Goal: Transaction & Acquisition: Purchase product/service

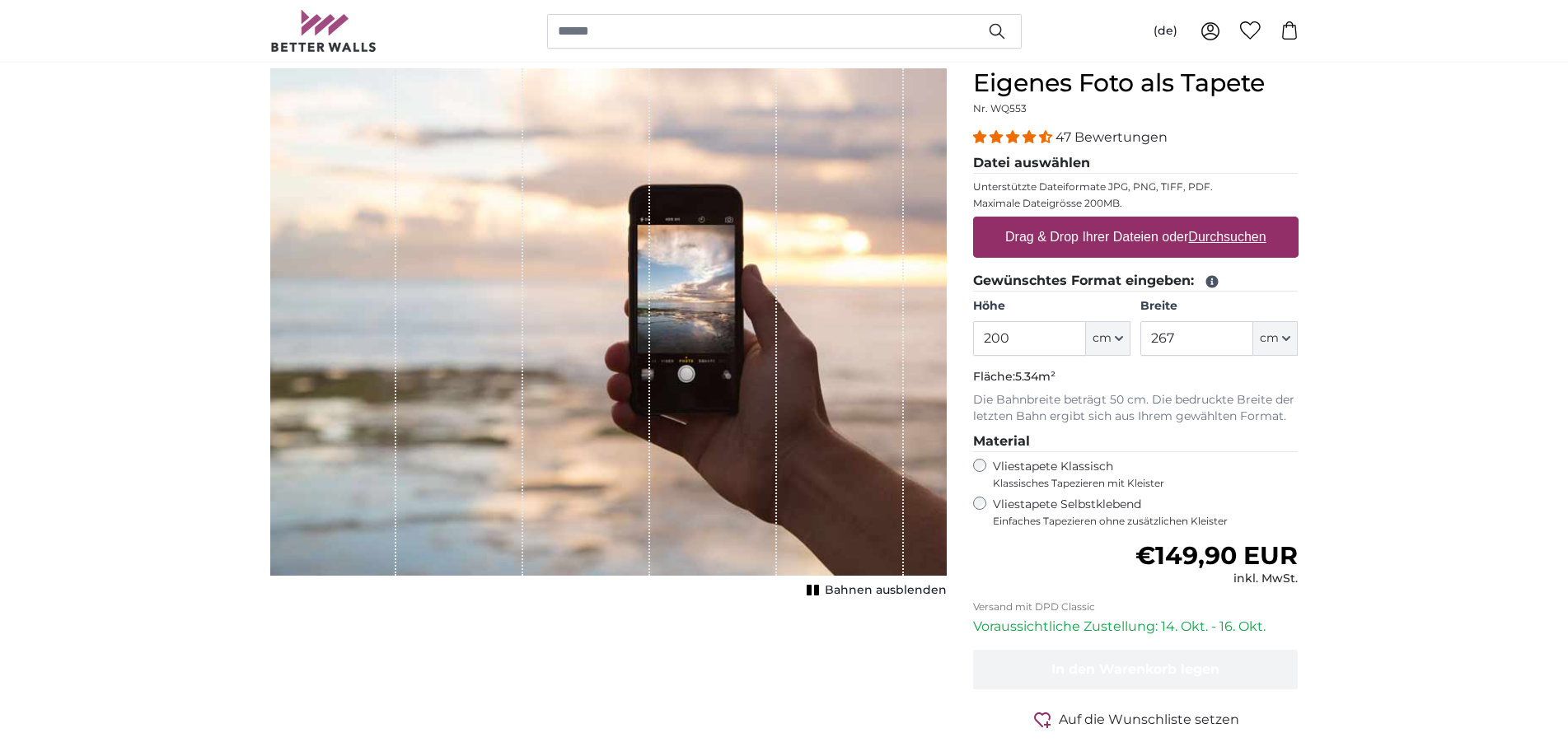
scroll to position [168, 0]
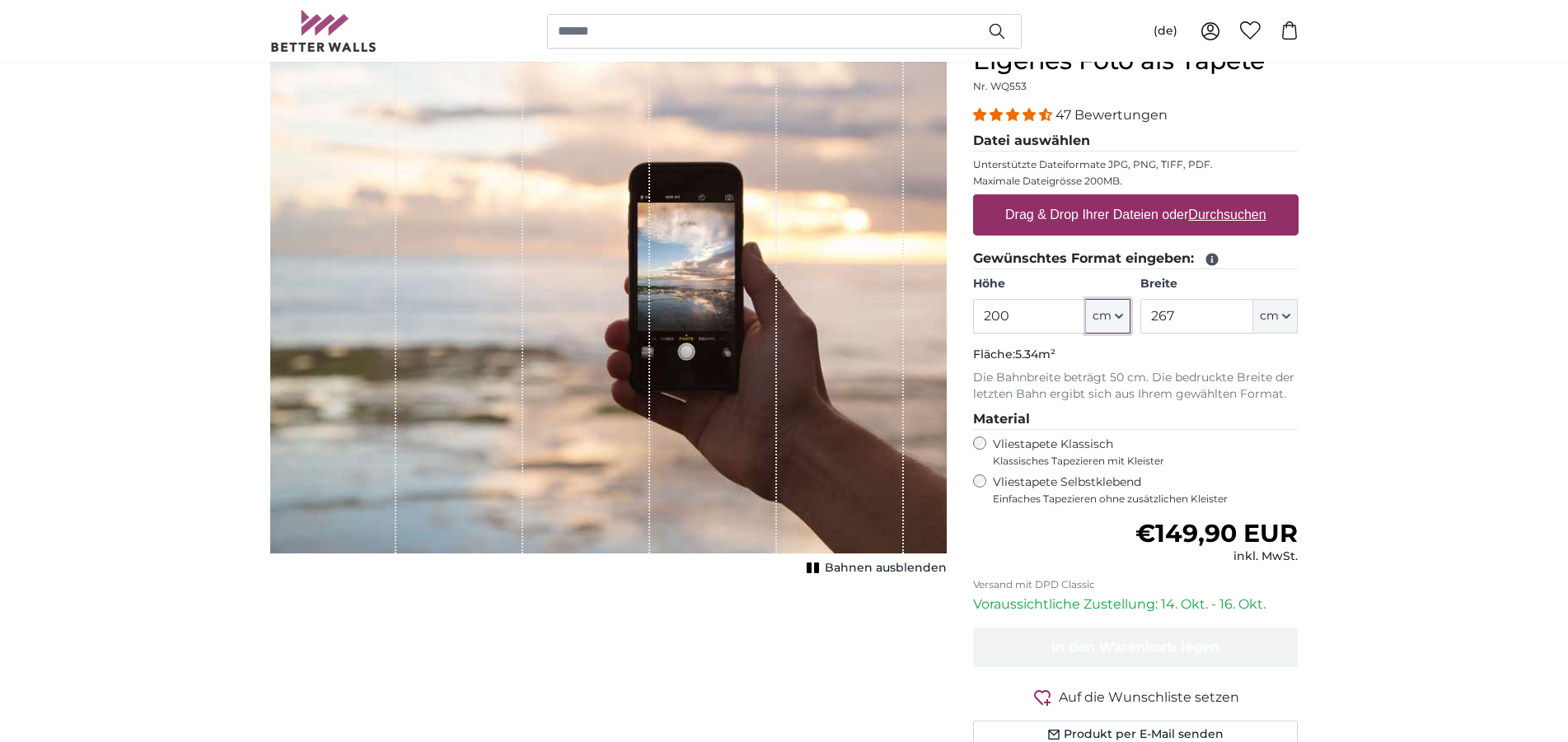
click at [1112, 320] on button "cm" at bounding box center [1108, 317] width 45 height 35
drag, startPoint x: 1030, startPoint y: 308, endPoint x: 969, endPoint y: 308, distance: 61.0
click at [973, 308] on input "200" at bounding box center [1030, 317] width 113 height 35
type input "260"
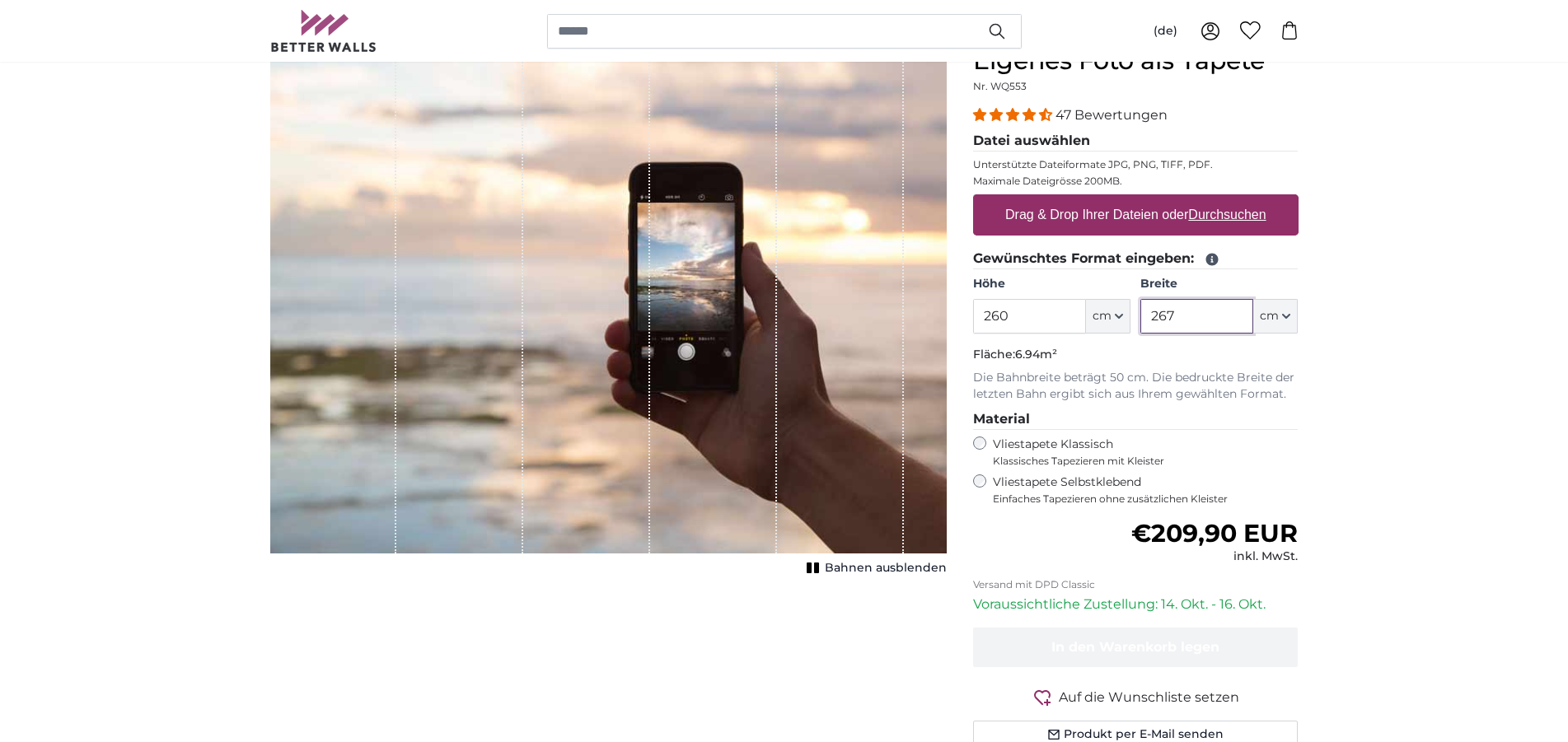
drag, startPoint x: 1175, startPoint y: 314, endPoint x: 1128, endPoint y: 319, distance: 47.3
click at [1140, 319] on input "267" at bounding box center [1197, 317] width 113 height 35
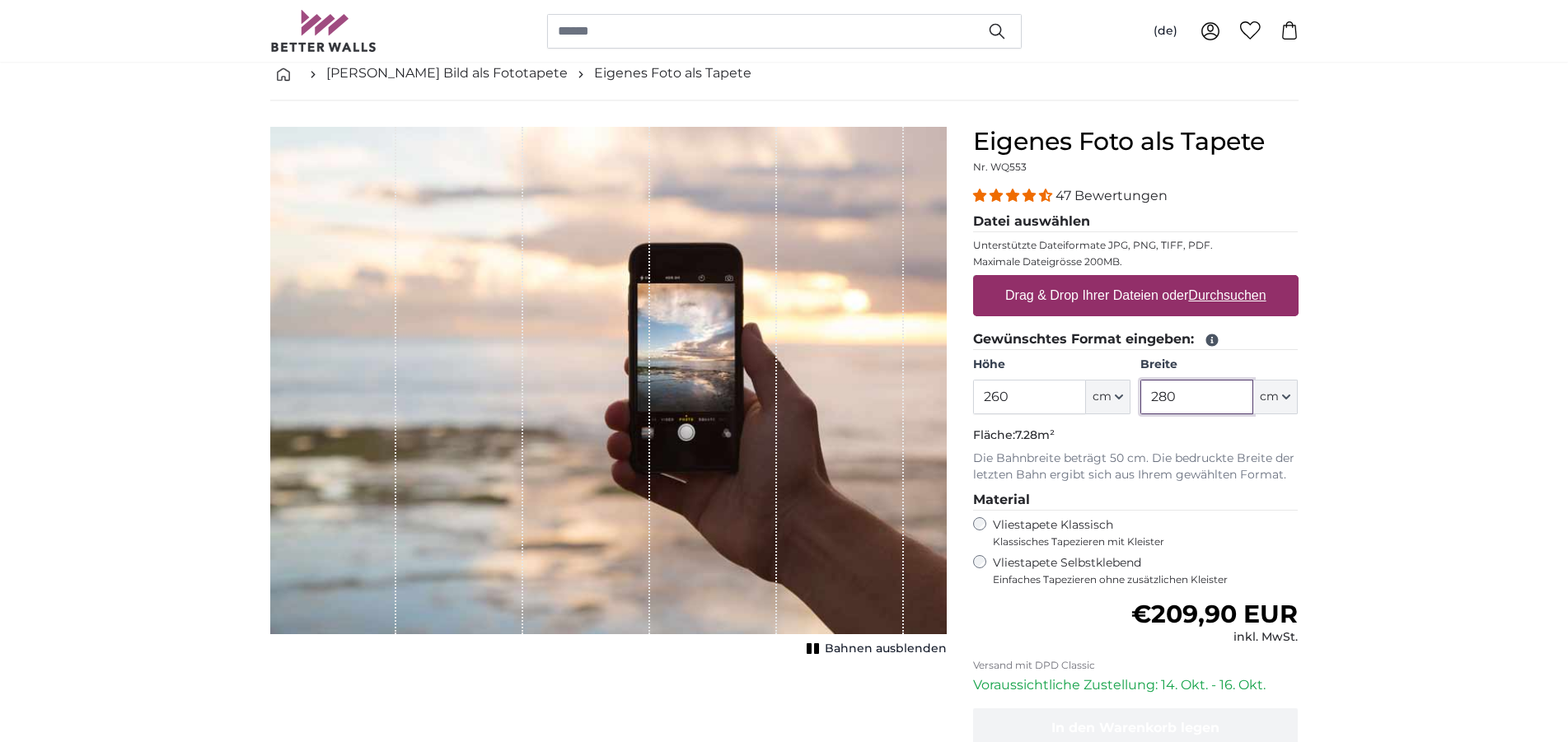
scroll to position [84, 0]
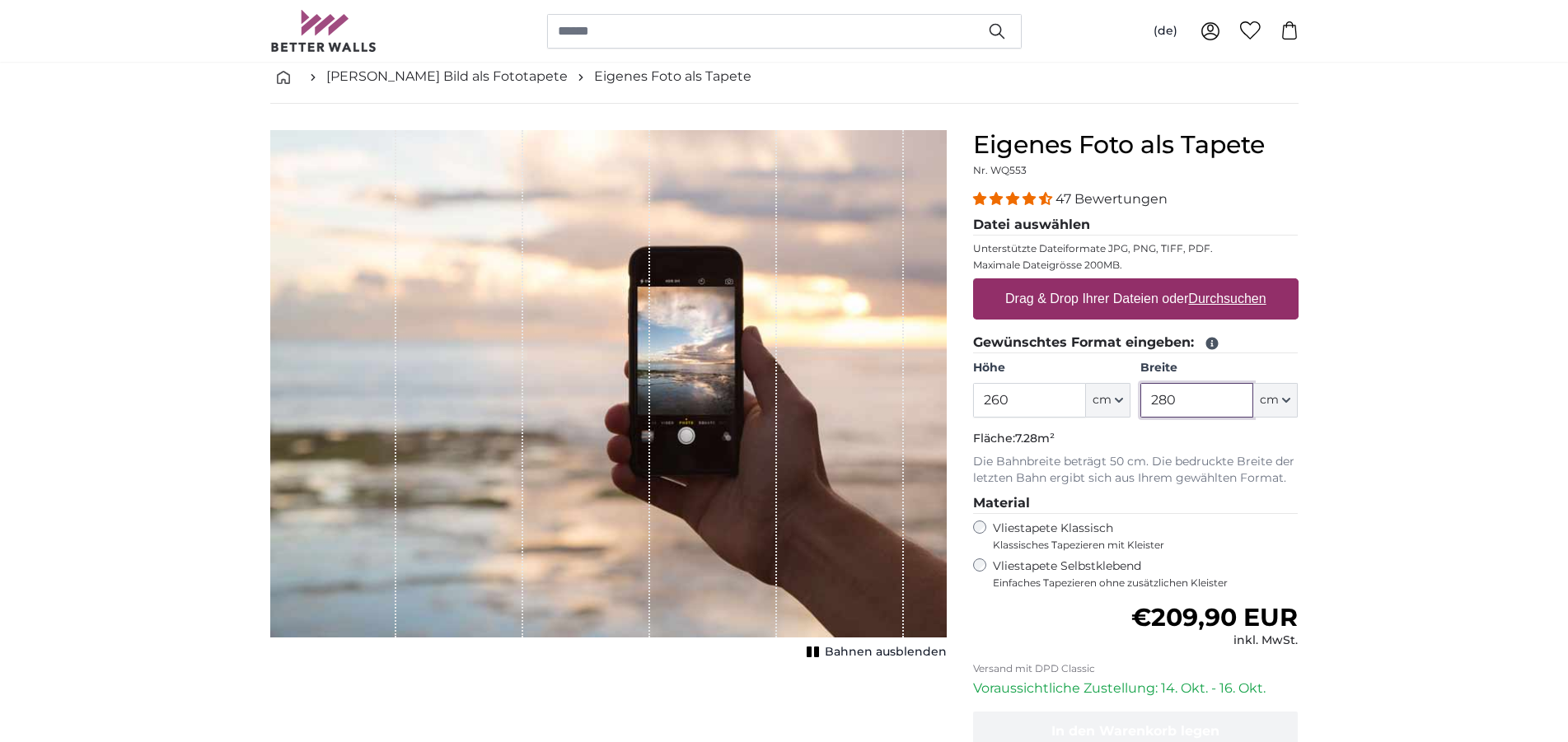
type input "280"
click at [1215, 303] on u "Durchsuchen" at bounding box center [1226, 298] width 78 height 14
click at [1215, 283] on input "Drag & Drop Ihrer Dateien oder Durchsuchen" at bounding box center [1135, 280] width 326 height 5
type input "**********"
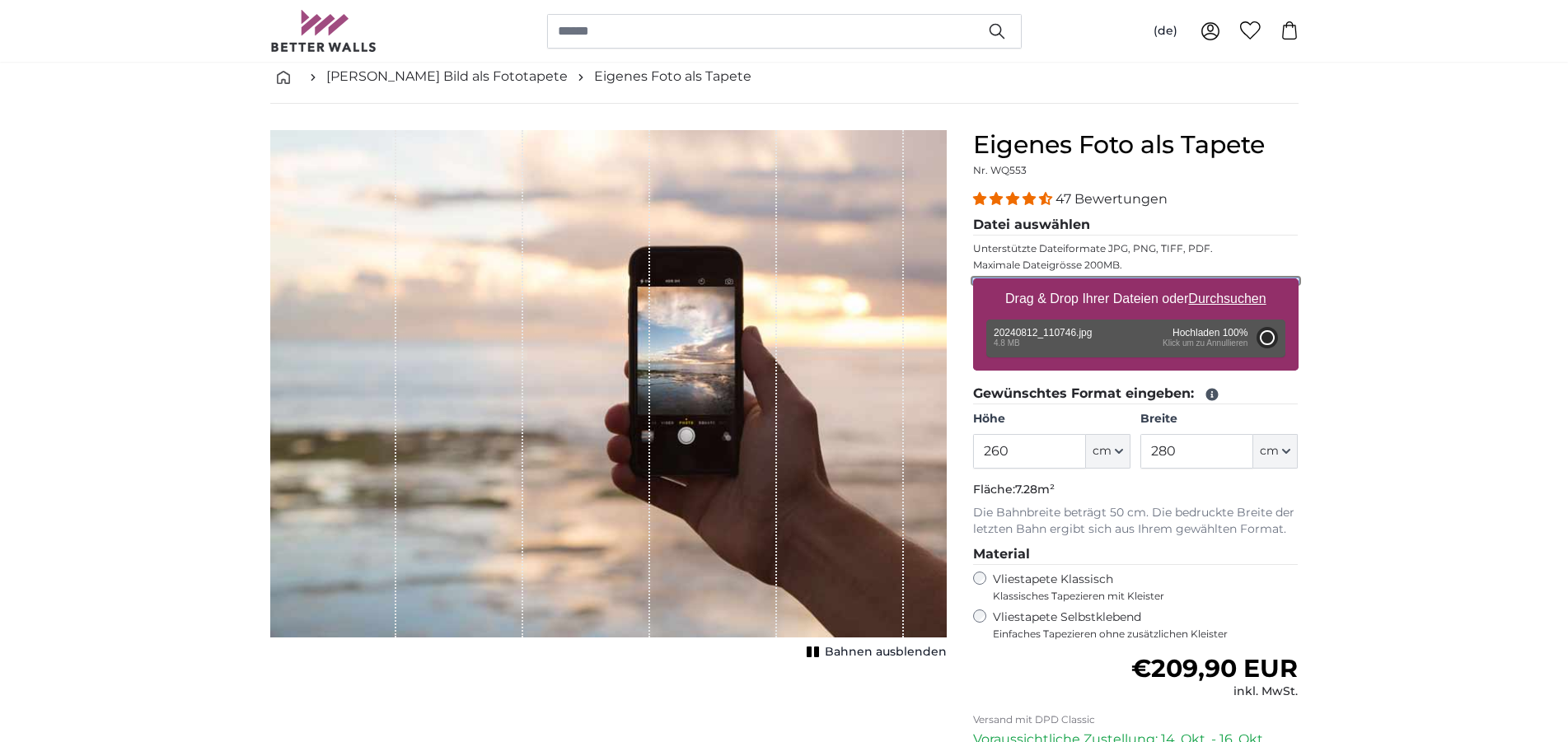
type input "200"
type input "266"
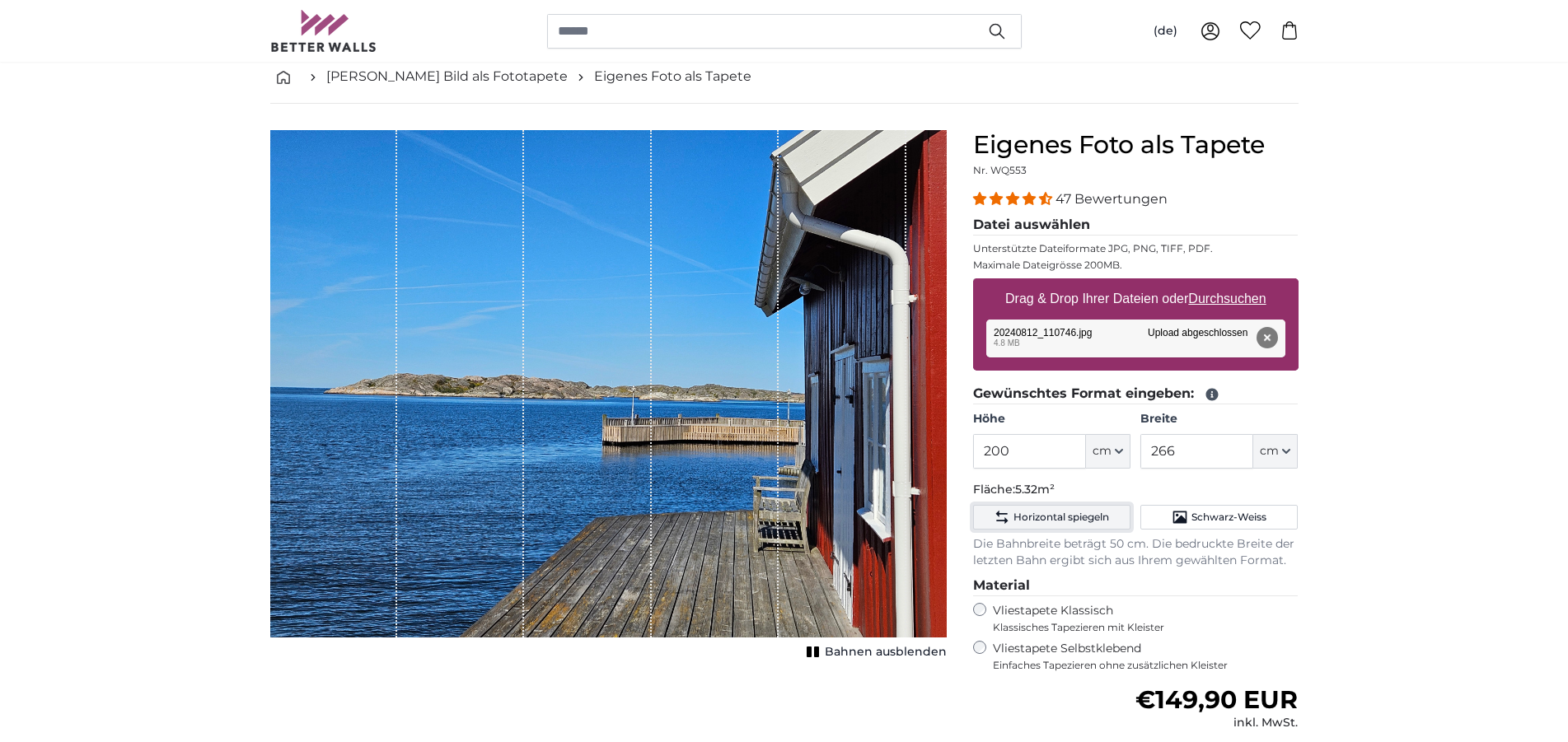
click at [1087, 511] on span "Horizontal spiegeln" at bounding box center [1061, 517] width 96 height 13
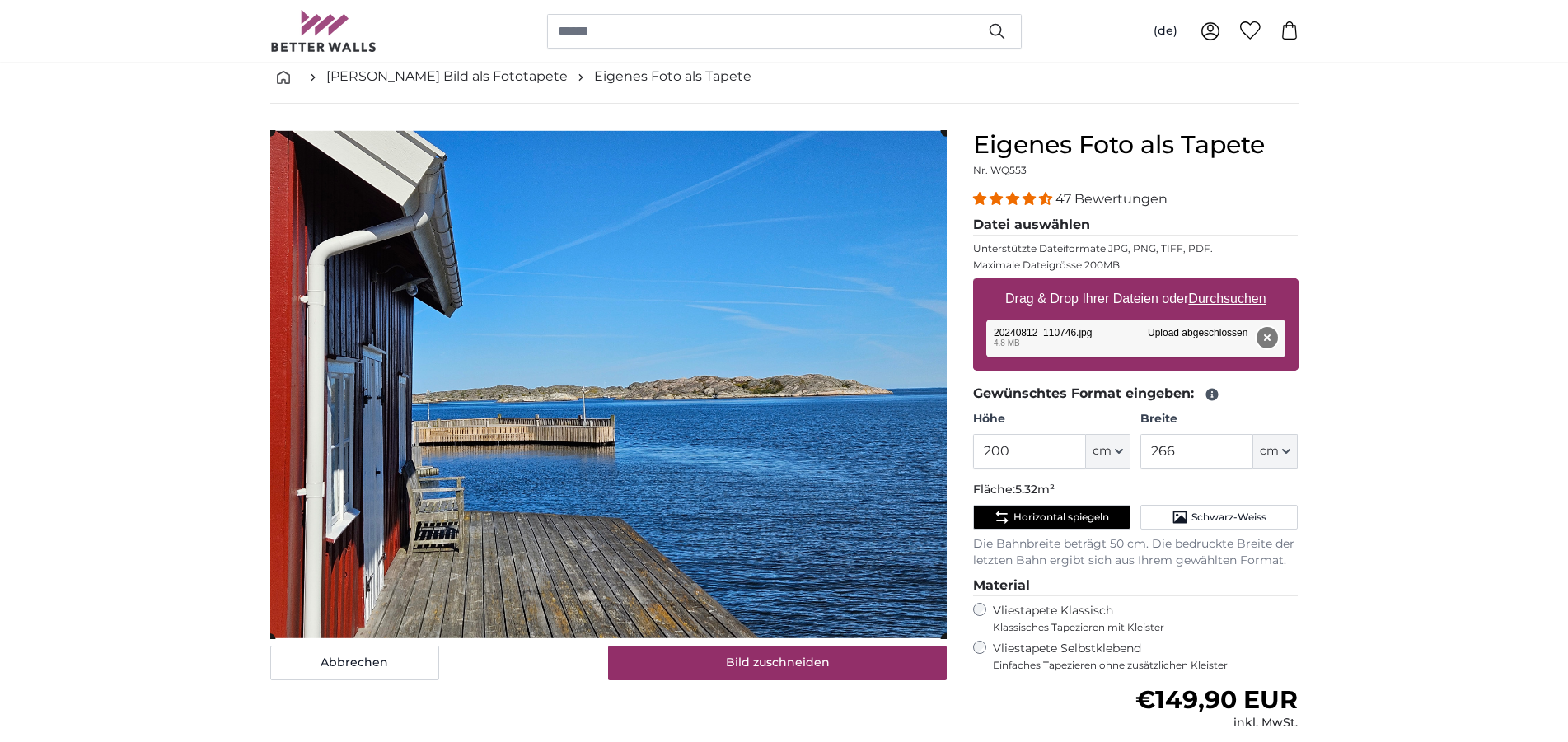
click at [1269, 340] on button "Entfernen" at bounding box center [1265, 337] width 21 height 21
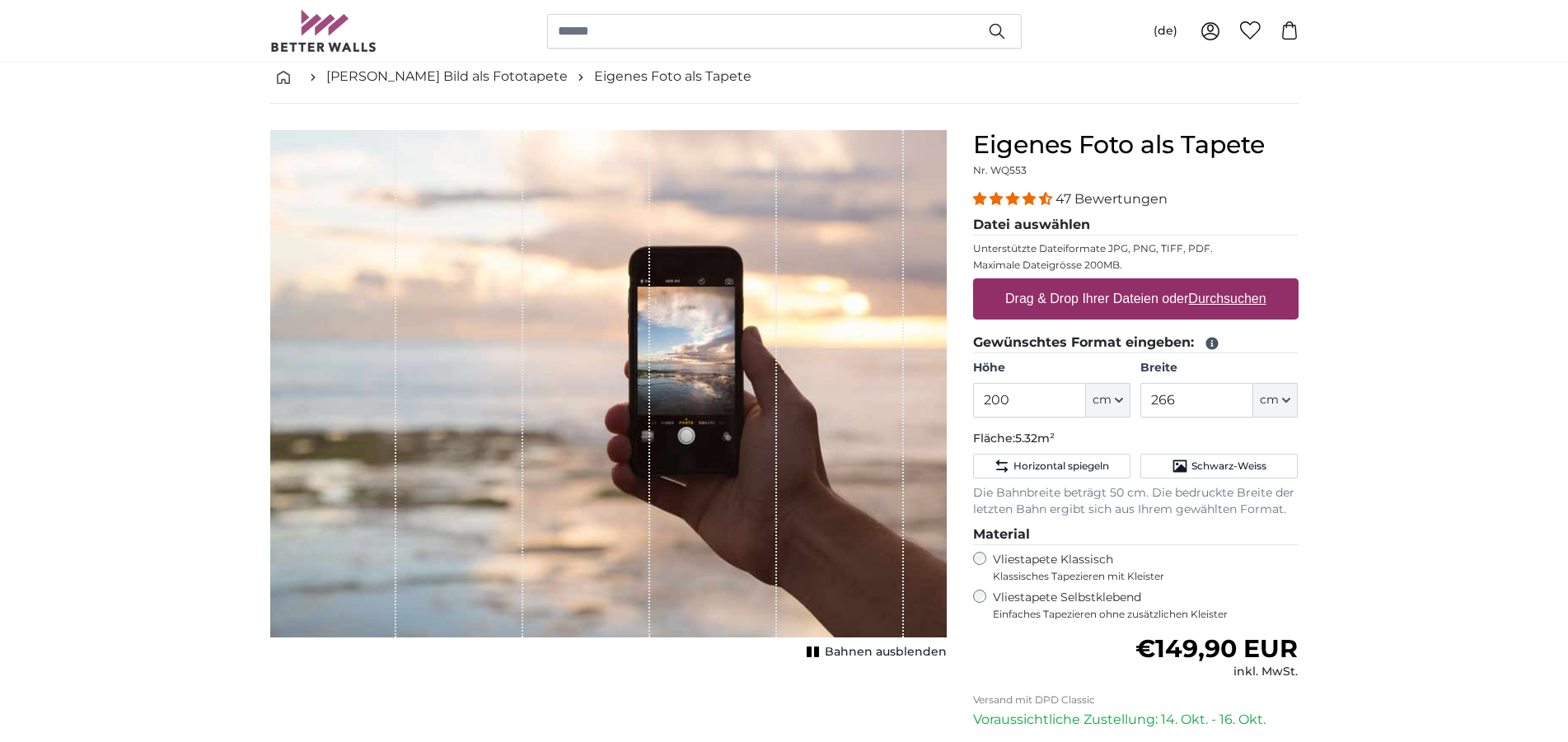
click at [1210, 305] on u "Durchsuchen" at bounding box center [1226, 298] width 78 height 14
click at [1210, 283] on input "Drag & Drop Ihrer Dateien oder Durchsuchen" at bounding box center [1135, 280] width 326 height 5
type input "**********"
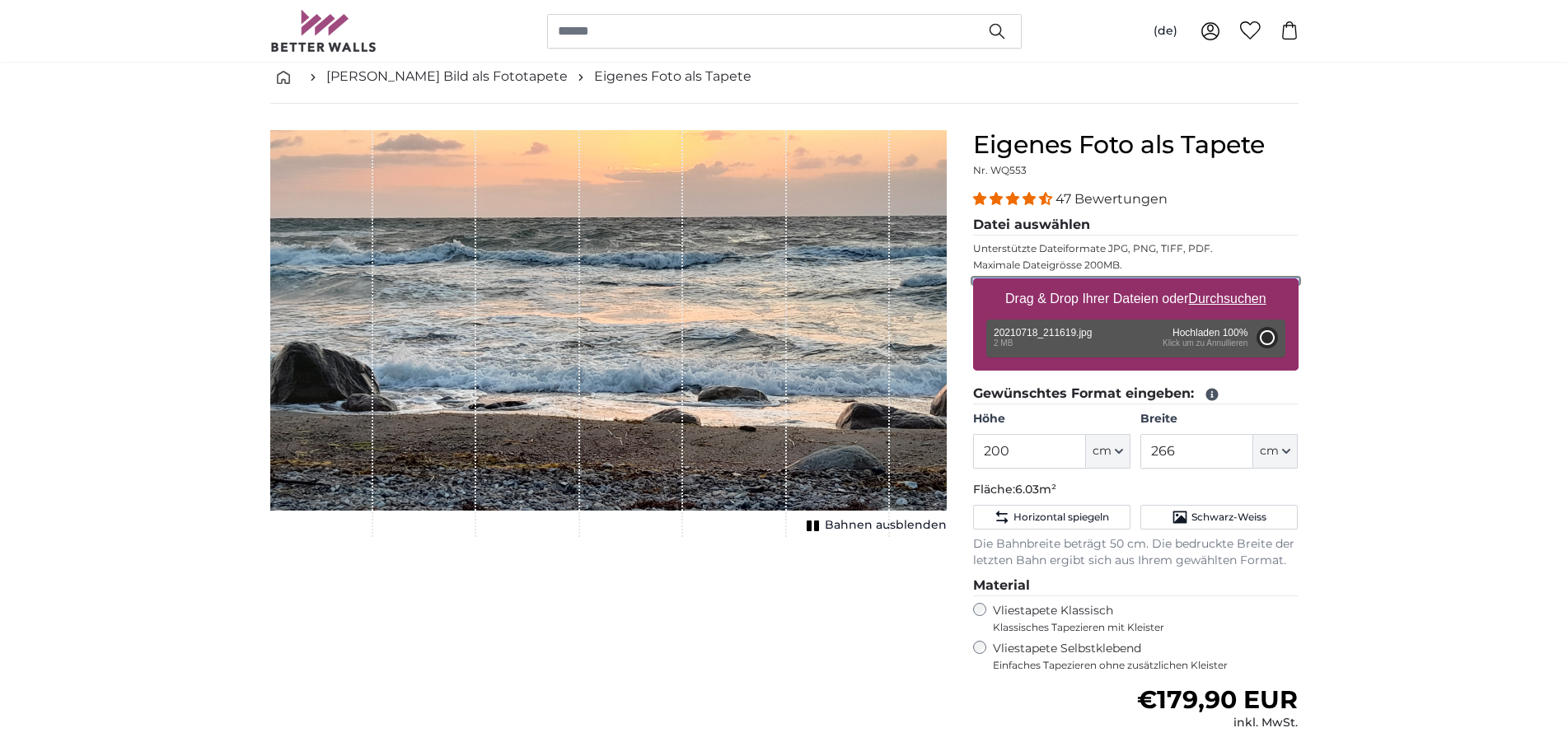
type input "184"
type input "327.5"
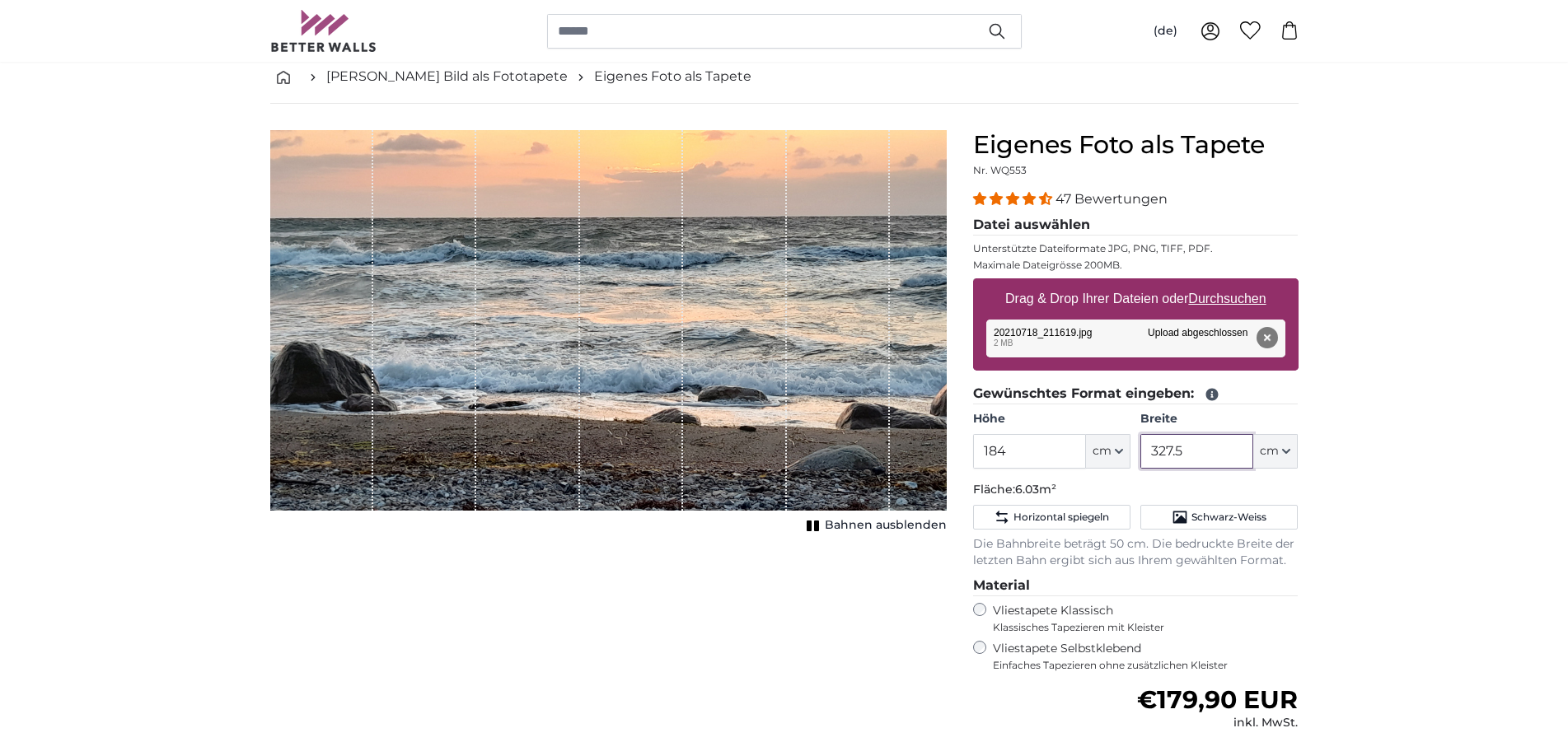
drag, startPoint x: 1186, startPoint y: 453, endPoint x: 1162, endPoint y: 452, distance: 24.0
click at [1162, 452] on input "327.5" at bounding box center [1197, 452] width 113 height 35
drag, startPoint x: 1025, startPoint y: 447, endPoint x: 964, endPoint y: 448, distance: 61.0
click at [973, 448] on input "184" at bounding box center [1030, 452] width 113 height 35
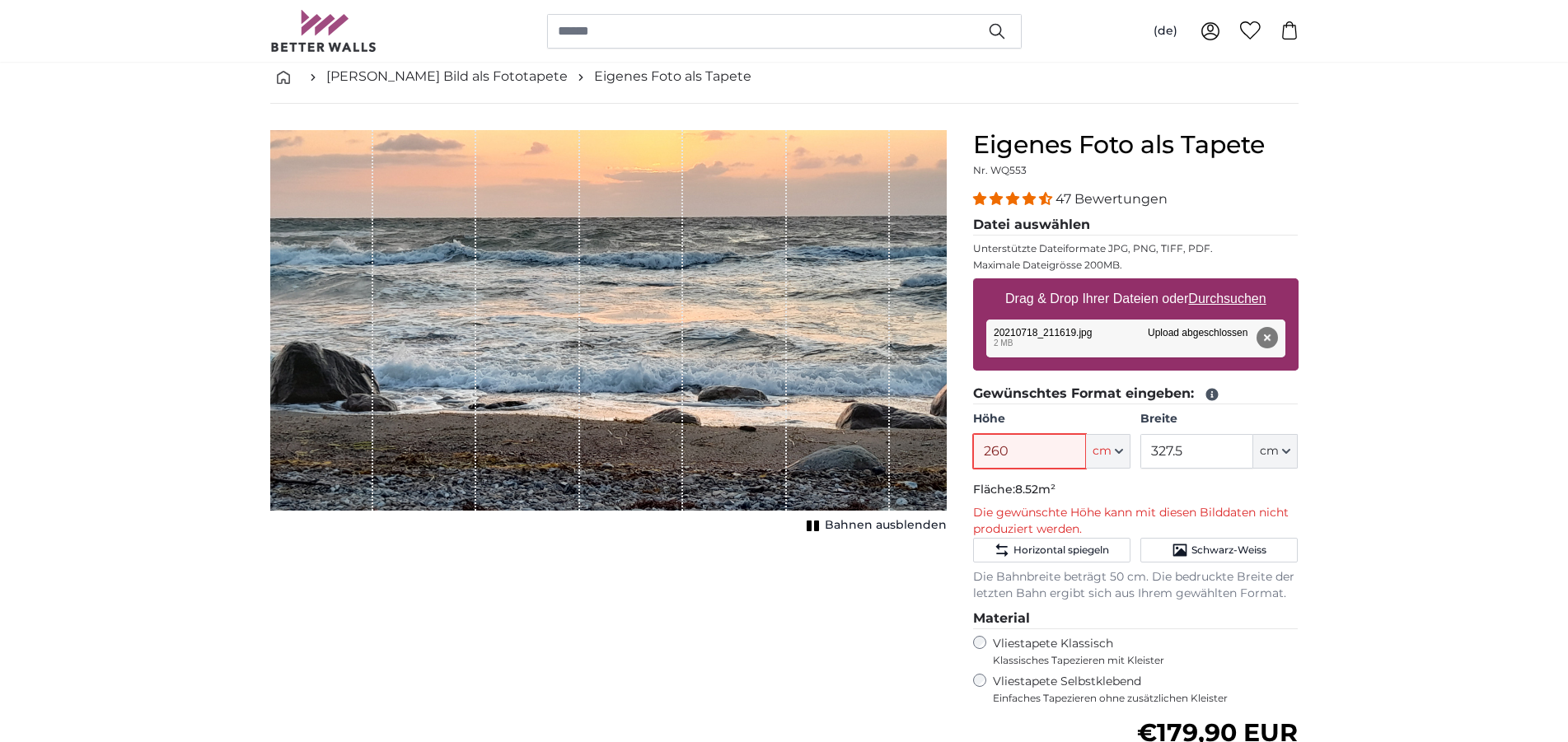
type input "260"
type input "280"
click at [1263, 335] on button "Entfernen" at bounding box center [1265, 337] width 21 height 21
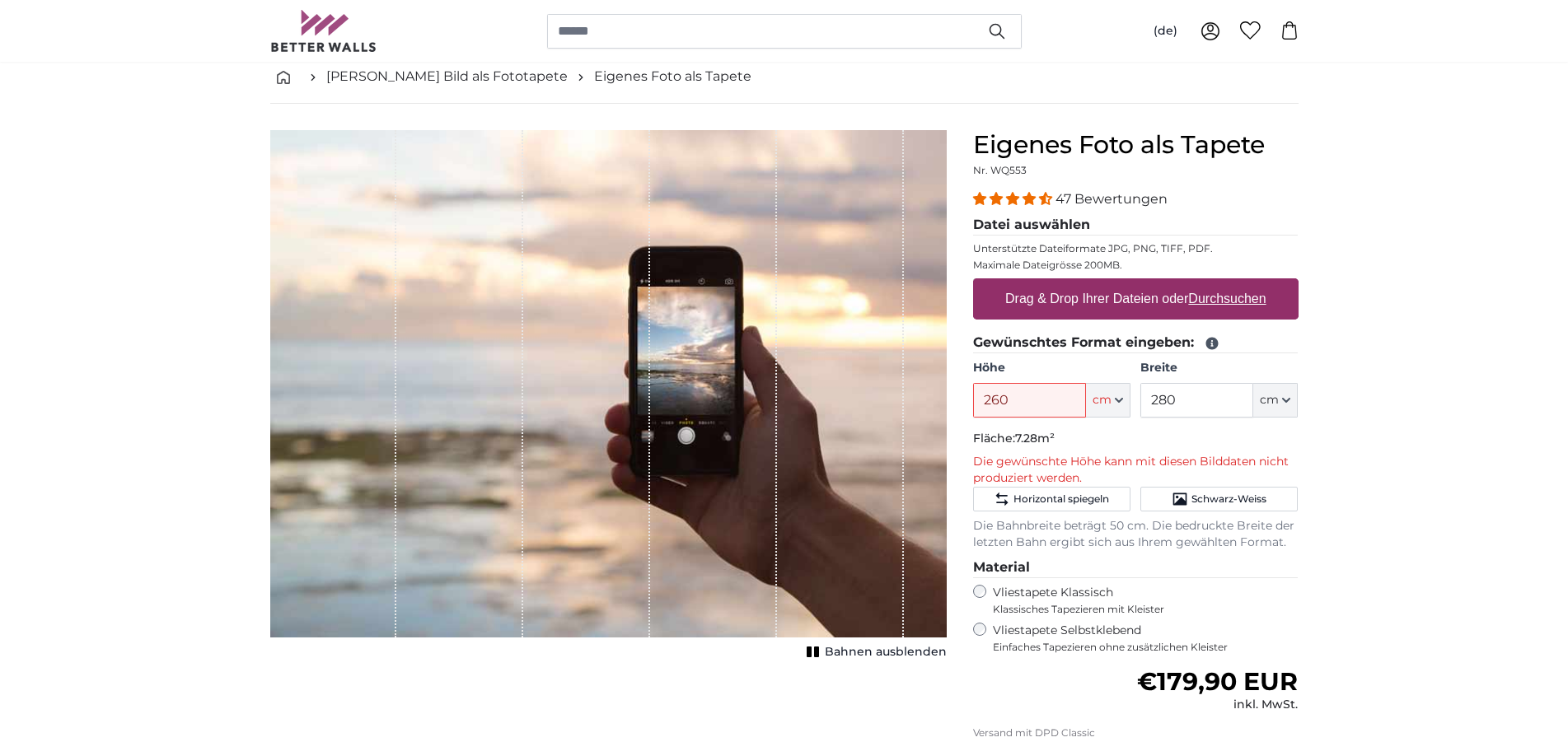
click at [1213, 302] on u "Durchsuchen" at bounding box center [1226, 298] width 78 height 14
click at [1213, 283] on input "Drag & Drop Ihrer Dateien oder Durchsuchen" at bounding box center [1135, 280] width 326 height 5
type input "**********"
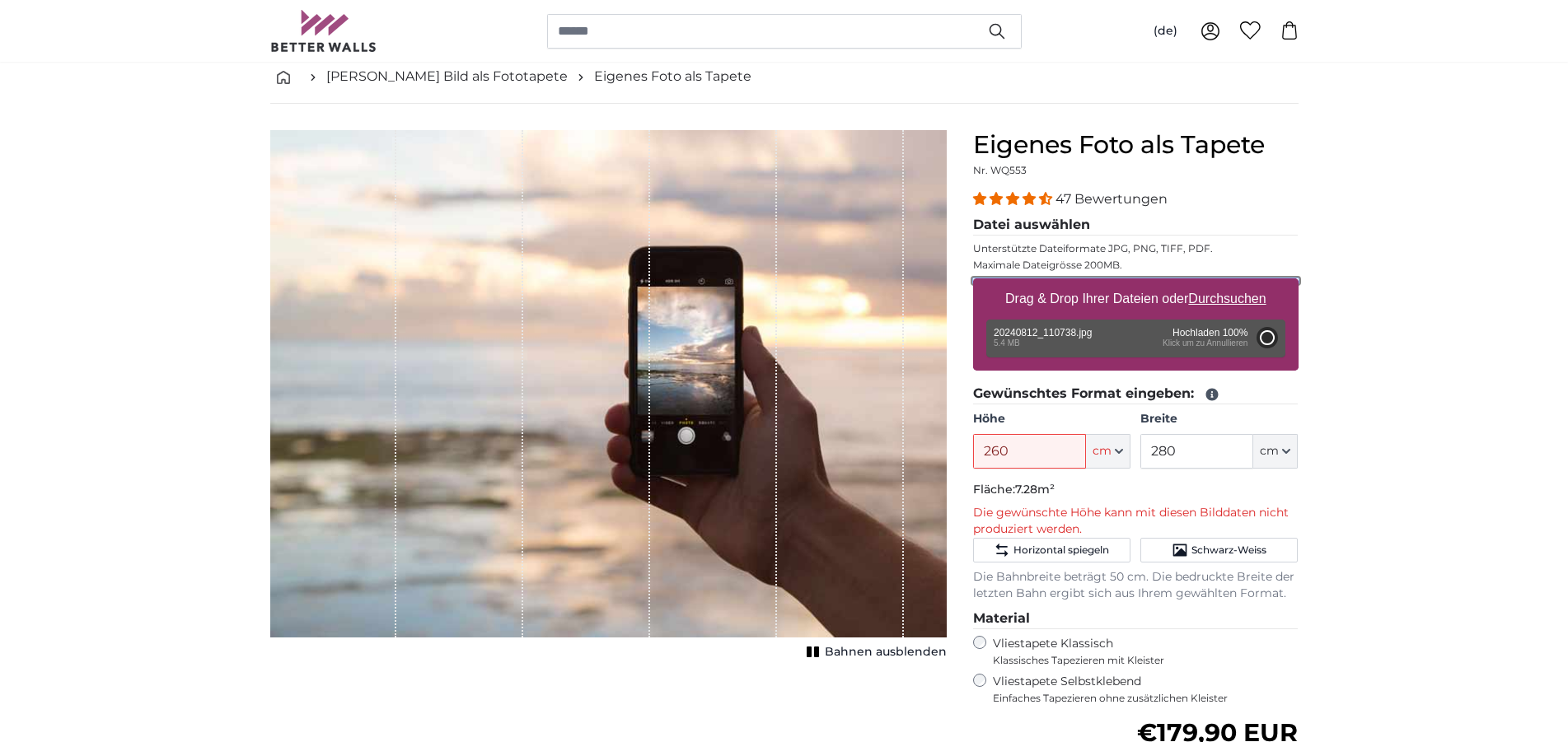
type input "200"
type input "266"
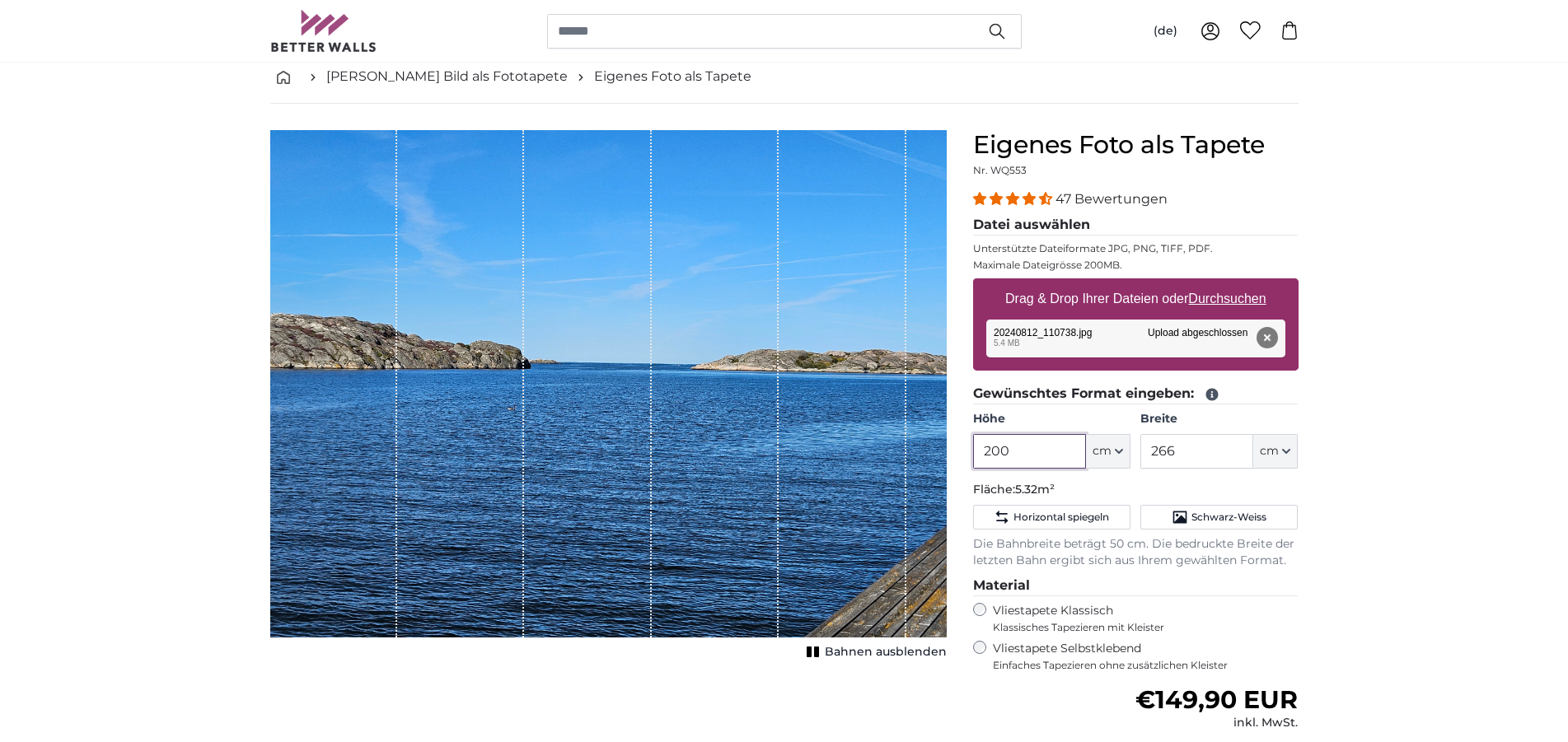
drag, startPoint x: 1027, startPoint y: 453, endPoint x: 983, endPoint y: 451, distance: 44.0
click at [983, 451] on input "200" at bounding box center [1030, 452] width 113 height 35
type input "260"
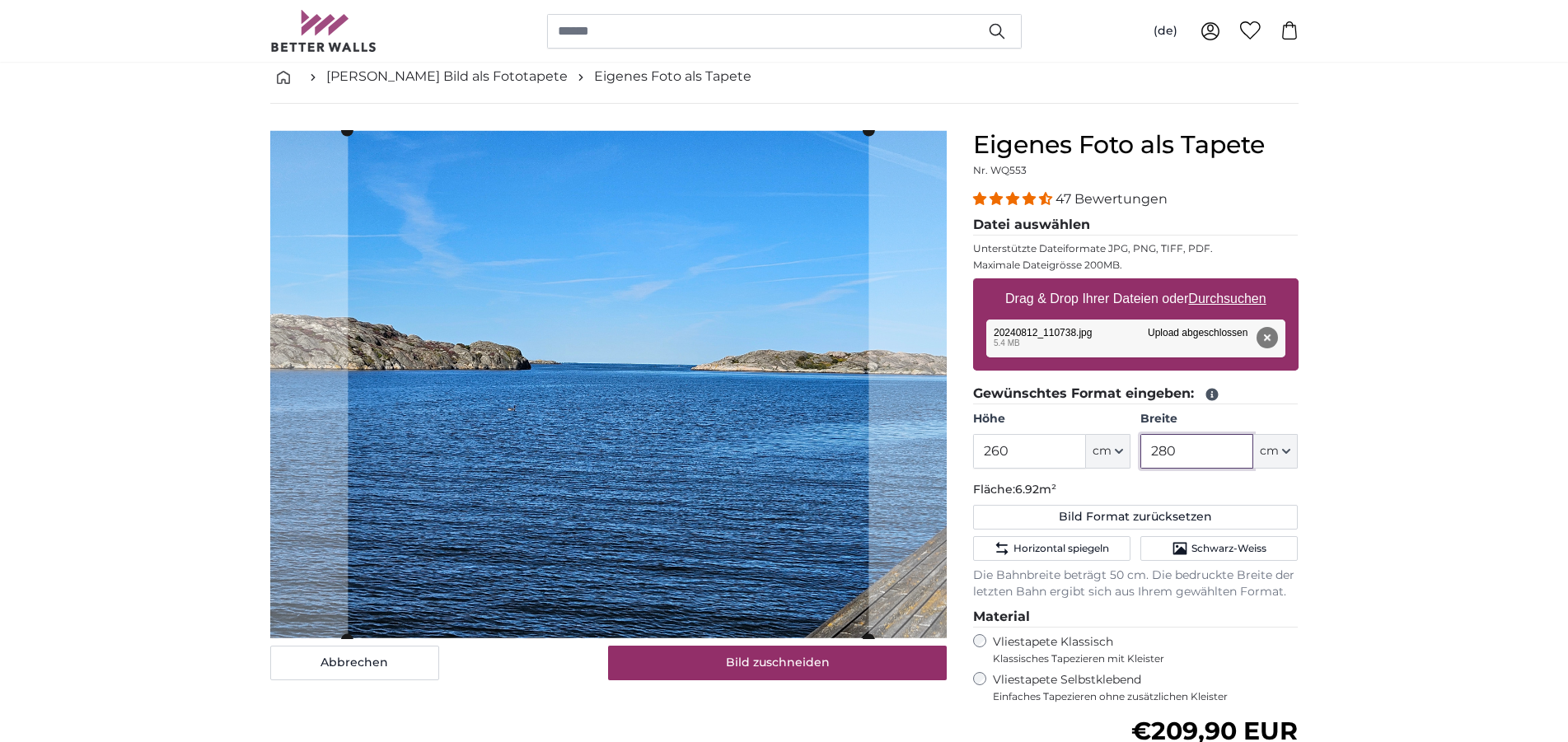
type input "280"
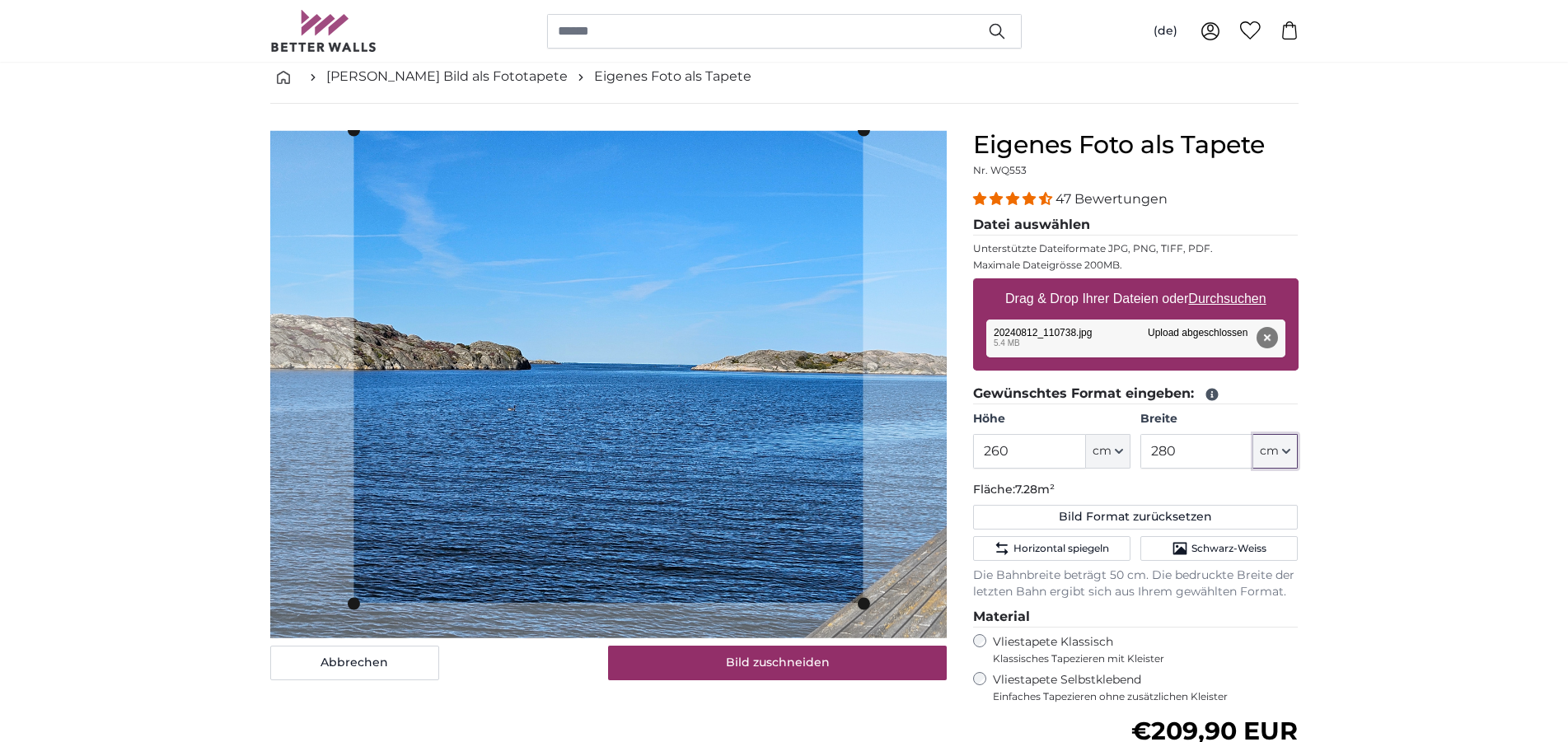
click at [0, 0] on slot at bounding box center [0, 0] width 0 height 0
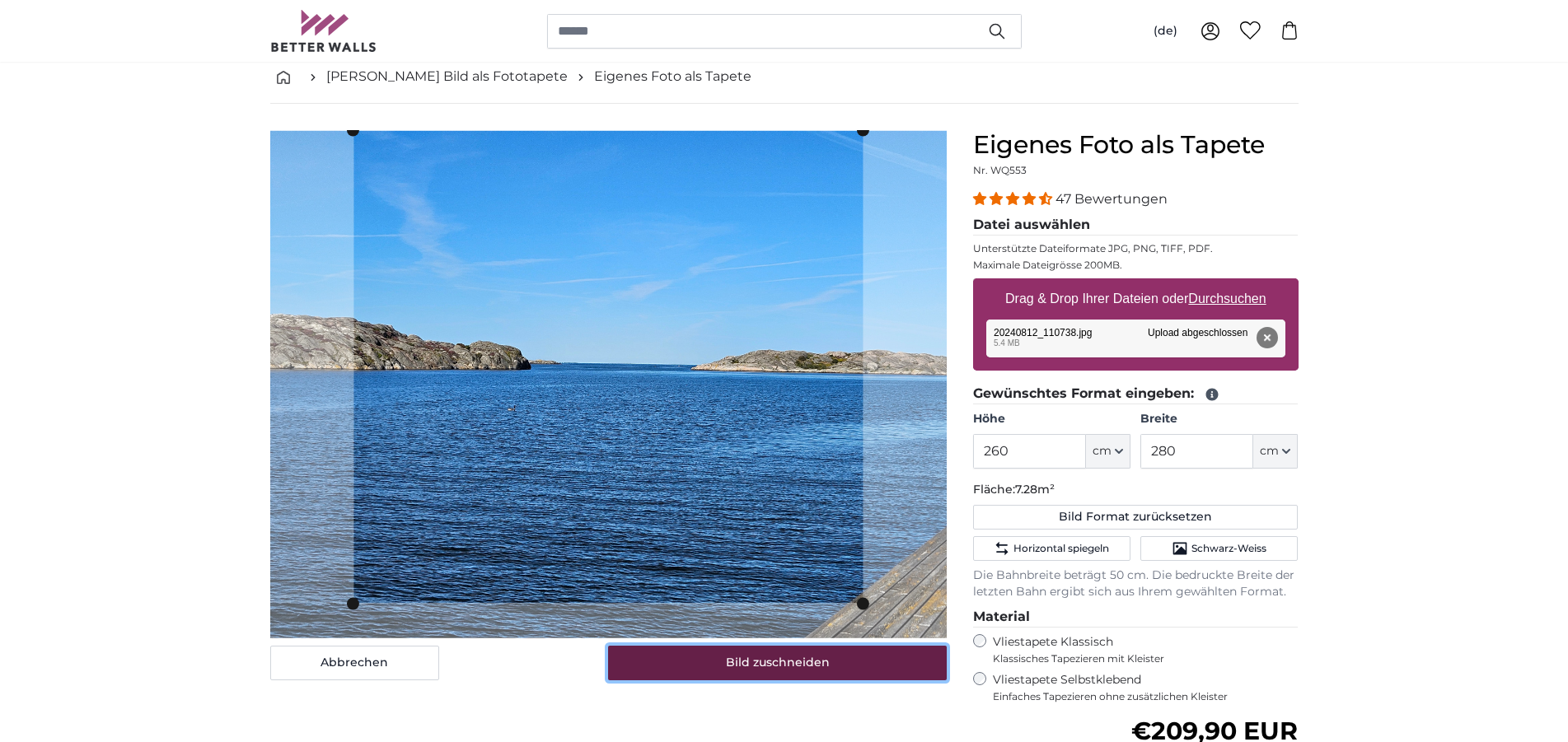
click at [753, 659] on button "Bild zuschneiden" at bounding box center [777, 664] width 339 height 35
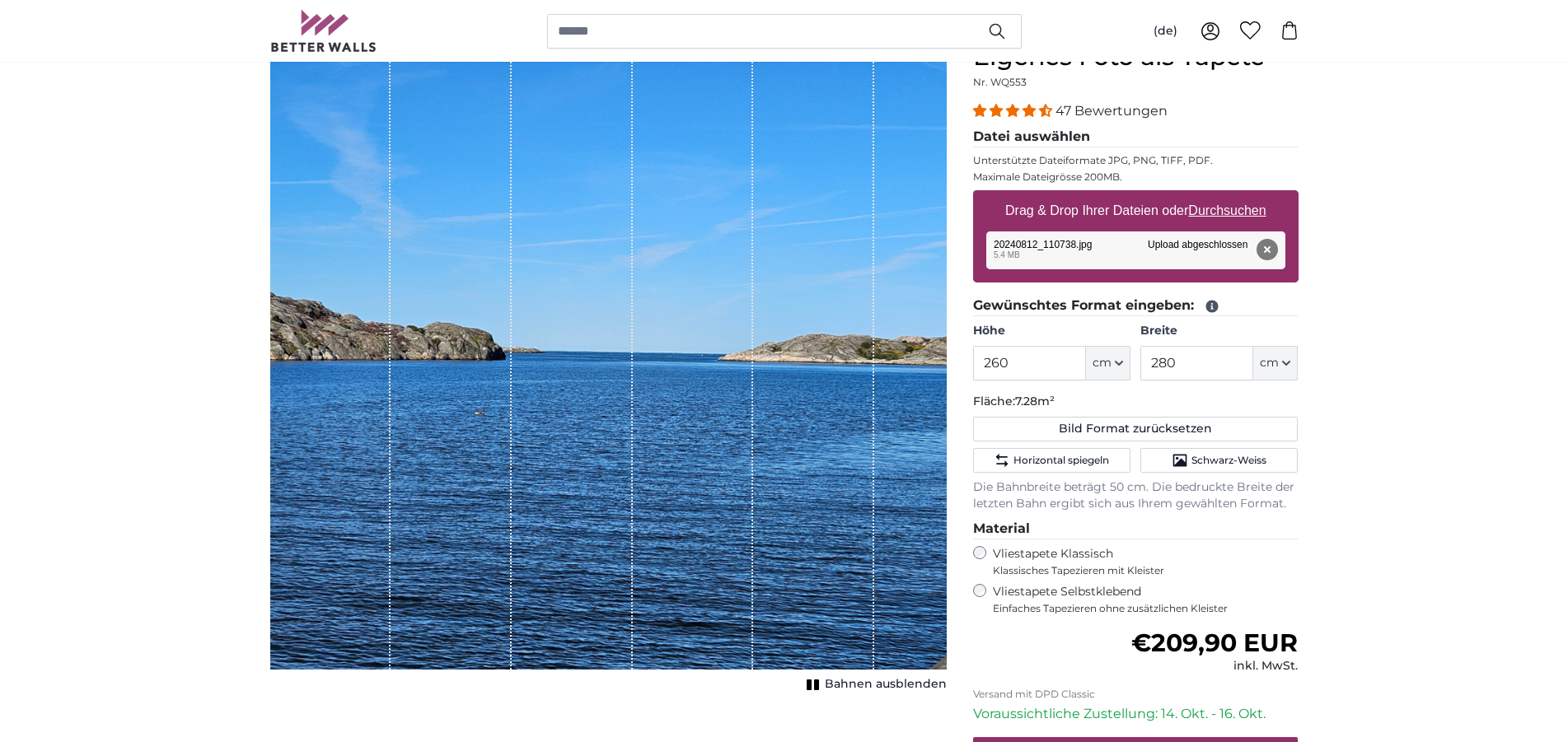
scroll to position [168, 0]
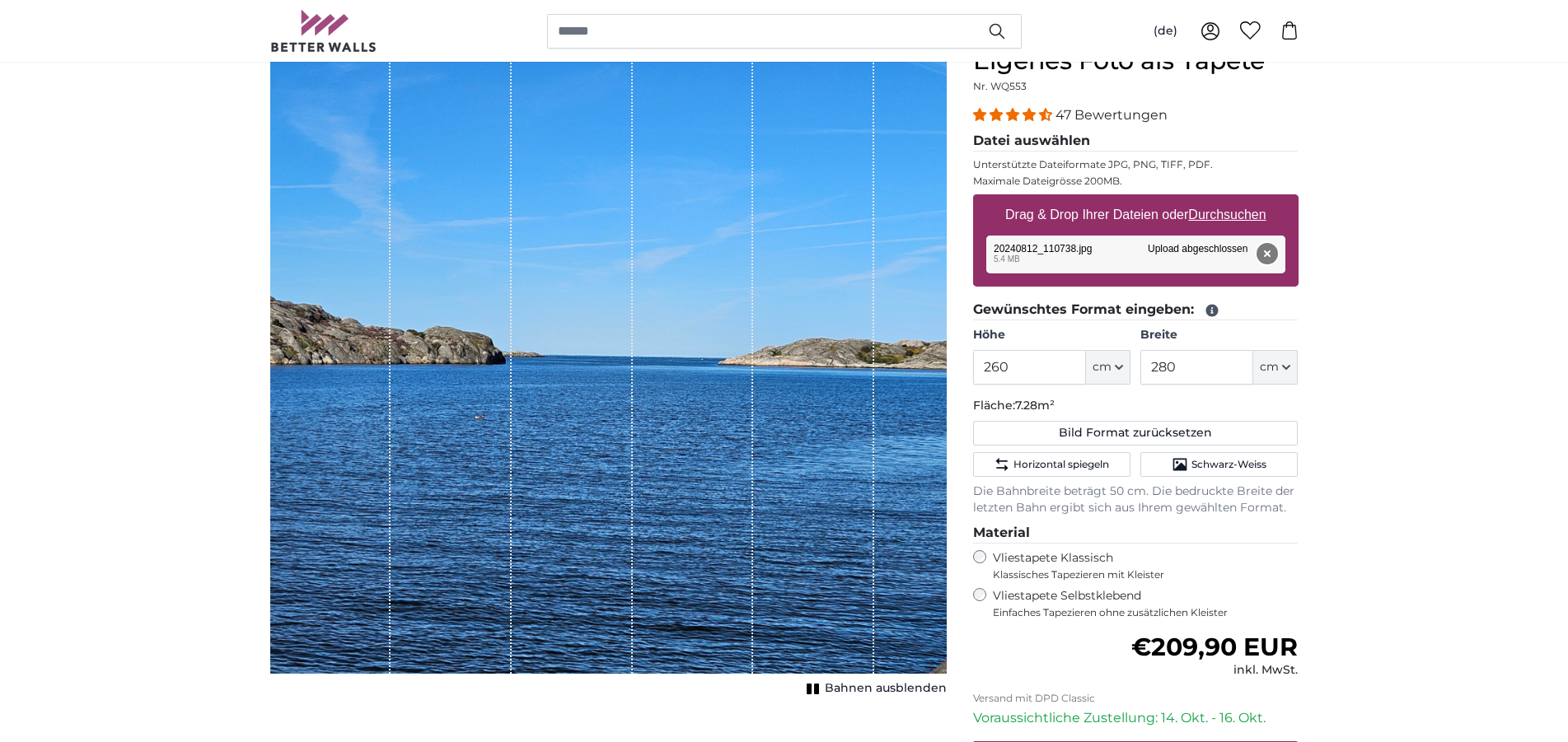
click at [1263, 254] on button "Entfernen" at bounding box center [1265, 253] width 21 height 21
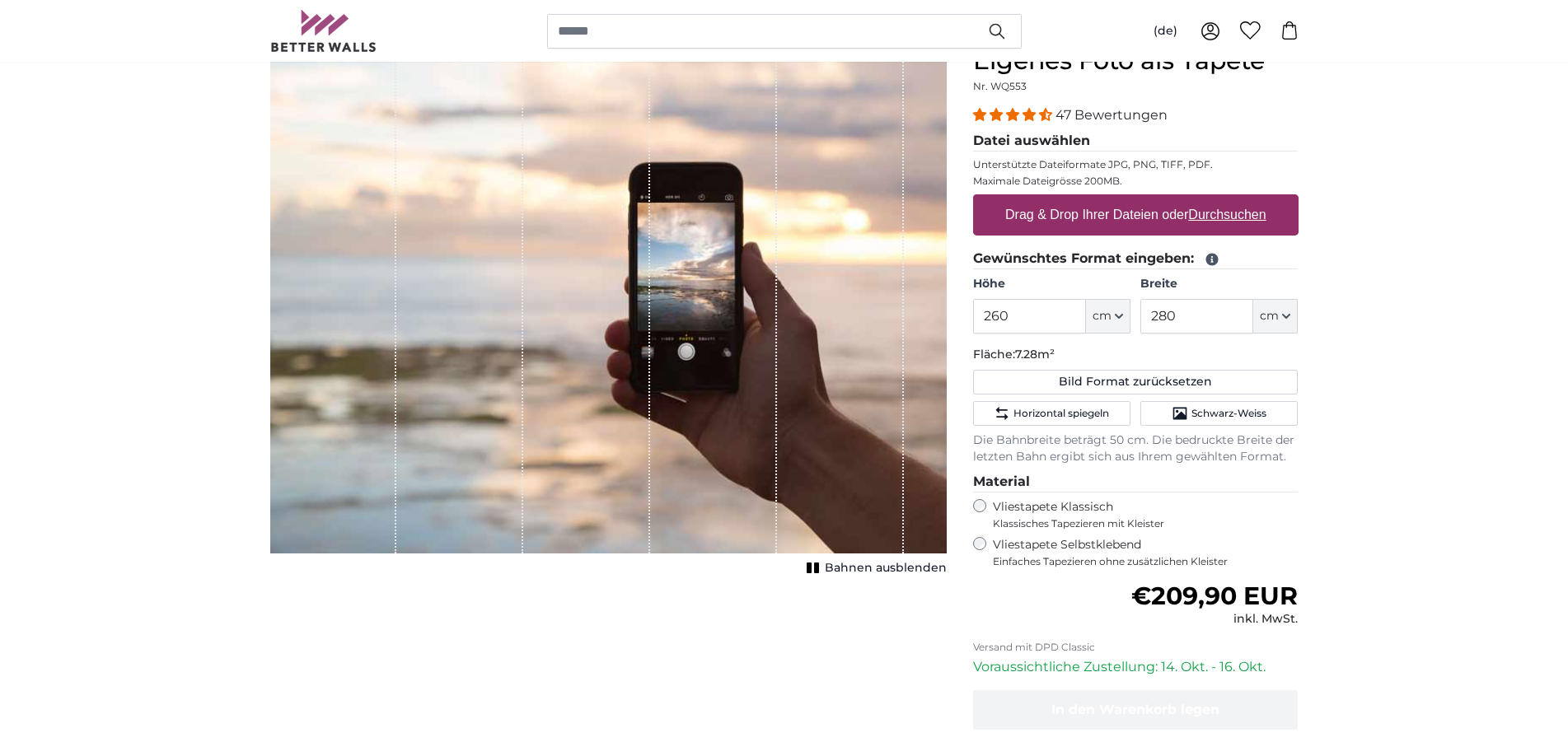
click at [1228, 220] on u "Durchsuchen" at bounding box center [1226, 214] width 78 height 14
click at [1228, 199] on input "Drag & Drop Ihrer Dateien oder Durchsuchen" at bounding box center [1135, 196] width 326 height 5
type input "**********"
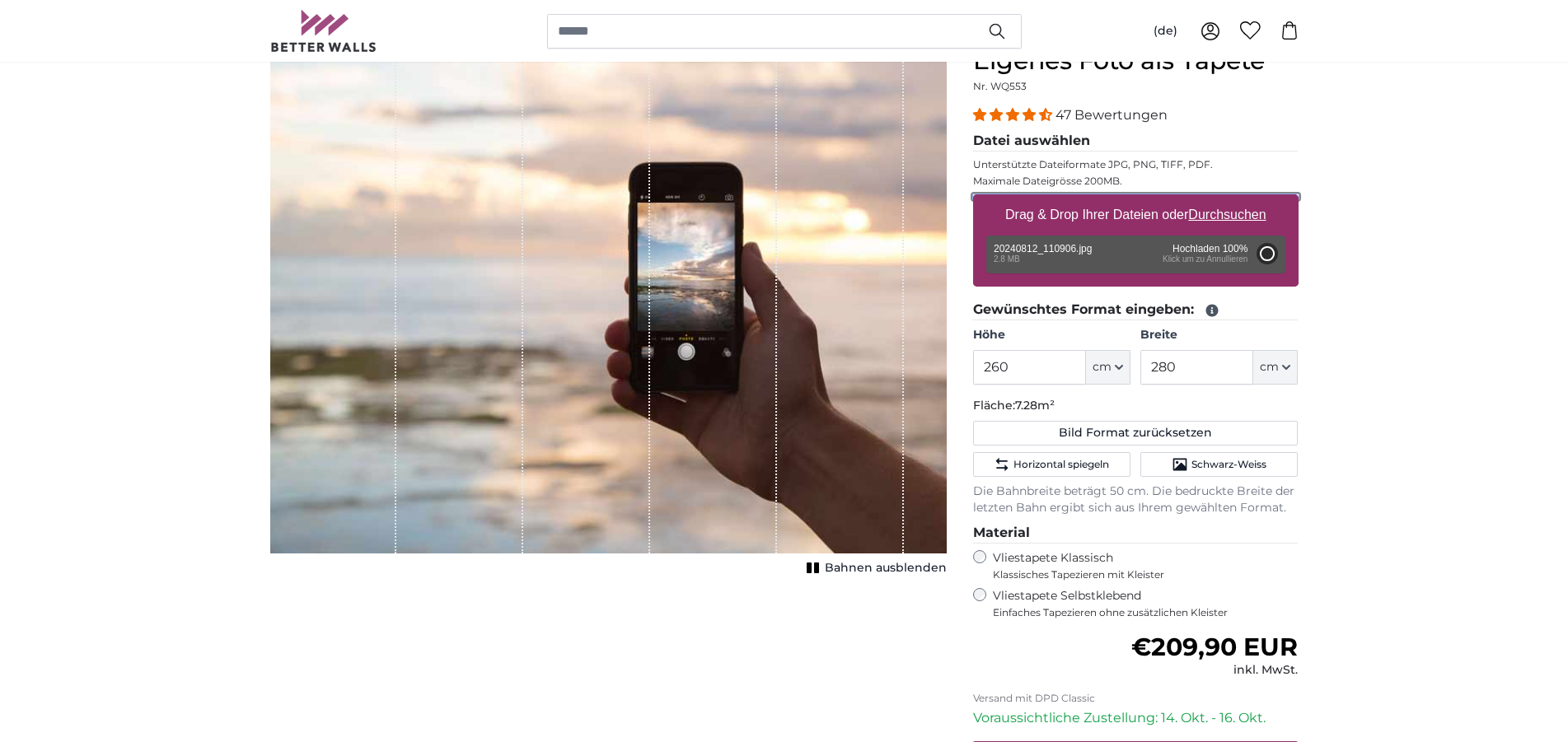
type input "200"
type input "266"
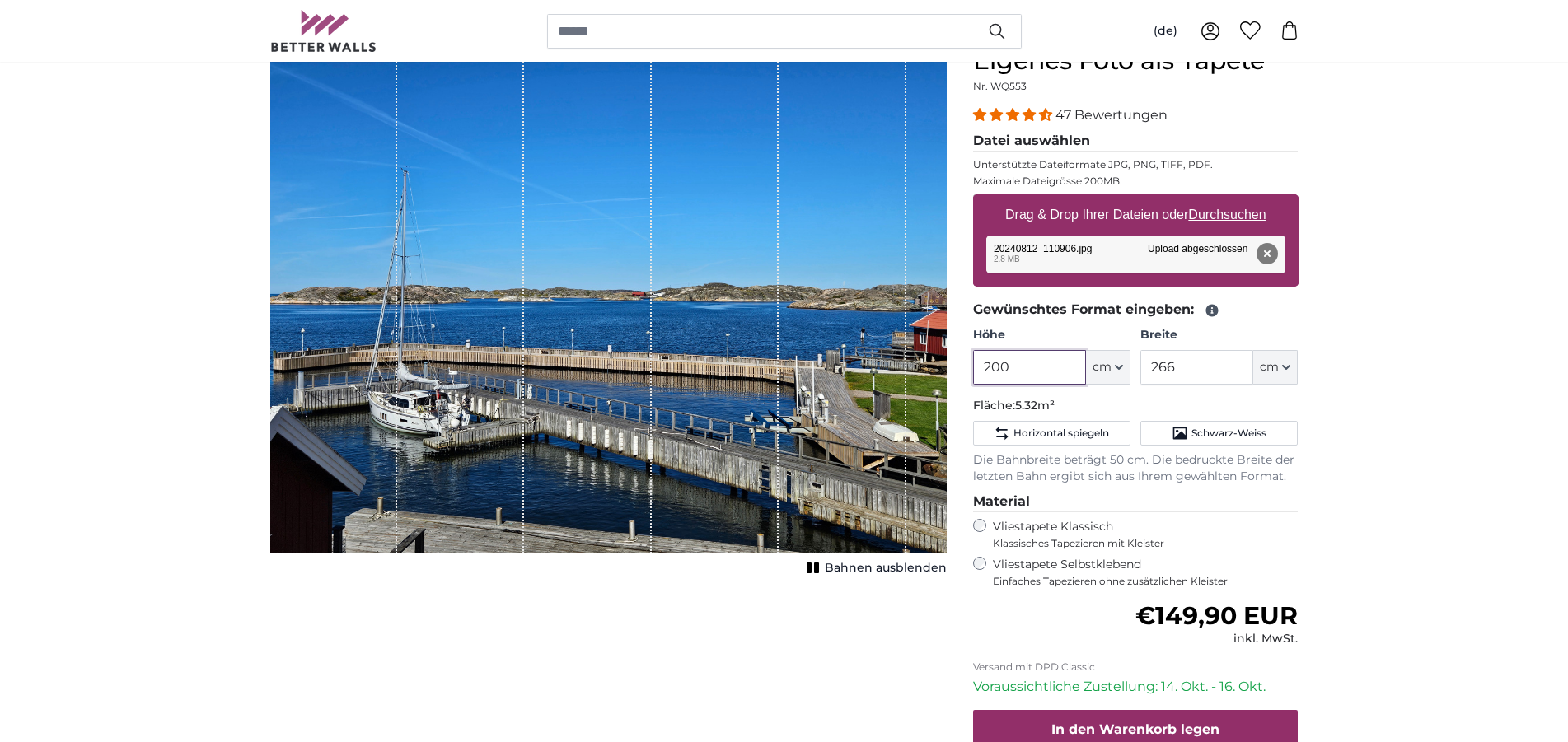
click at [1035, 367] on input "200" at bounding box center [1030, 368] width 113 height 35
drag, startPoint x: 1035, startPoint y: 367, endPoint x: 956, endPoint y: 366, distance: 79.0
click at [973, 366] on input "200" at bounding box center [1030, 368] width 113 height 35
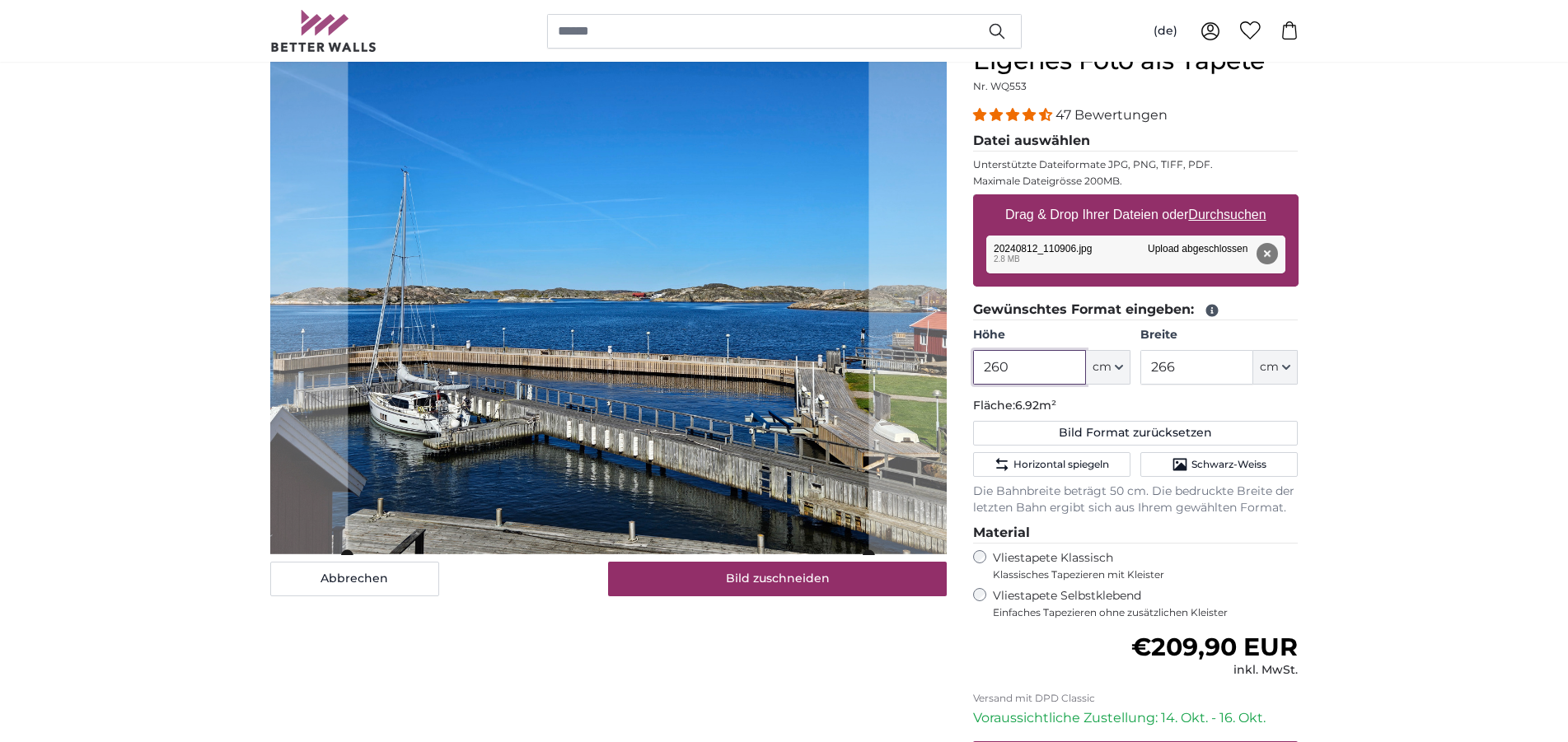
type input "260"
type input "280"
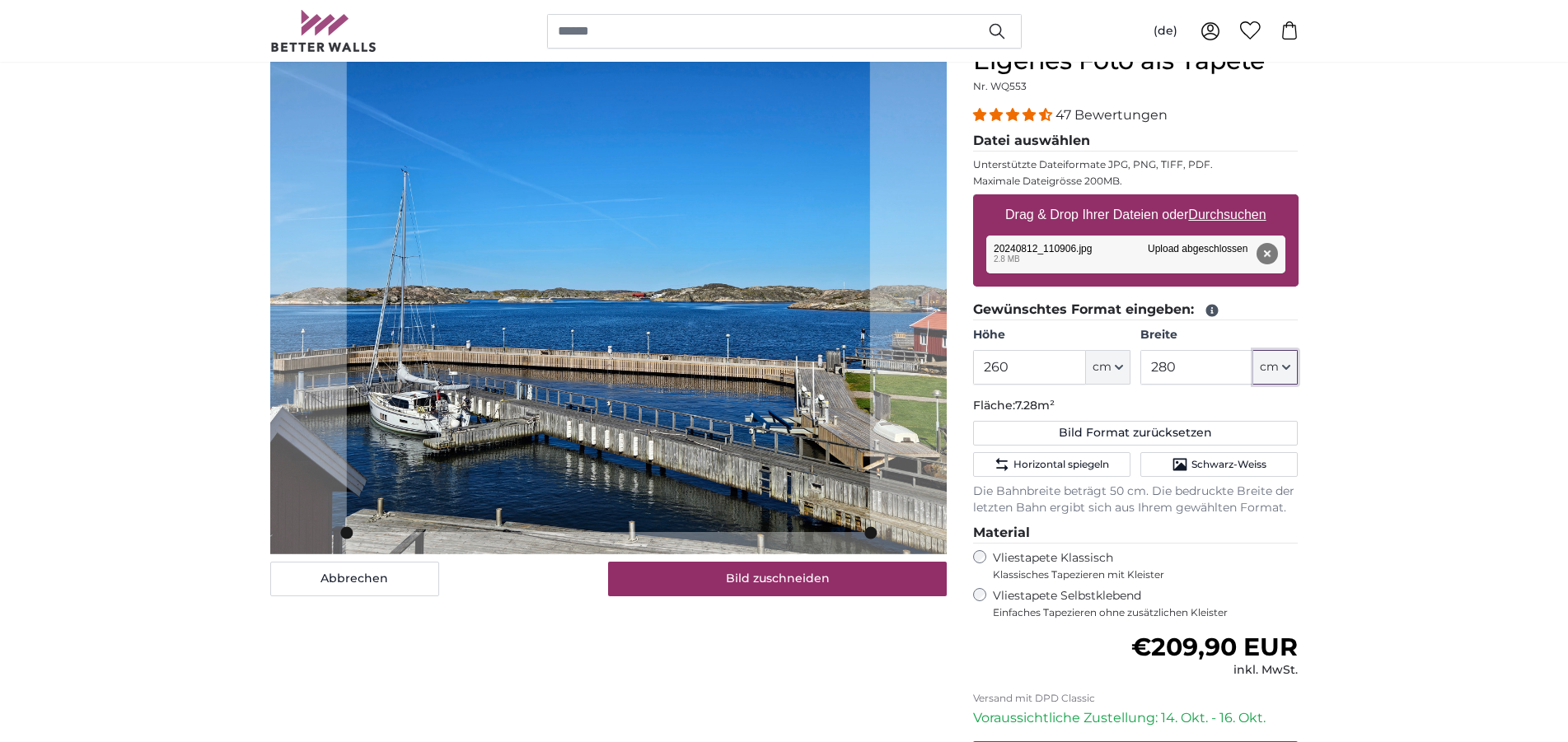
click at [601, 532] on cropper-handle at bounding box center [607, 533] width 523 height 13
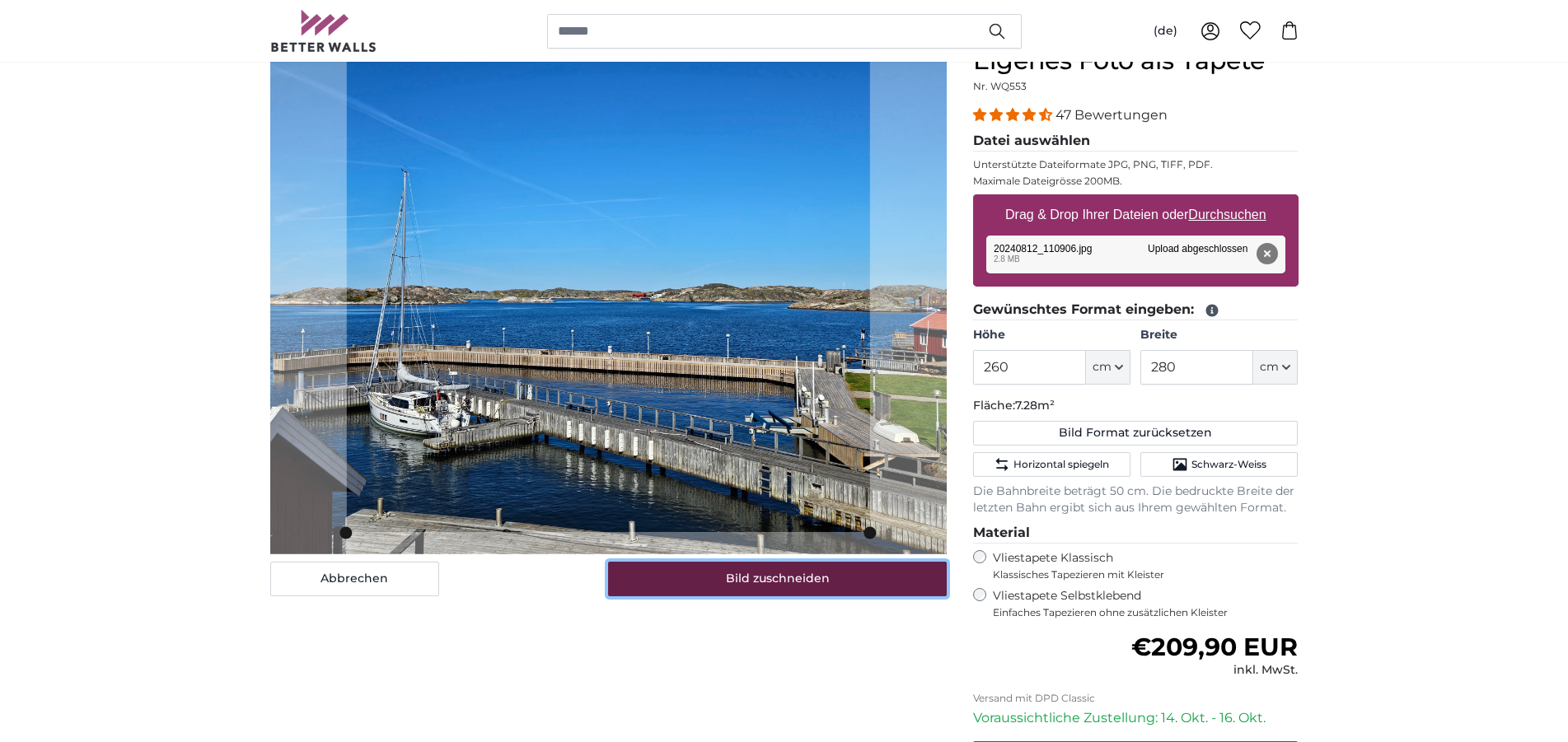
click at [815, 590] on button "Bild zuschneiden" at bounding box center [777, 580] width 339 height 35
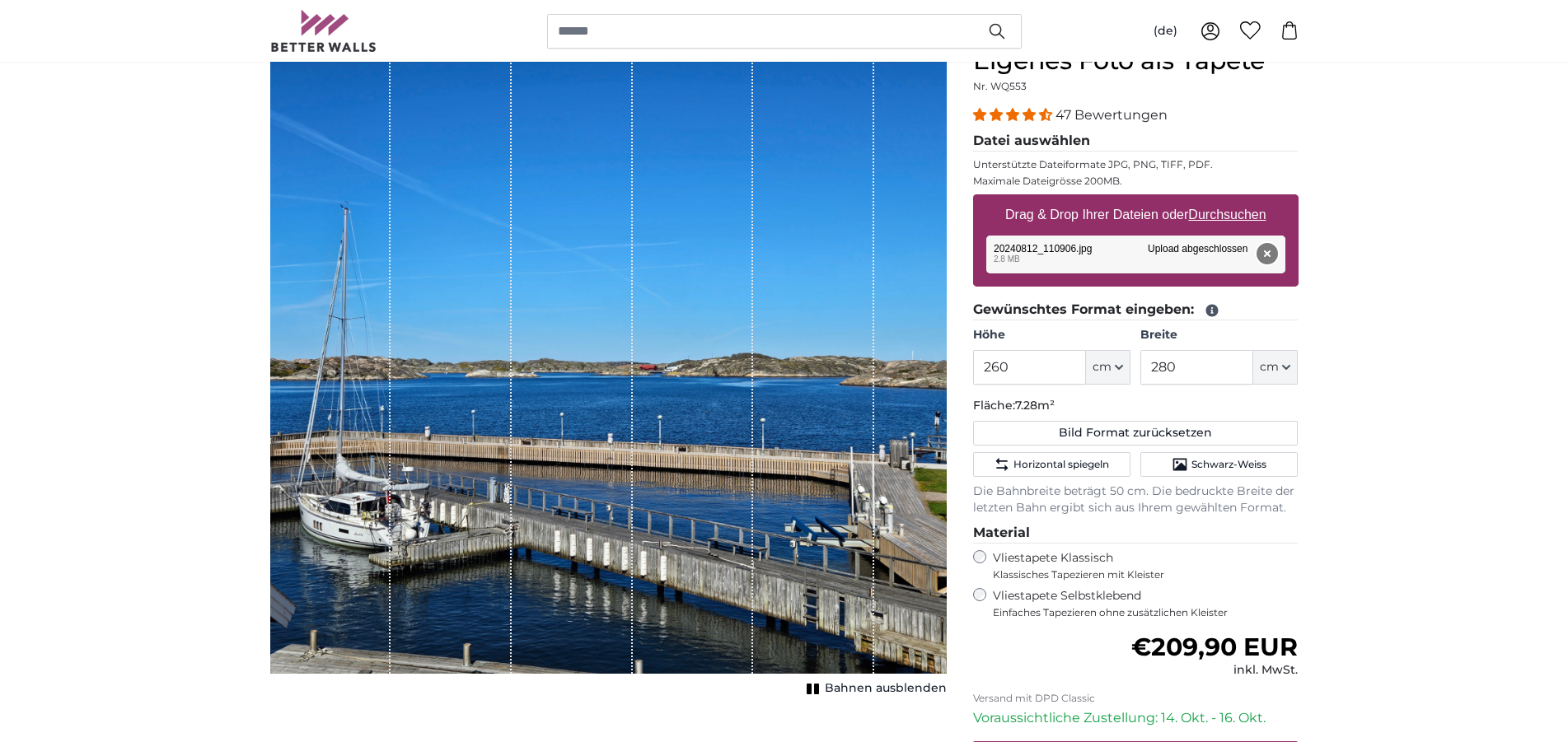
click at [1262, 251] on button "Entfernen" at bounding box center [1265, 253] width 21 height 21
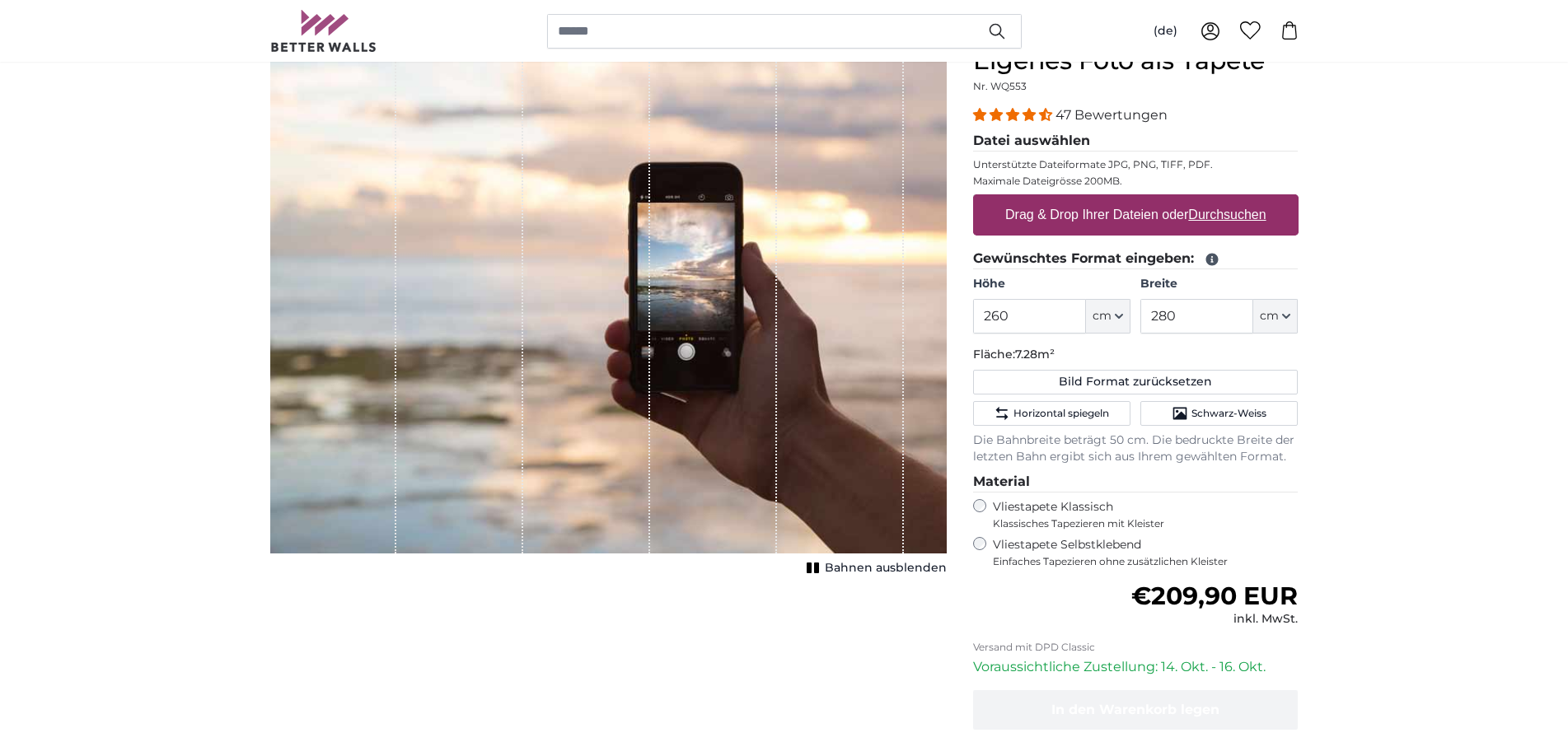
click at [1212, 215] on u "Durchsuchen" at bounding box center [1226, 214] width 78 height 14
click at [1212, 199] on input "Drag & Drop Ihrer Dateien oder Durchsuchen" at bounding box center [1135, 196] width 326 height 5
type input "**********"
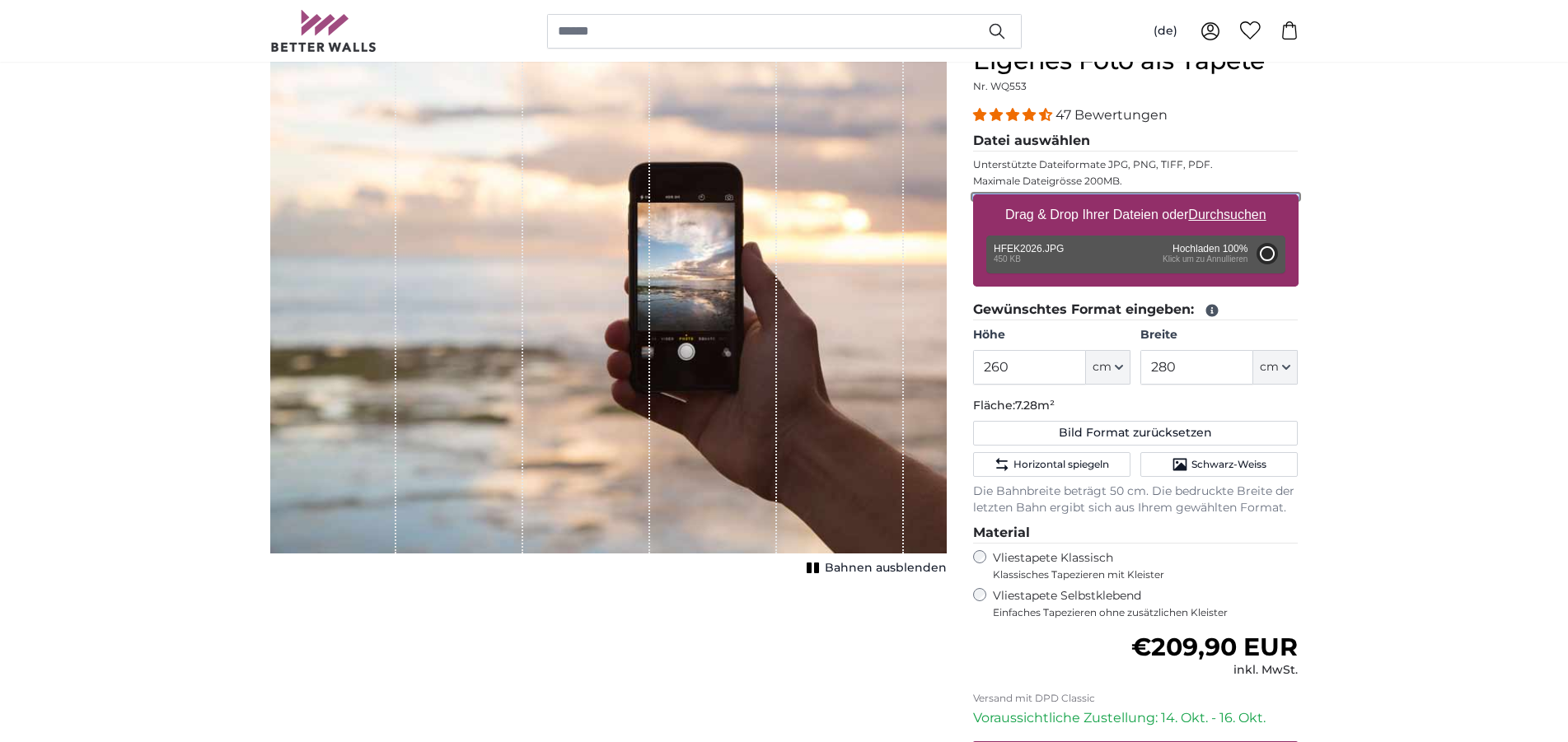
type input "57"
type input "126.5"
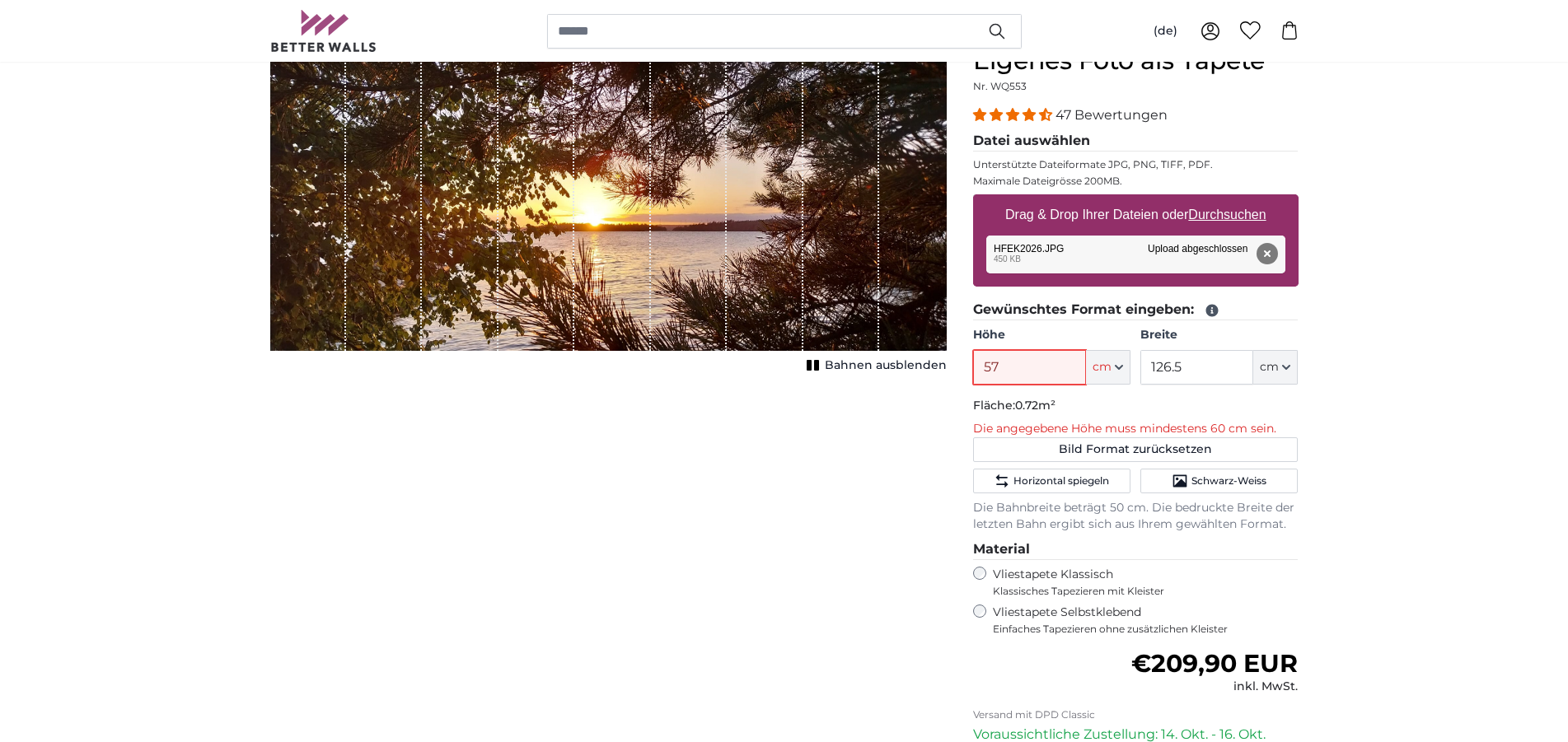
drag, startPoint x: 1030, startPoint y: 371, endPoint x: 932, endPoint y: 361, distance: 98.5
click at [973, 361] on input "57" at bounding box center [1030, 368] width 113 height 35
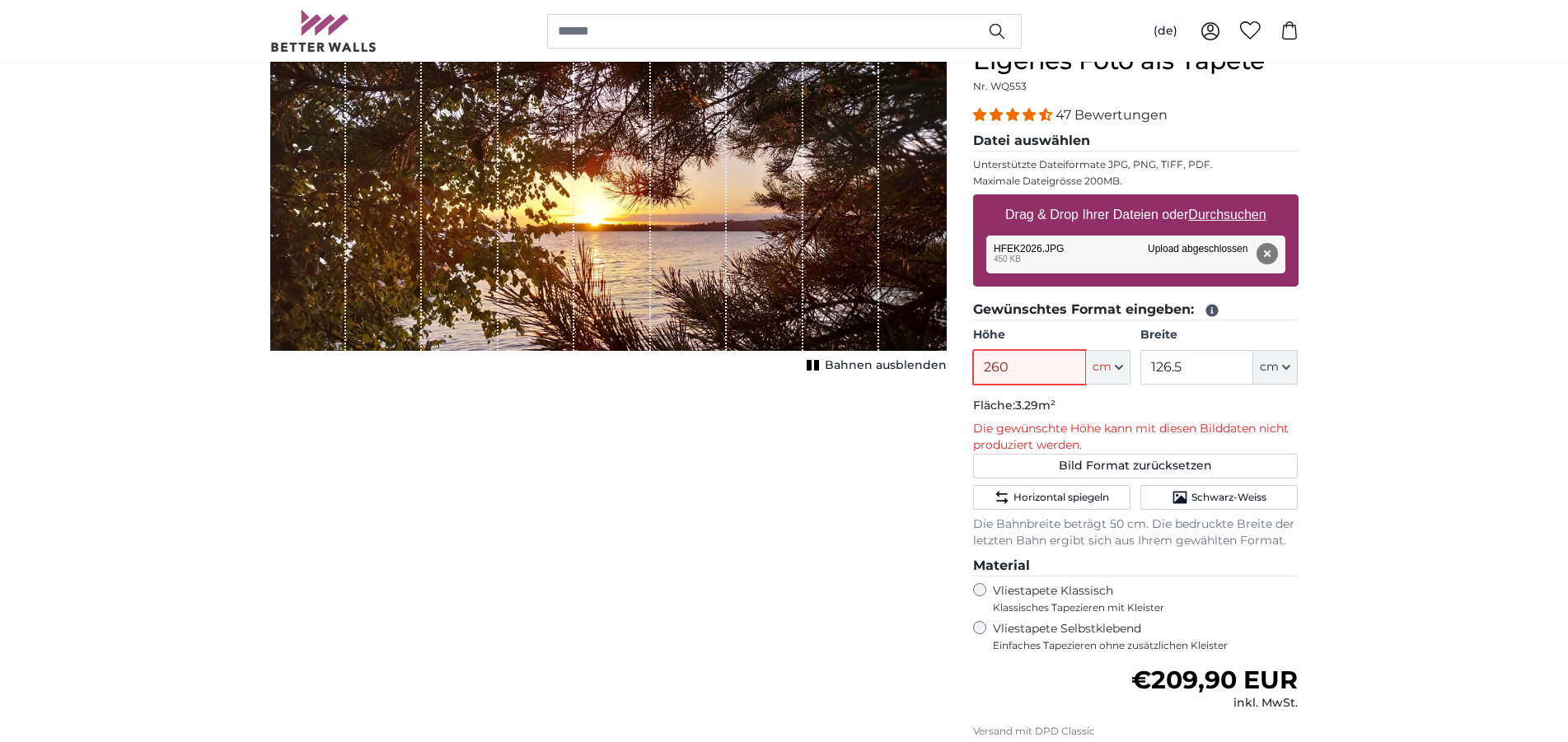
type input "260"
click at [1270, 254] on button "Entfernen" at bounding box center [1265, 253] width 21 height 21
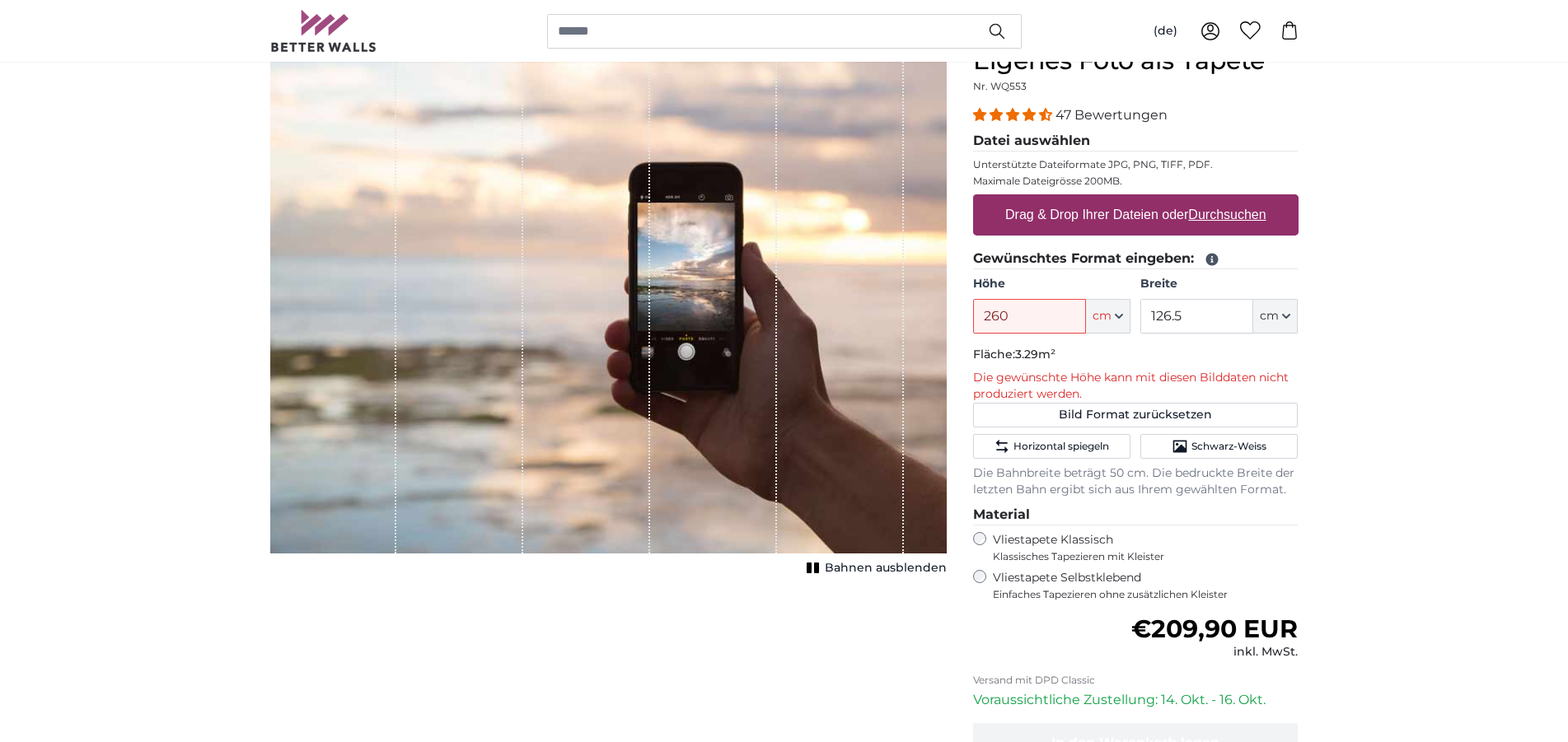
click at [1207, 213] on u "Durchsuchen" at bounding box center [1226, 214] width 78 height 14
click at [1207, 199] on input "Drag & Drop Ihrer Dateien oder Durchsuchen" at bounding box center [1135, 196] width 326 height 5
type input "**********"
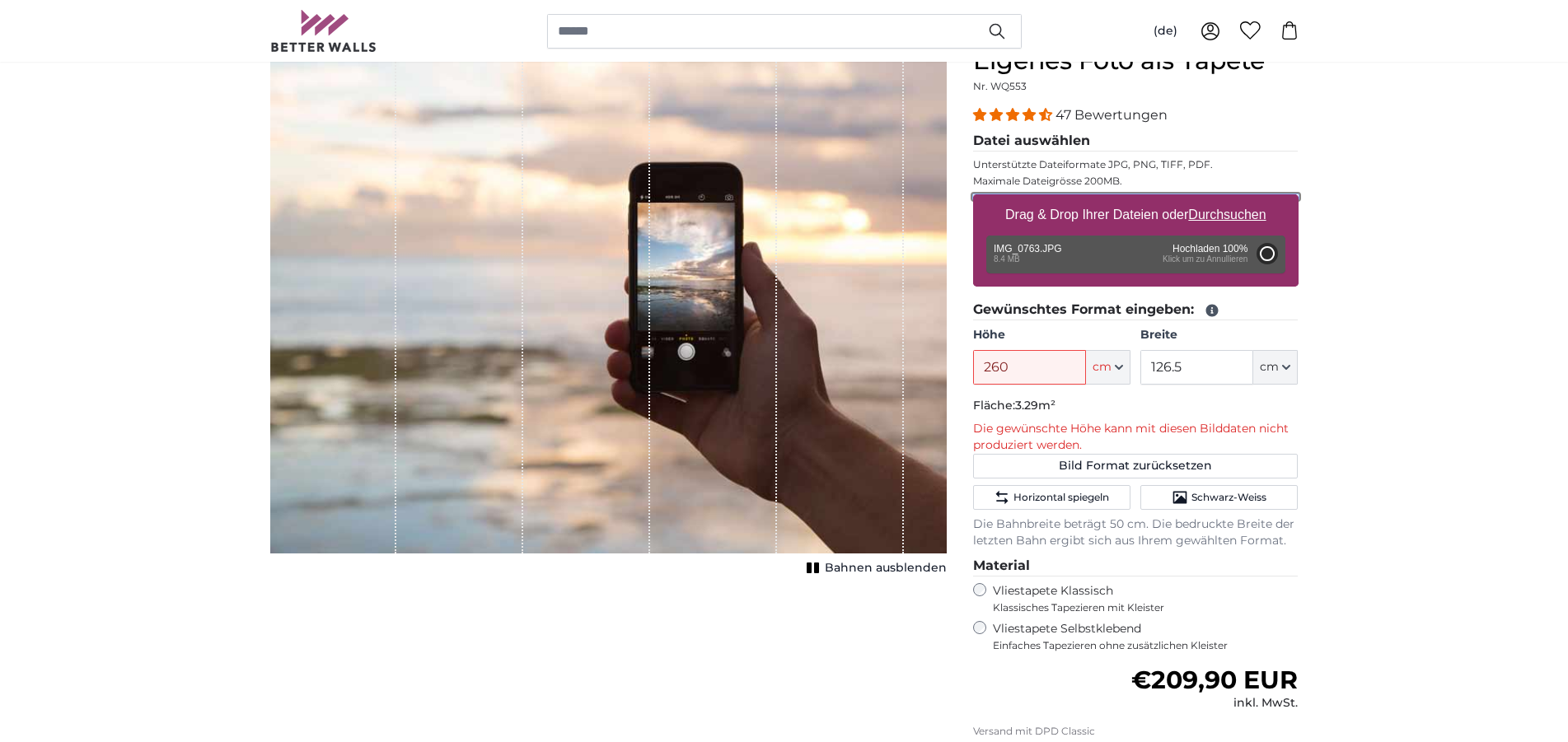
type input "200"
type input "300"
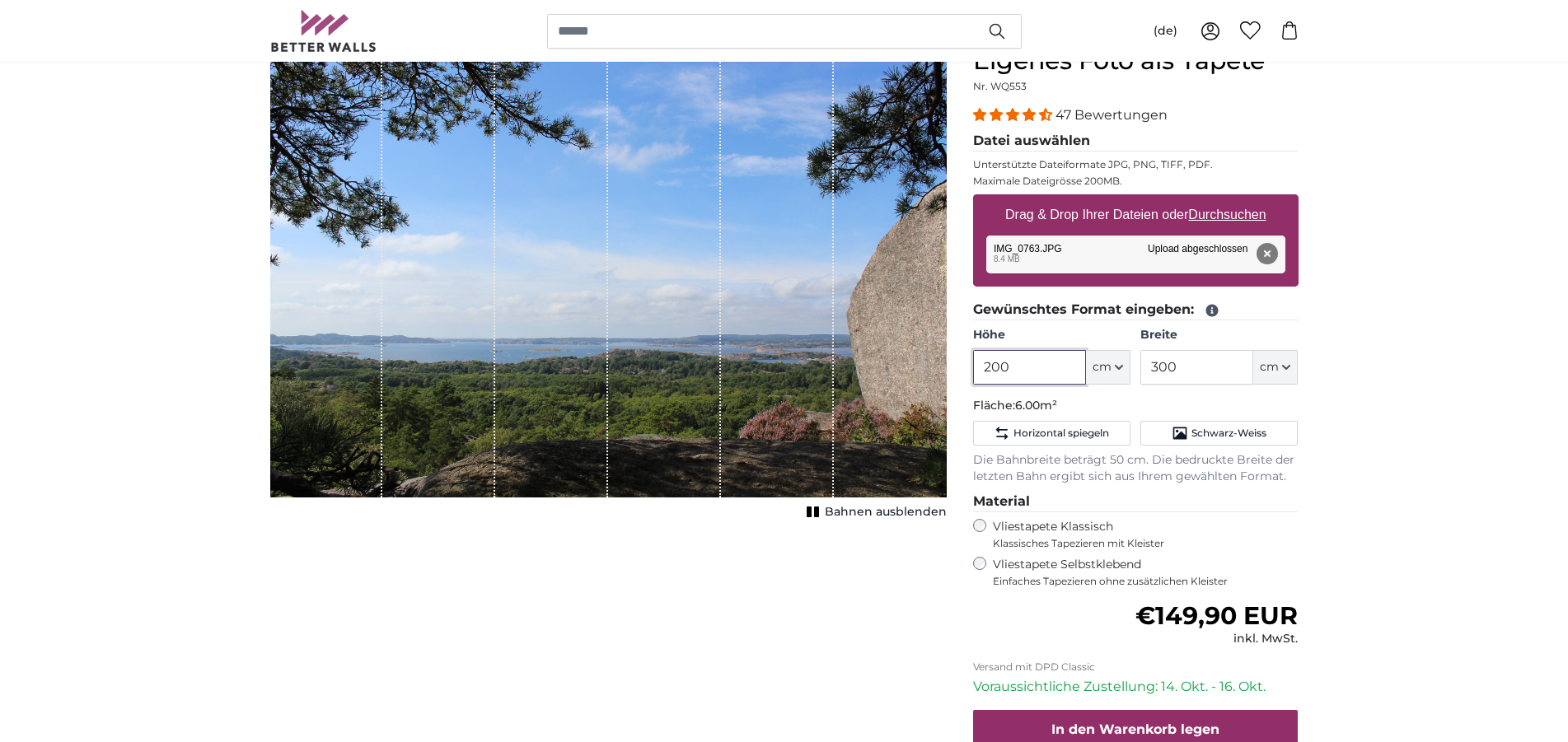
drag, startPoint x: 1010, startPoint y: 365, endPoint x: 977, endPoint y: 365, distance: 33.0
click at [977, 365] on input "200" at bounding box center [1030, 368] width 113 height 35
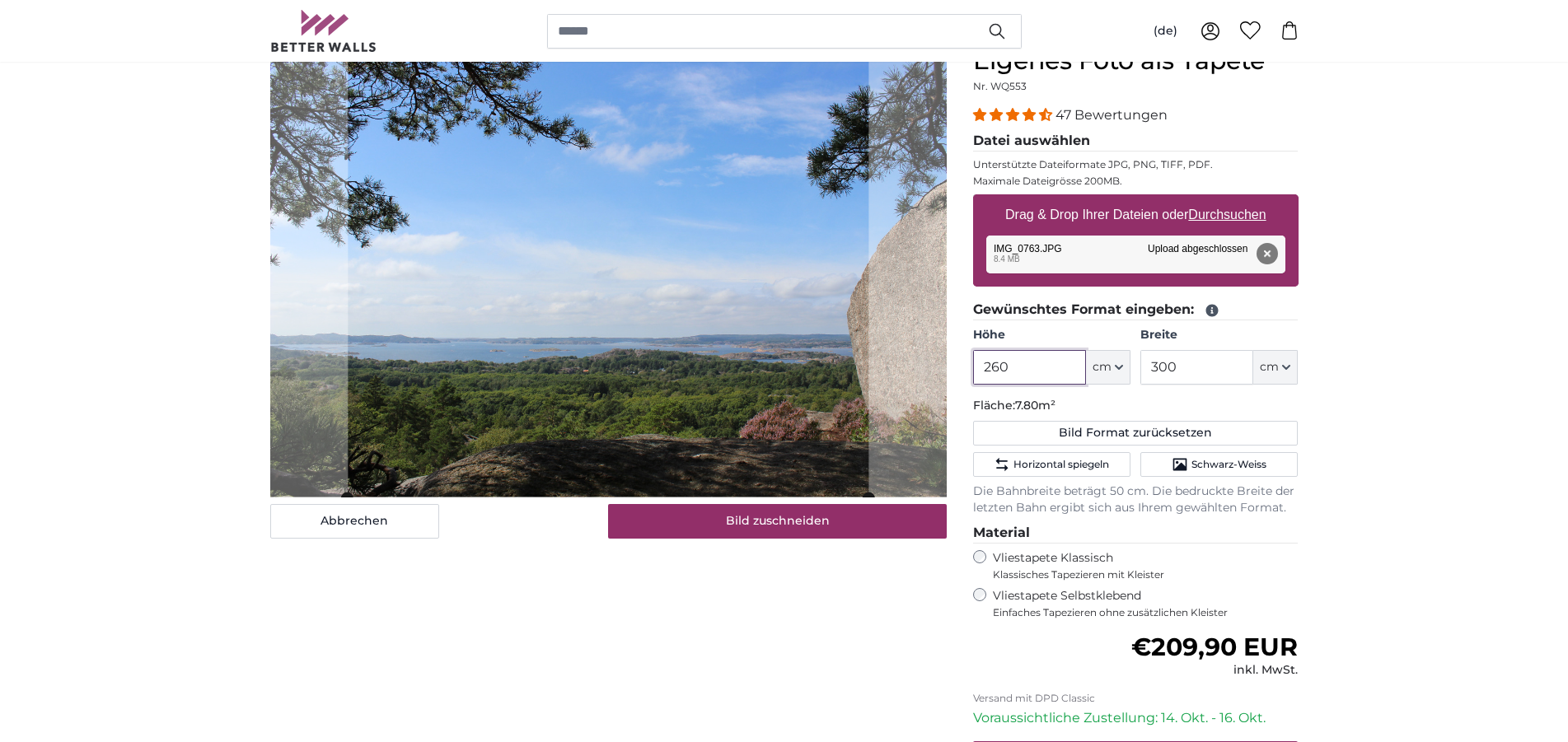
type input "260"
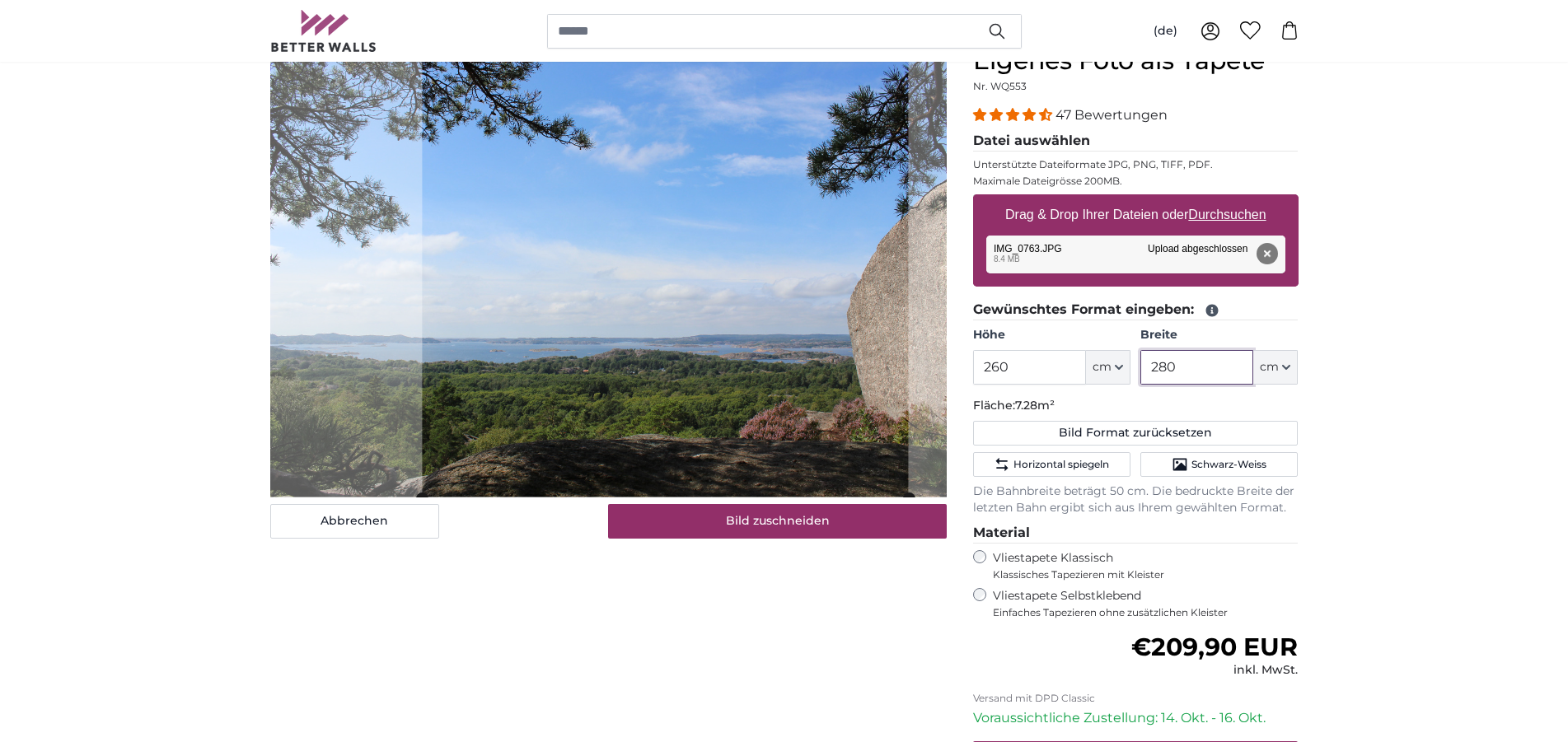
click at [575, 298] on cropper-handle at bounding box center [664, 272] width 486 height 452
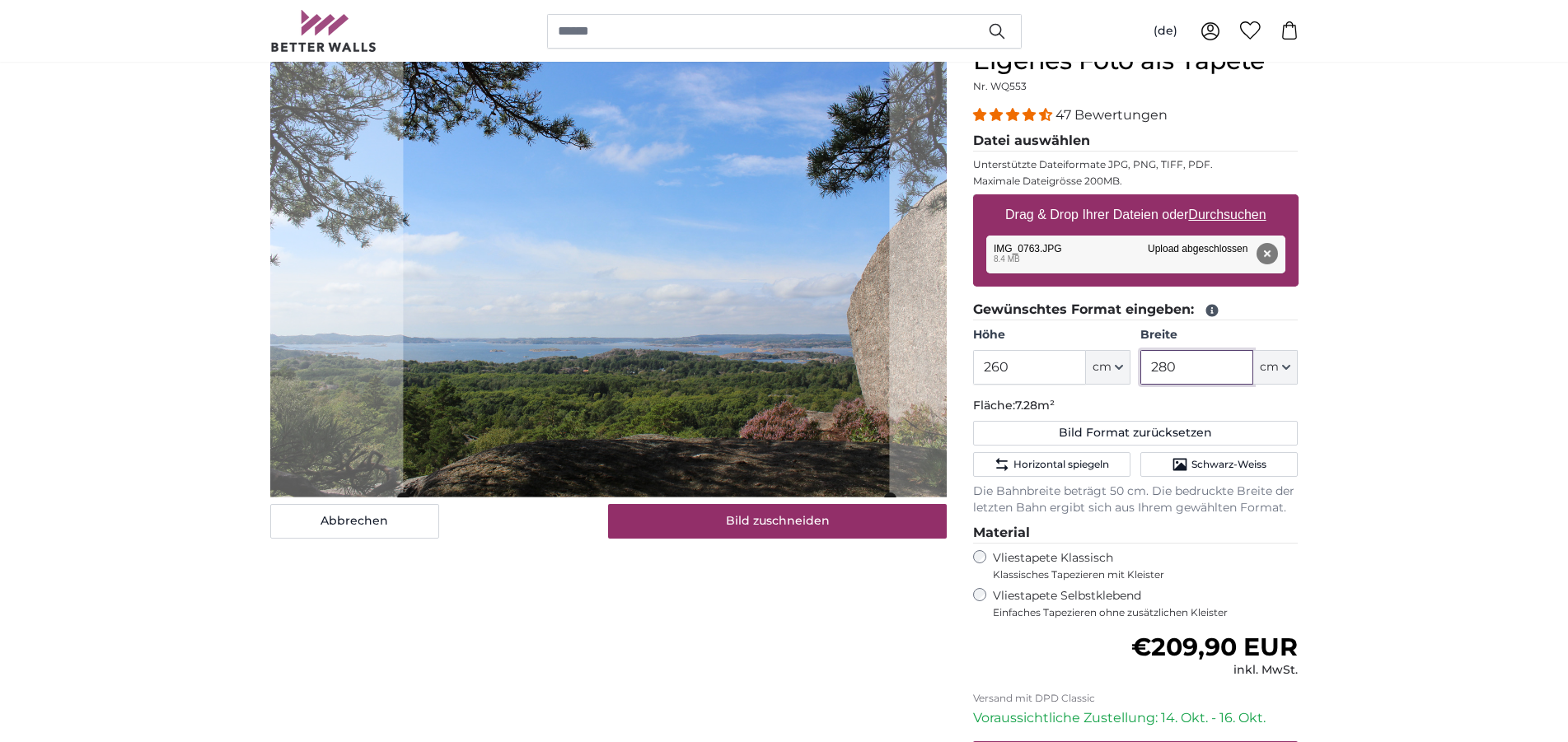
click at [690, 266] on cropper-handle at bounding box center [645, 272] width 486 height 452
type input "280"
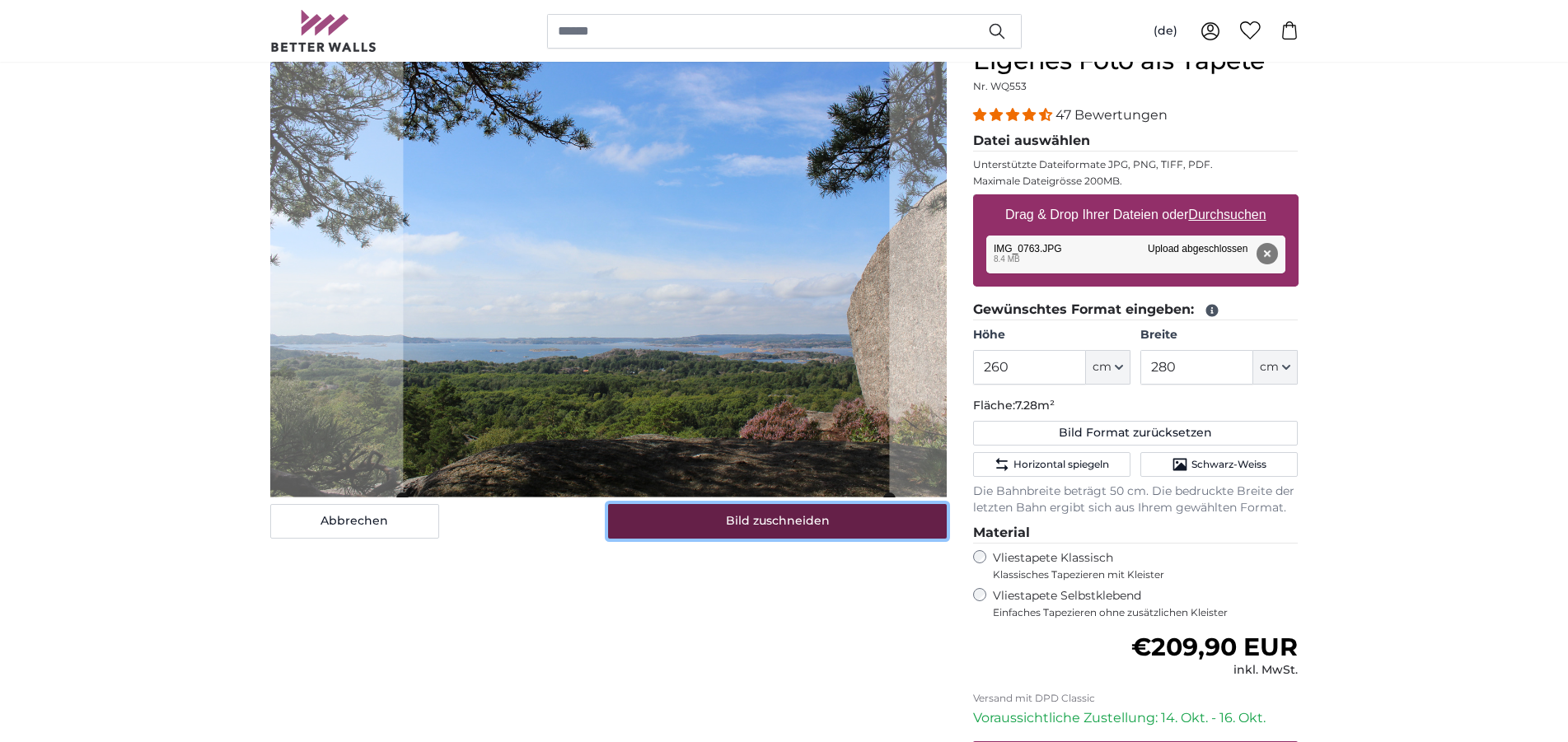
click at [750, 520] on button "Bild zuschneiden" at bounding box center [777, 521] width 339 height 35
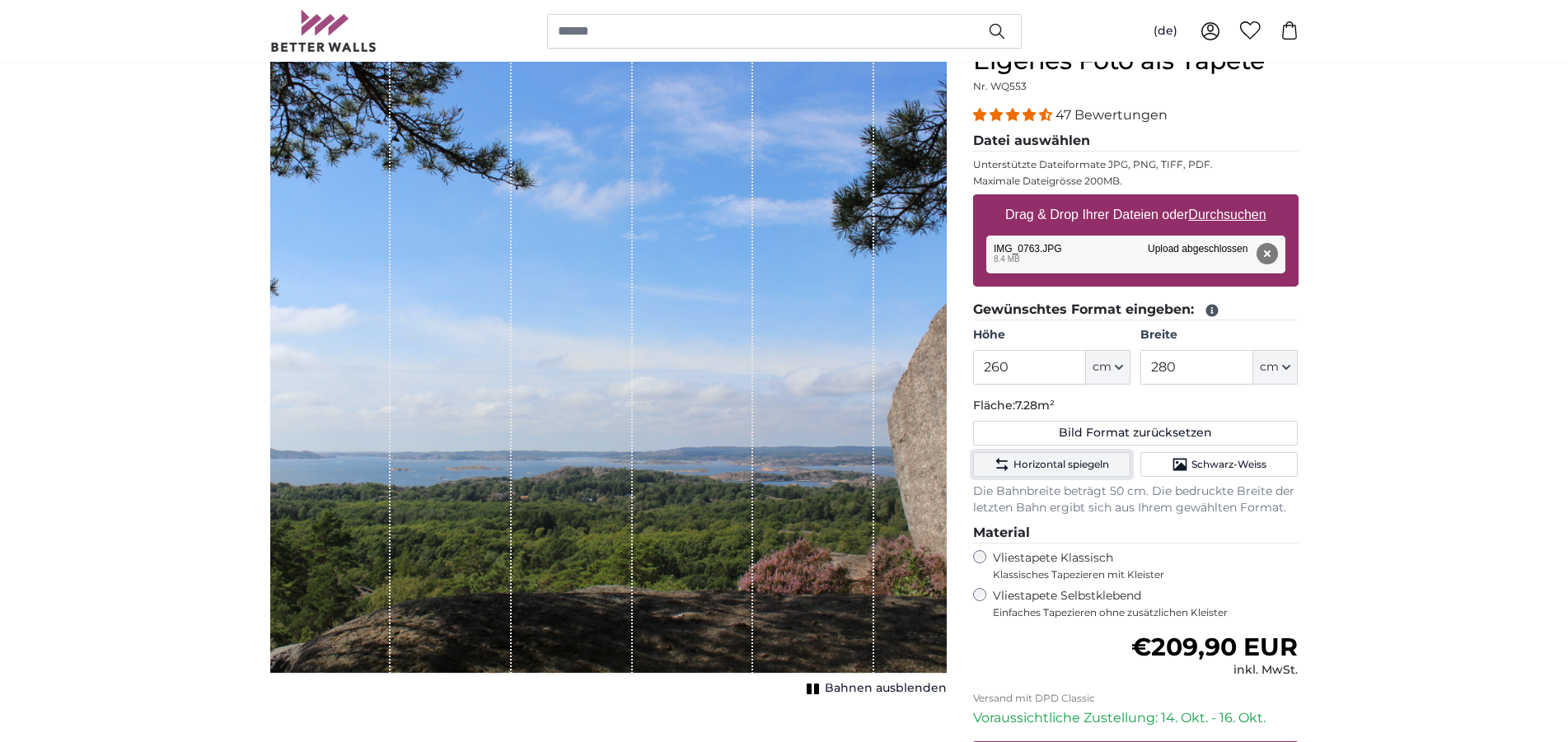
click at [1031, 458] on span "Horizontal spiegeln" at bounding box center [1061, 465] width 96 height 13
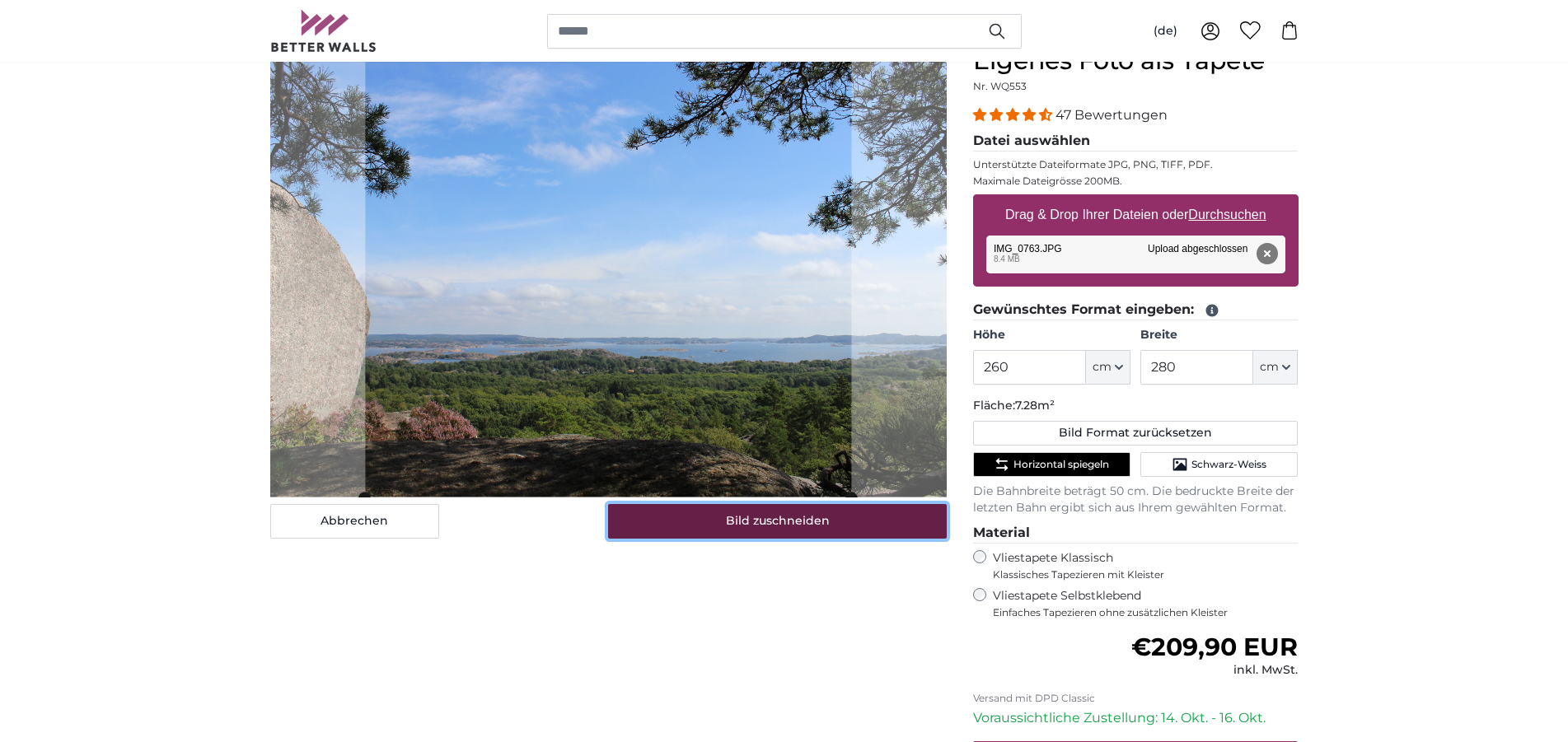
click at [794, 522] on button "Bild zuschneiden" at bounding box center [777, 521] width 339 height 35
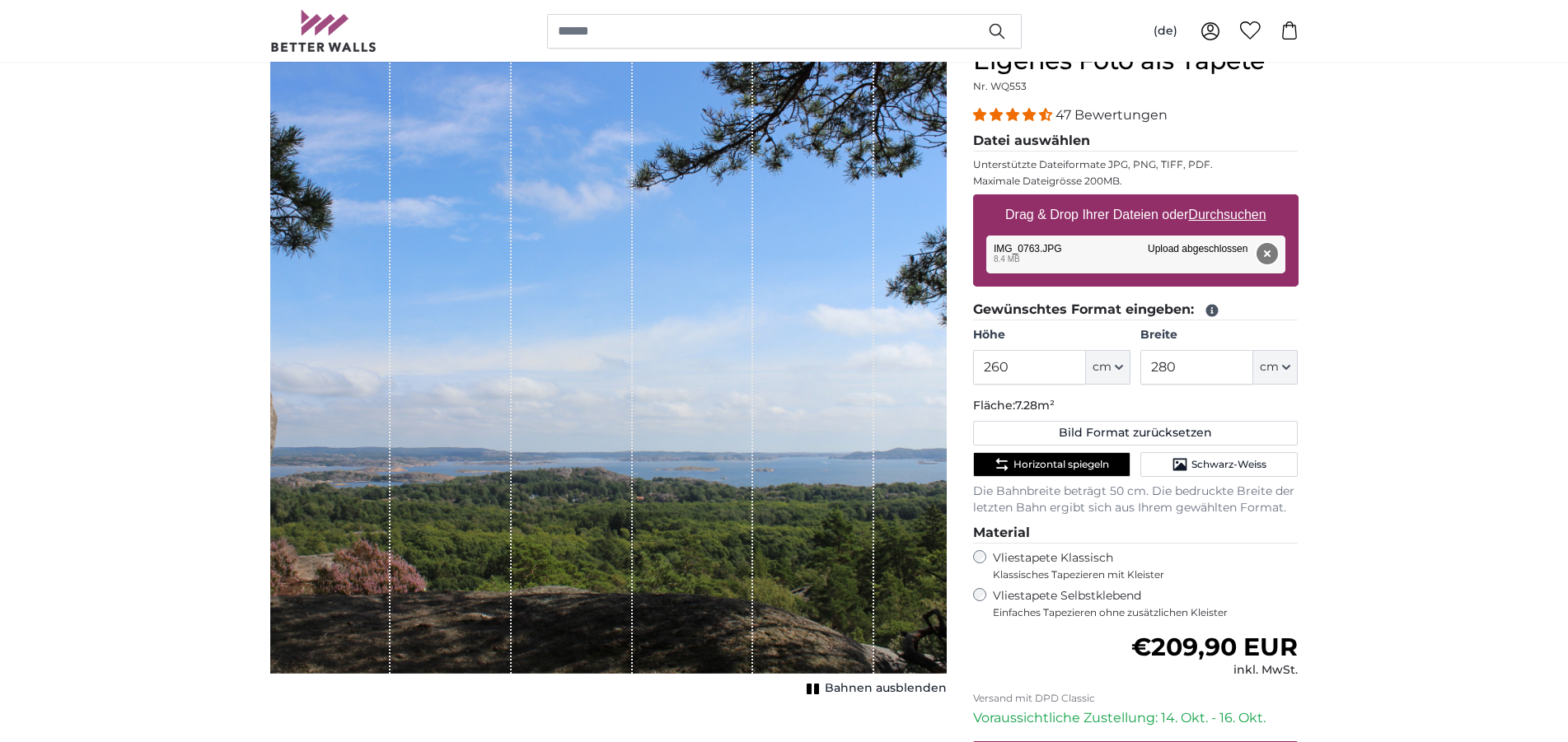
click at [1267, 250] on button "Entfernen" at bounding box center [1265, 253] width 21 height 21
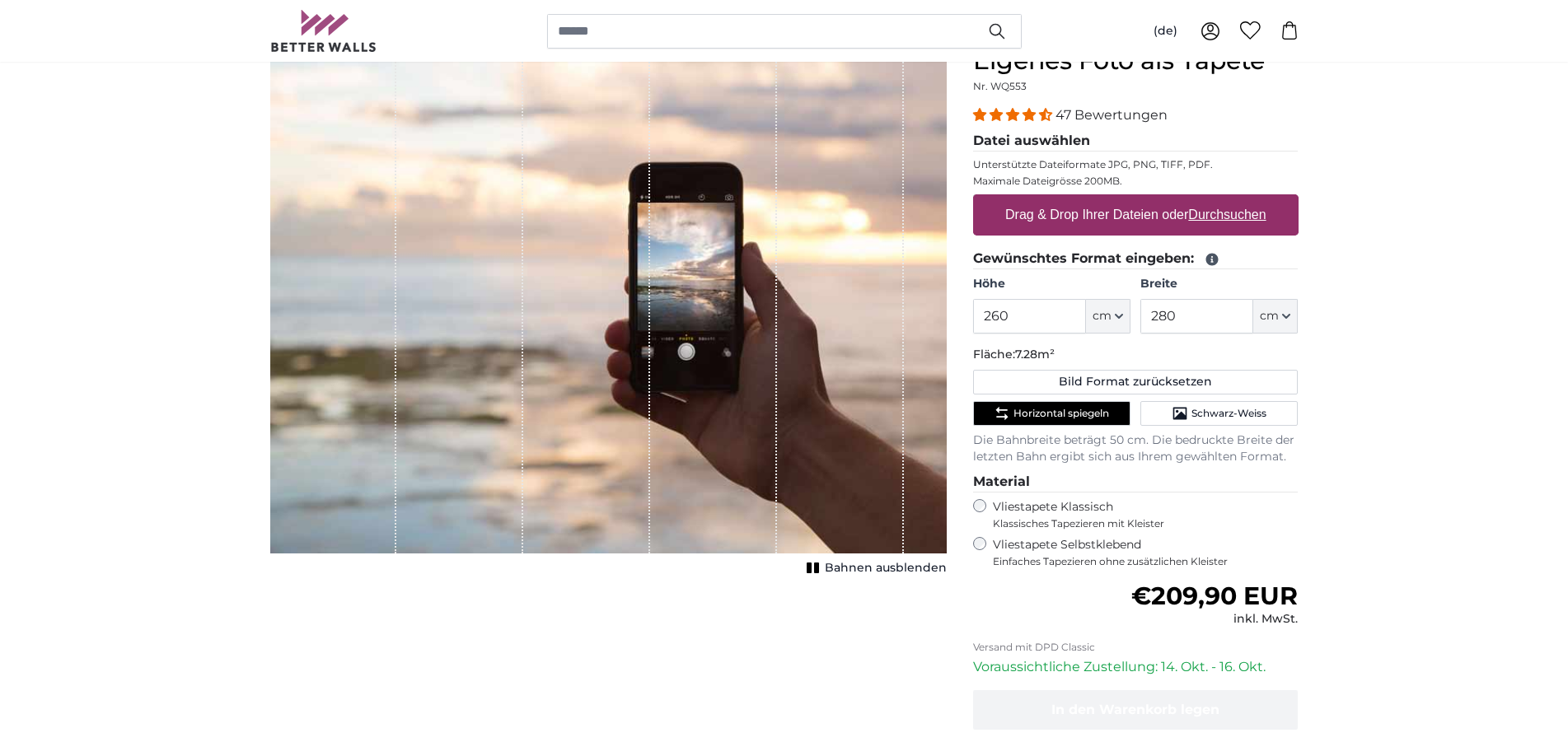
click at [1214, 215] on u "Durchsuchen" at bounding box center [1226, 214] width 78 height 14
click at [1214, 199] on input "Drag & Drop Ihrer Dateien oder Durchsuchen" at bounding box center [1135, 196] width 326 height 5
type input "**********"
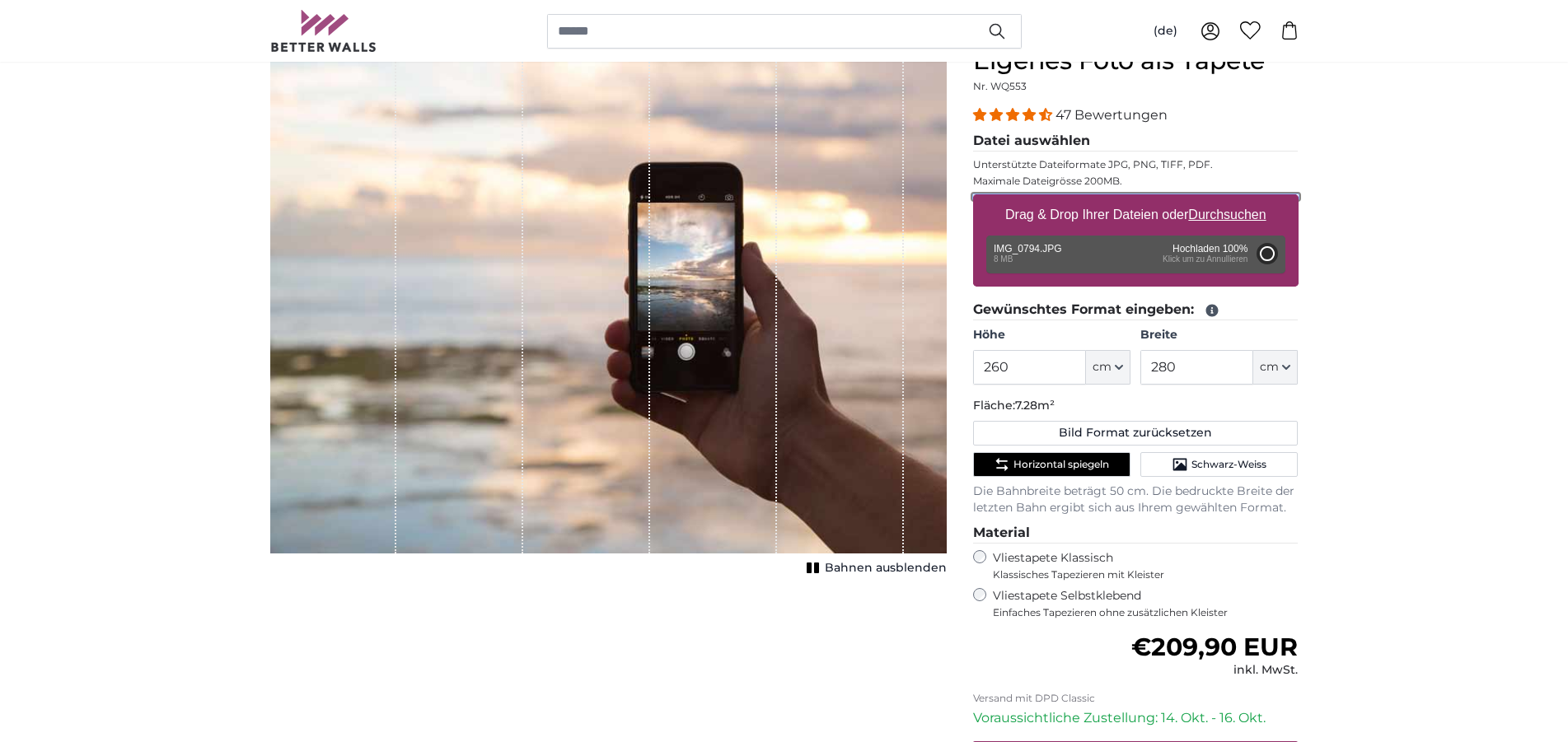
type input "200"
type input "300"
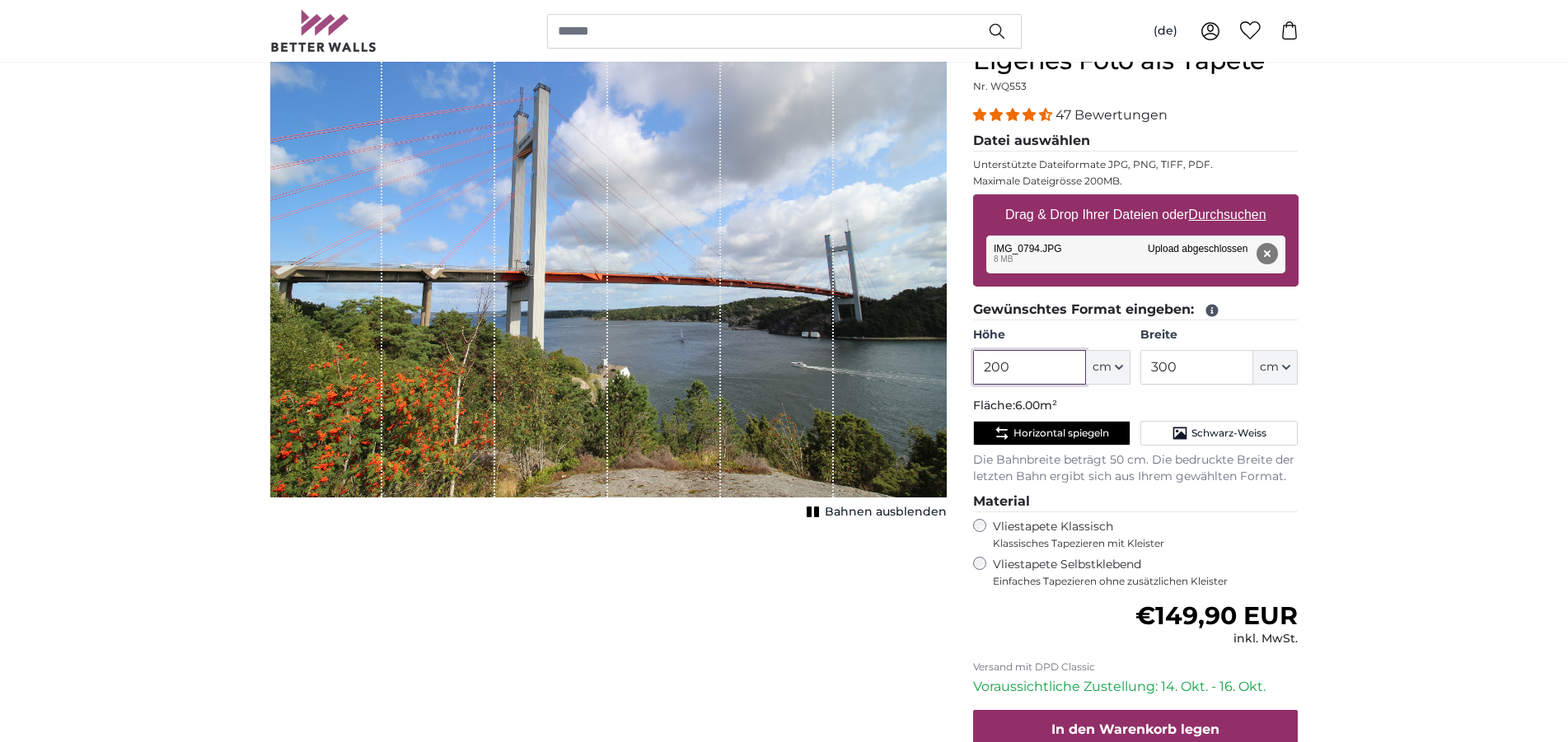
click at [1027, 353] on input "200" at bounding box center [1030, 368] width 113 height 35
click at [1019, 361] on input "200" at bounding box center [1030, 368] width 113 height 35
type input "260"
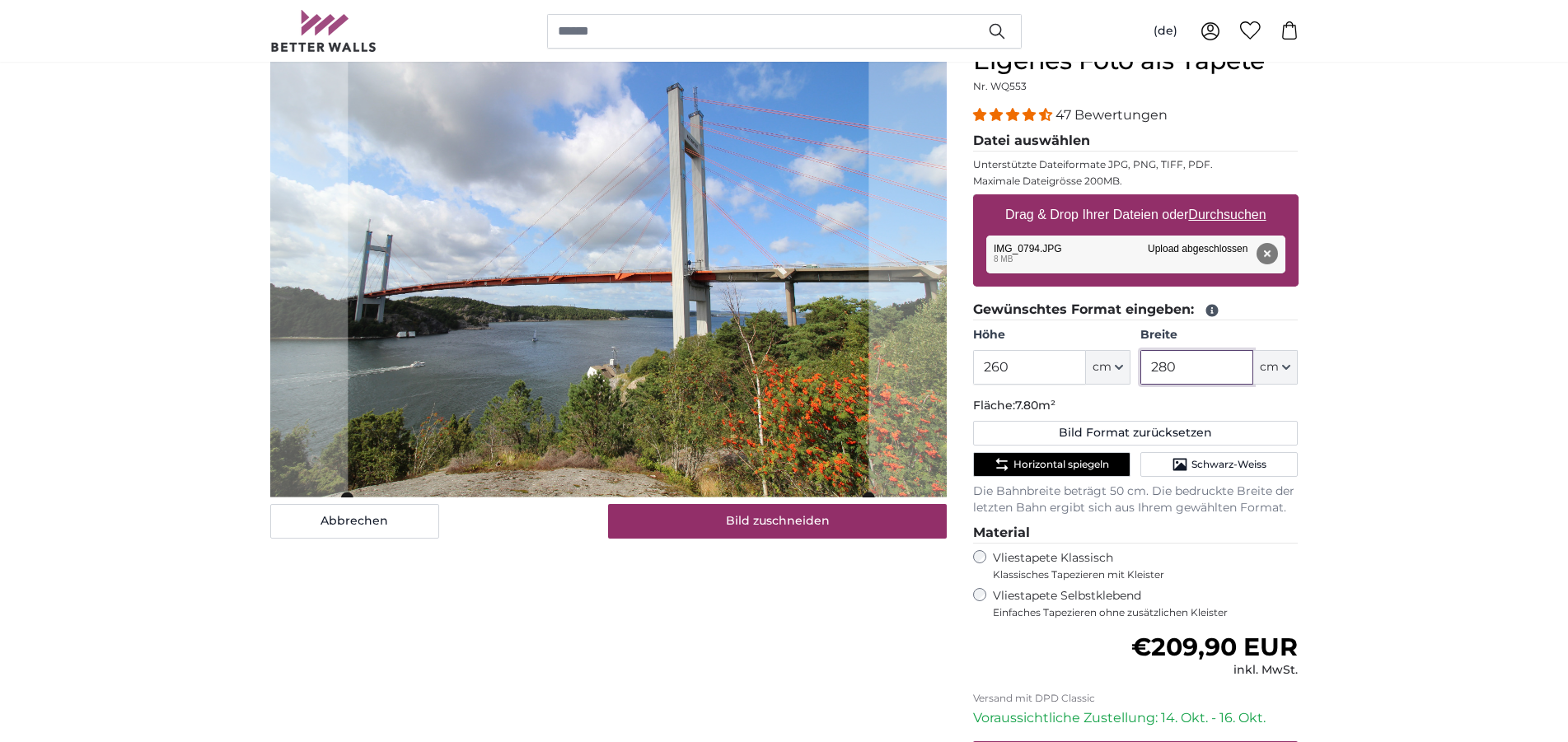
type input "280"
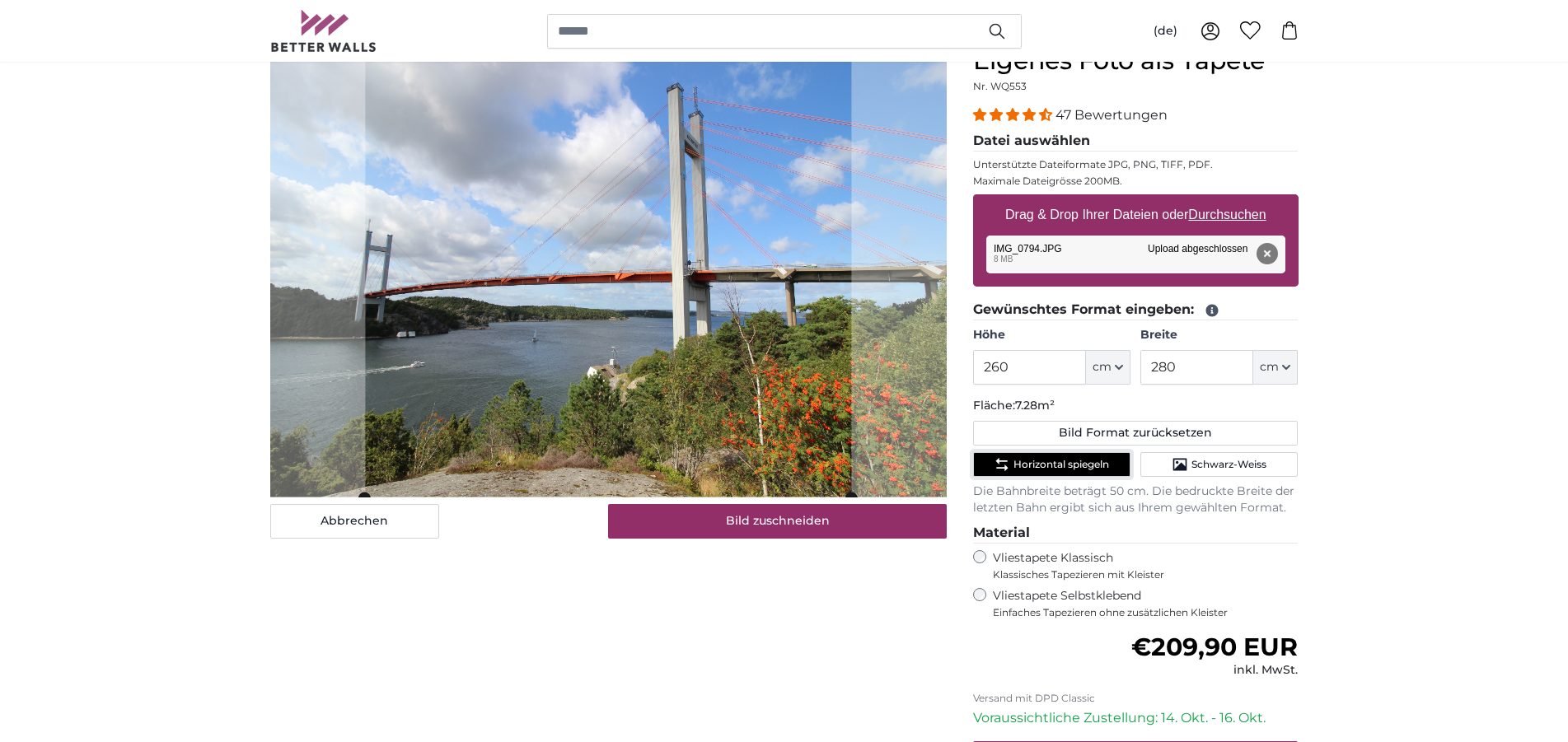
click at [1062, 472] on button "Horizontal spiegeln" at bounding box center [1051, 464] width 157 height 25
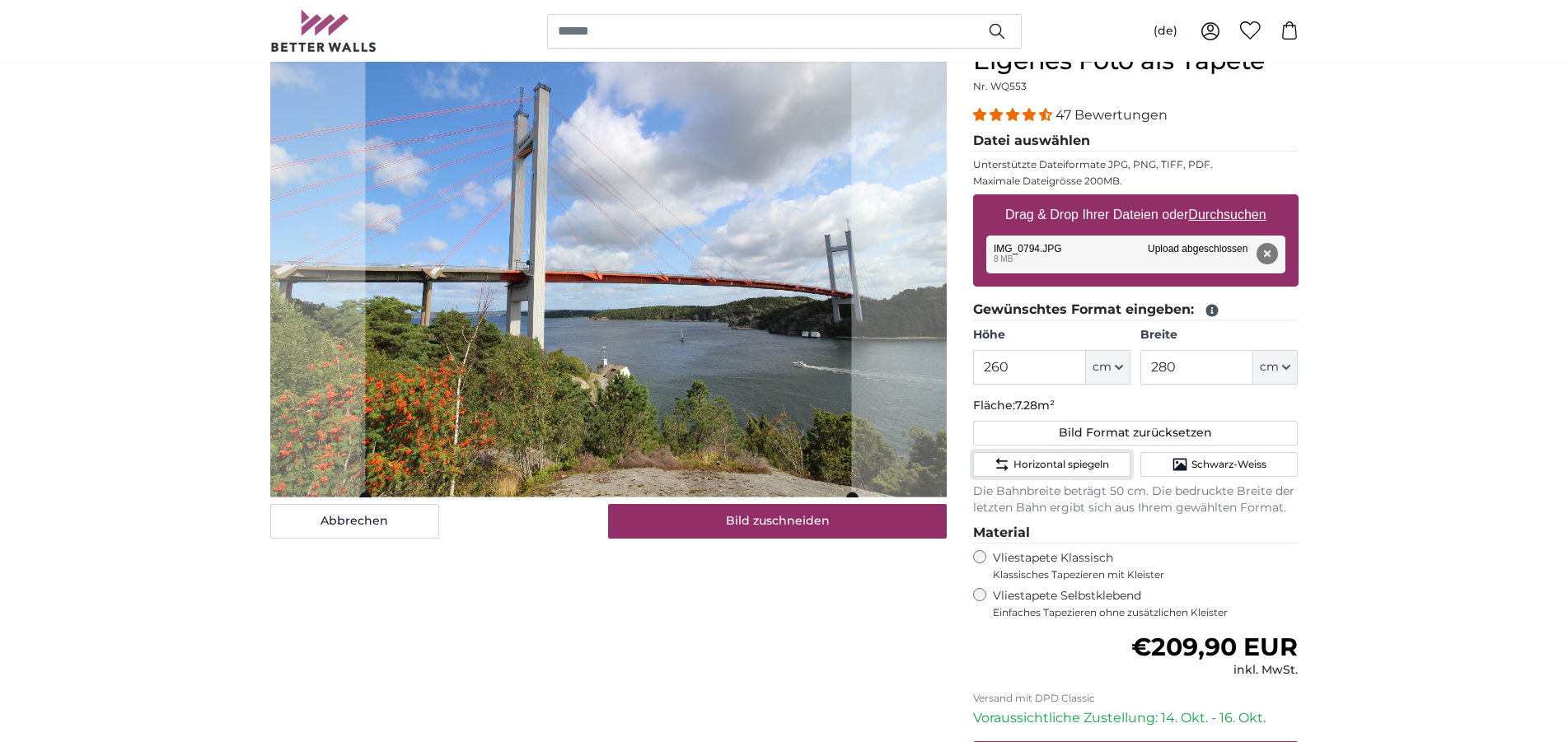
click at [584, 326] on cropper-handle at bounding box center [608, 272] width 486 height 452
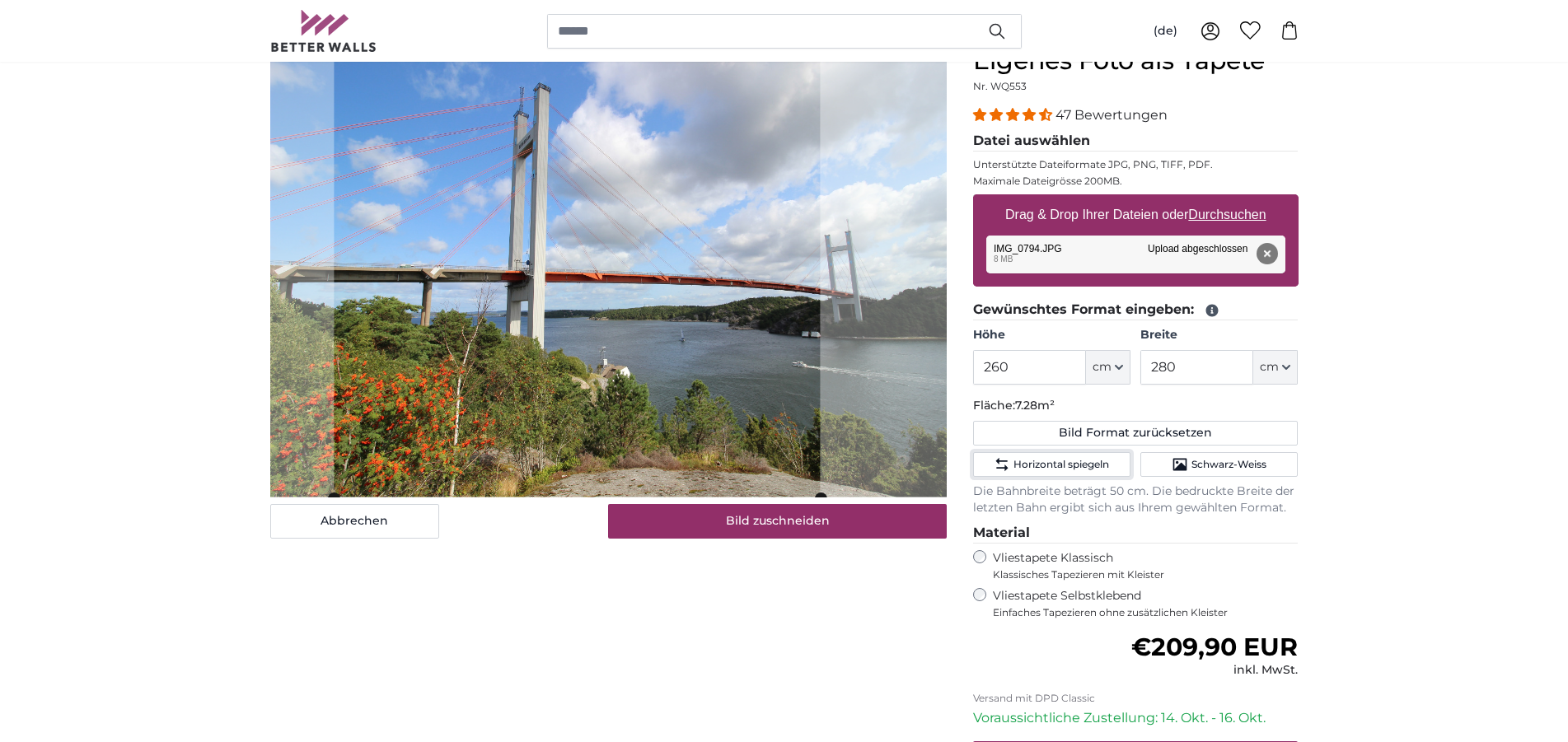
click at [637, 319] on cropper-handle at bounding box center [577, 272] width 486 height 452
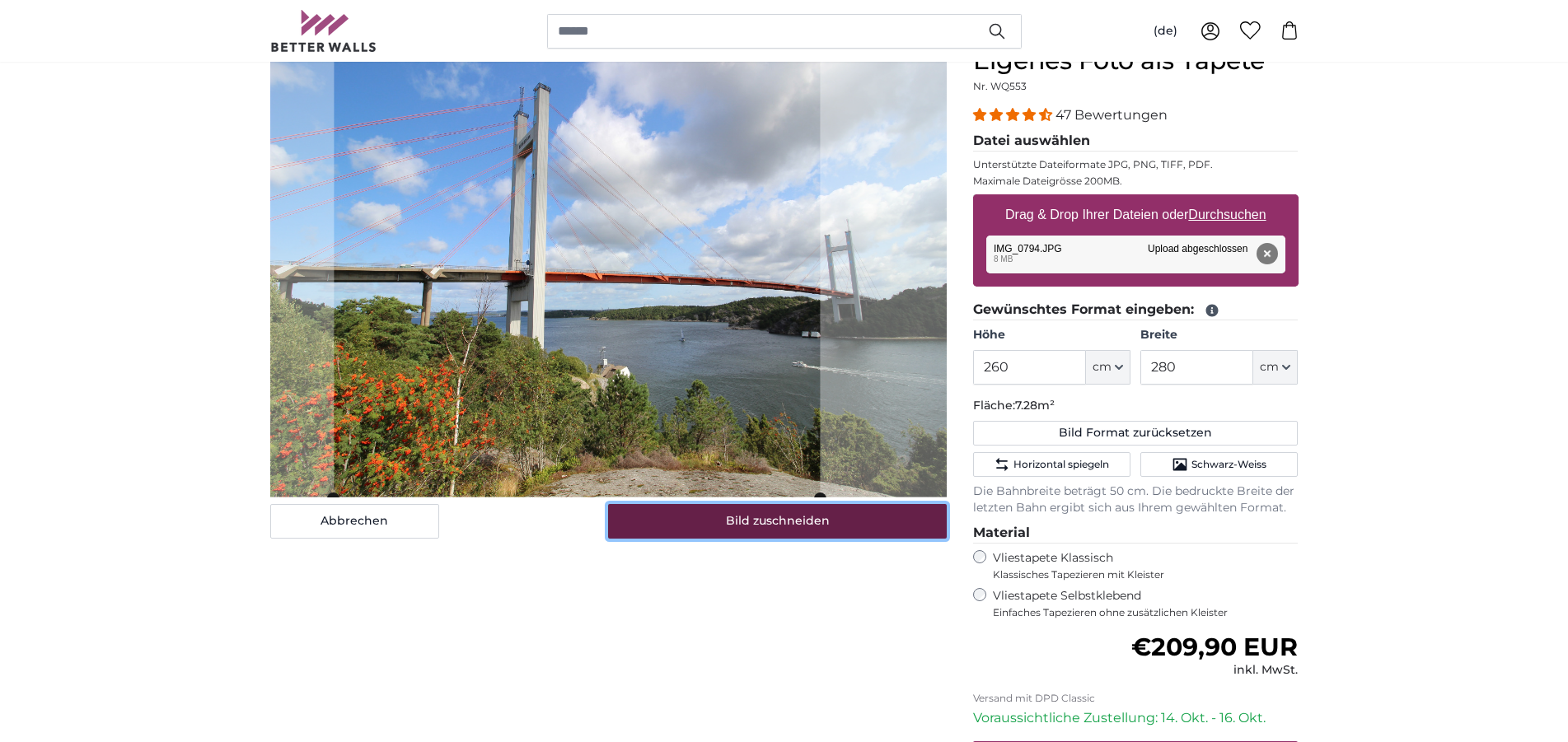
click at [798, 528] on button "Bild zuschneiden" at bounding box center [777, 521] width 339 height 35
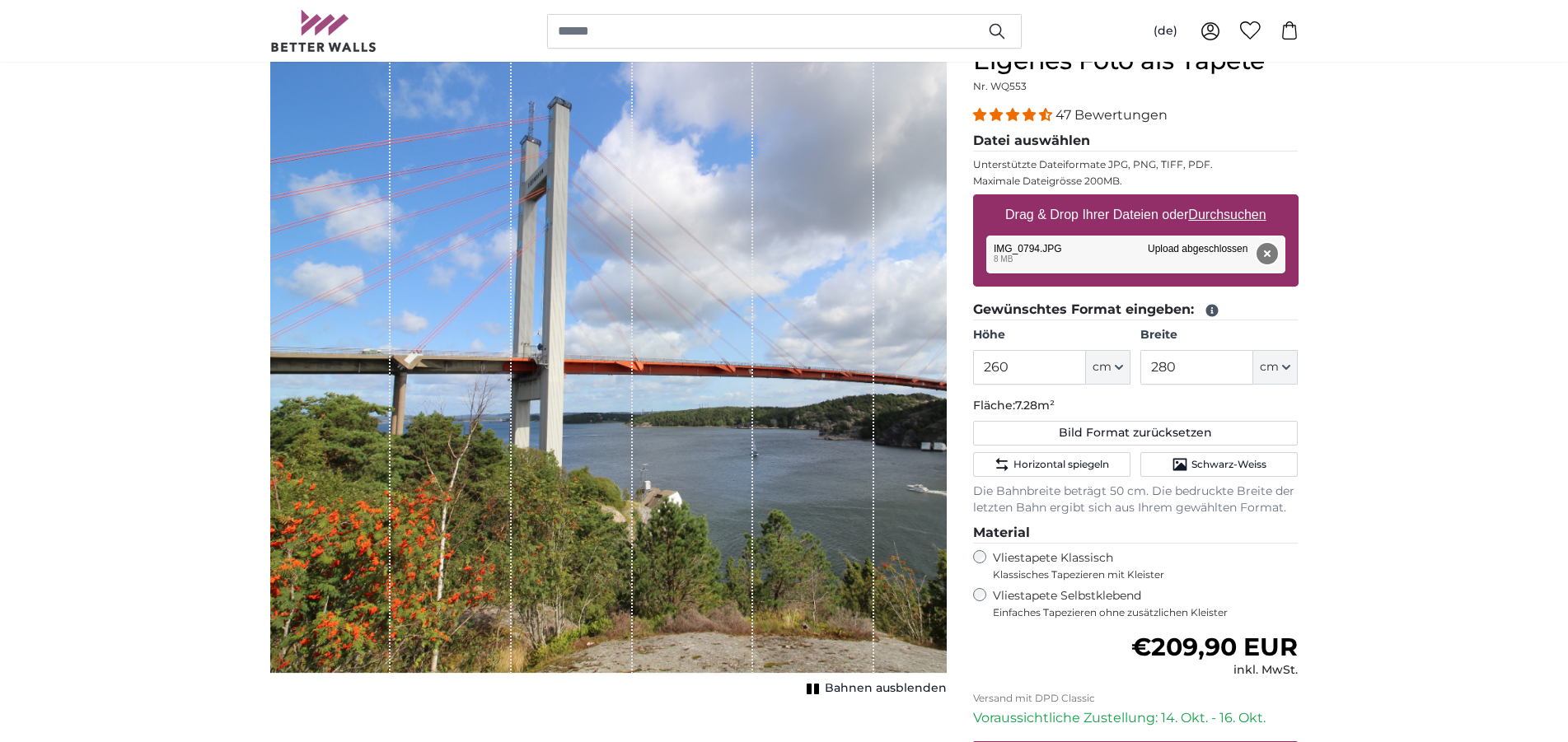
click at [1267, 256] on button "Entfernen" at bounding box center [1265, 253] width 21 height 21
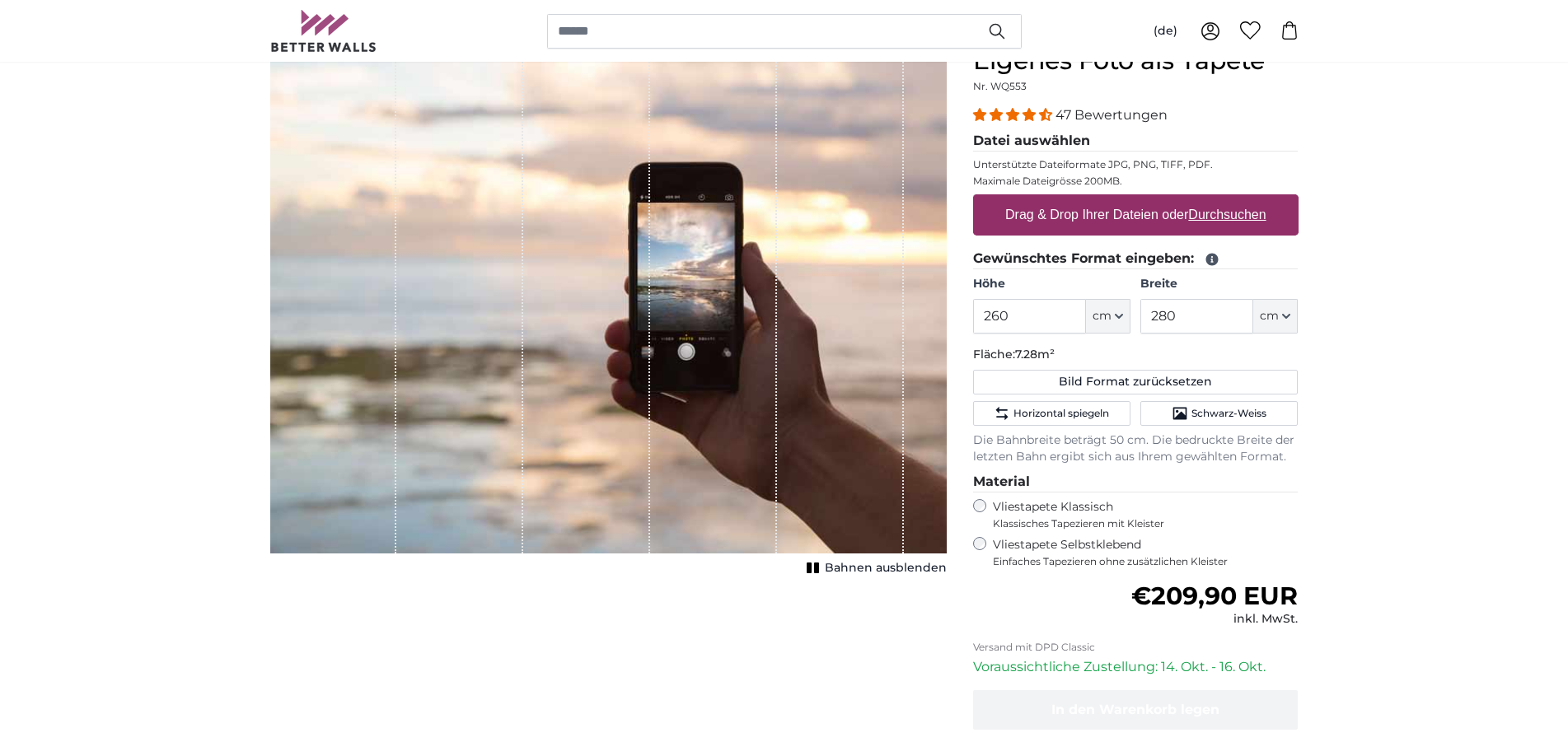
click at [1216, 216] on u "Durchsuchen" at bounding box center [1226, 214] width 78 height 14
click at [1216, 199] on input "Drag & Drop Ihrer Dateien oder Durchsuchen" at bounding box center [1135, 196] width 326 height 5
type input "**********"
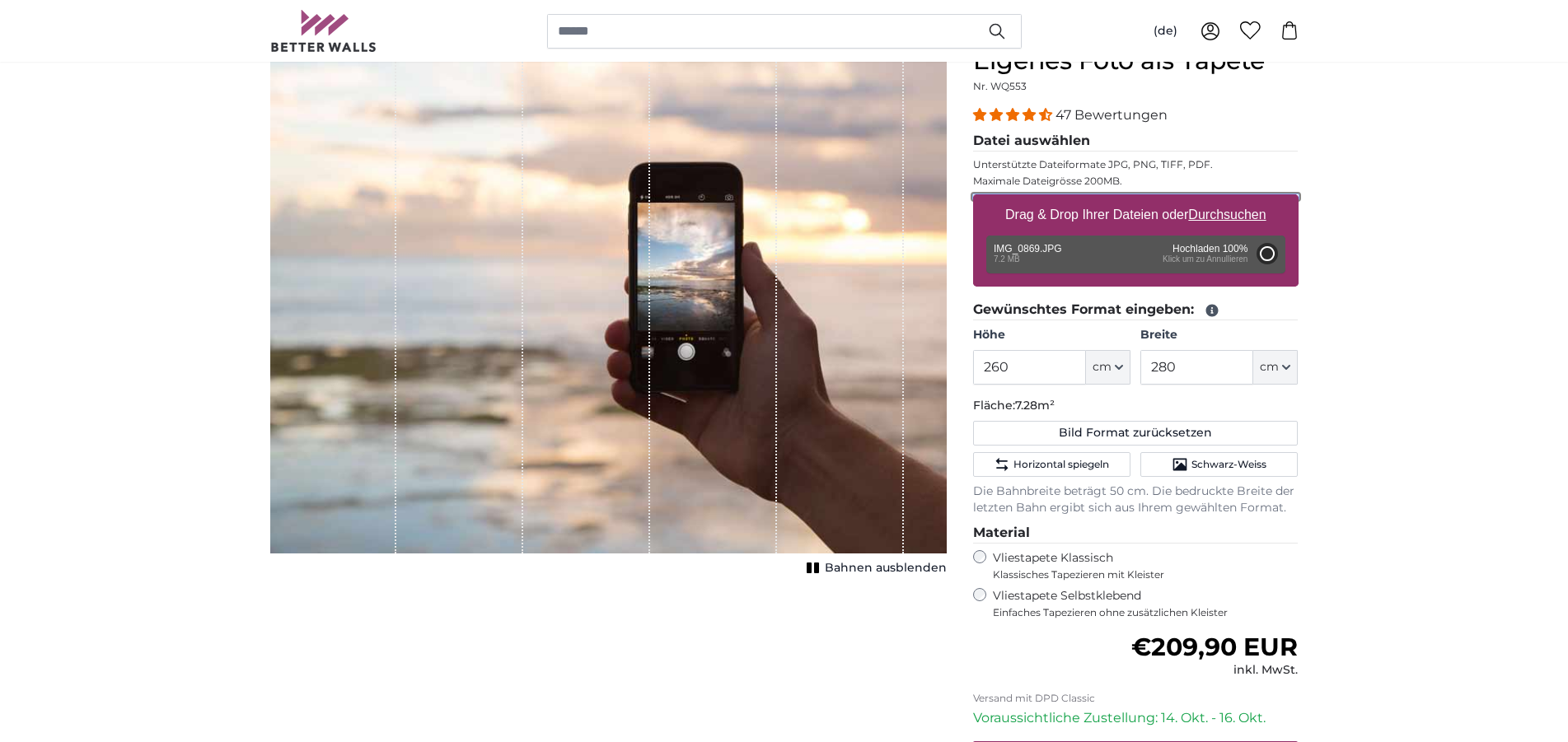
type input "200"
type input "300"
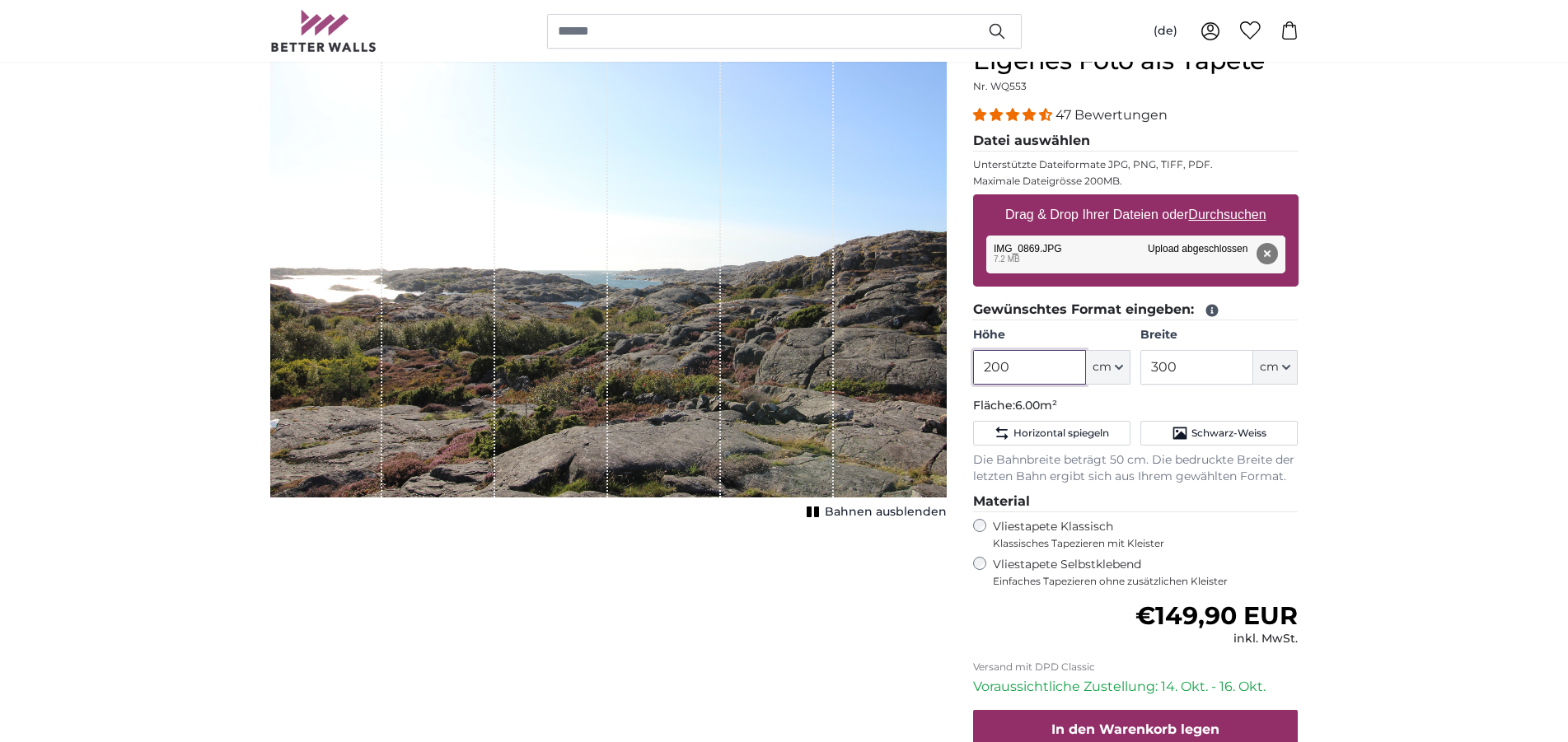
drag, startPoint x: 1038, startPoint y: 370, endPoint x: 956, endPoint y: 361, distance: 82.5
click at [973, 361] on input "200" at bounding box center [1030, 368] width 113 height 35
type input "260"
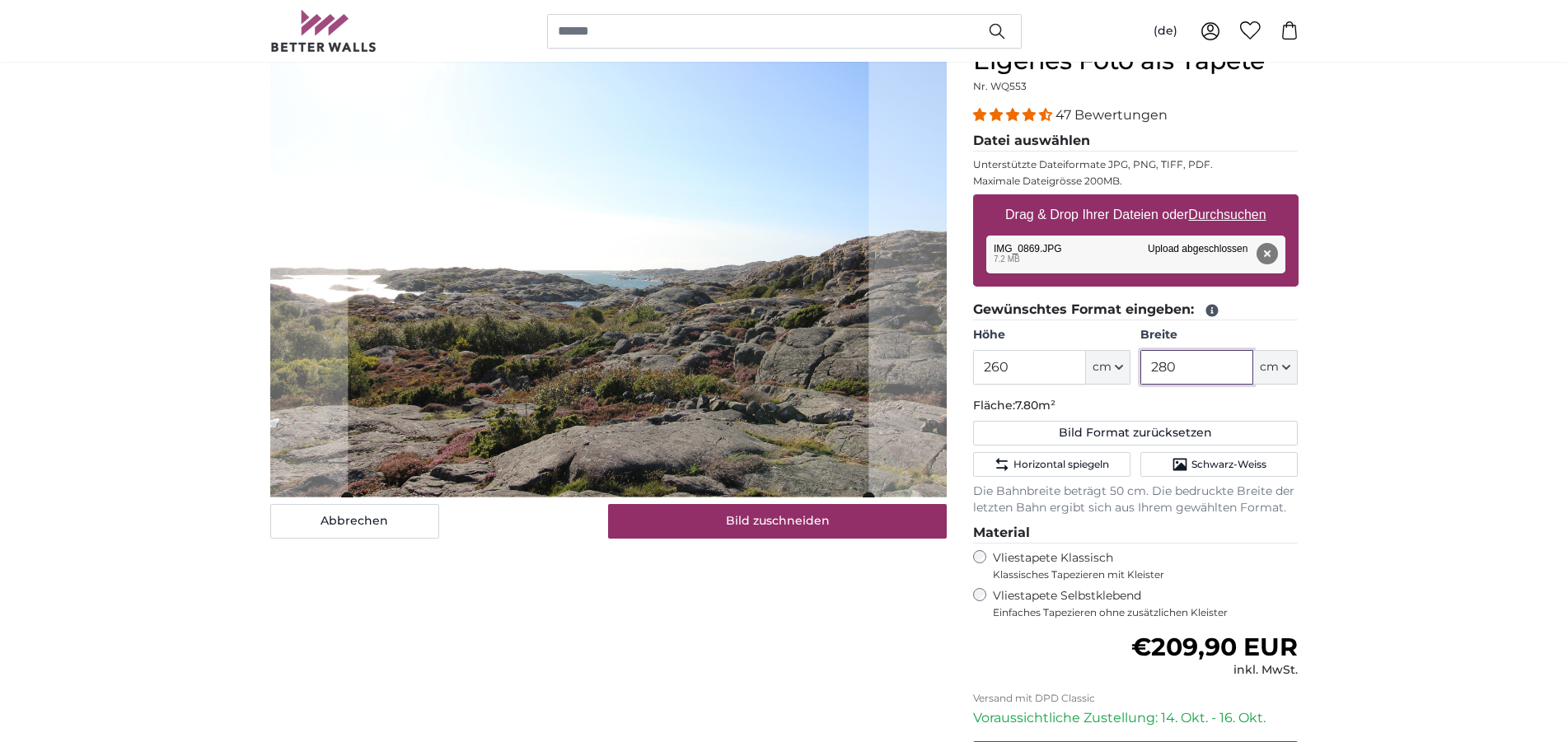
type input "280"
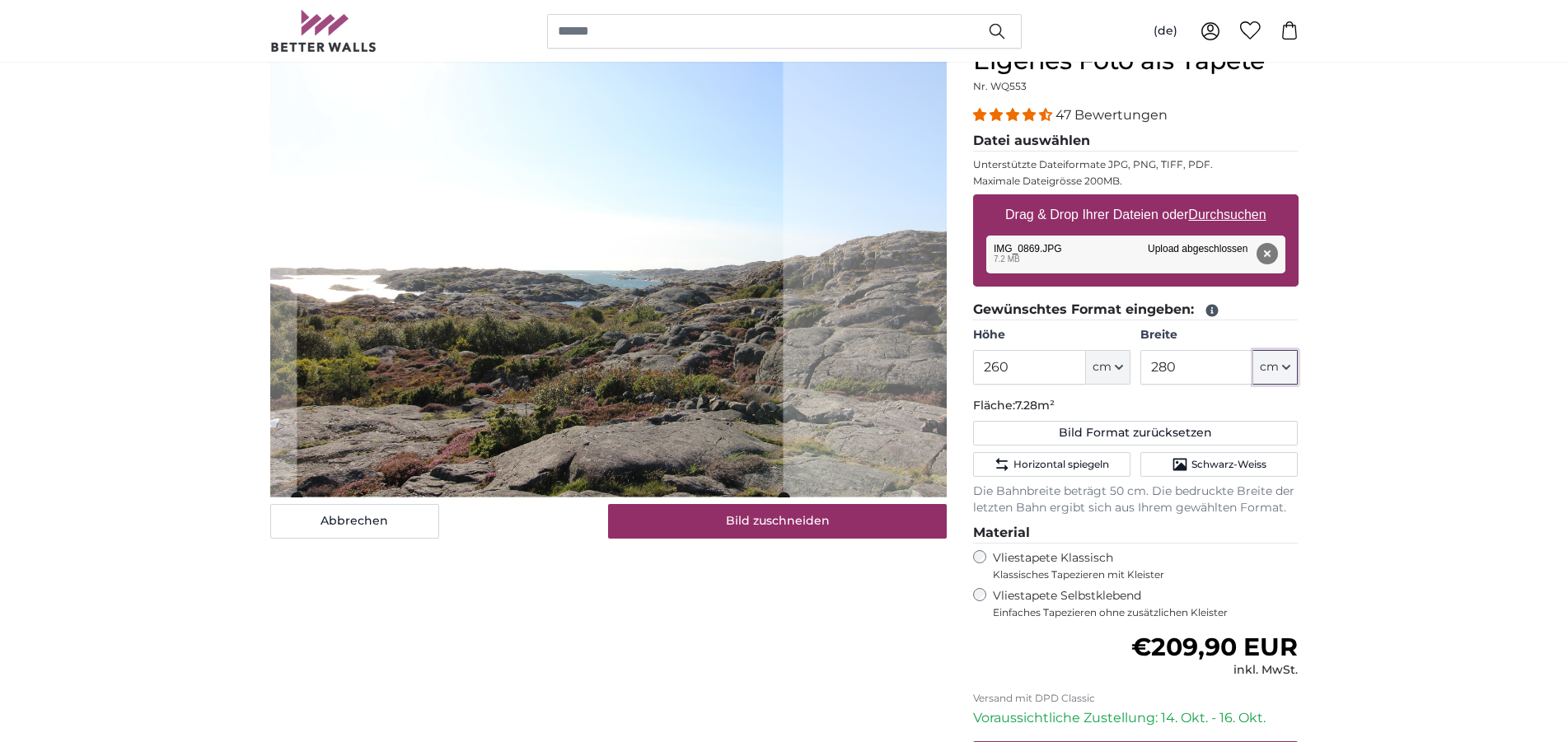
click at [602, 342] on cropper-handle at bounding box center [539, 272] width 486 height 452
click at [525, 308] on cropper-handle at bounding box center [534, 272] width 486 height 452
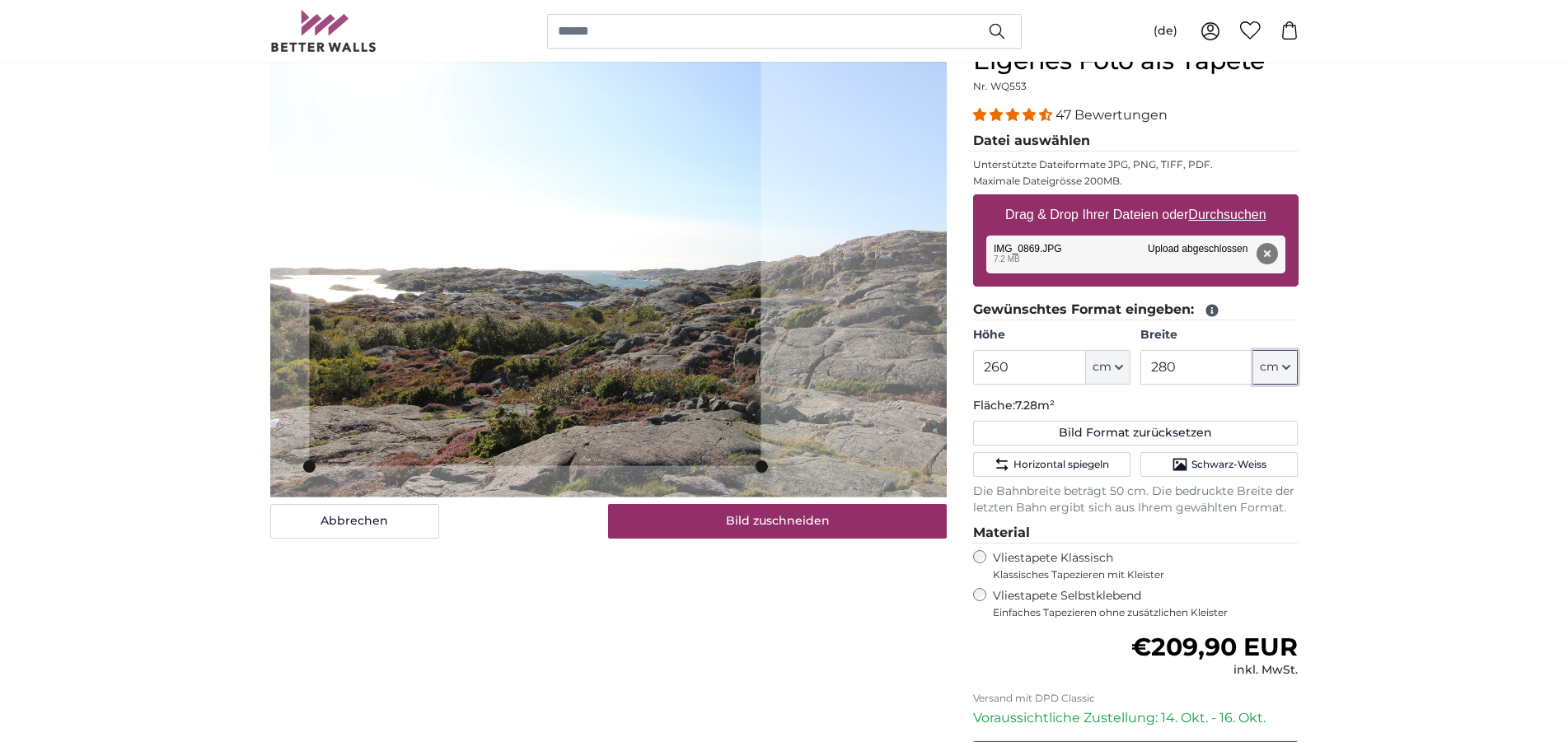
click at [0, 0] on slot at bounding box center [0, 0] width 0 height 0
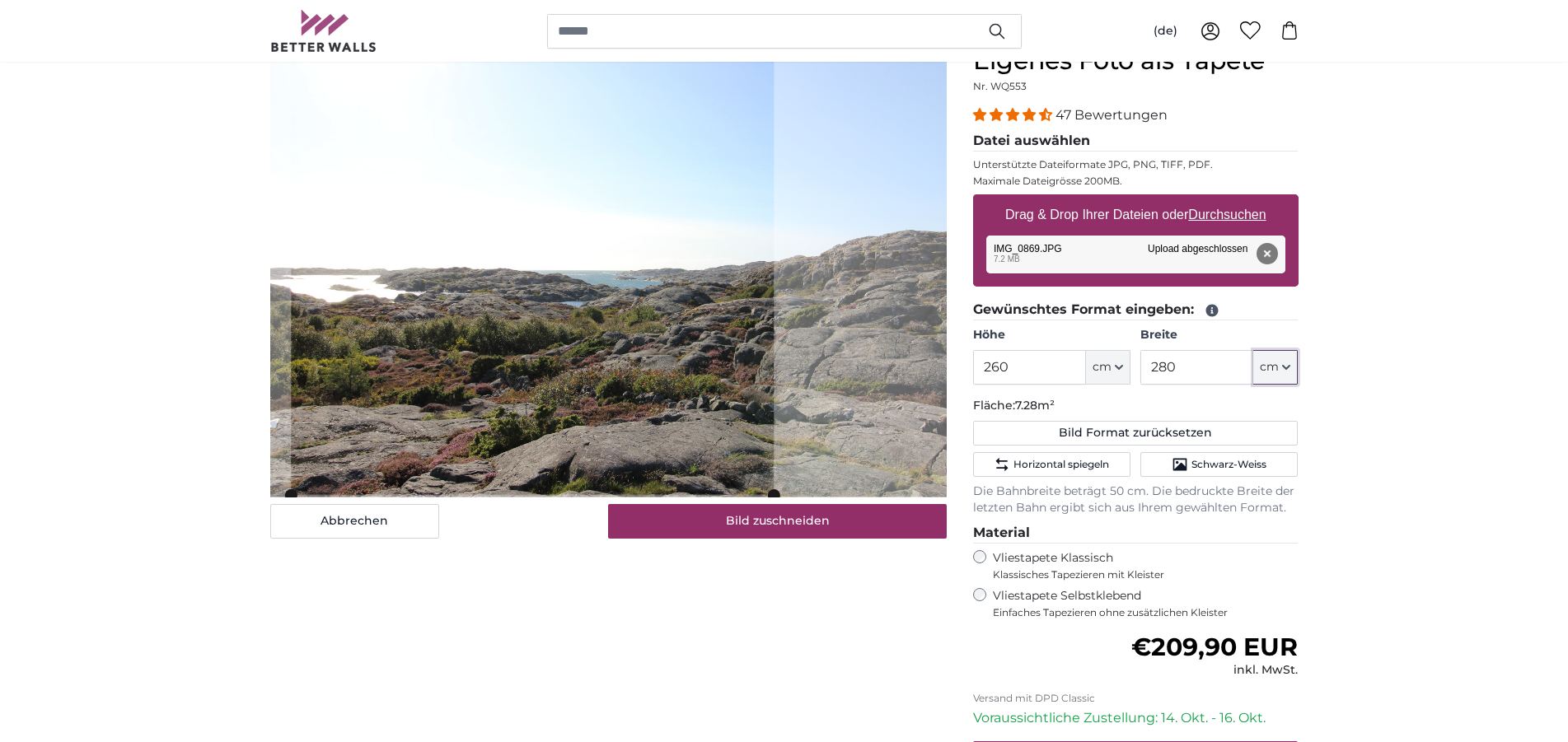
click at [520, 518] on div "Abbrechen Bild zuschneiden" at bounding box center [608, 293] width 676 height 493
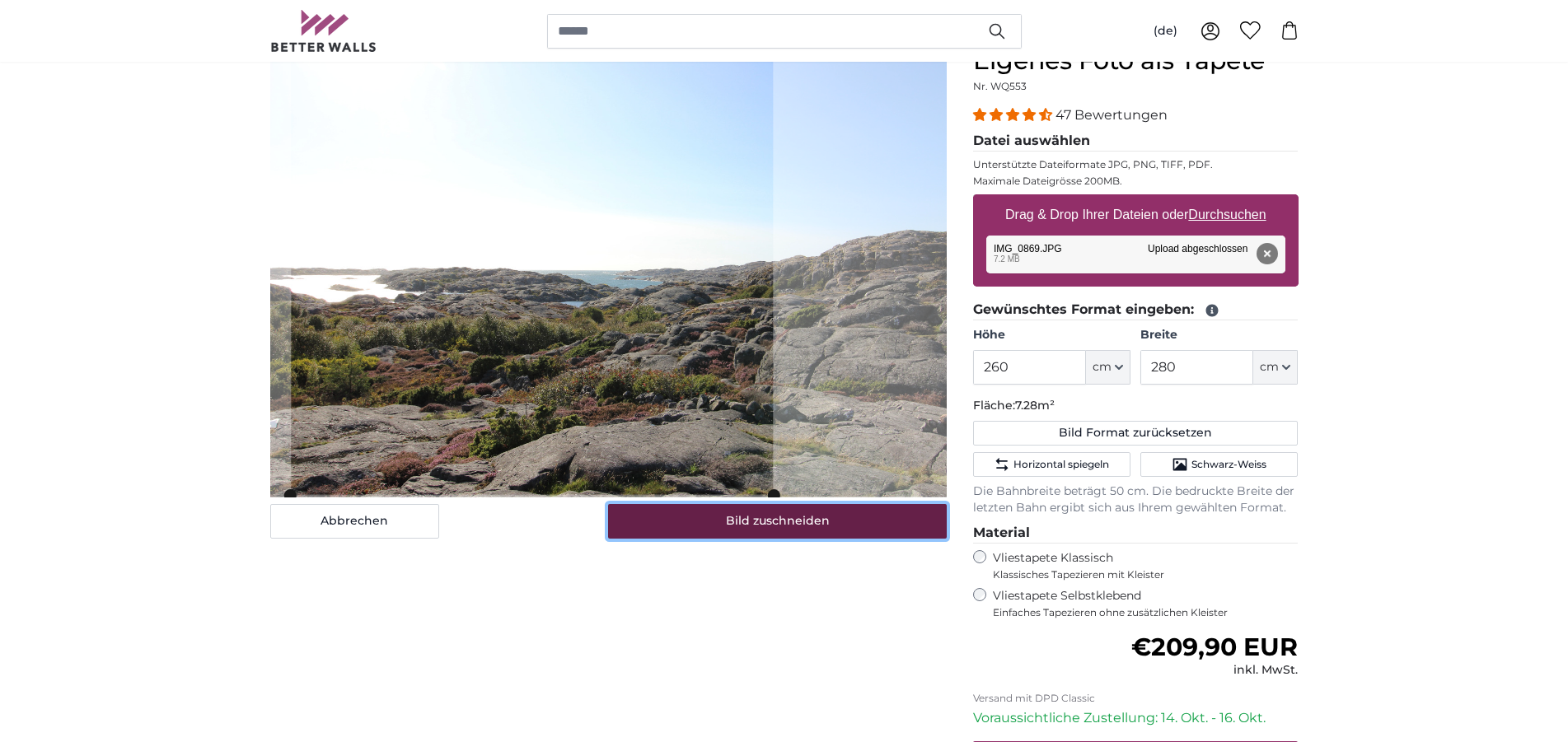
click at [800, 529] on button "Bild zuschneiden" at bounding box center [777, 521] width 339 height 35
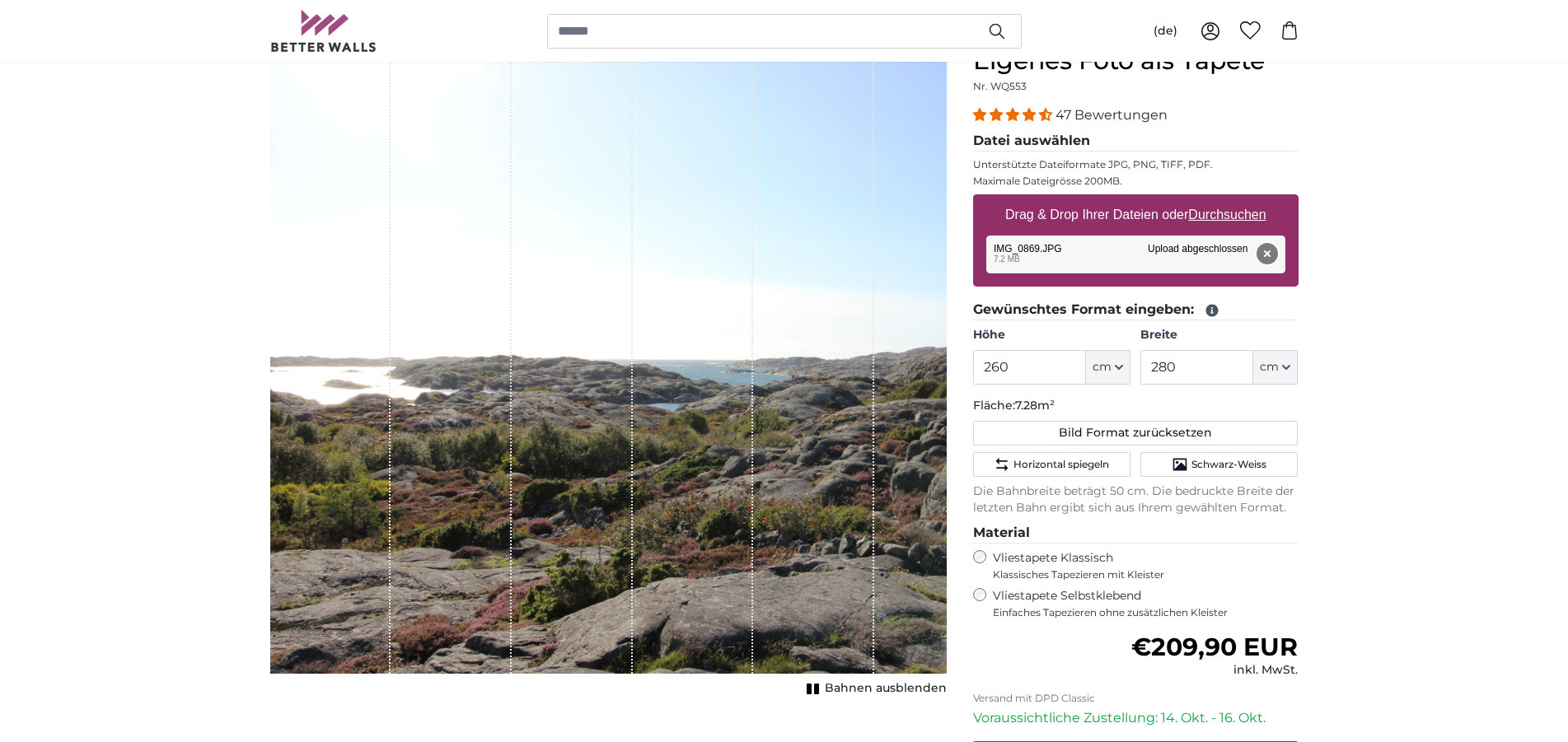
click at [1267, 256] on button "Entfernen" at bounding box center [1265, 253] width 21 height 21
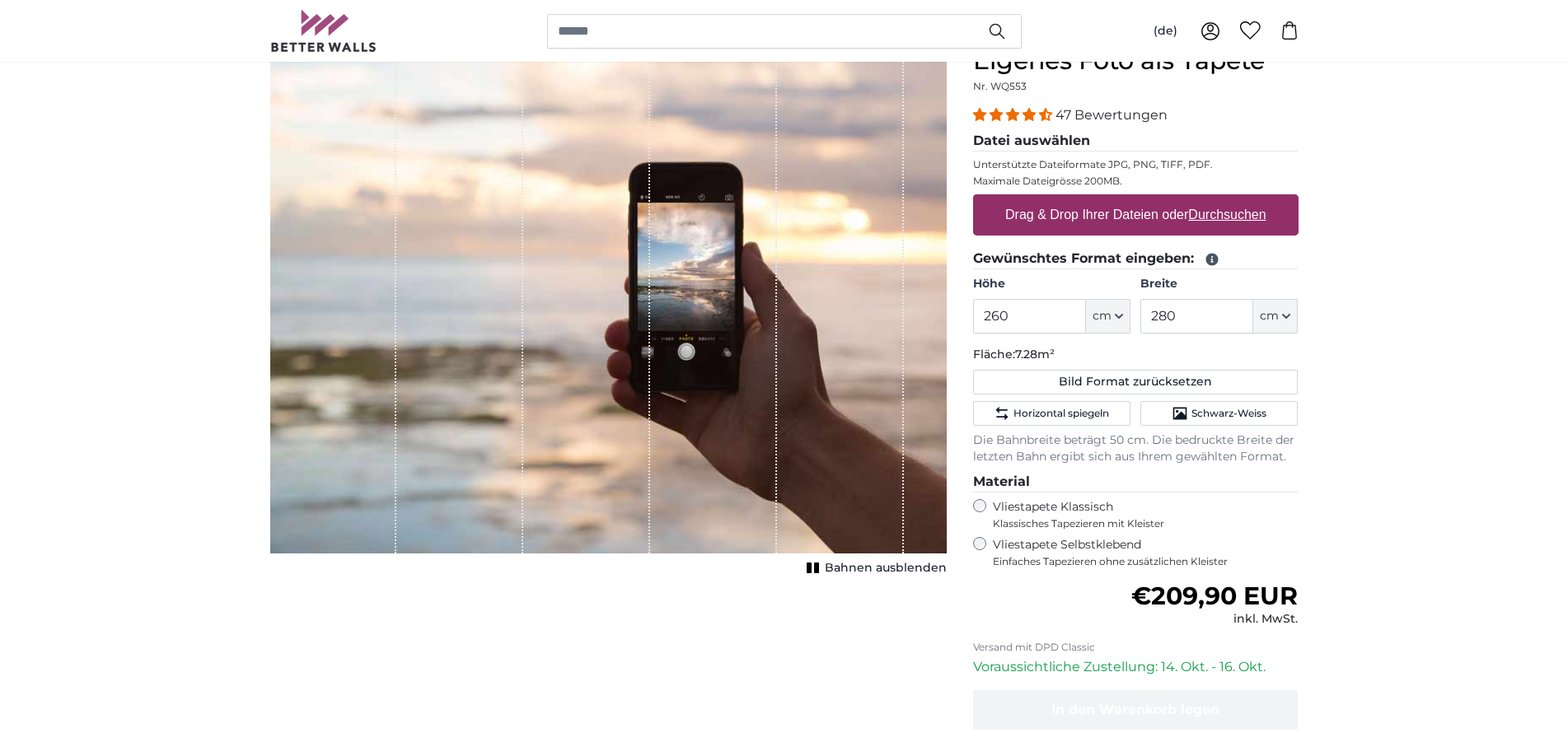
click at [1239, 214] on u "Durchsuchen" at bounding box center [1226, 214] width 78 height 14
click at [1239, 199] on input "Drag & Drop Ihrer Dateien oder Durchsuchen" at bounding box center [1135, 196] width 326 height 5
type input "**********"
click at [548, 32] on input "search" at bounding box center [784, 31] width 475 height 35
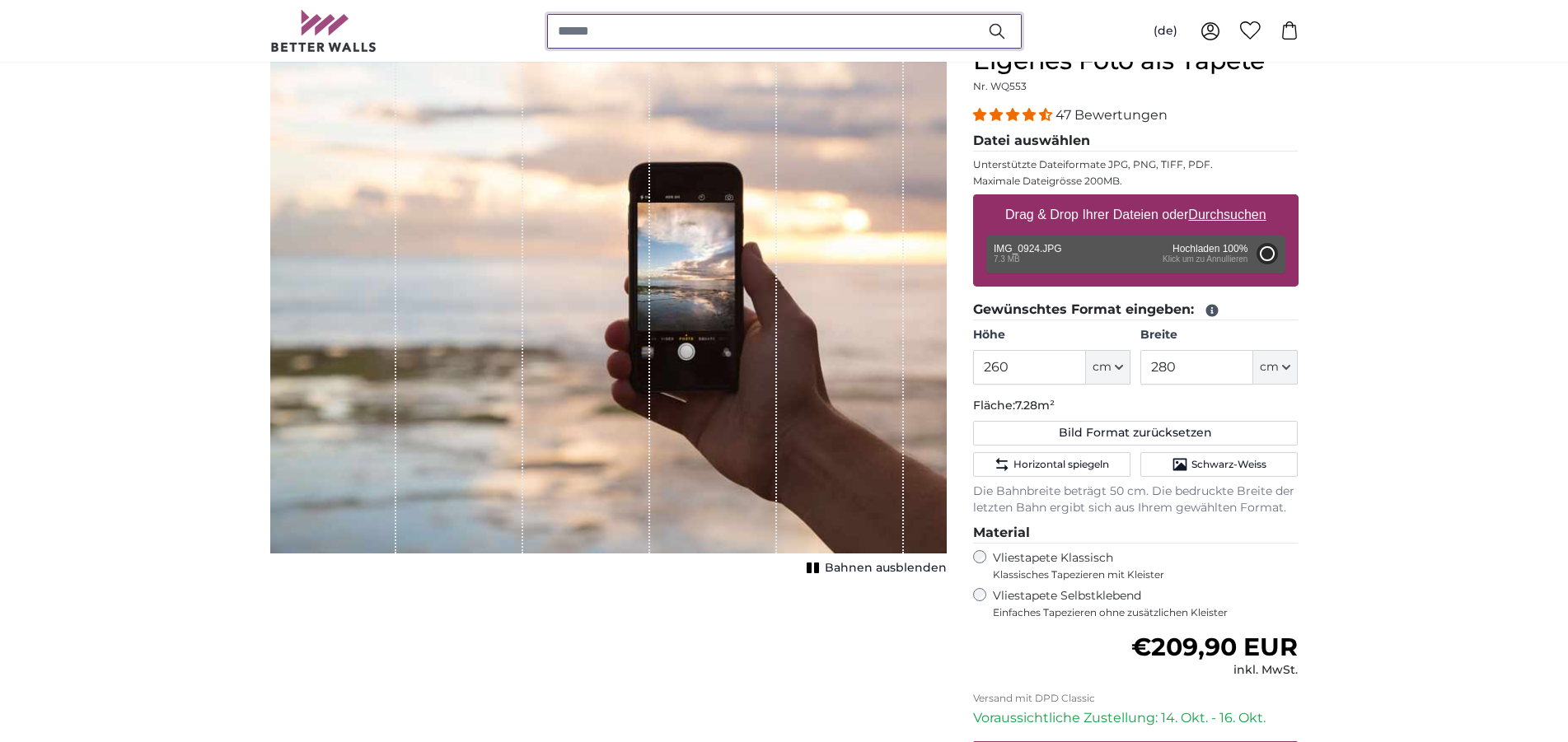
type input "200"
type input "300"
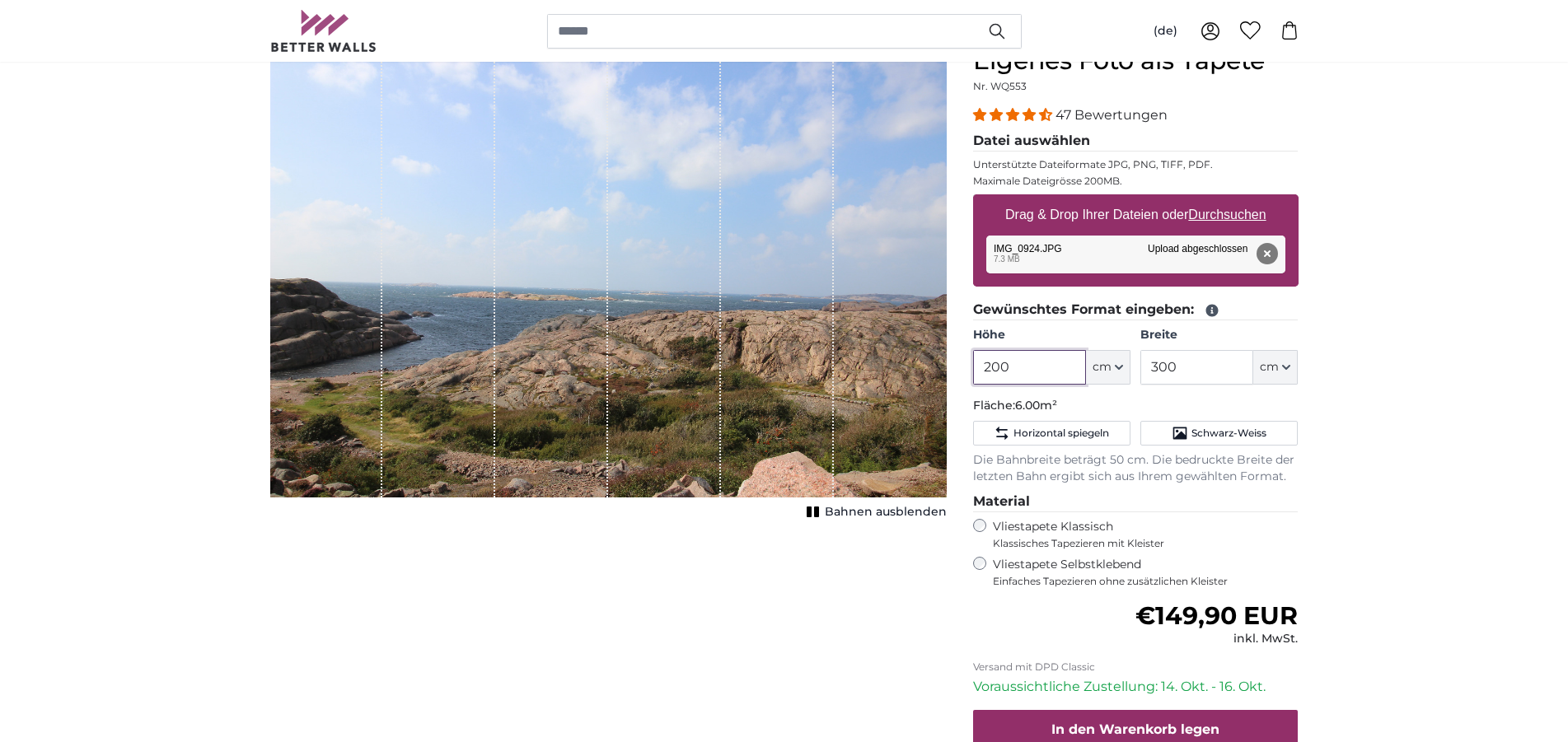
drag, startPoint x: 1013, startPoint y: 370, endPoint x: 983, endPoint y: 367, distance: 30.1
click at [983, 367] on input "200" at bounding box center [1030, 368] width 113 height 35
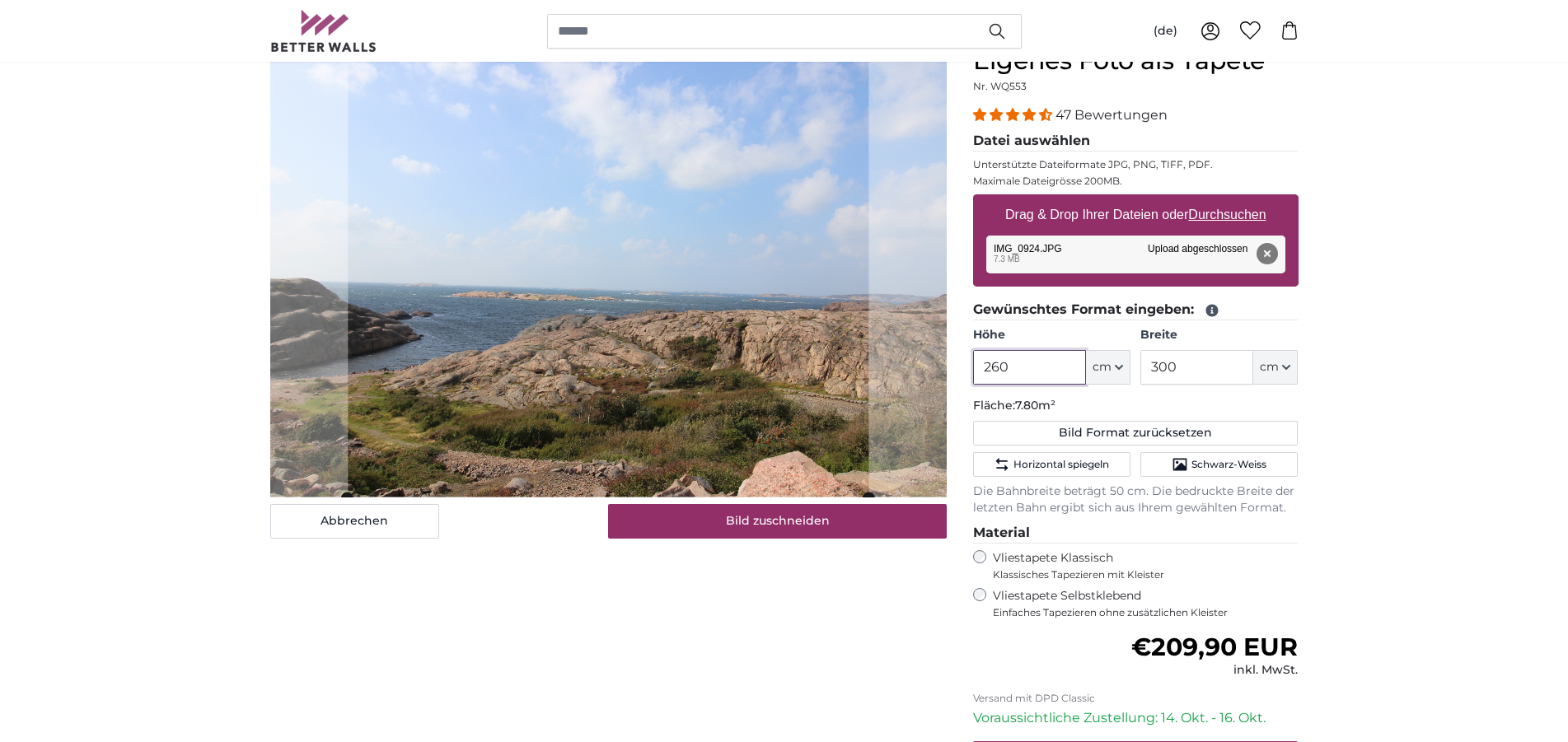
type input "260"
type input "280"
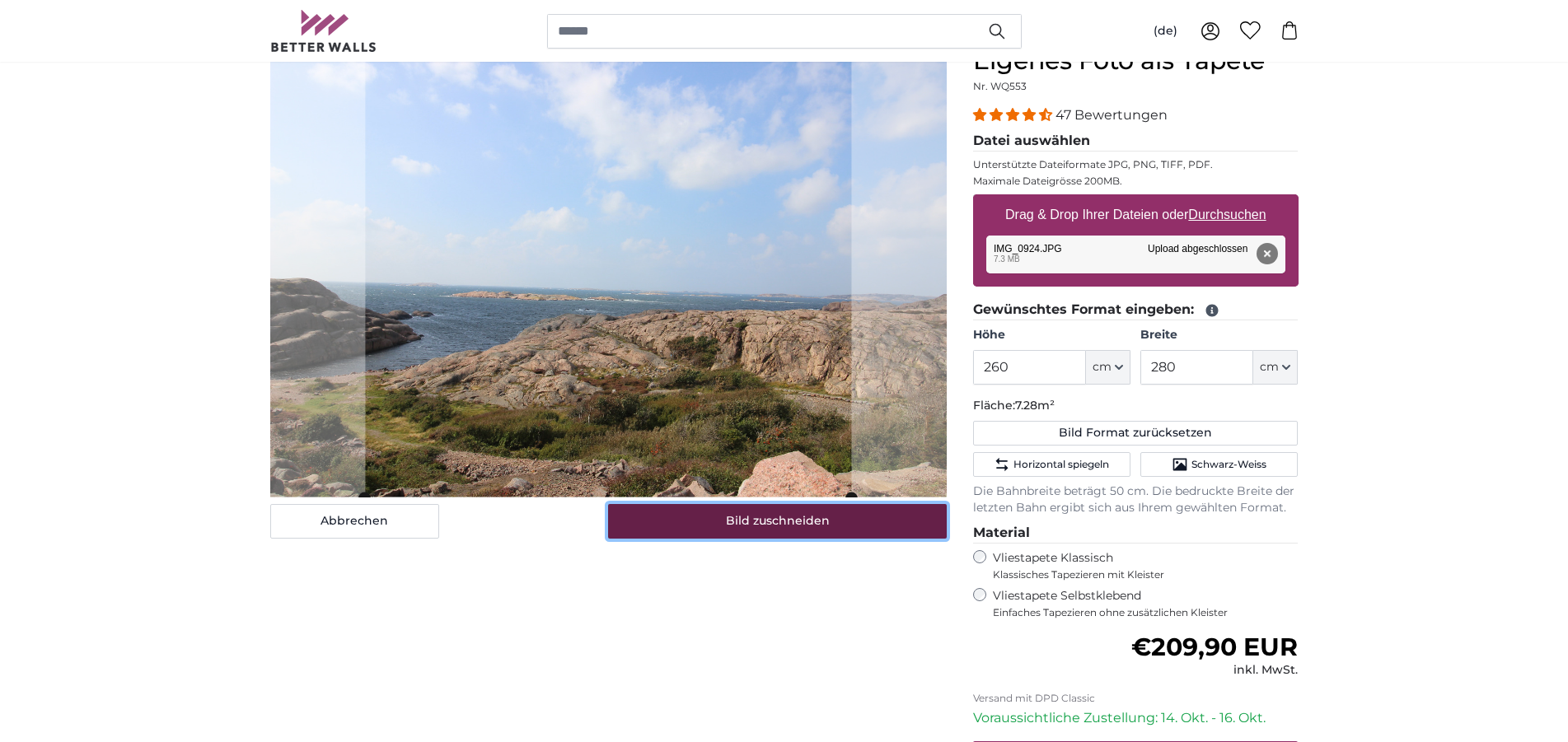
click at [793, 531] on button "Bild zuschneiden" at bounding box center [777, 521] width 339 height 35
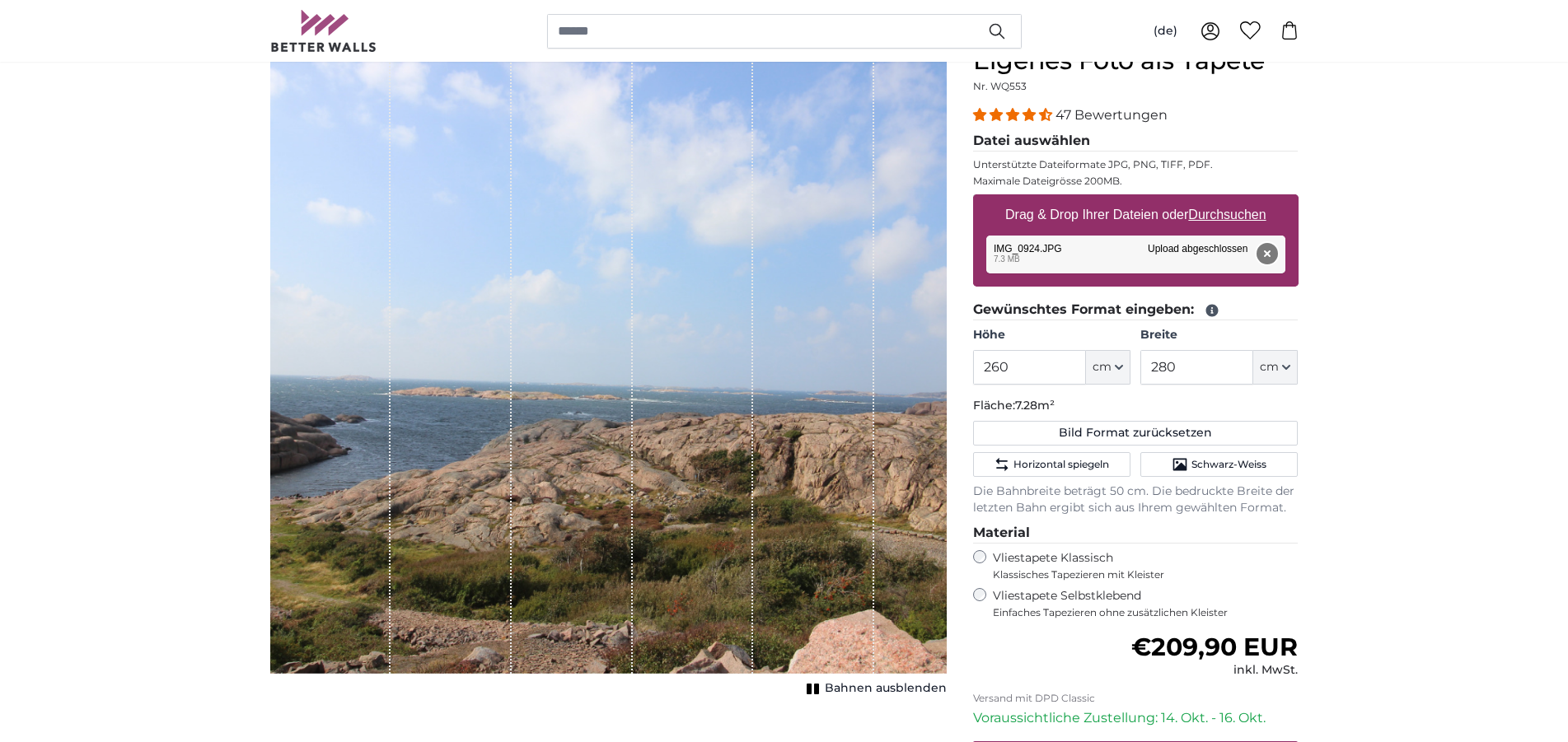
click at [1263, 243] on button "Entfernen" at bounding box center [1265, 253] width 21 height 21
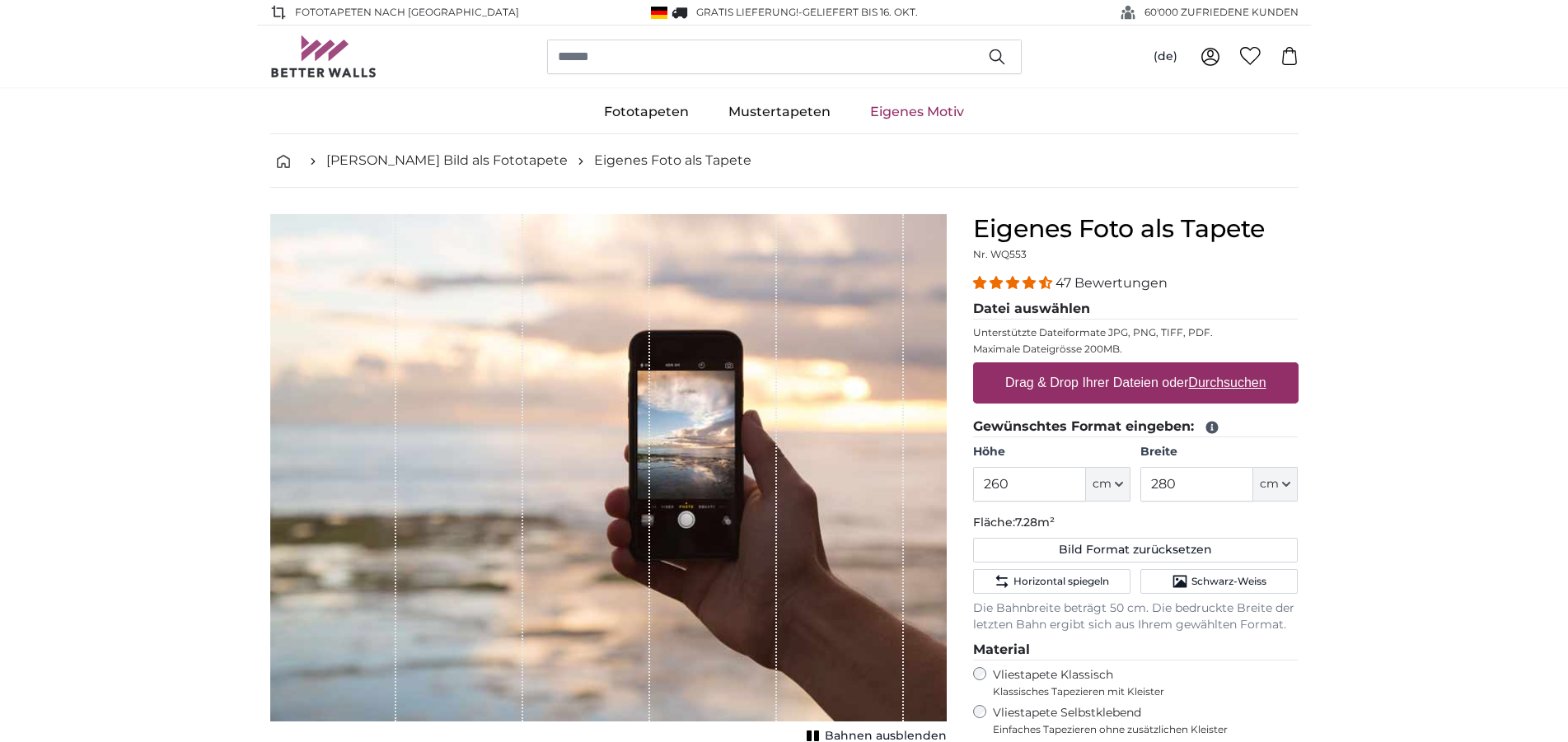
scroll to position [168, 0]
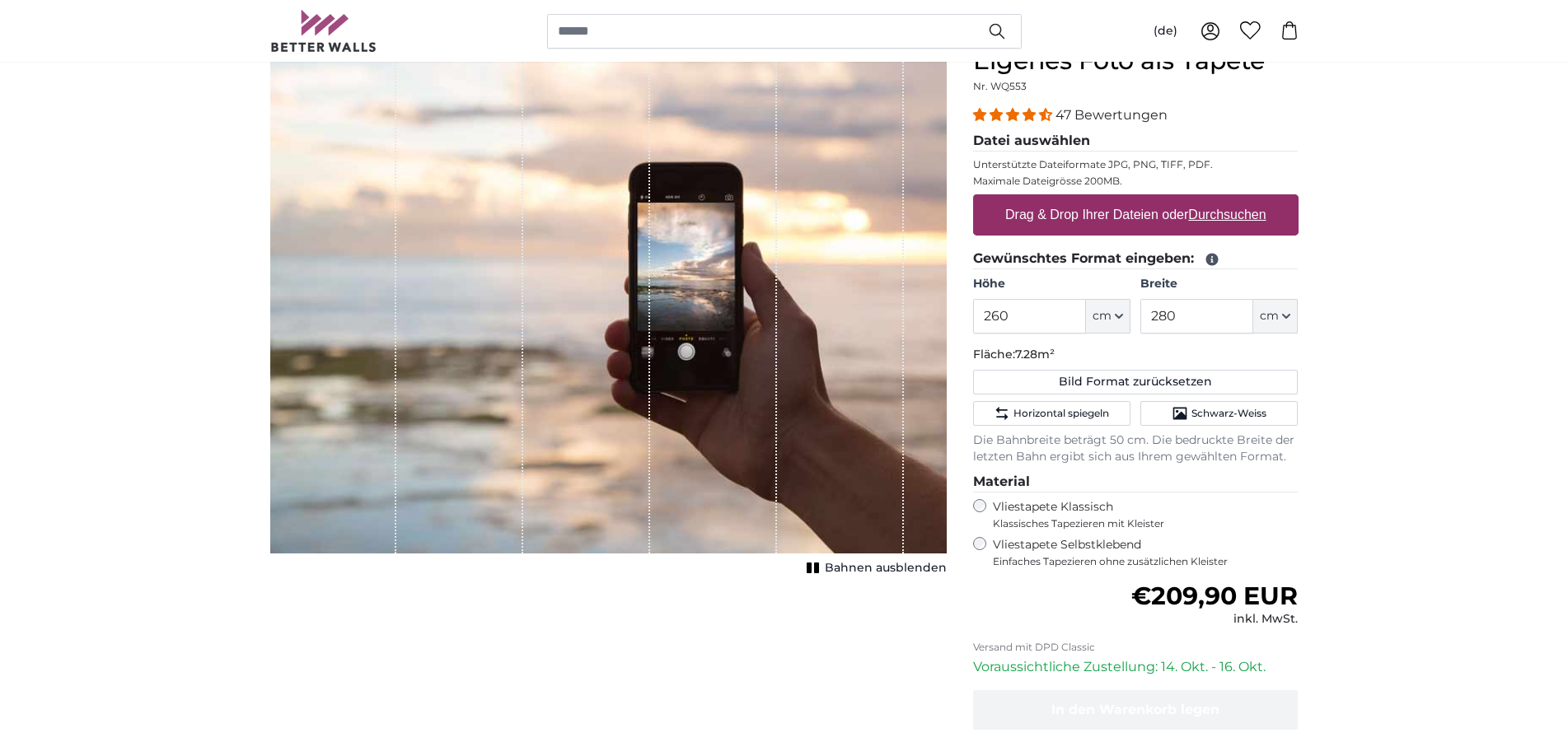
click at [1247, 209] on u "Durchsuchen" at bounding box center [1226, 214] width 78 height 14
click at [1247, 199] on input "Drag & Drop Ihrer Dateien oder Durchsuchen" at bounding box center [1135, 196] width 326 height 5
type input "**********"
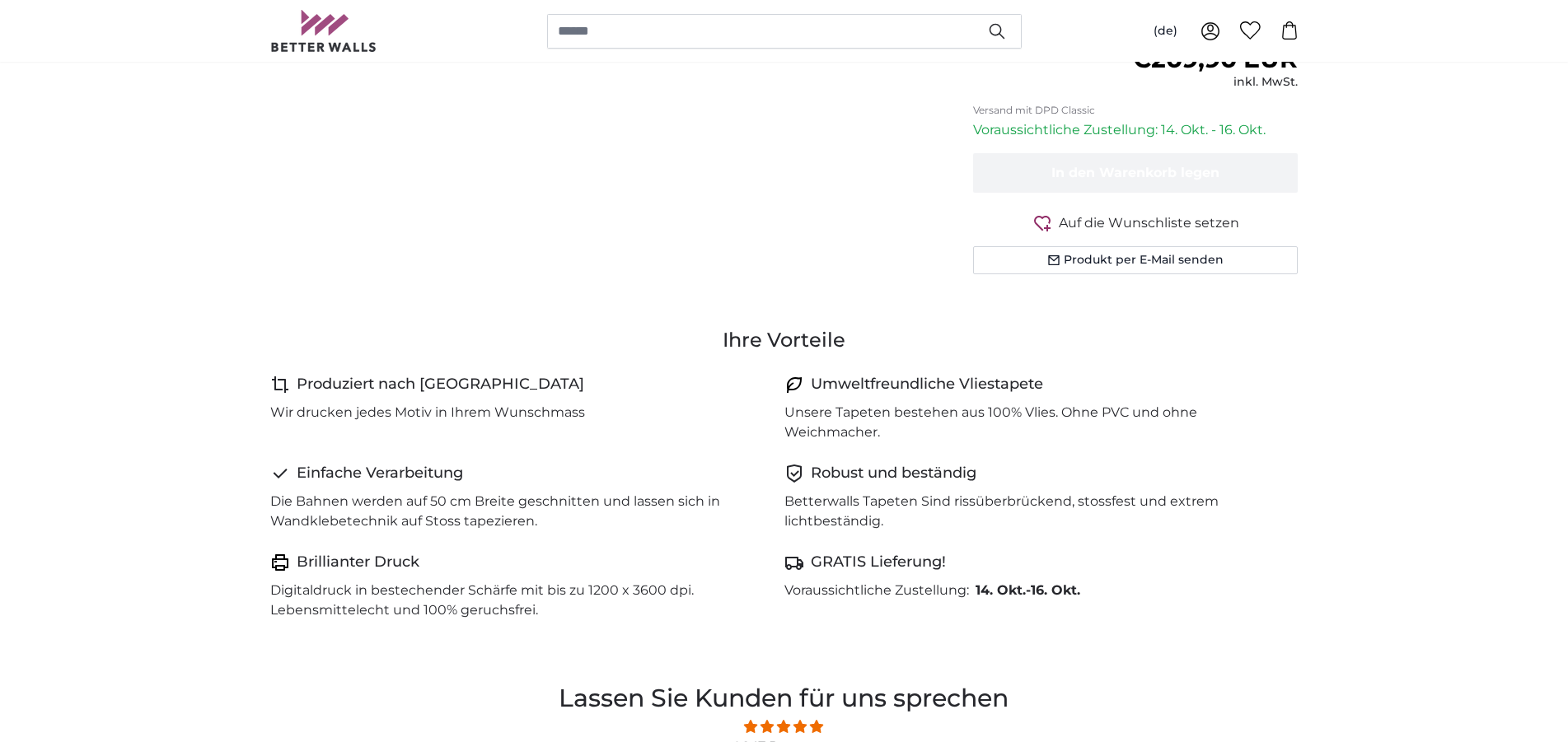
scroll to position [841, 0]
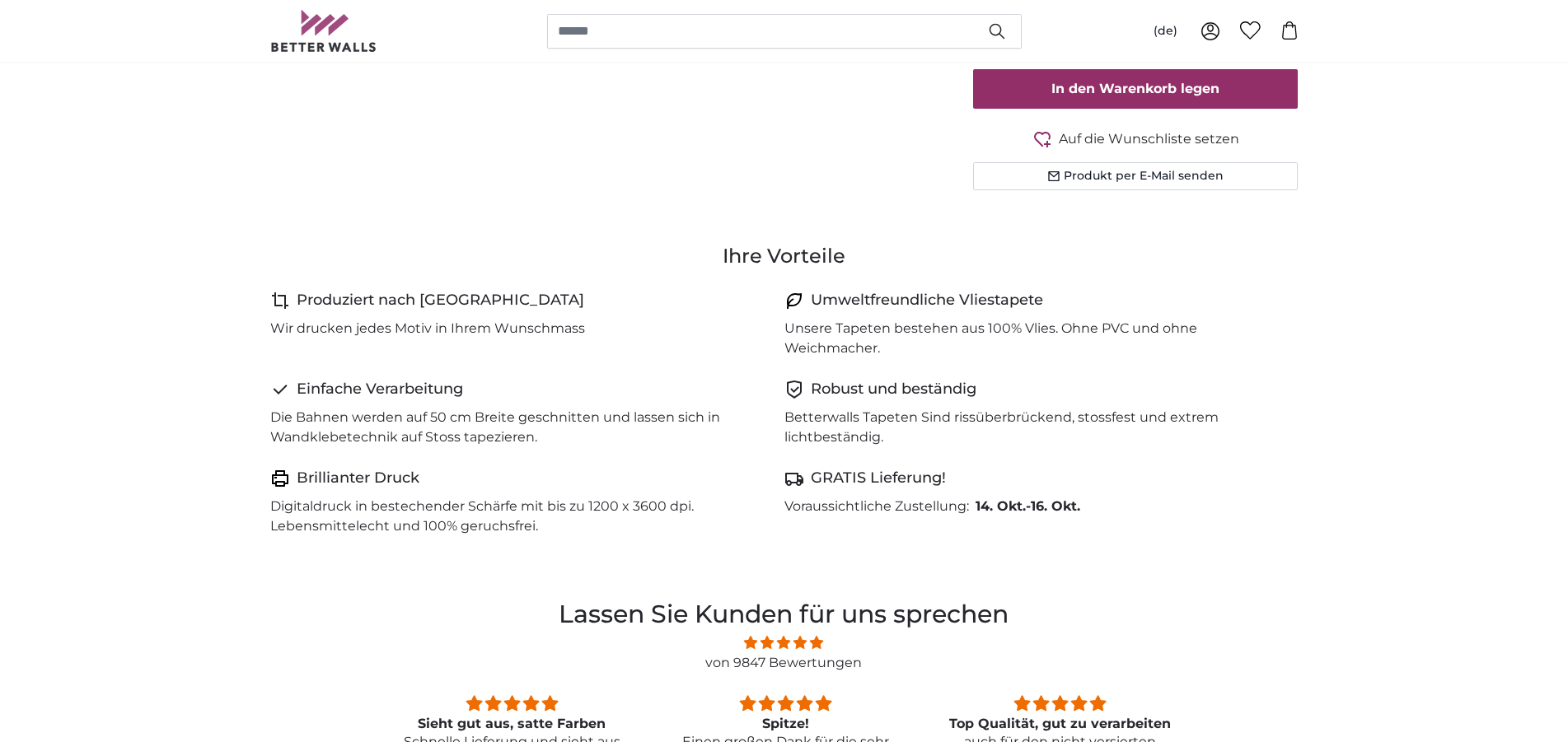
type input "200"
type input "300"
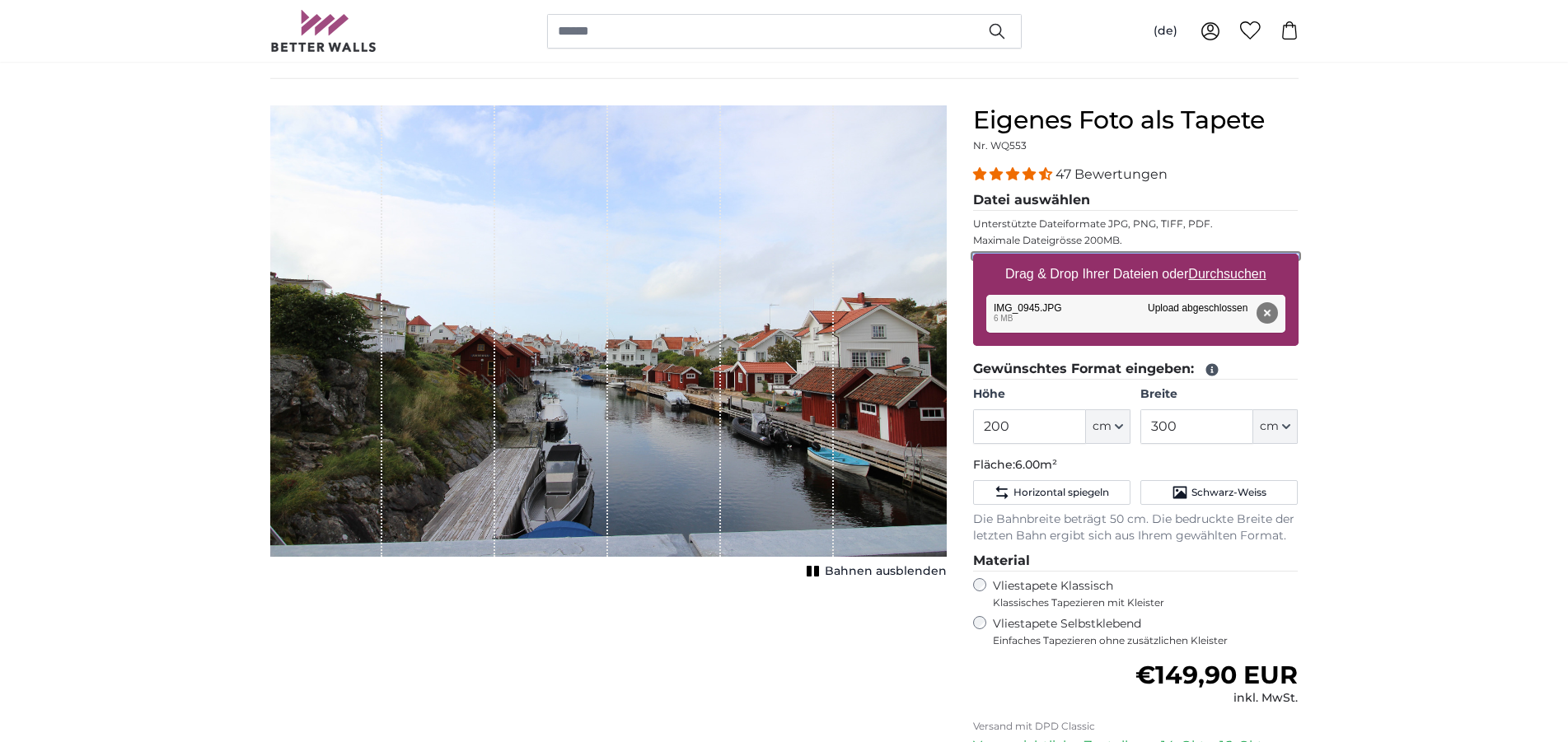
scroll to position [84, 0]
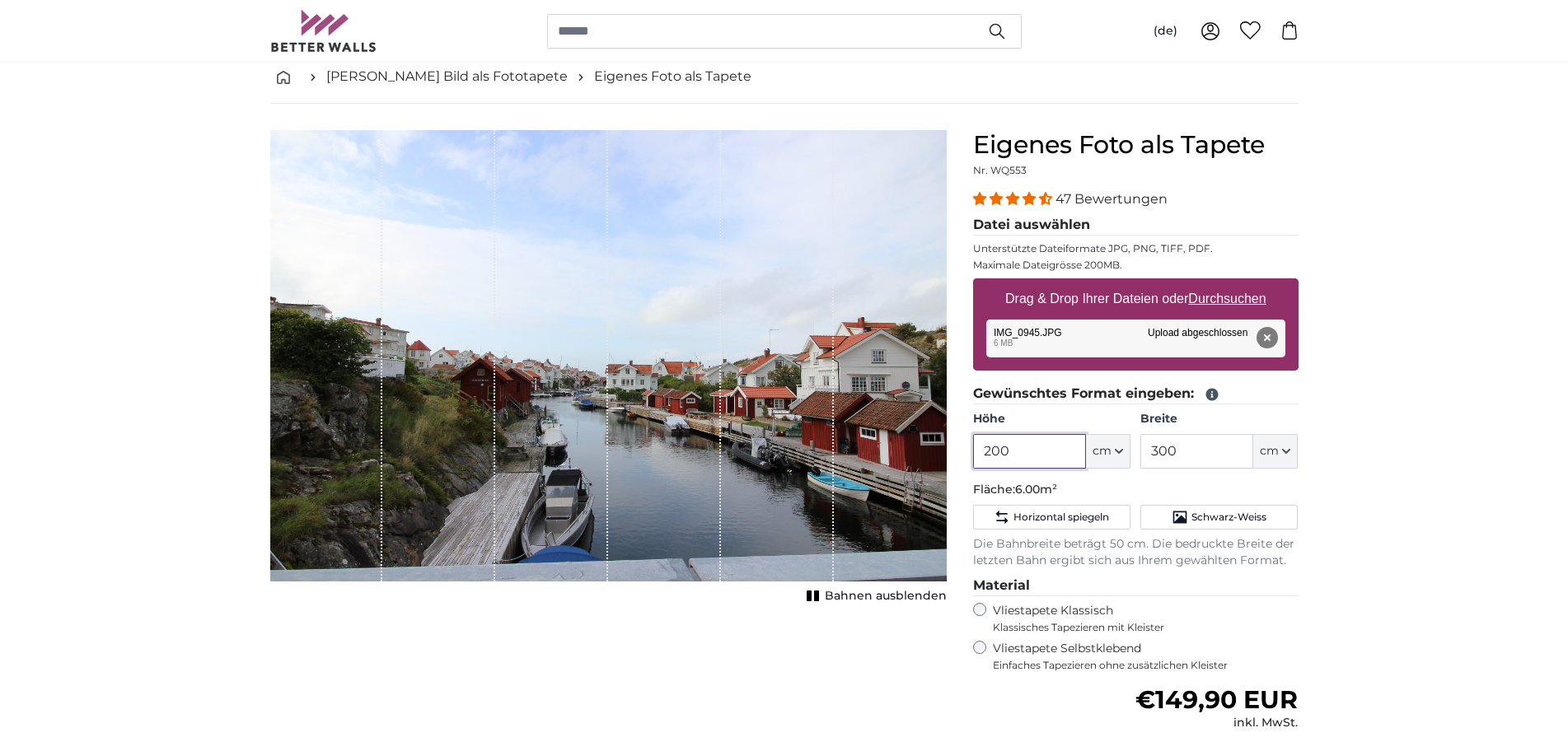
drag, startPoint x: 1018, startPoint y: 453, endPoint x: 949, endPoint y: 442, distance: 69.9
click at [973, 442] on input "200" at bounding box center [1030, 452] width 113 height 35
type input "260"
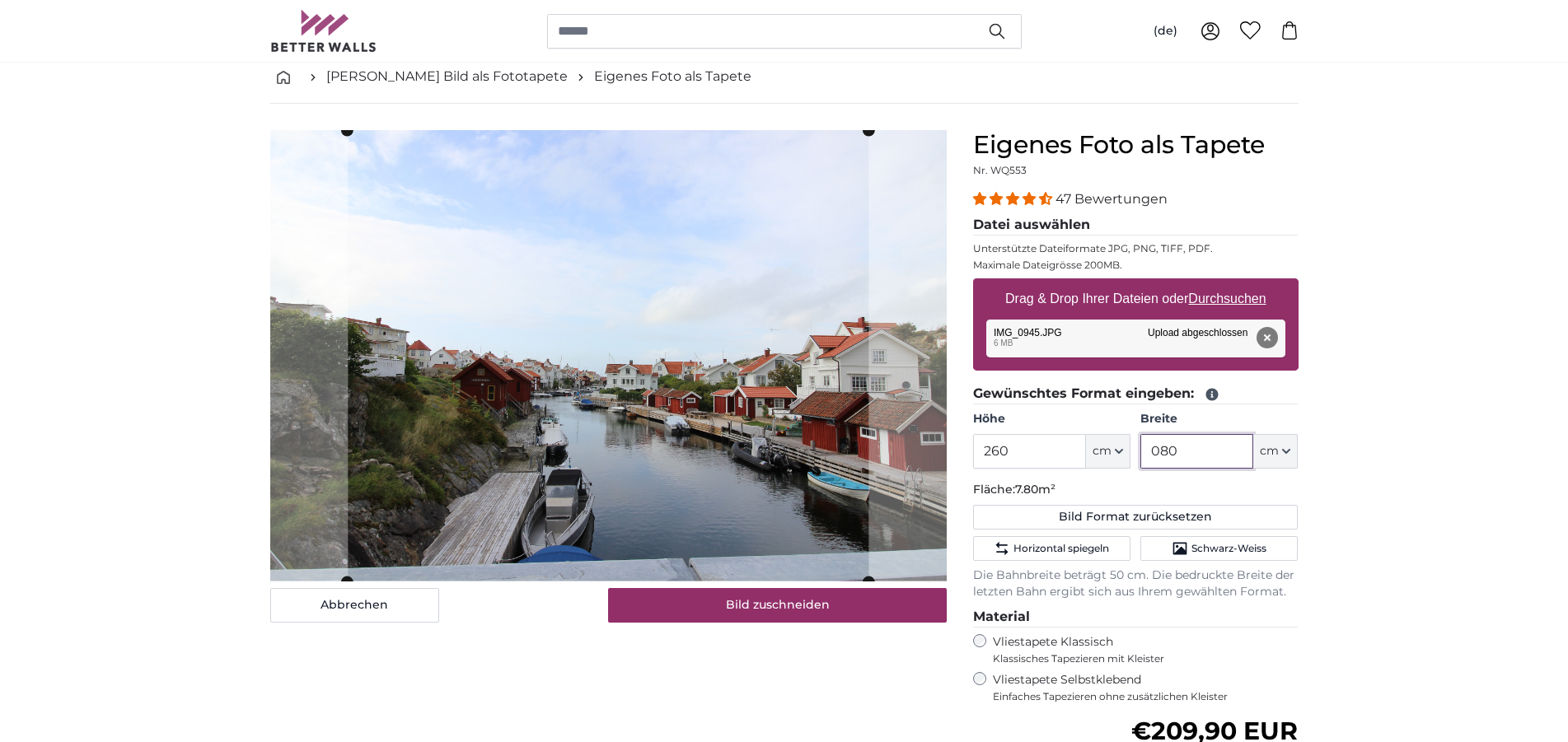
type input "080"
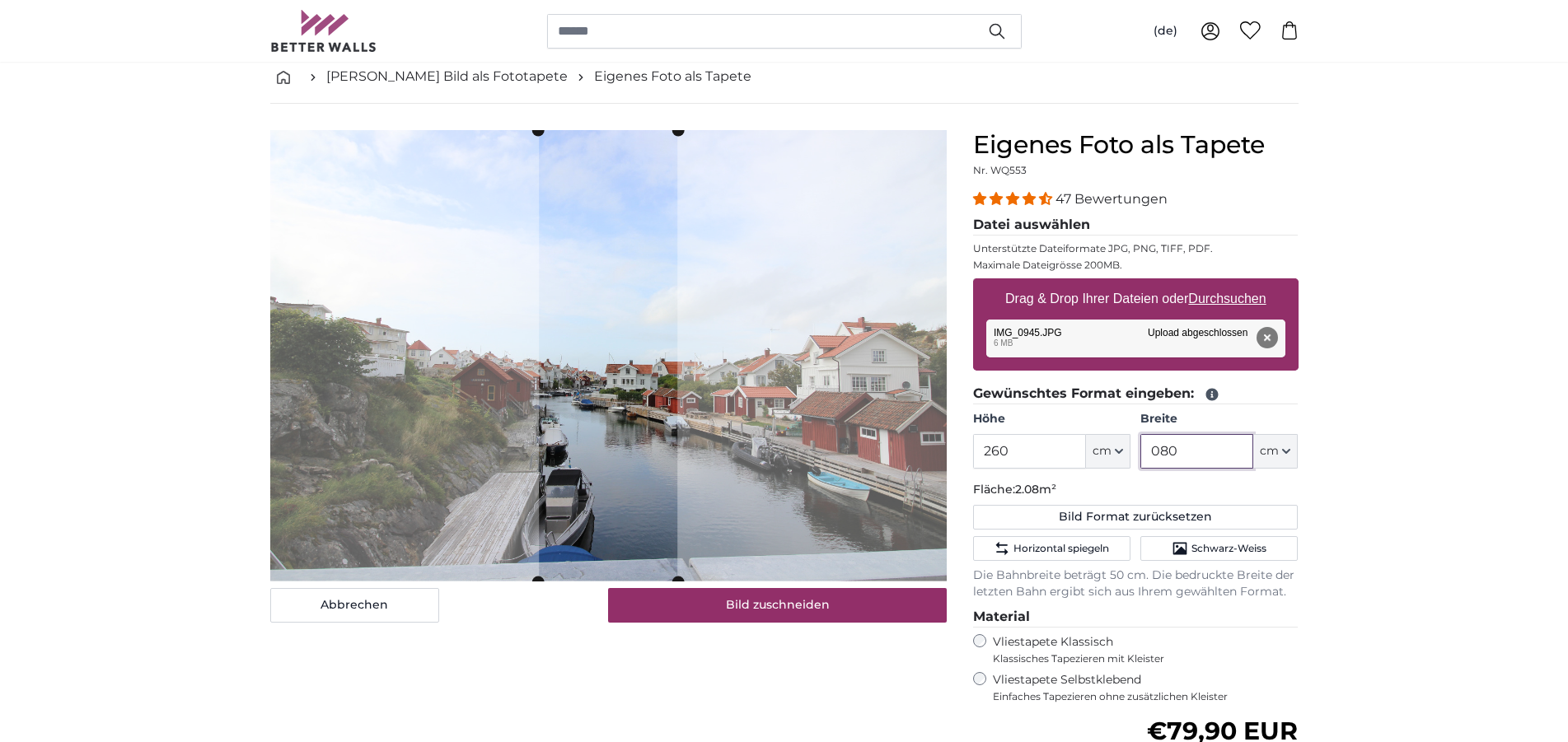
drag, startPoint x: 1201, startPoint y: 452, endPoint x: 1103, endPoint y: 452, distance: 98.0
click at [1140, 452] on input "080" at bounding box center [1197, 452] width 113 height 35
type input "280"
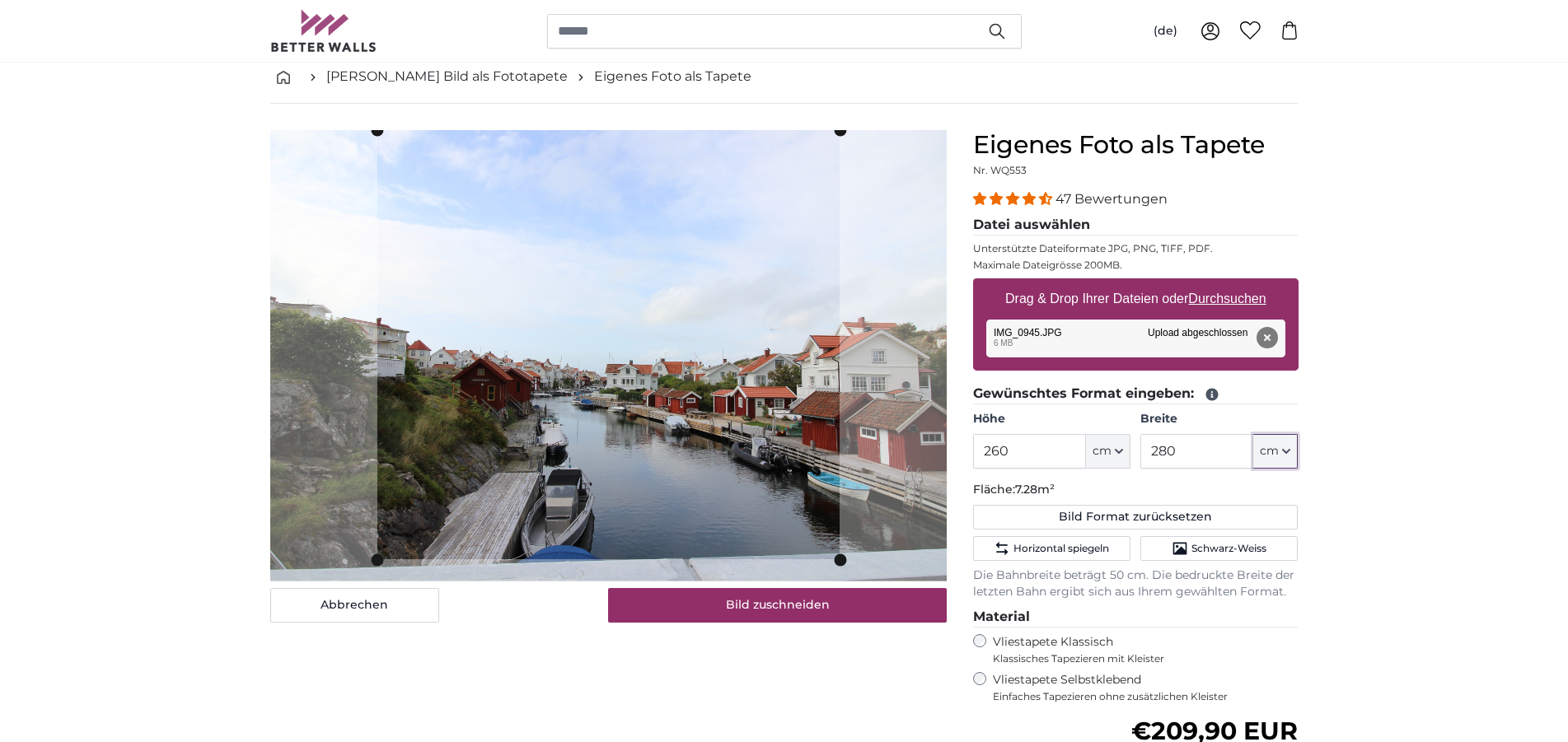
click at [602, 559] on cropper-handle at bounding box center [607, 560] width 462 height 13
click at [0, 0] on slot at bounding box center [0, 0] width 0 height 0
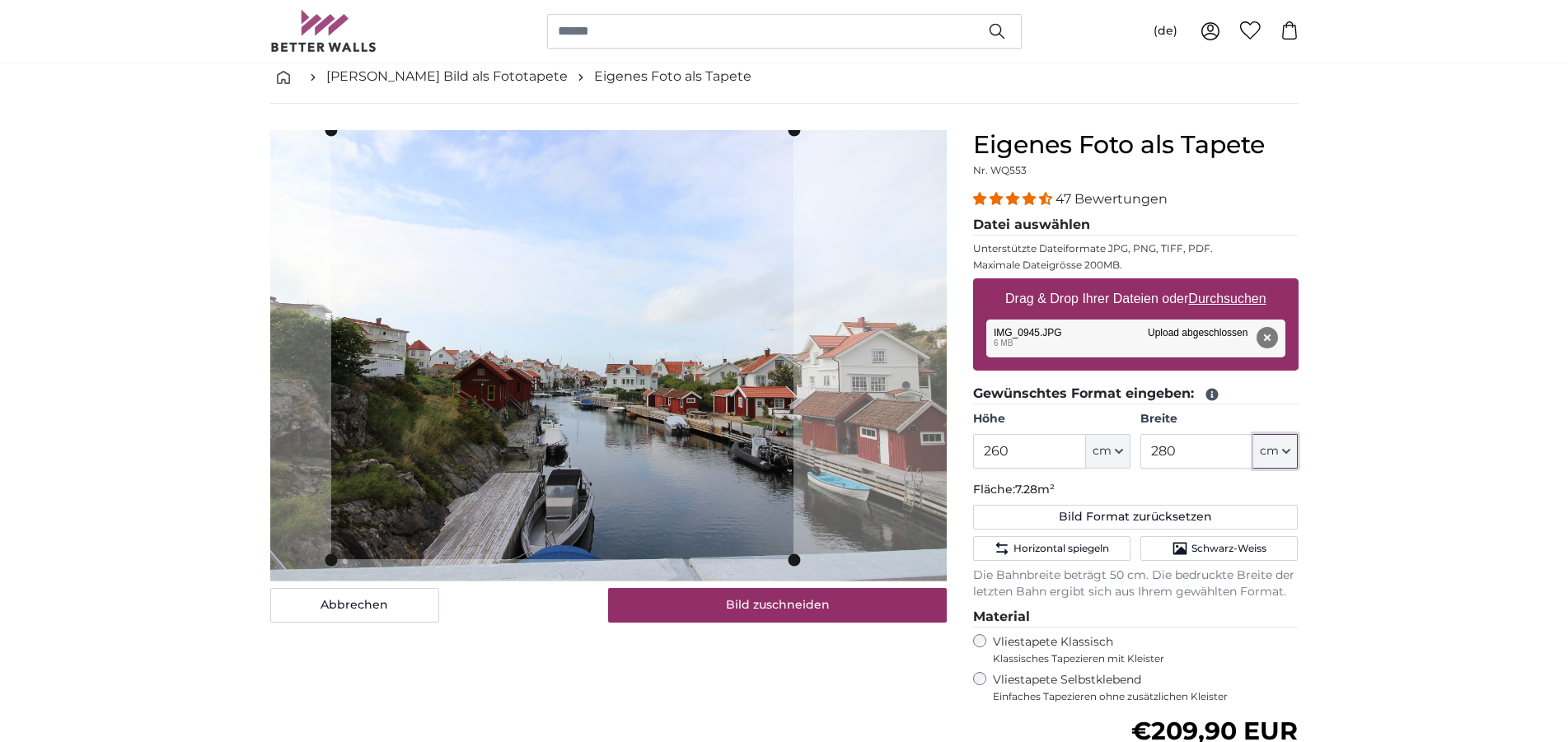
click at [331, 385] on cropper-handle at bounding box center [330, 345] width 13 height 429
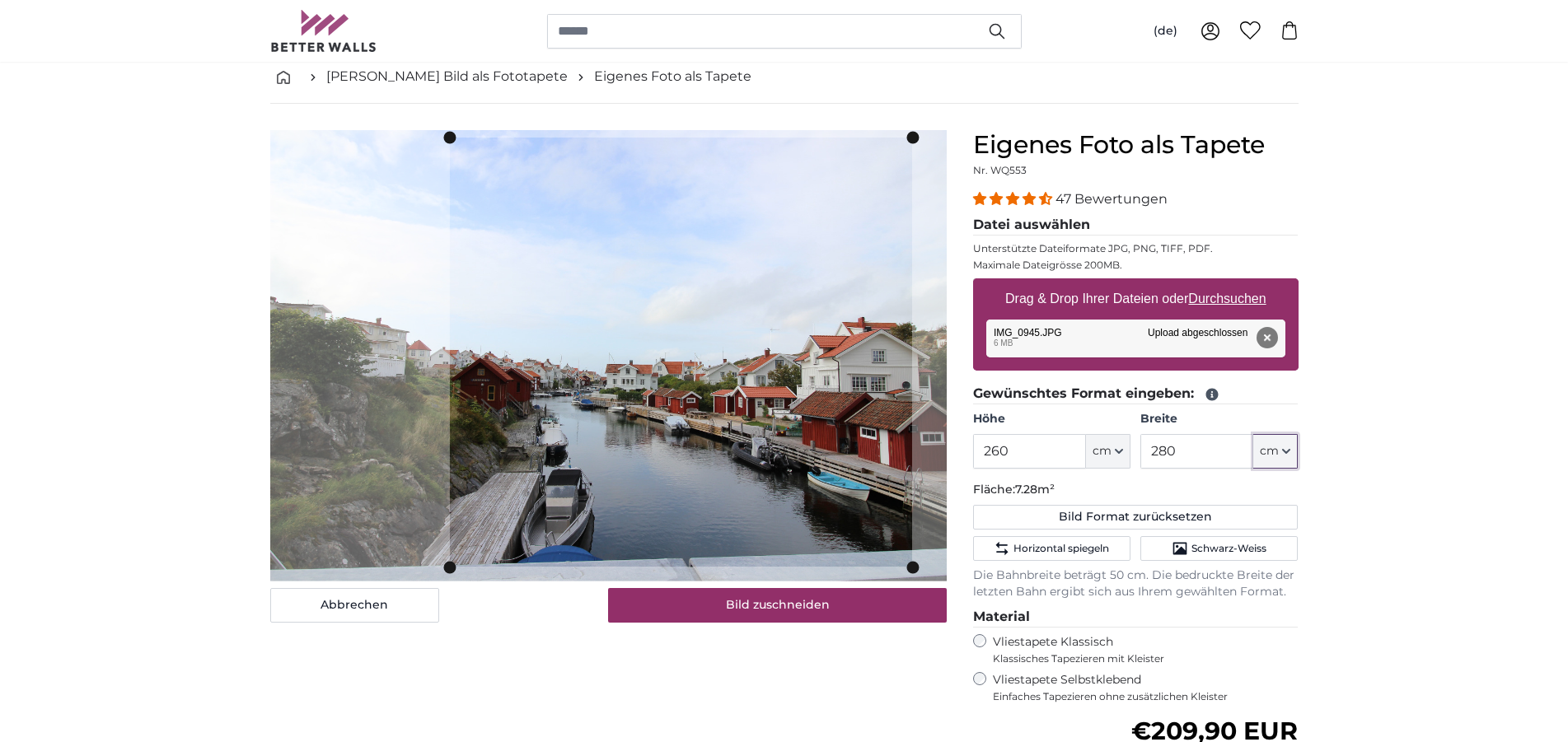
click at [664, 402] on cropper-handle at bounding box center [680, 352] width 462 height 429
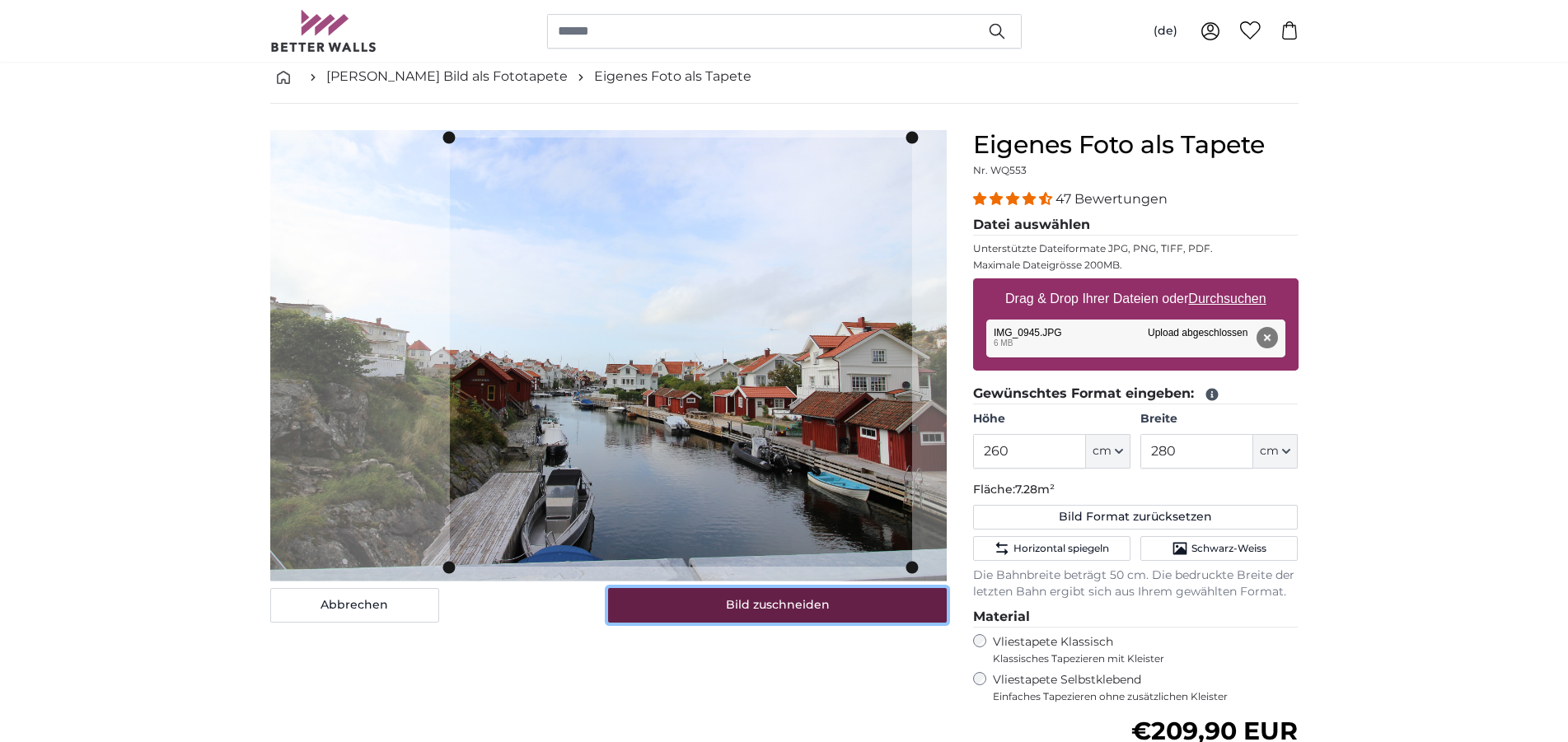
click at [747, 596] on button "Bild zuschneiden" at bounding box center [777, 605] width 339 height 35
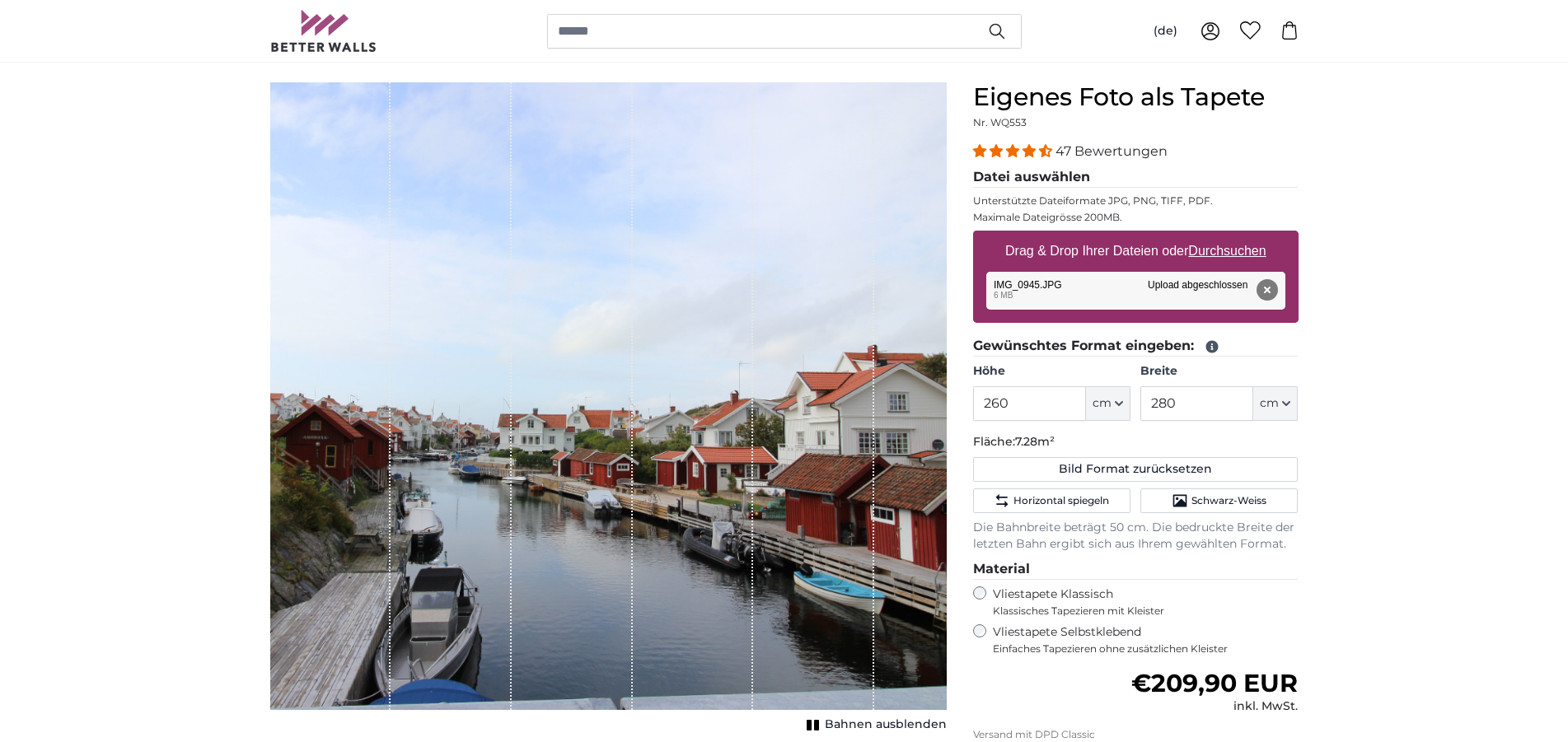
scroll to position [168, 0]
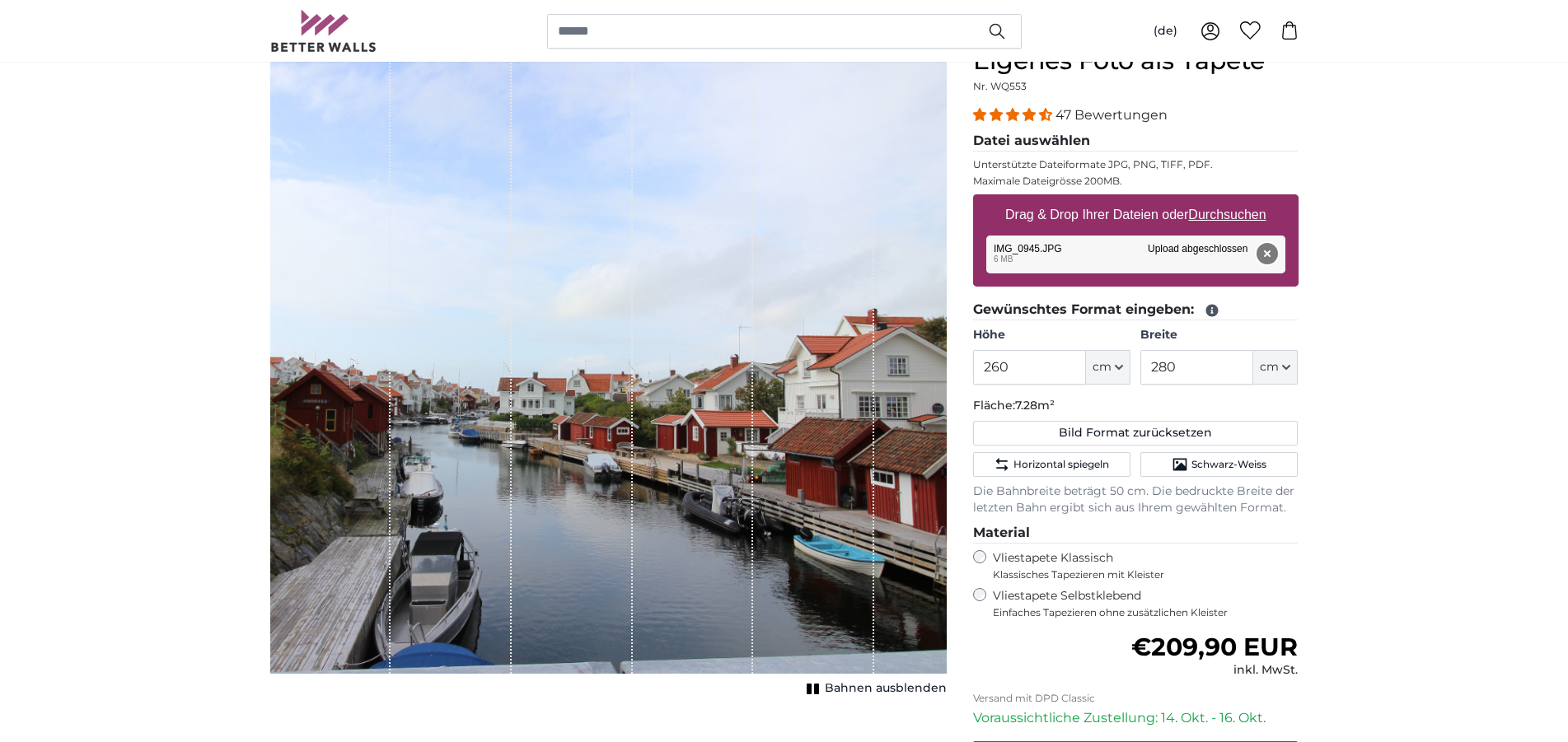
click at [1266, 254] on button "Entfernen" at bounding box center [1265, 253] width 21 height 21
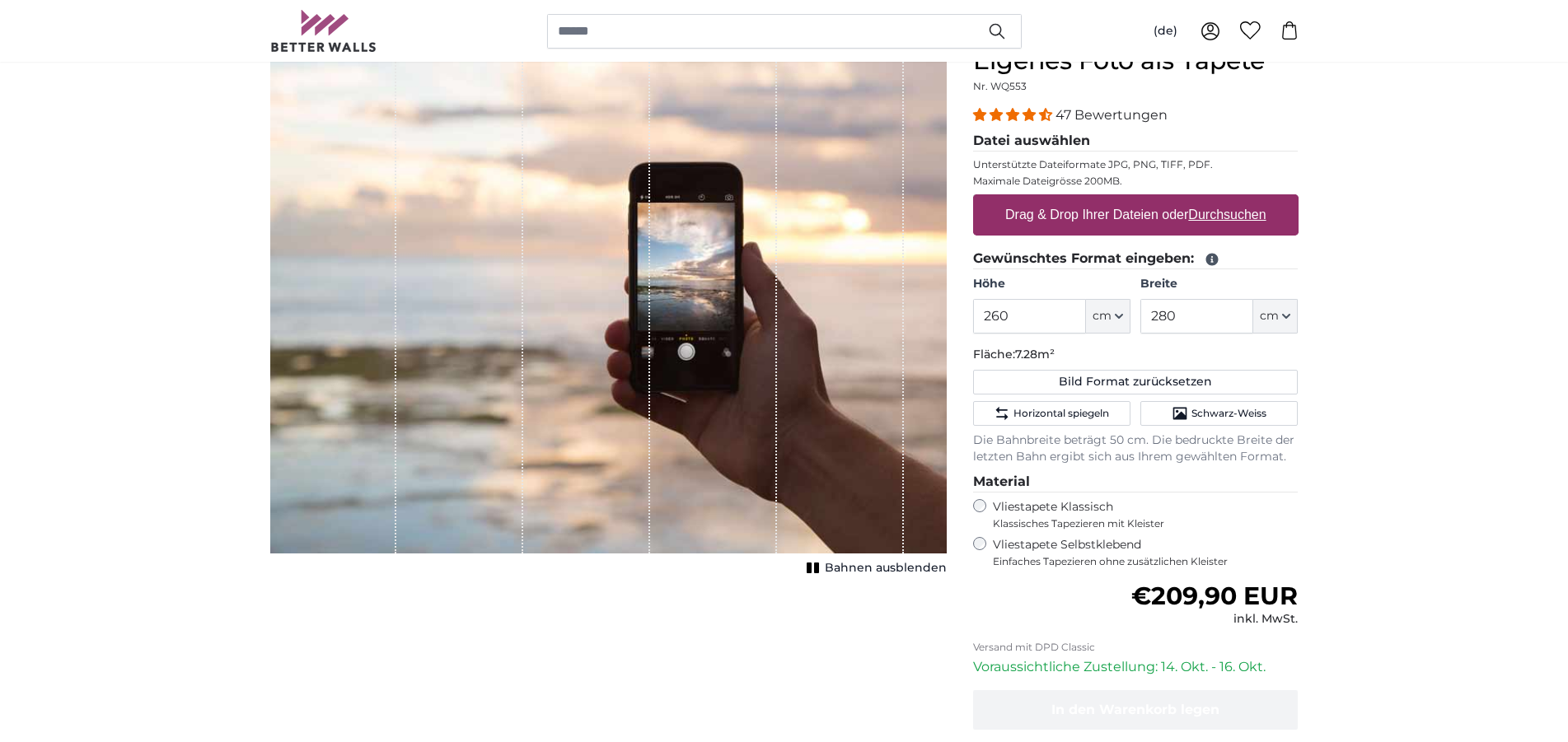
click at [1224, 204] on label "Drag & Drop Ihrer Dateien oder Durchsuchen" at bounding box center [1135, 215] width 275 height 33
click at [1224, 199] on input "Drag & Drop Ihrer Dateien oder Durchsuchen" at bounding box center [1135, 196] width 326 height 5
type input "**********"
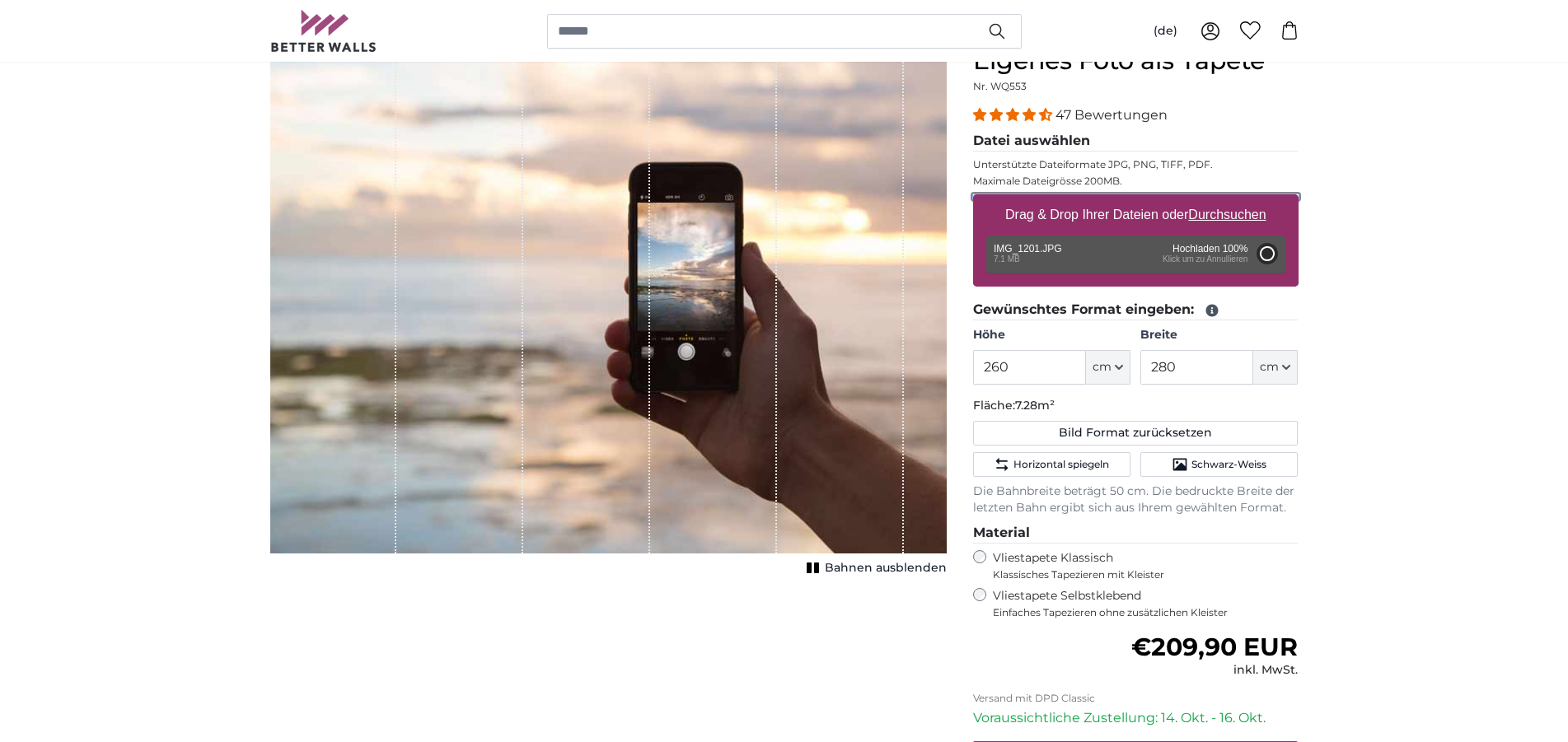
type input "200"
type input "300"
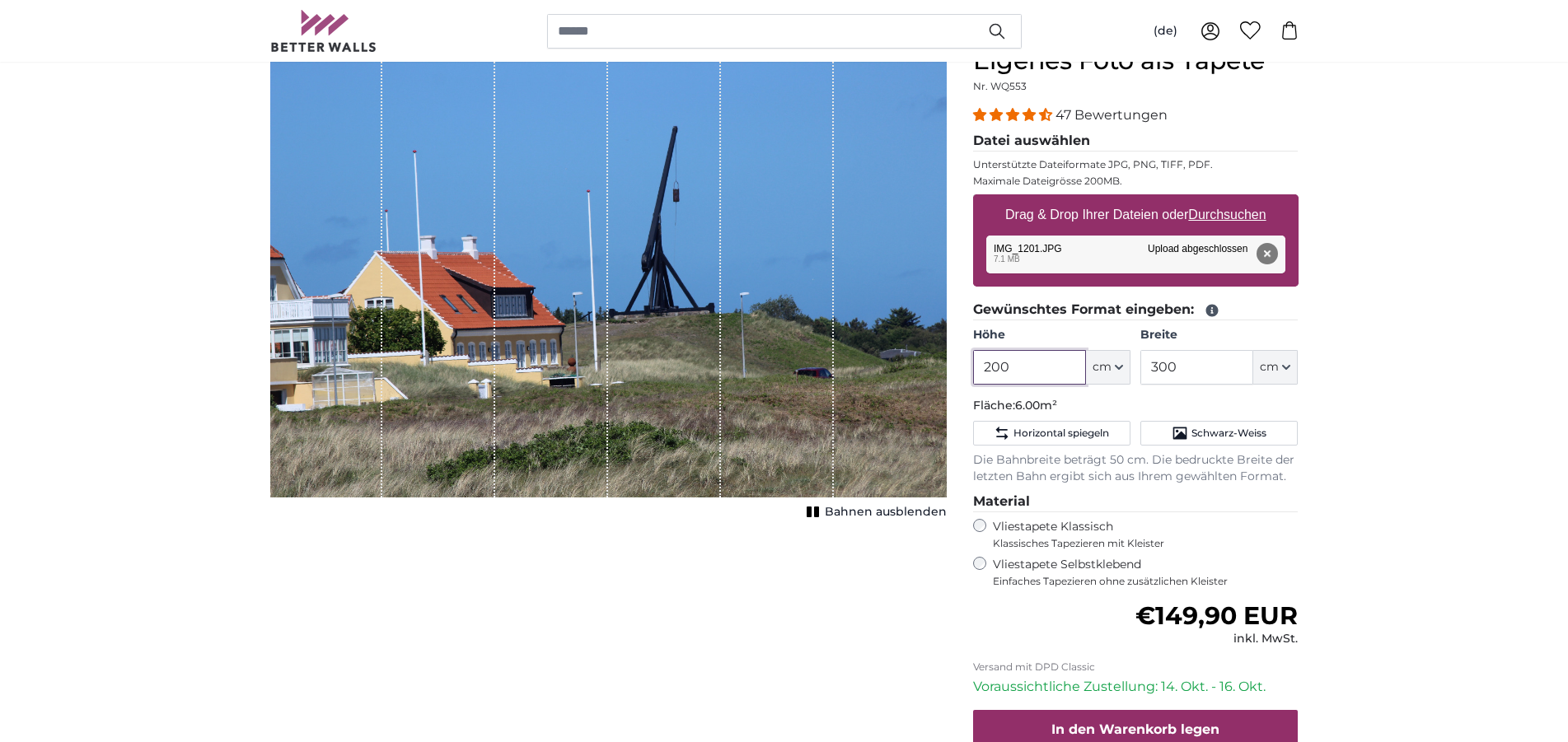
drag, startPoint x: 1011, startPoint y: 358, endPoint x: 965, endPoint y: 361, distance: 46.1
click at [973, 361] on input "200" at bounding box center [1030, 368] width 113 height 35
type input "260"
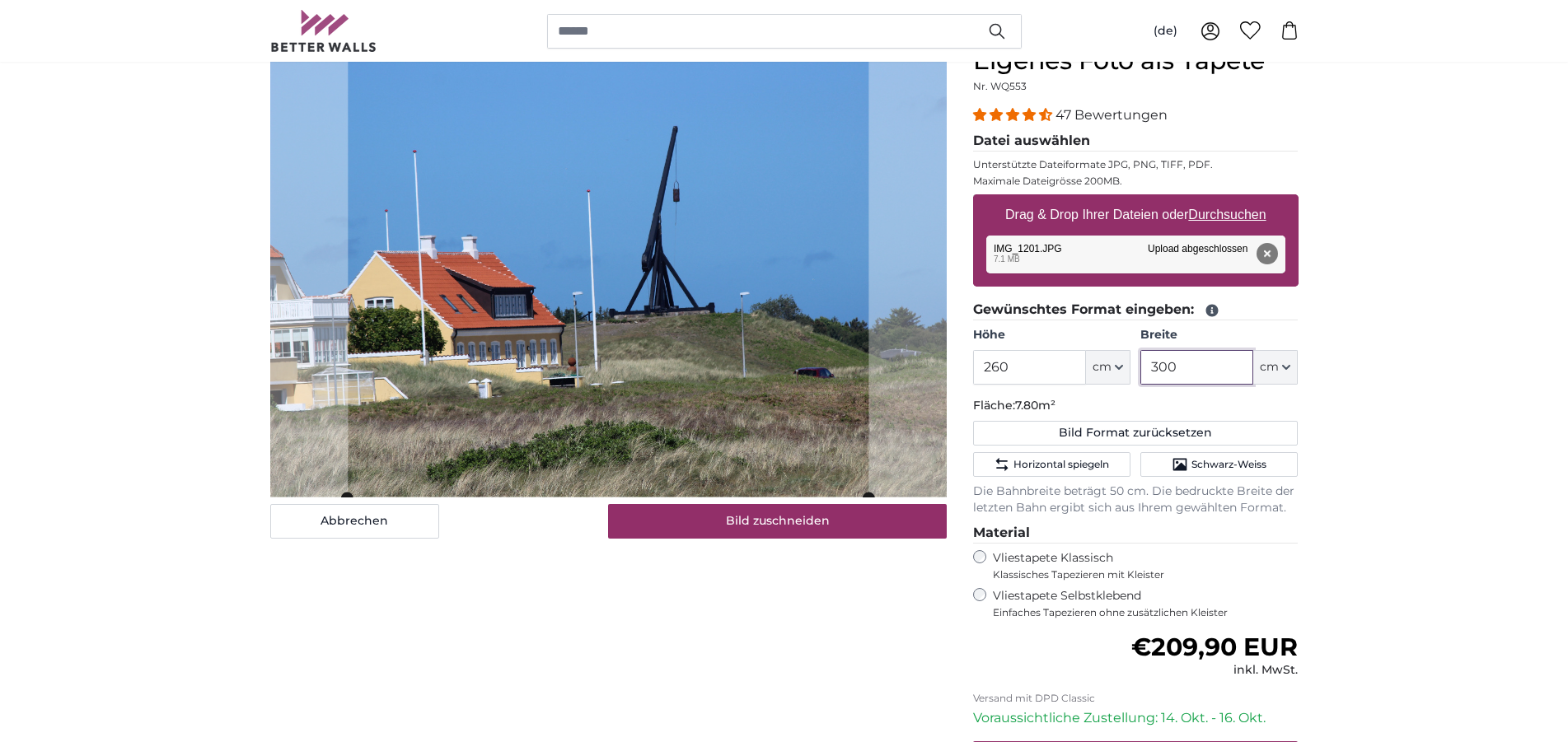
drag, startPoint x: 1179, startPoint y: 362, endPoint x: 1141, endPoint y: 365, distance: 38.1
click at [1141, 365] on input "300" at bounding box center [1197, 368] width 113 height 35
type input "280"
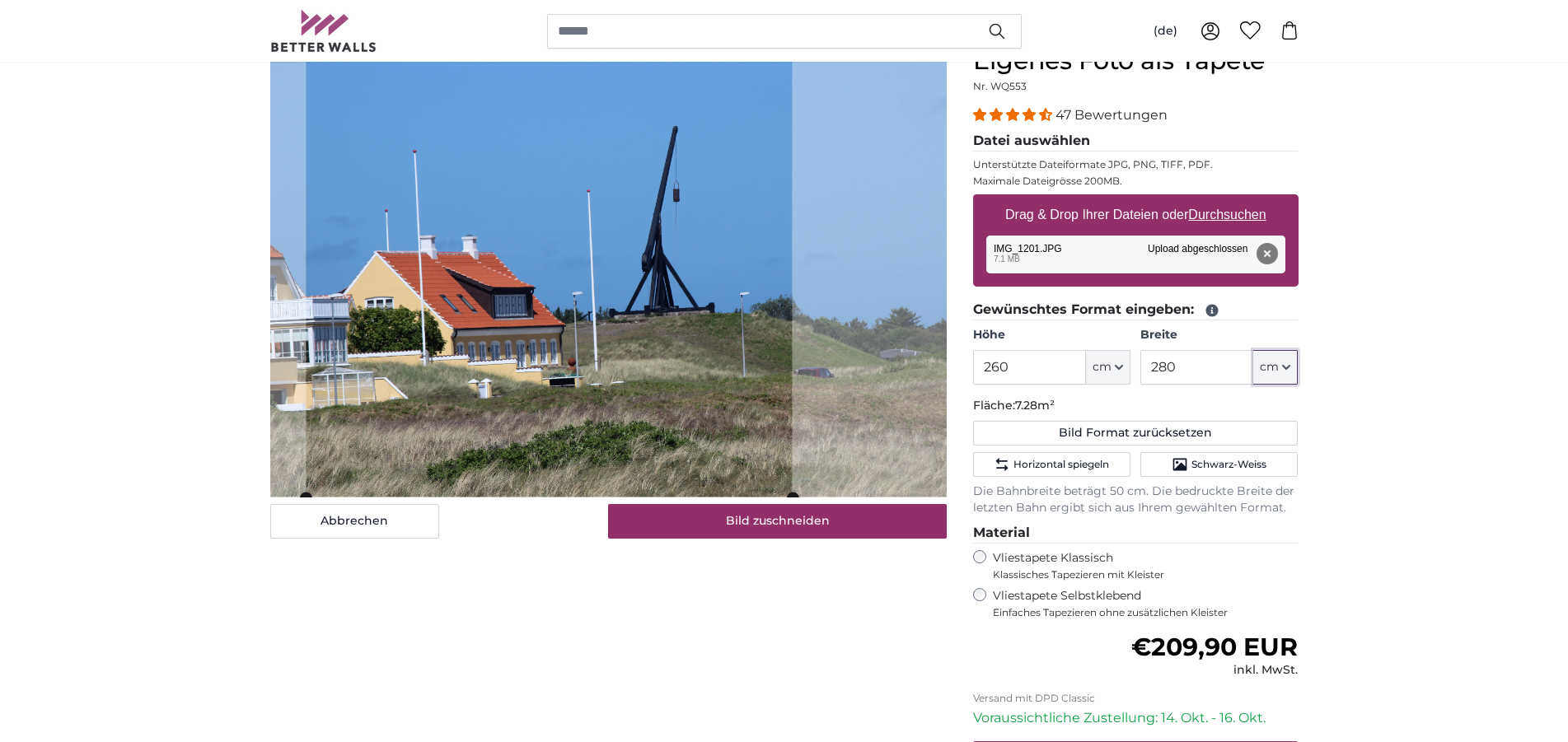
click at [637, 354] on cropper-handle at bounding box center [549, 272] width 486 height 452
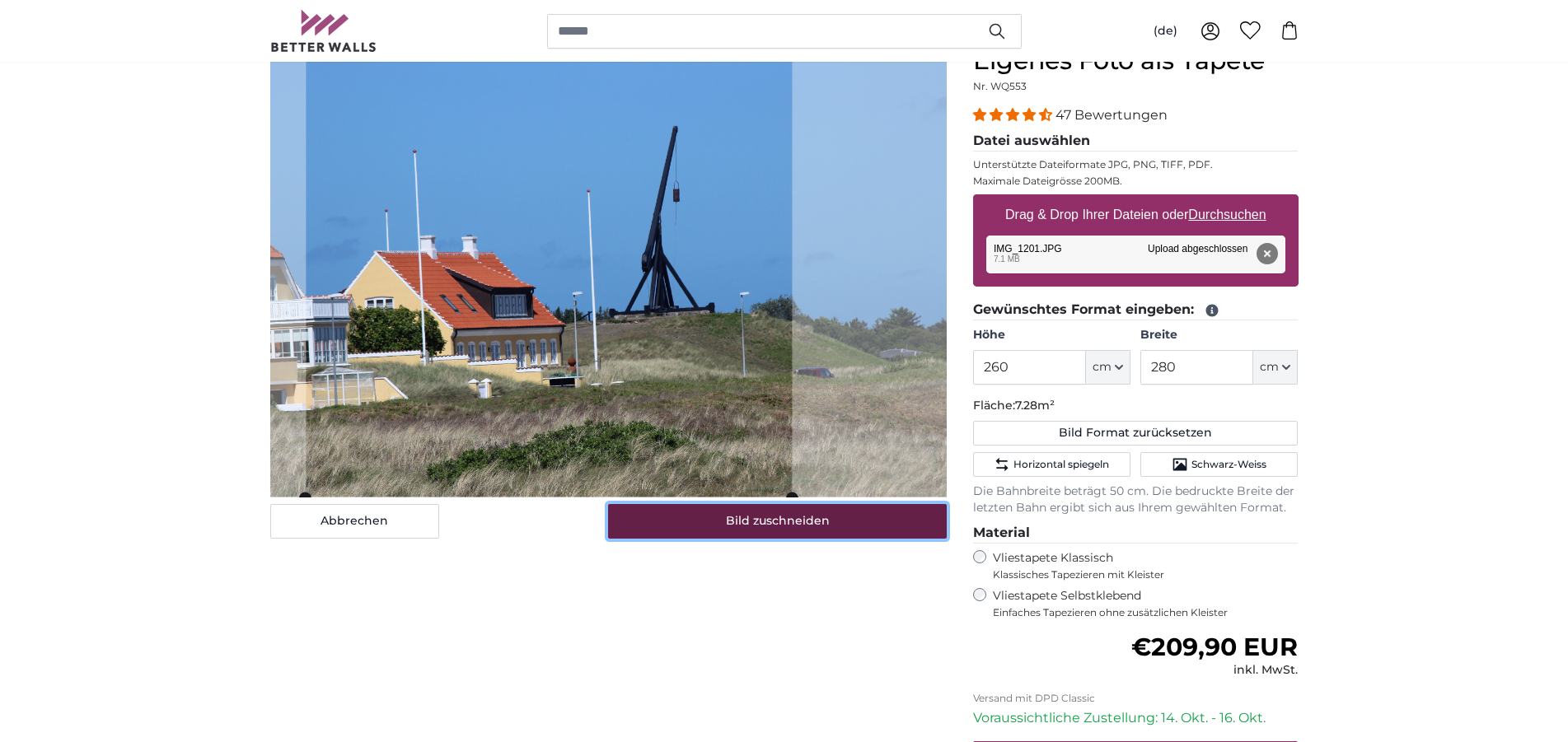
click at [754, 513] on button "Bild zuschneiden" at bounding box center [777, 521] width 339 height 35
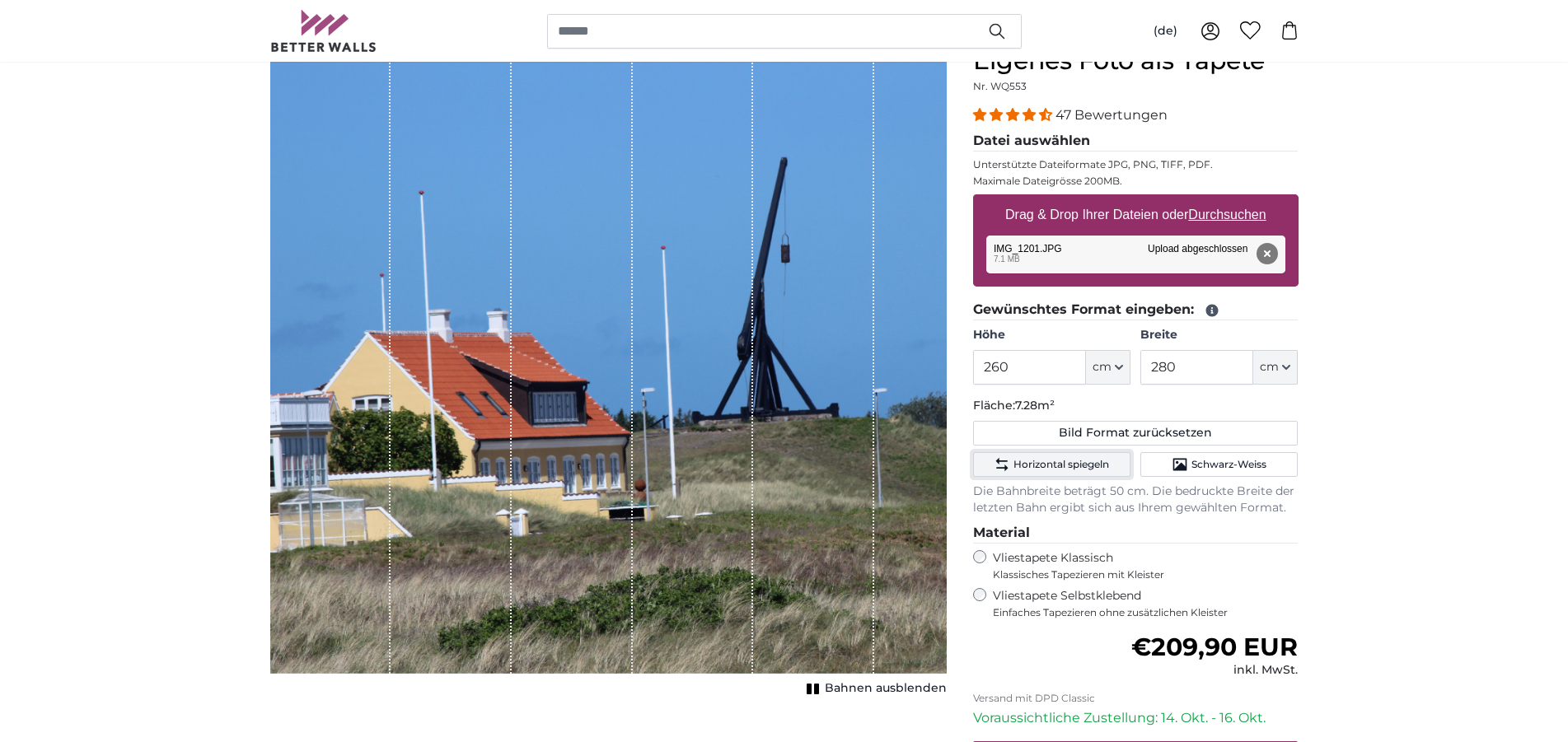
click at [1016, 465] on span "Horizontal spiegeln" at bounding box center [1061, 465] width 96 height 13
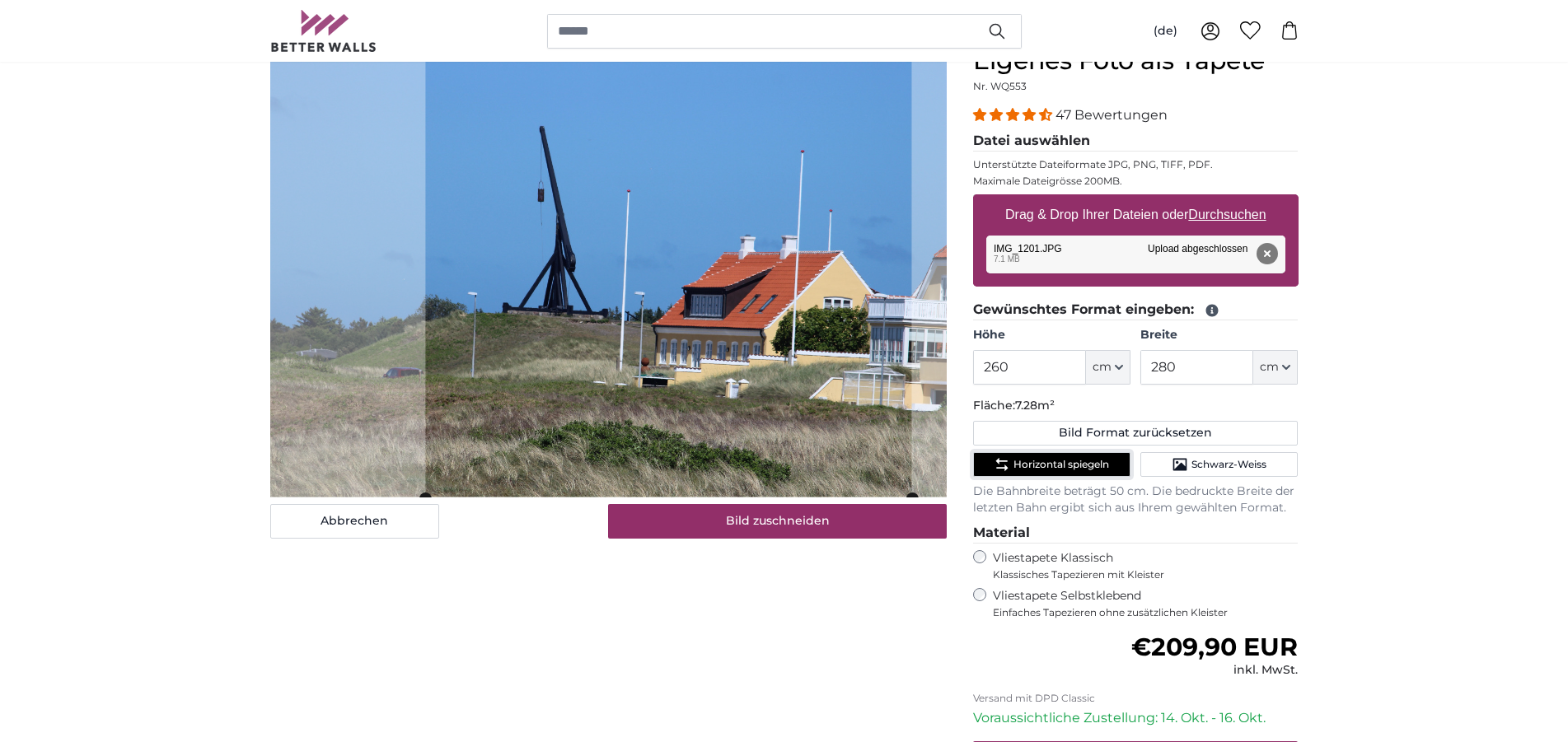
click at [625, 340] on cropper-handle at bounding box center [668, 272] width 486 height 452
click at [354, 524] on button "Abbrechen" at bounding box center [354, 521] width 169 height 35
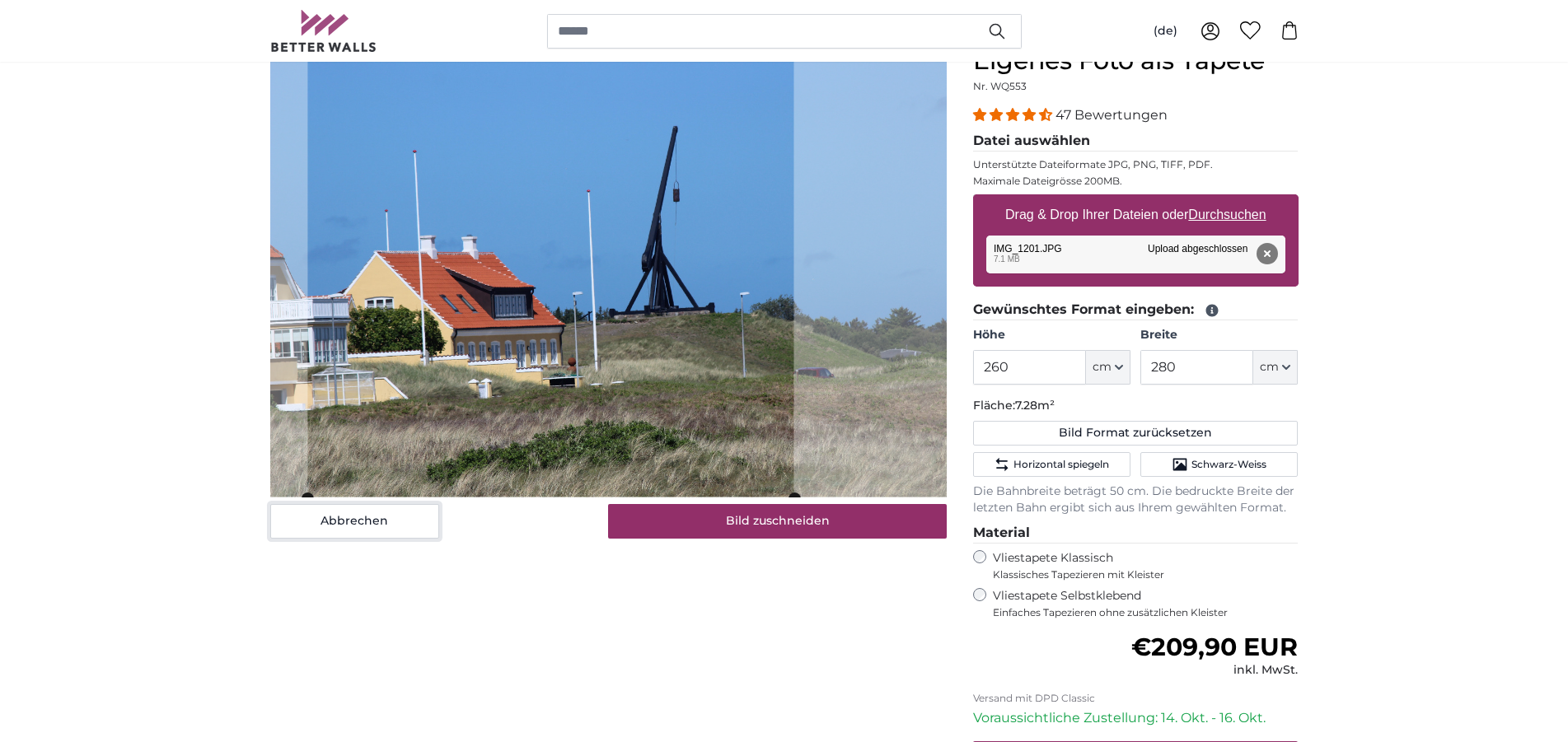
click at [727, 389] on cropper-handle at bounding box center [550, 272] width 486 height 452
click at [0, 0] on slot at bounding box center [0, 0] width 0 height 0
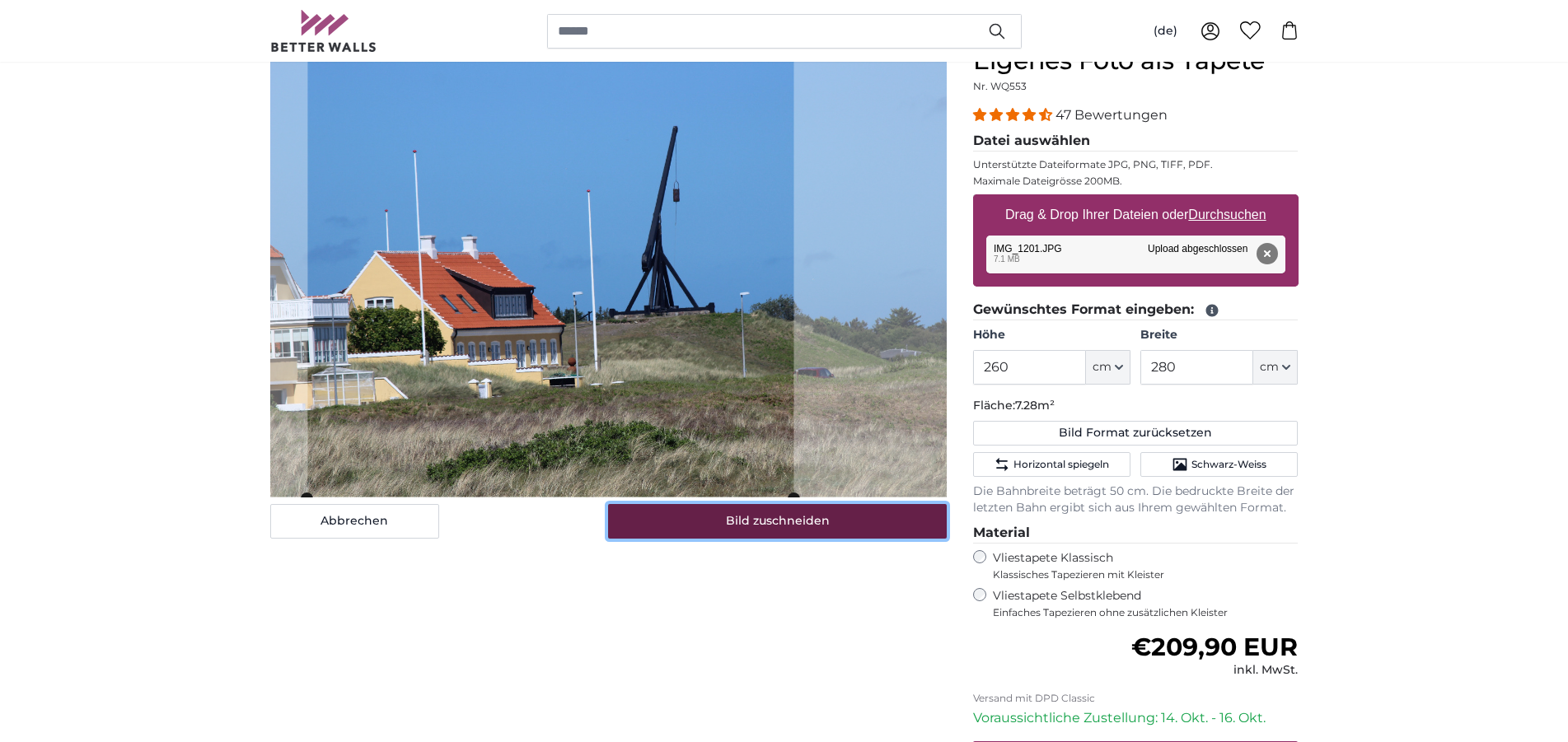
click at [727, 516] on button "Bild zuschneiden" at bounding box center [777, 521] width 339 height 35
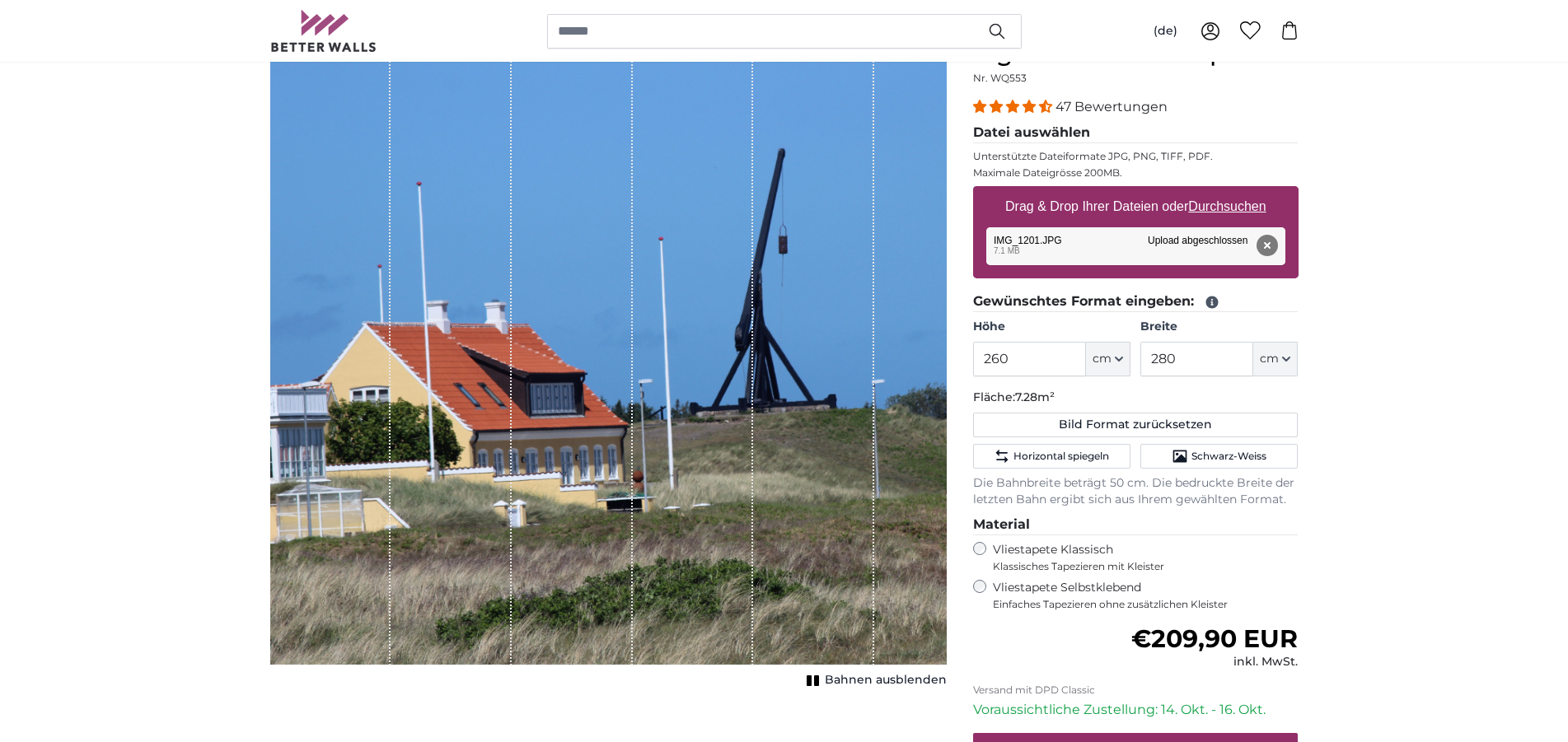
scroll to position [168, 0]
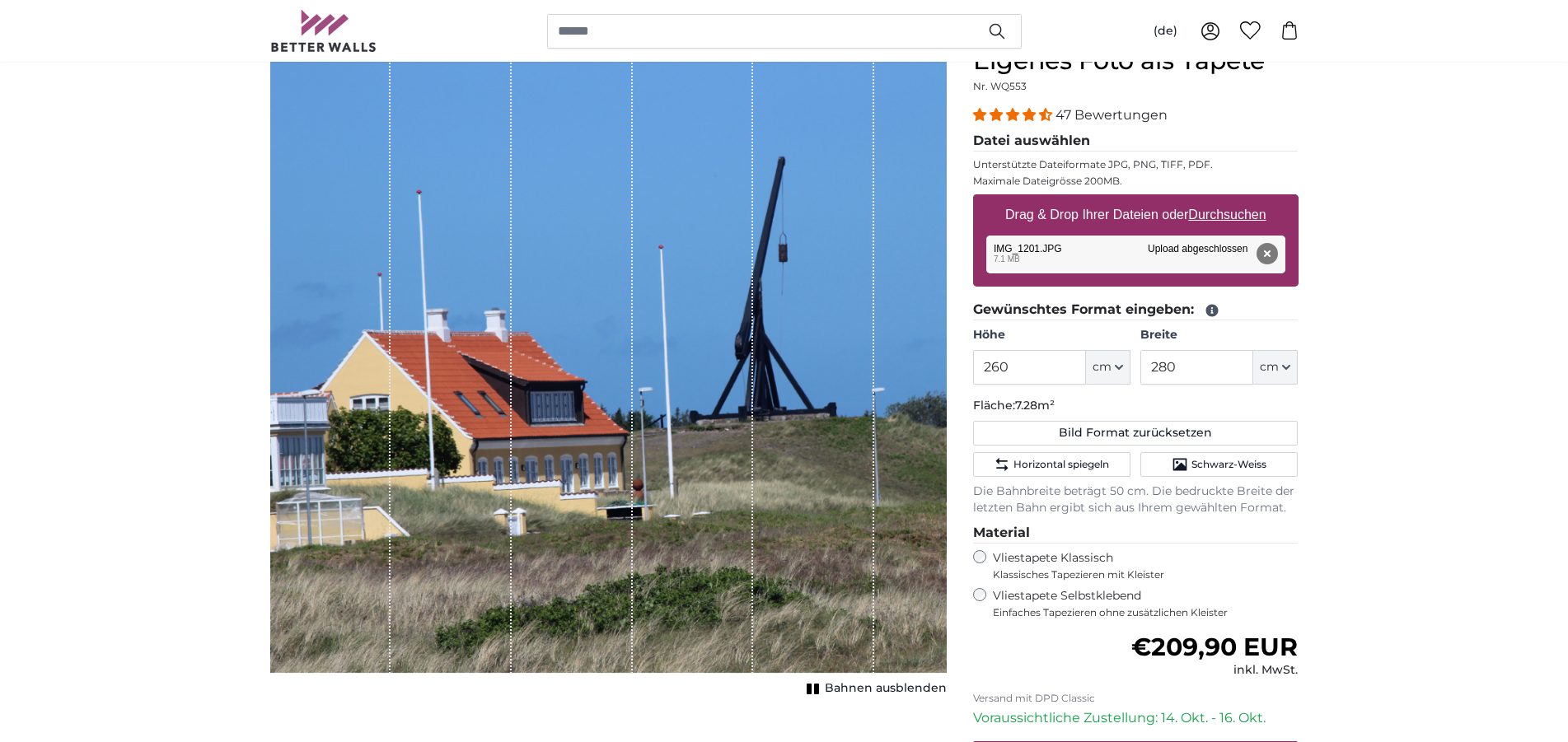
click at [803, 425] on div "1 of 1" at bounding box center [813, 361] width 121 height 628
click at [1114, 434] on button "Bild Format zurücksetzen" at bounding box center [1135, 433] width 326 height 25
type input "200"
type input "300"
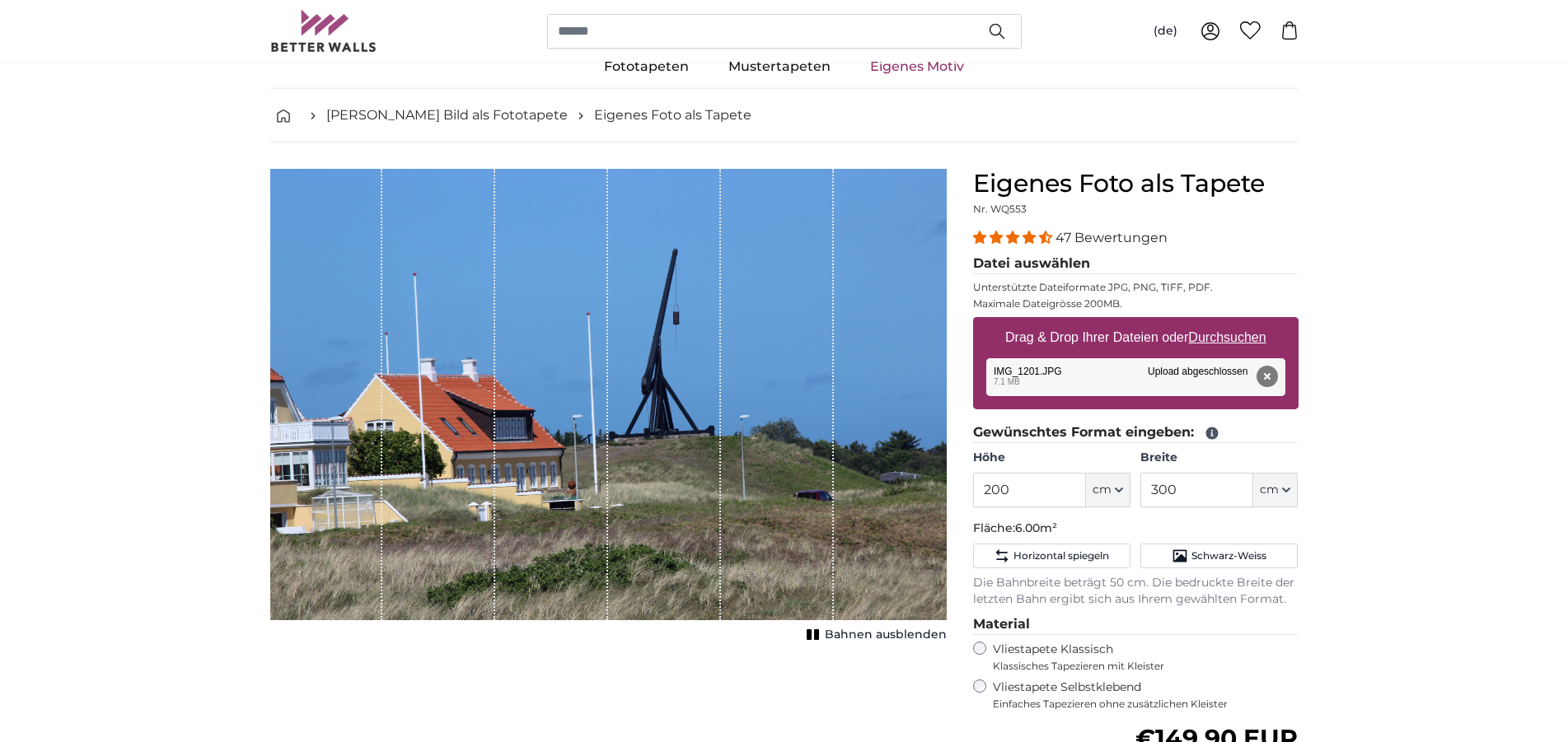
scroll to position [84, 0]
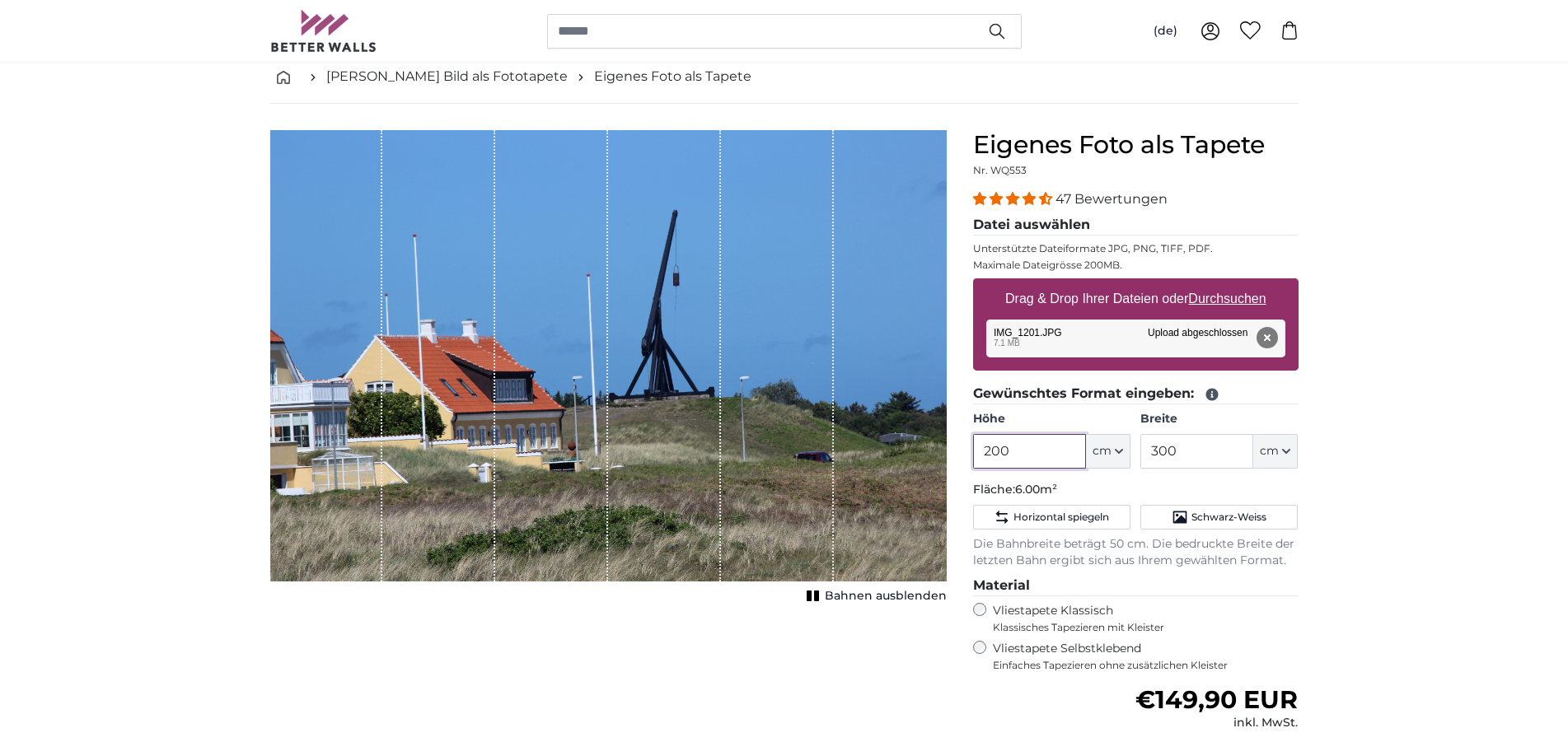
drag, startPoint x: 1022, startPoint y: 457, endPoint x: 956, endPoint y: 444, distance: 67.3
click at [973, 444] on input "200" at bounding box center [1030, 452] width 113 height 35
type input "260"
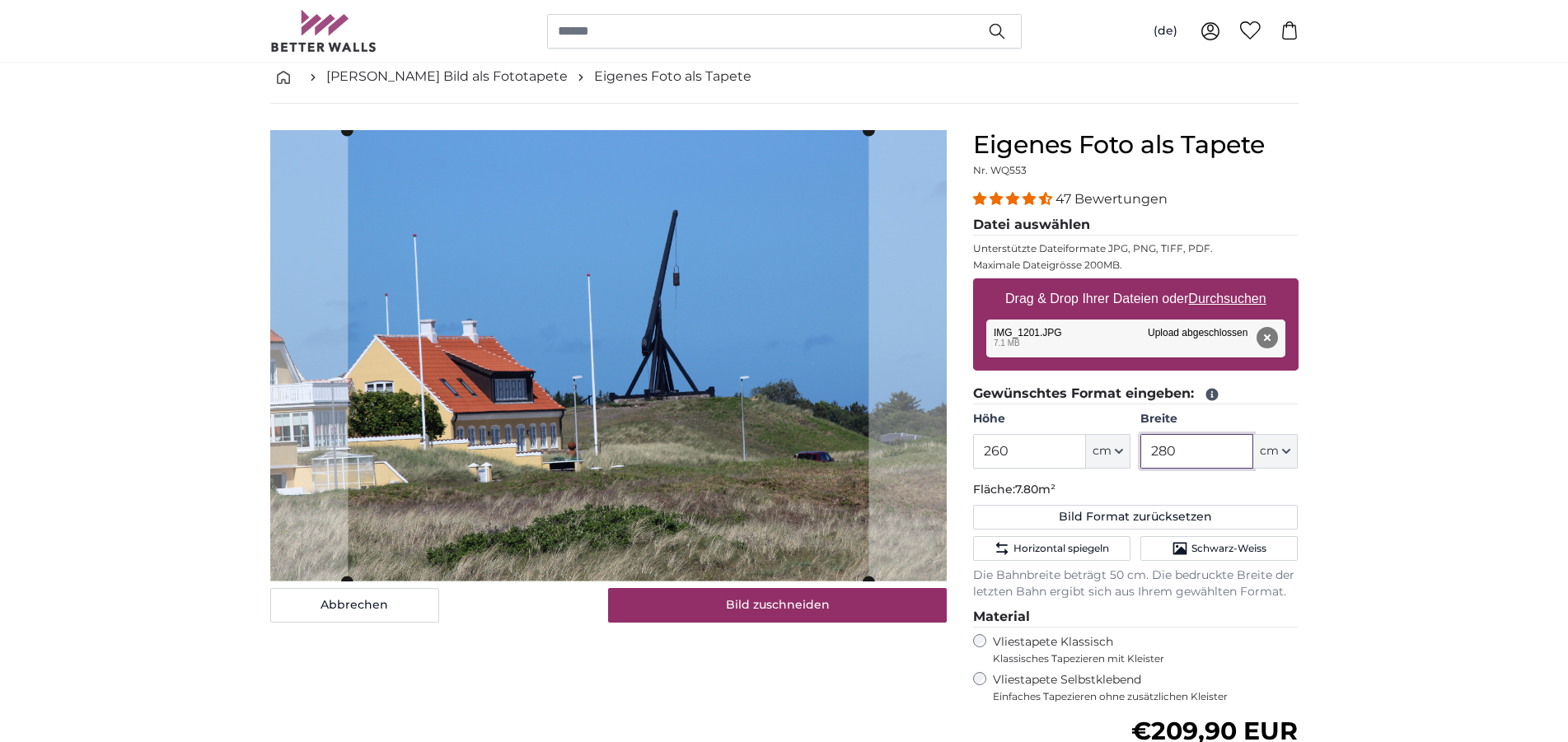
type input "280"
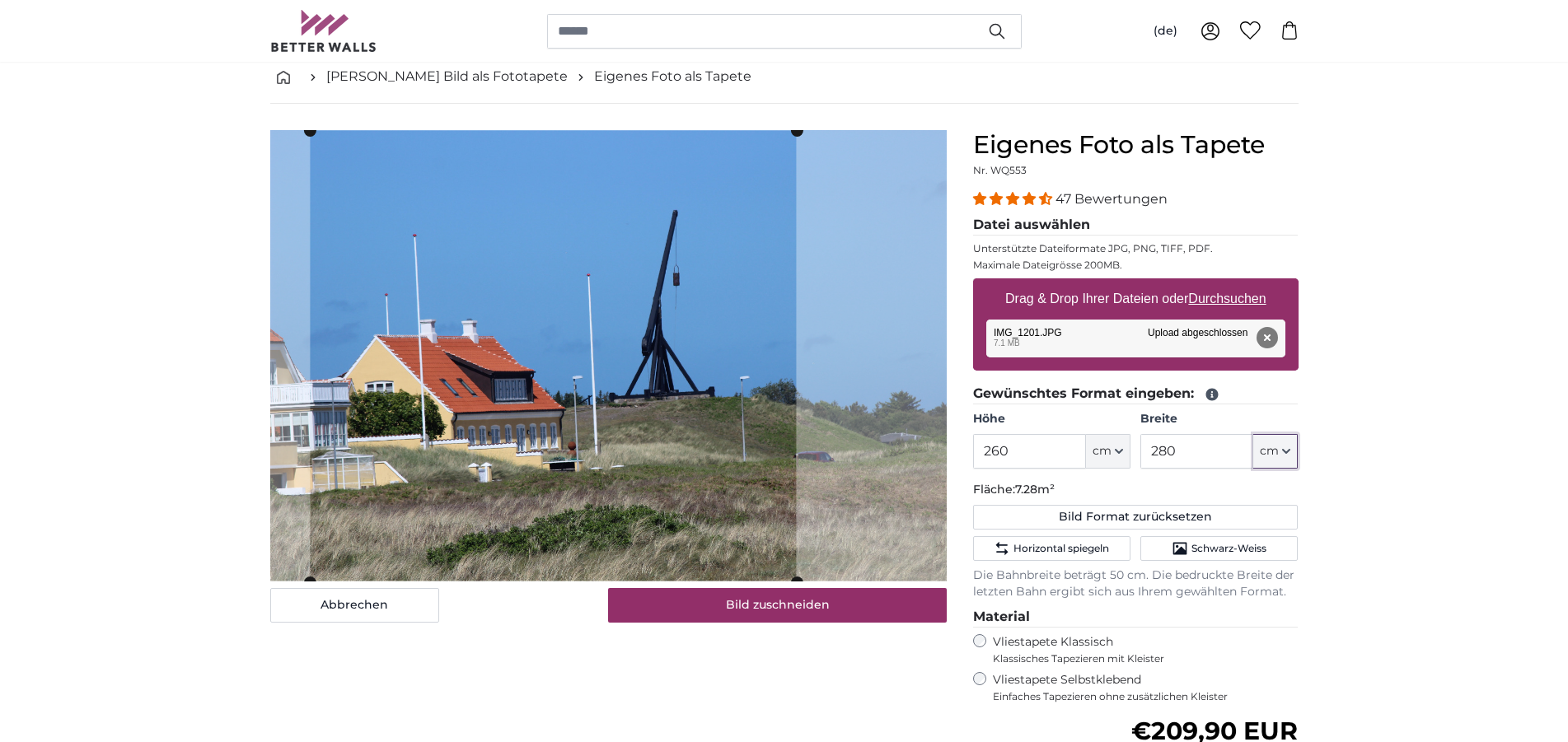
click at [677, 372] on cropper-handle at bounding box center [552, 357] width 486 height 452
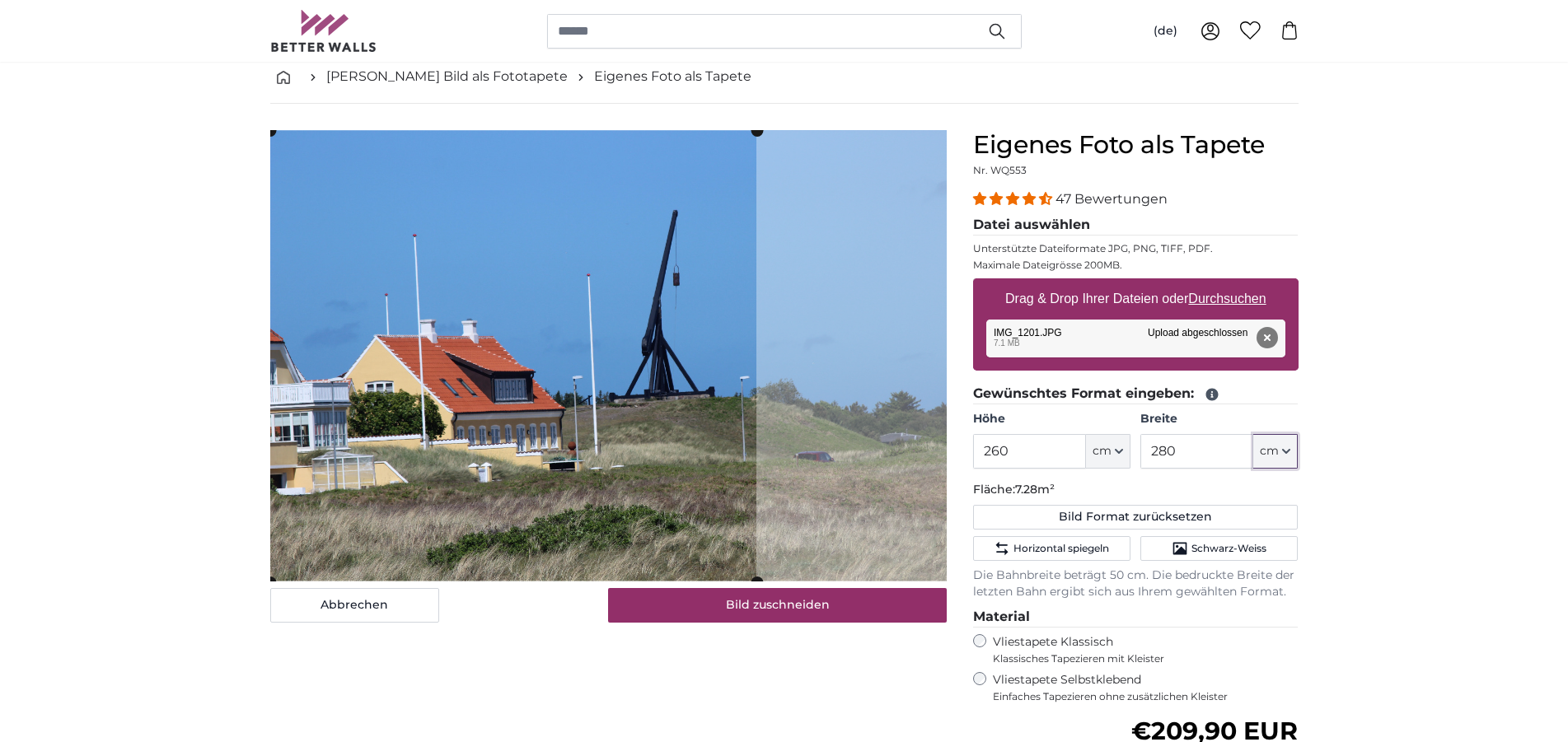
click at [676, 365] on cropper-handle at bounding box center [513, 357] width 486 height 452
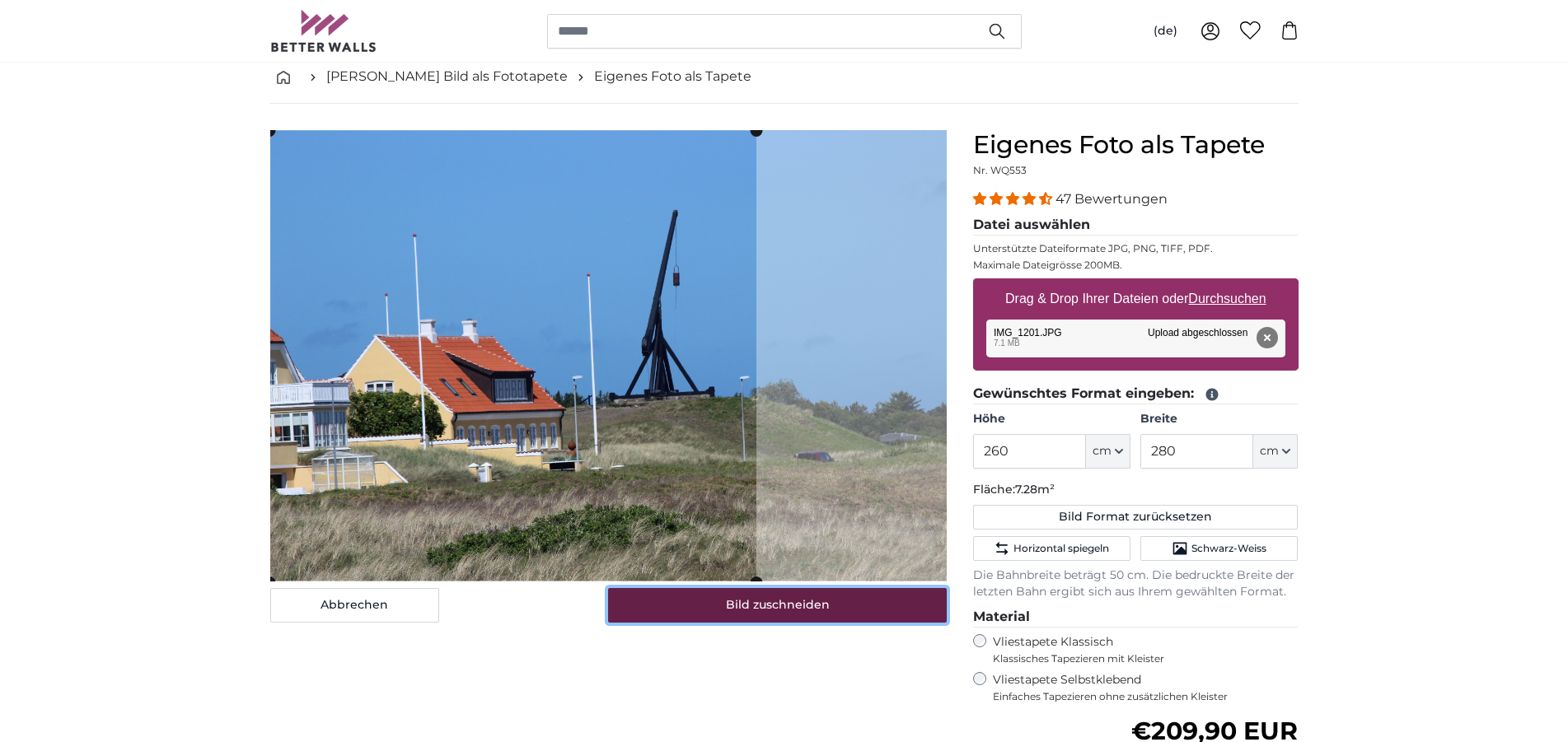
click at [758, 604] on button "Bild zuschneiden" at bounding box center [777, 605] width 339 height 35
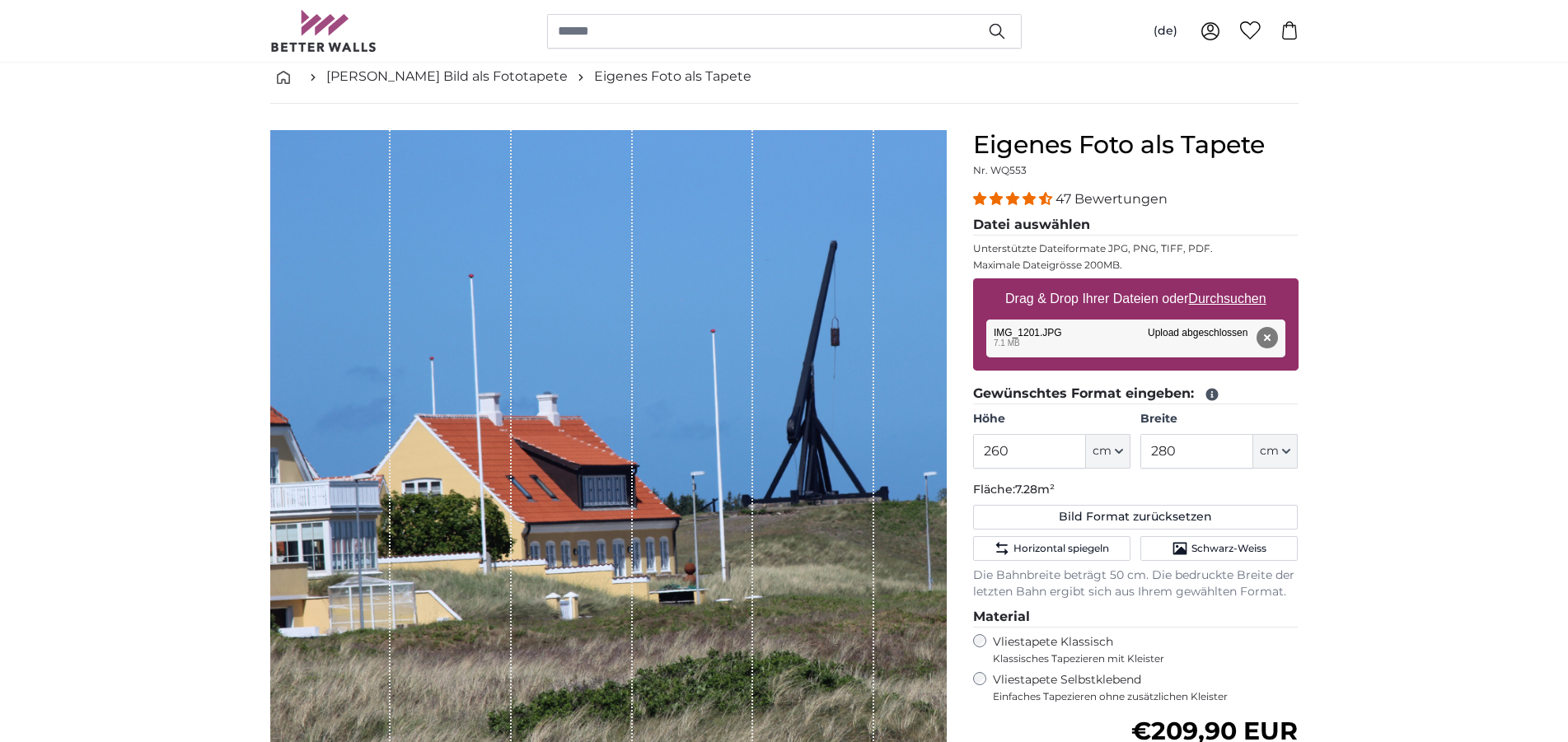
scroll to position [168, 0]
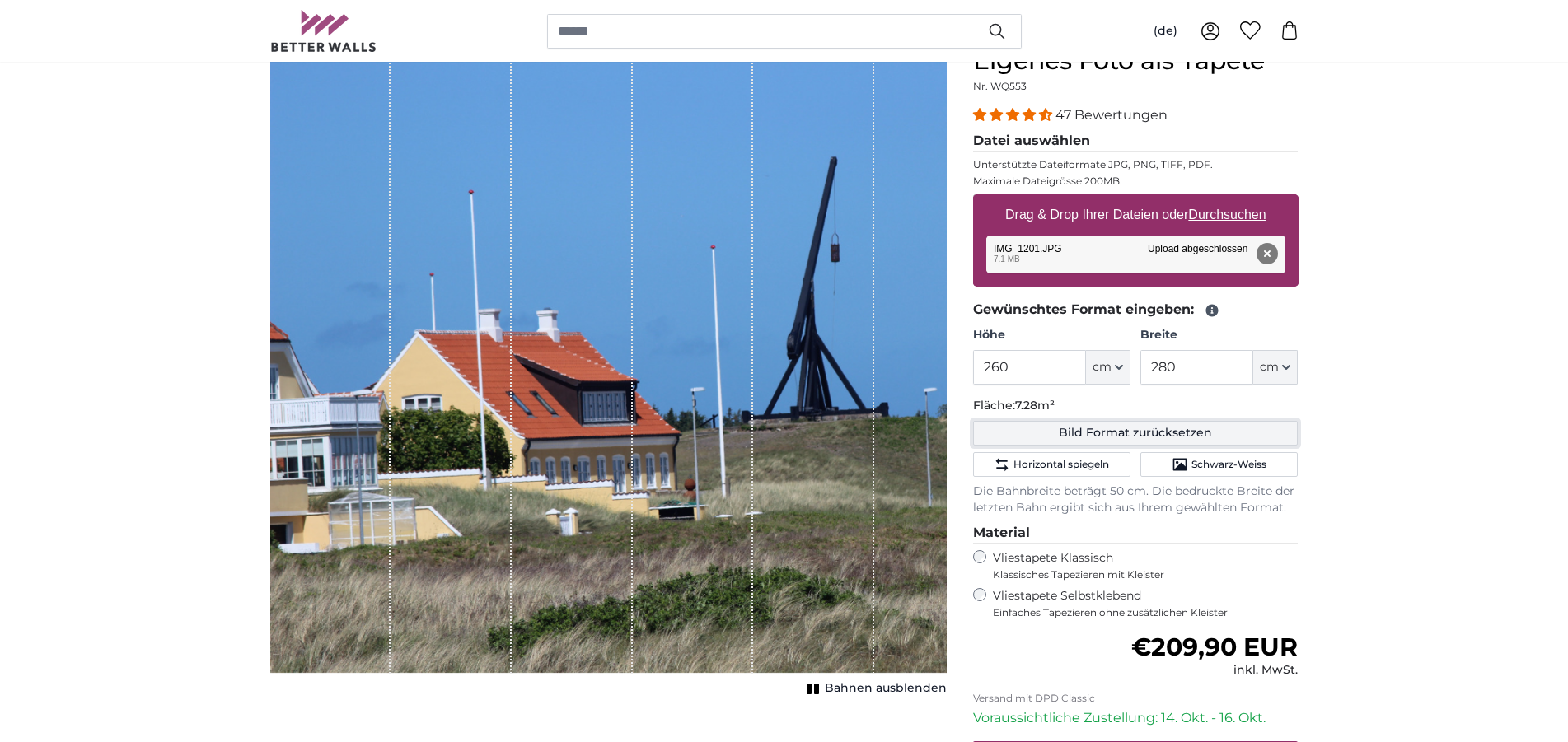
click at [1128, 435] on button "Bild Format zurücksetzen" at bounding box center [1135, 433] width 326 height 25
type input "200"
type input "300"
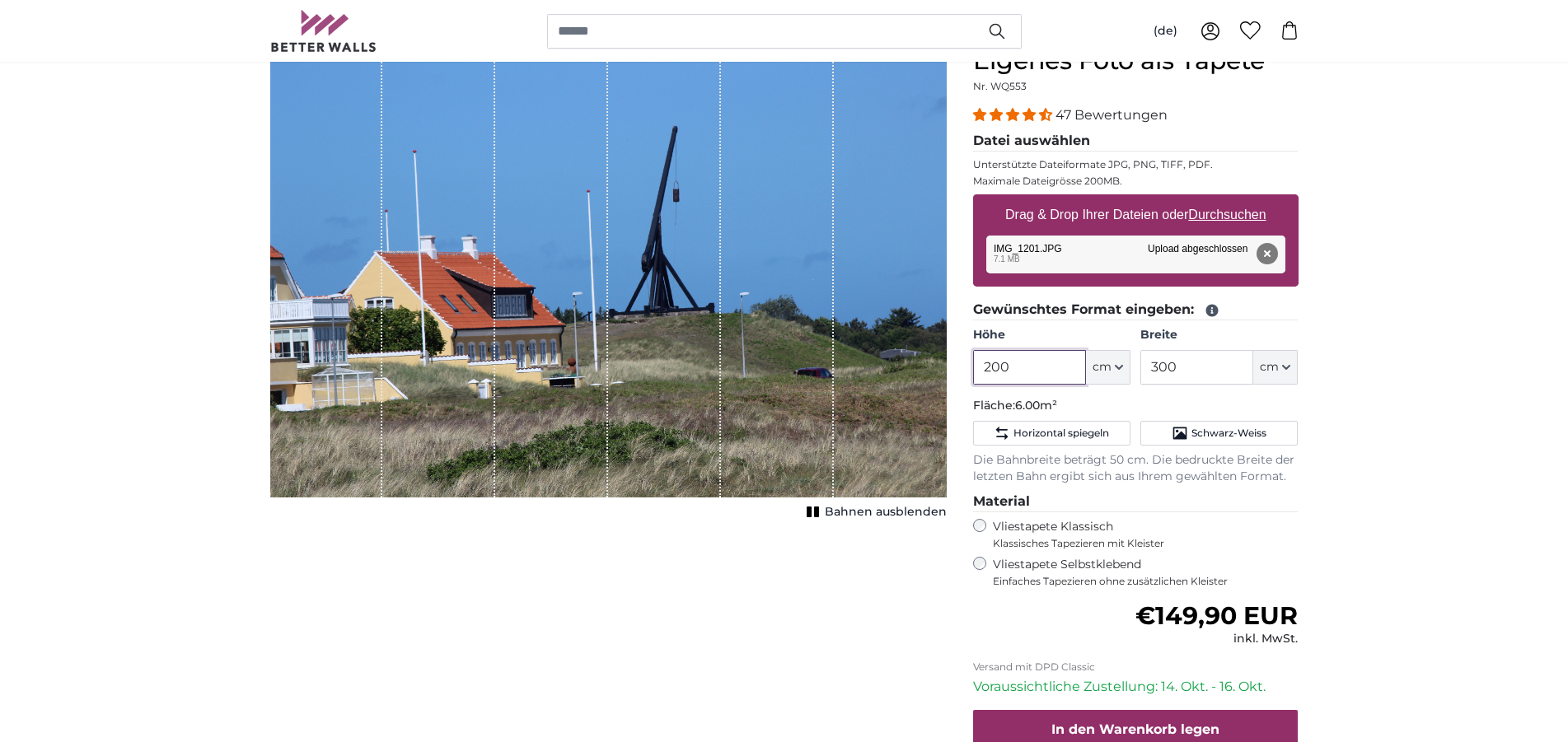
drag, startPoint x: 1035, startPoint y: 371, endPoint x: 955, endPoint y: 368, distance: 80.1
click at [973, 368] on input "200" at bounding box center [1030, 368] width 113 height 35
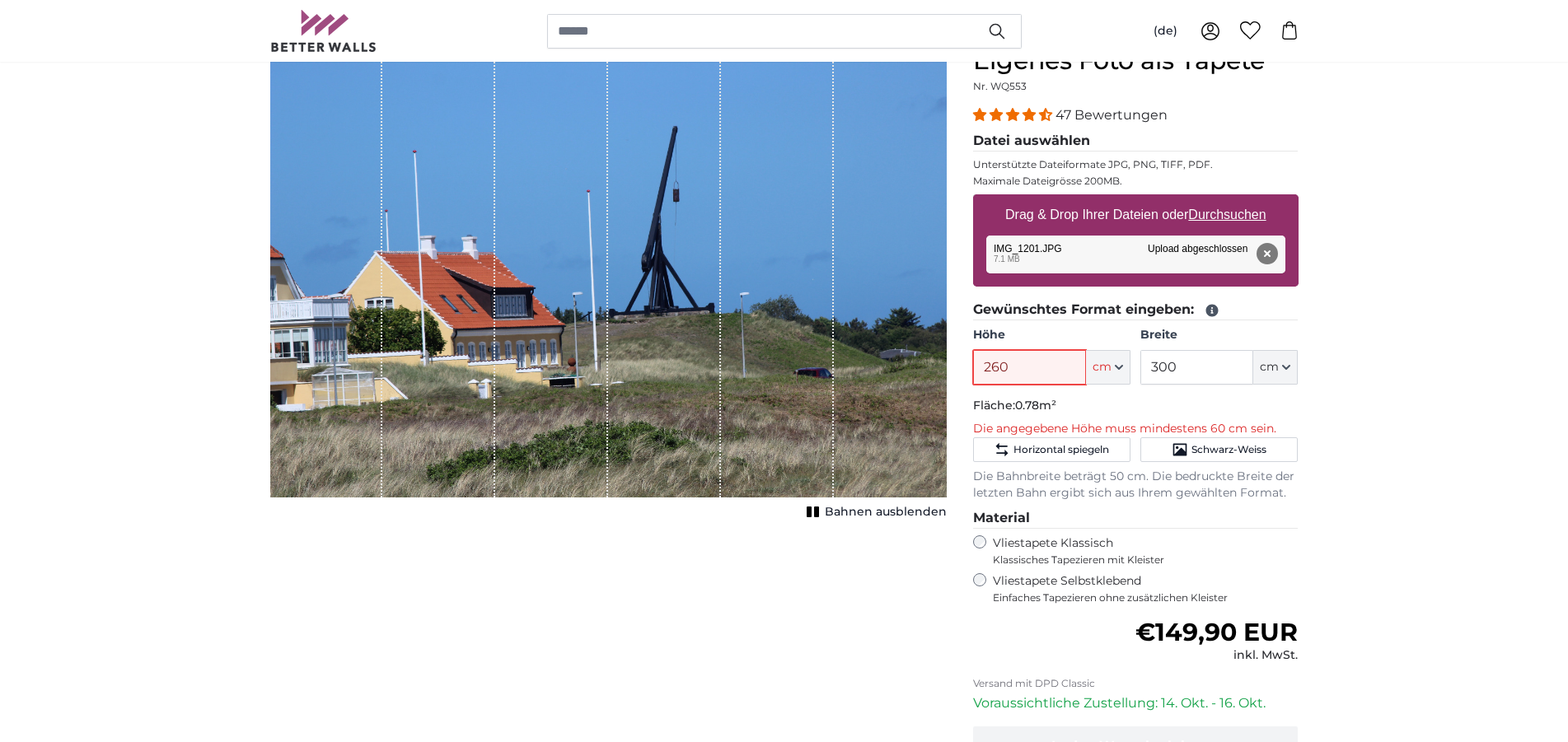
type input "260"
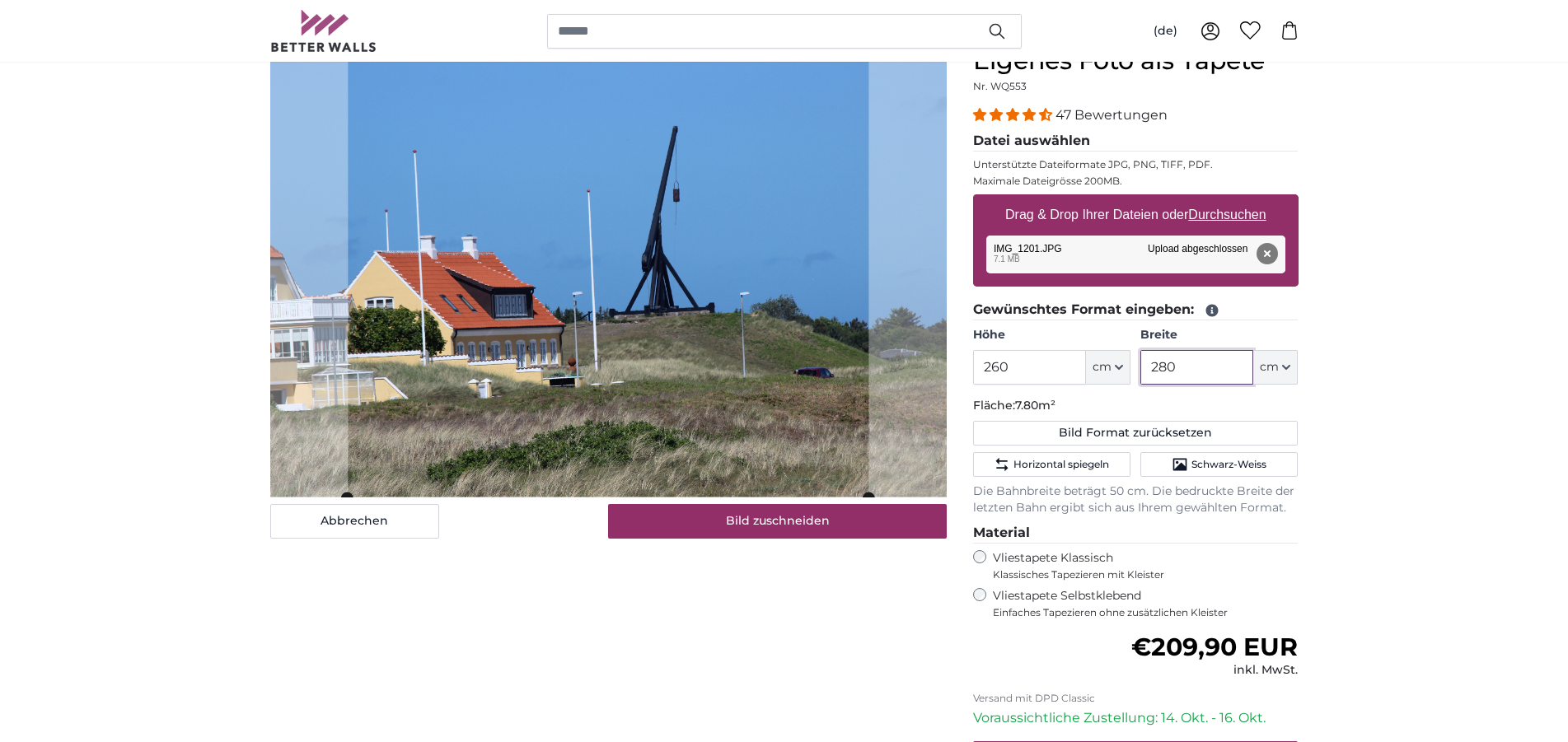
type input "280"
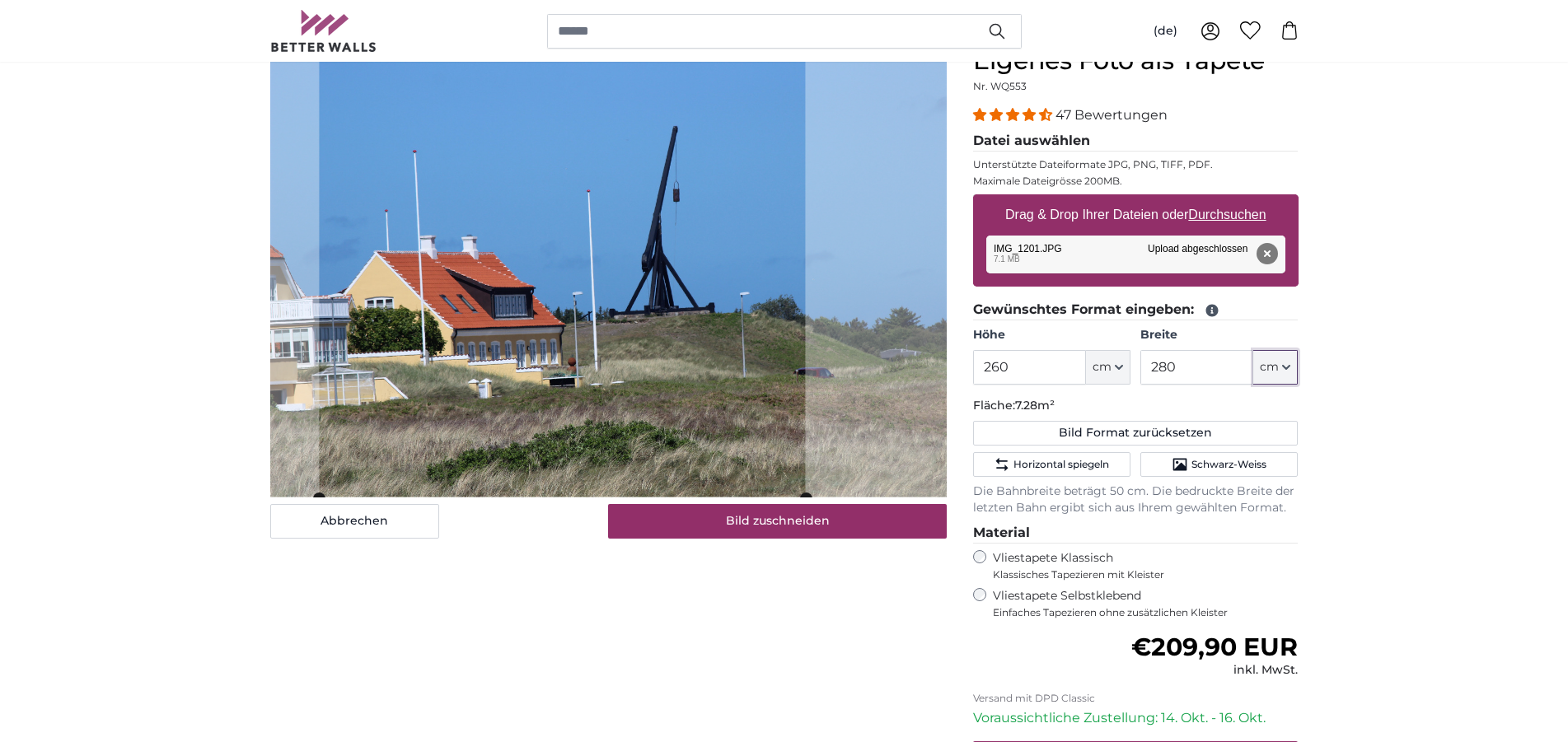
click at [549, 330] on cropper-handle at bounding box center [561, 272] width 486 height 452
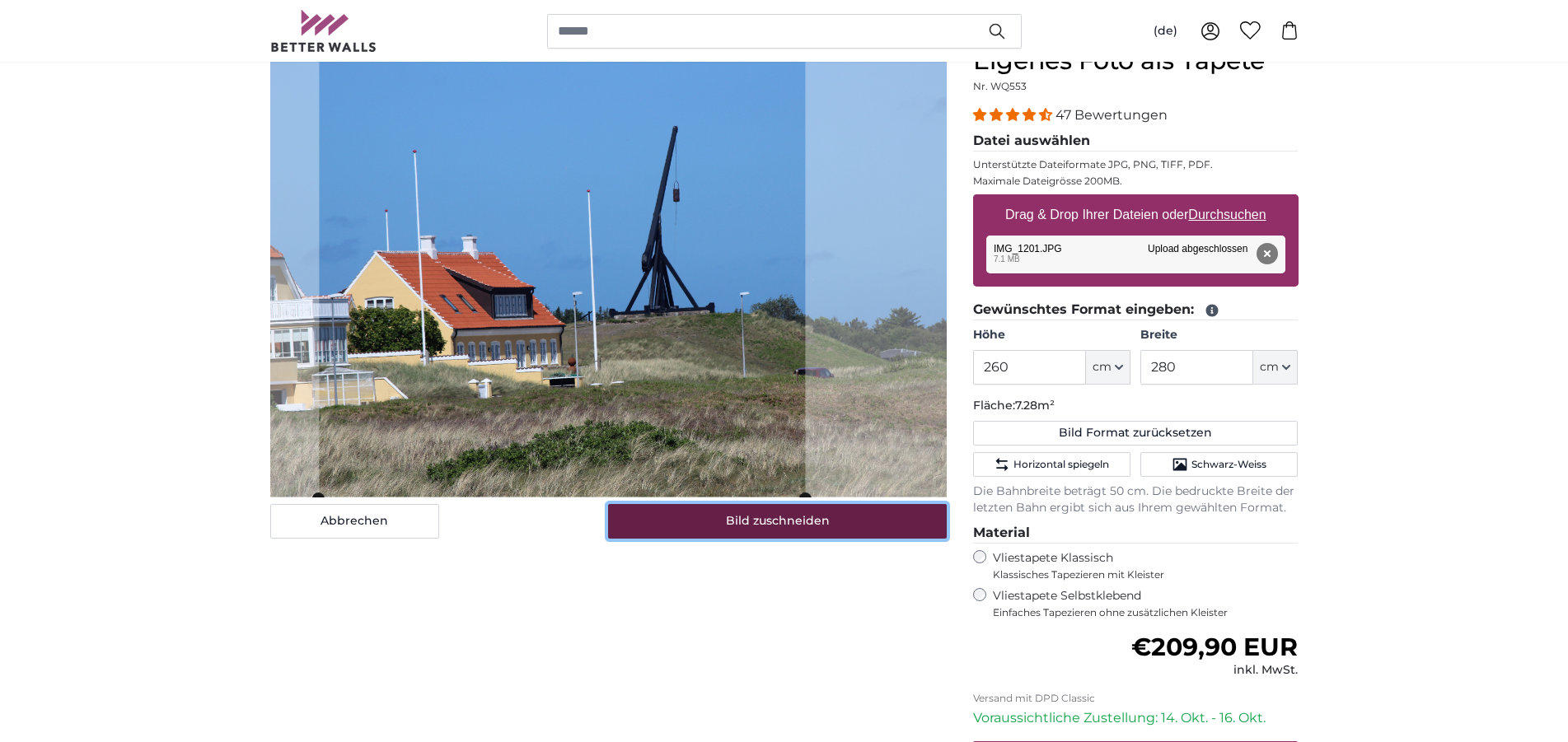
click at [748, 528] on button "Bild zuschneiden" at bounding box center [777, 521] width 339 height 35
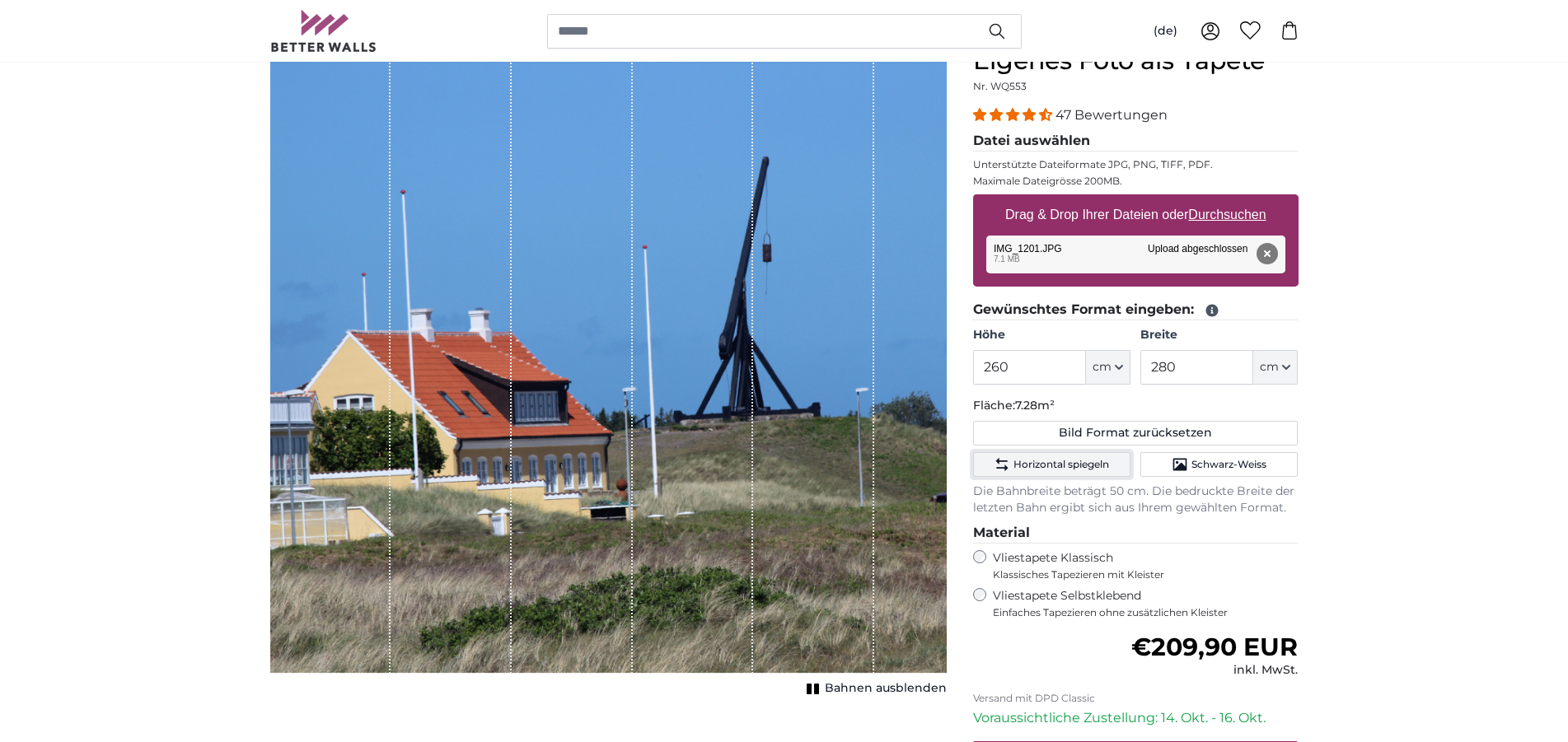
click at [1070, 455] on button "Horizontal spiegeln" at bounding box center [1051, 464] width 157 height 25
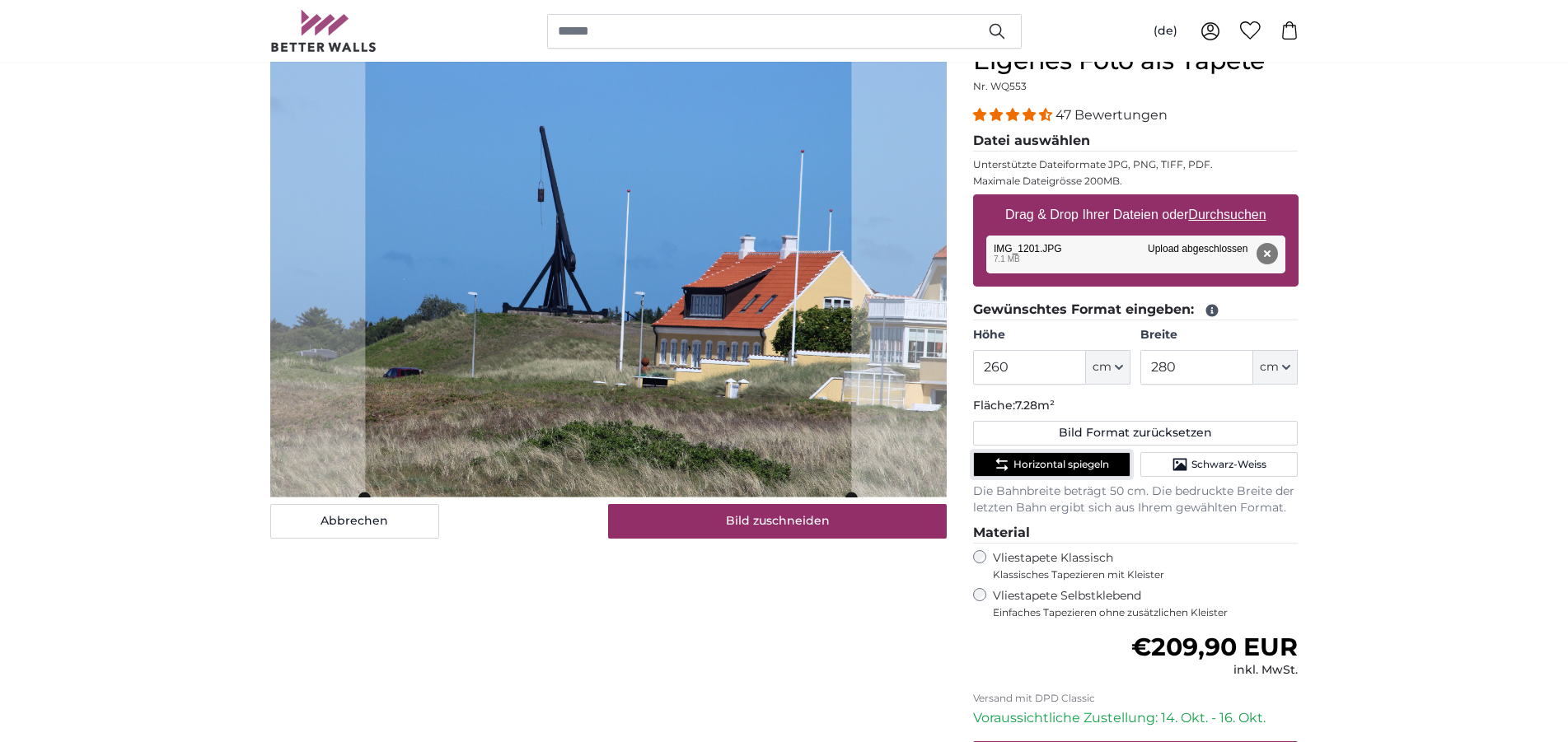
scroll to position [84, 0]
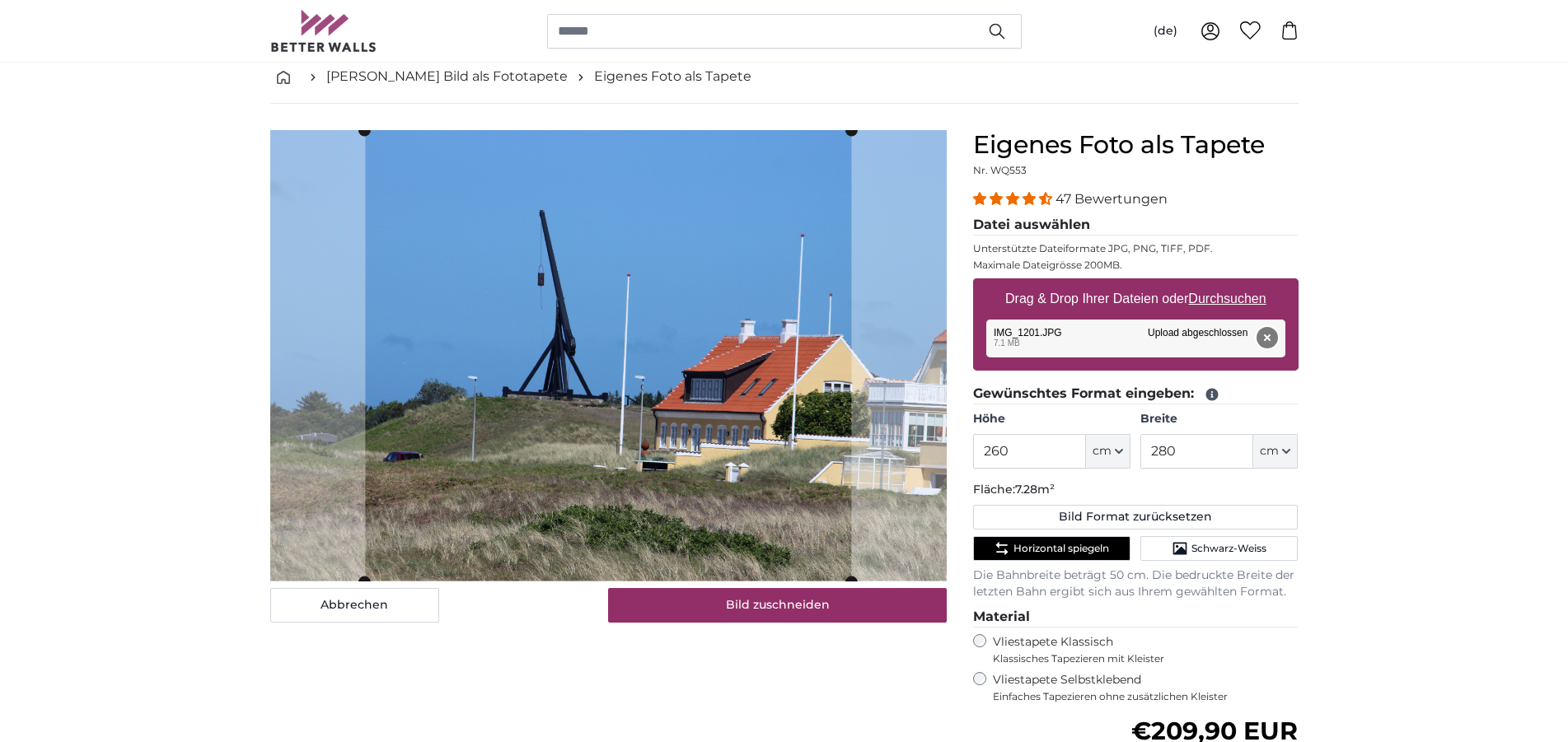
click at [1261, 338] on button "Entfernen" at bounding box center [1265, 337] width 21 height 21
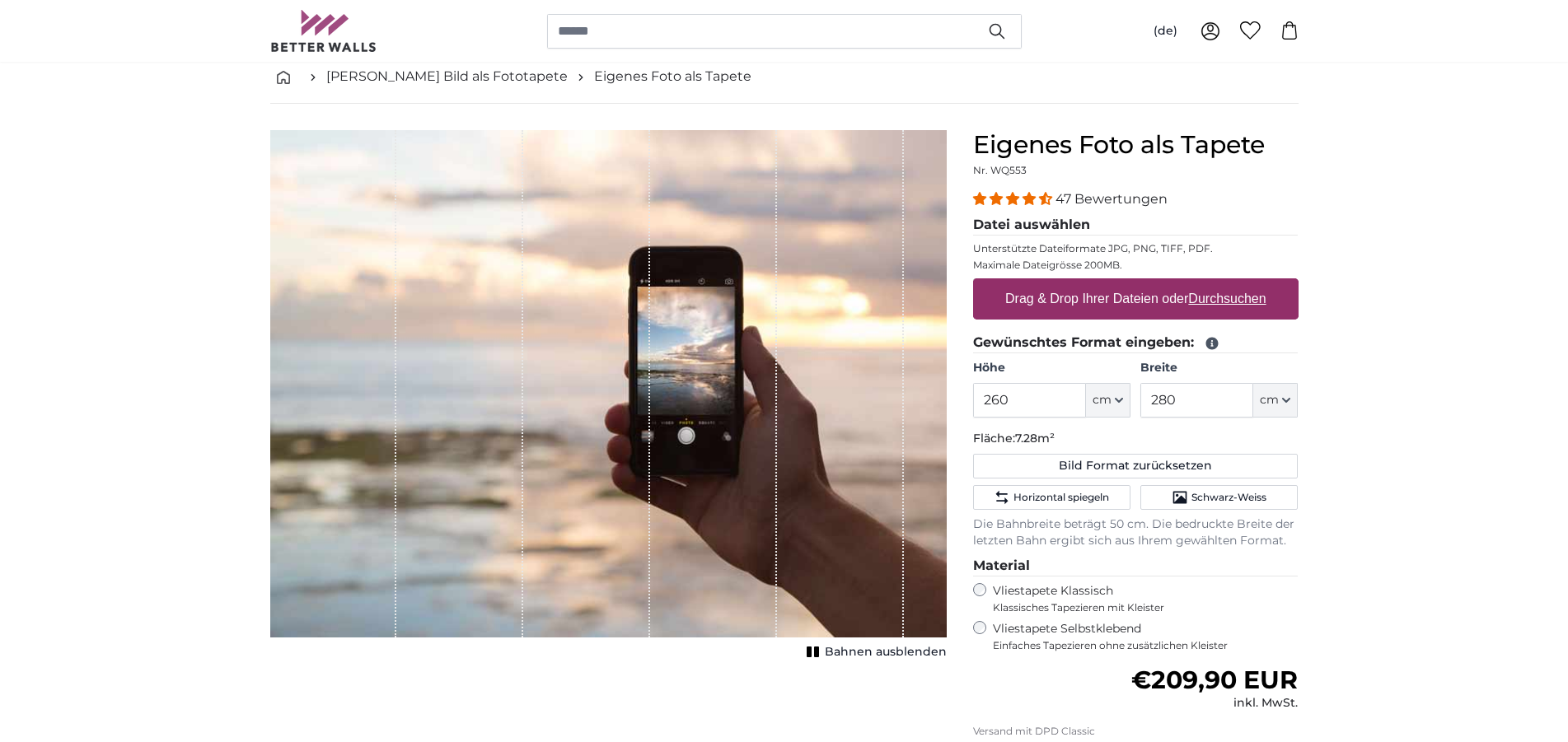
click at [1225, 306] on u "Durchsuchen" at bounding box center [1226, 298] width 78 height 14
click at [1225, 283] on input "Drag & Drop Ihrer Dateien oder Durchsuchen" at bounding box center [1135, 280] width 326 height 5
type input "**********"
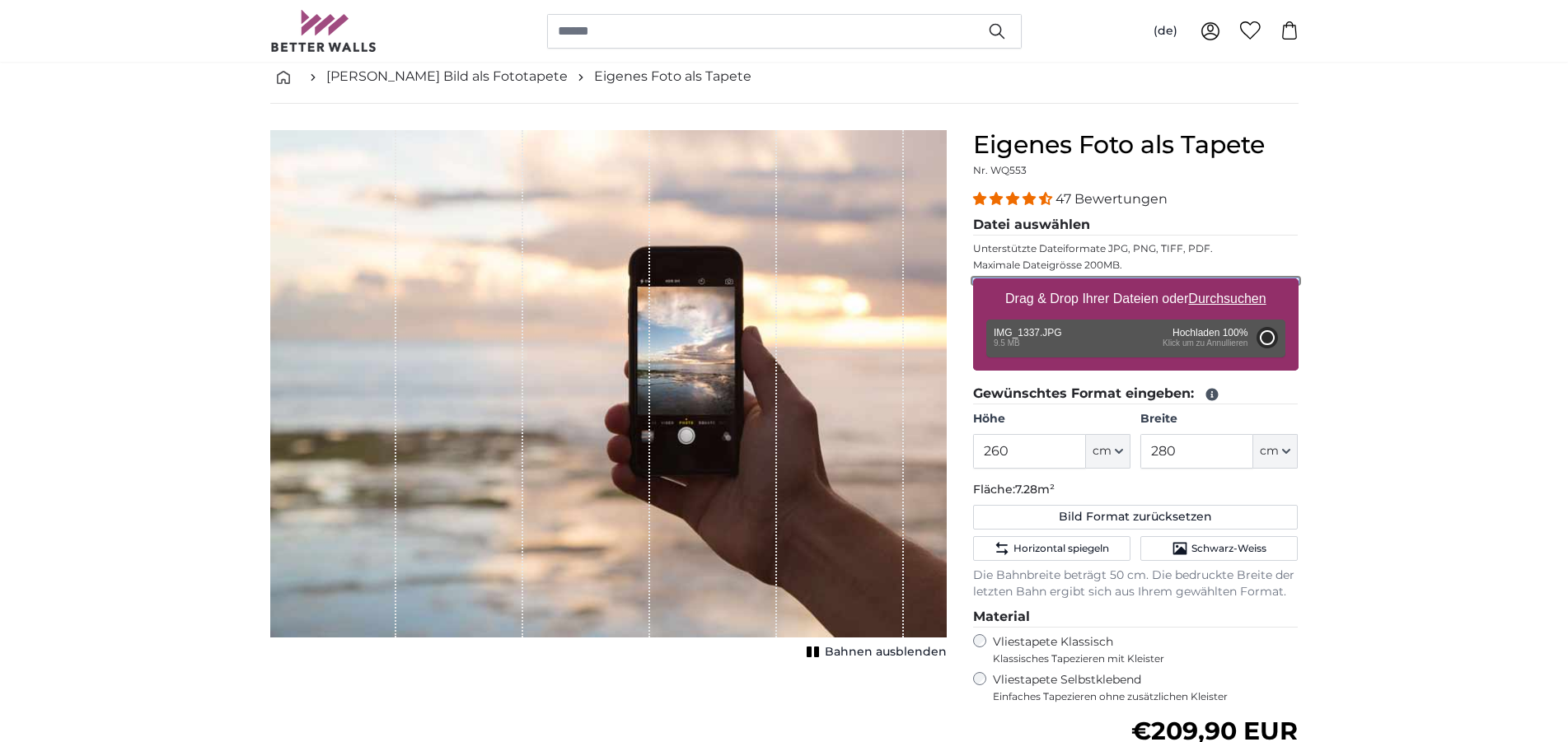
type input "200"
type input "300"
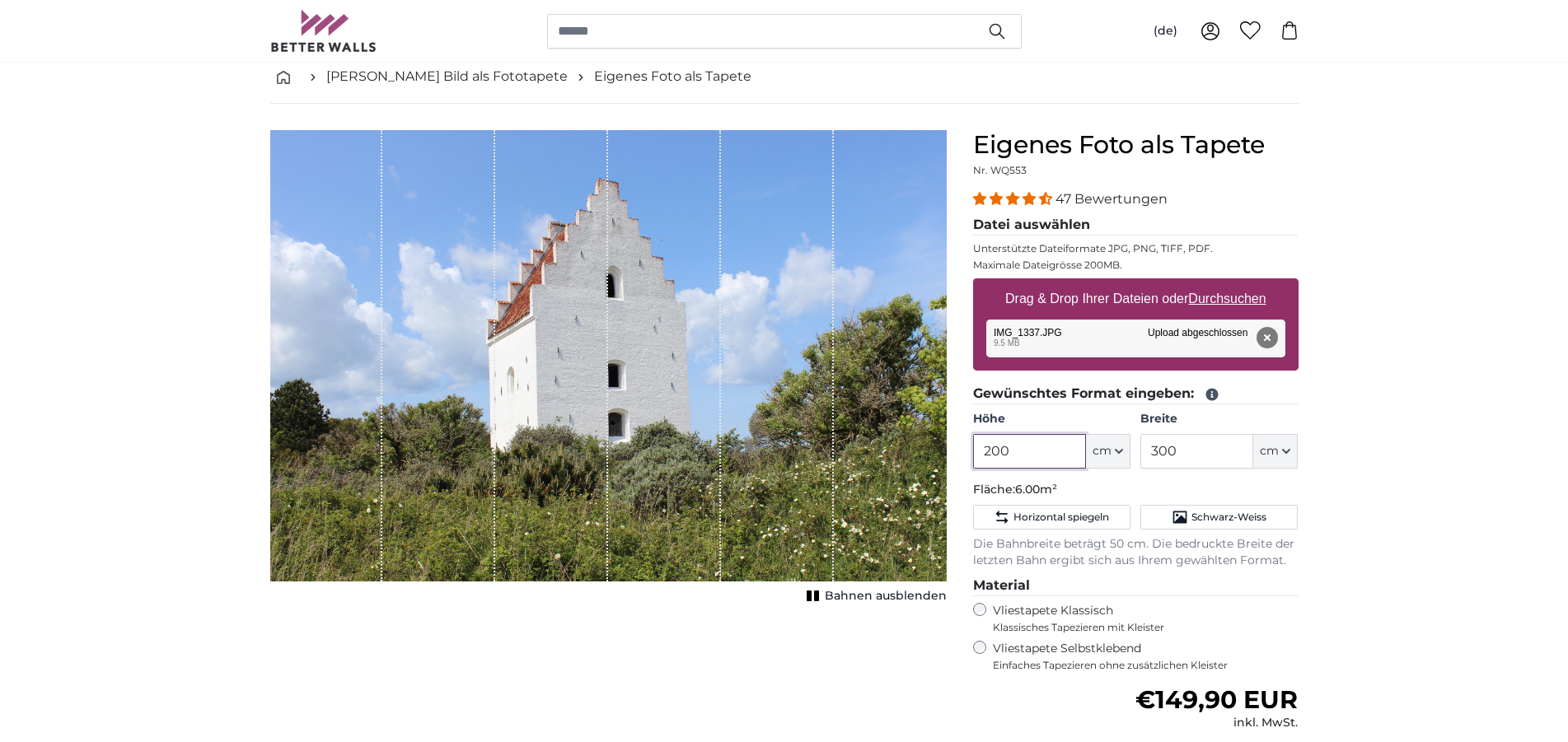
drag, startPoint x: 1044, startPoint y: 451, endPoint x: 939, endPoint y: 451, distance: 105.0
click at [973, 451] on input "200" at bounding box center [1030, 452] width 113 height 35
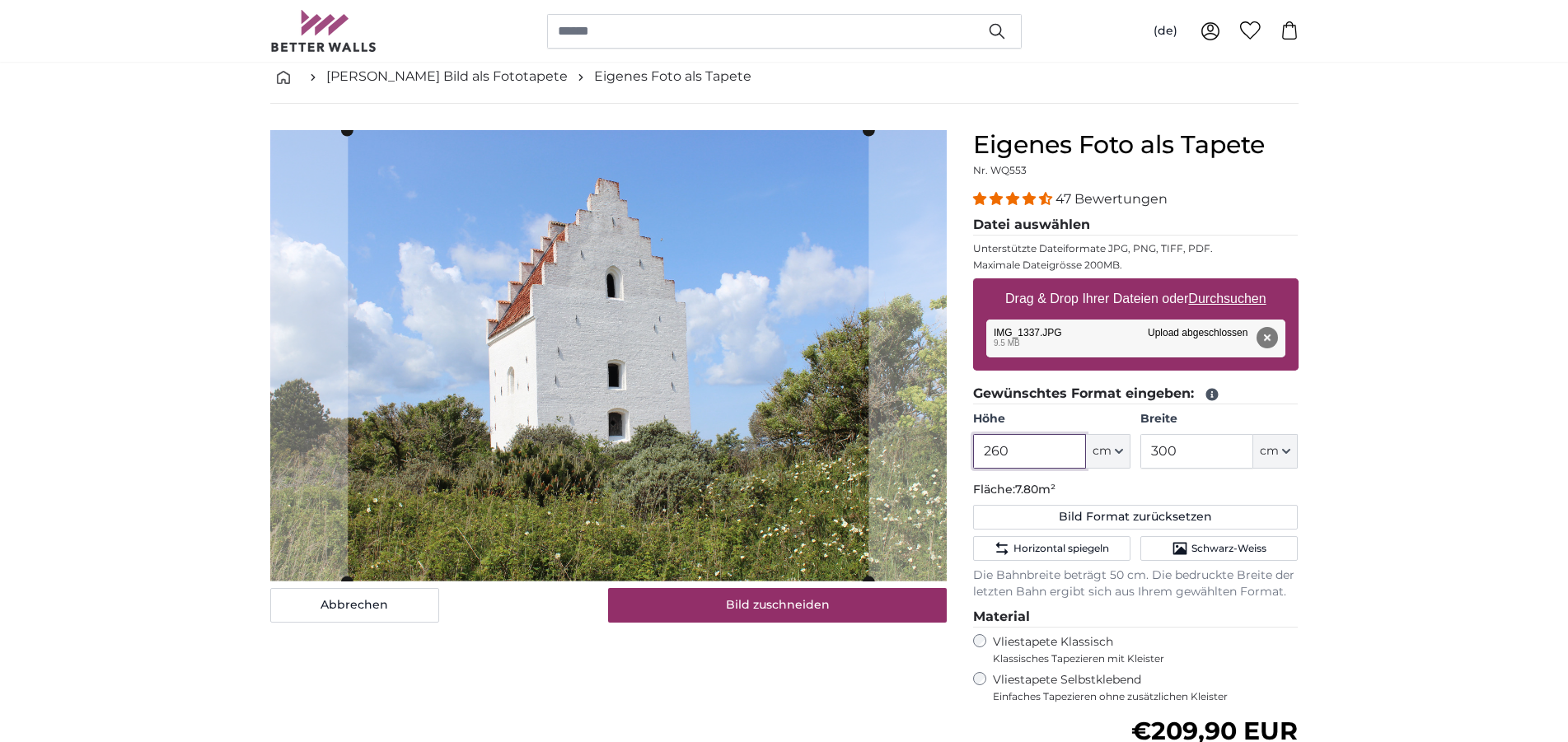
type input "260"
type input "280"
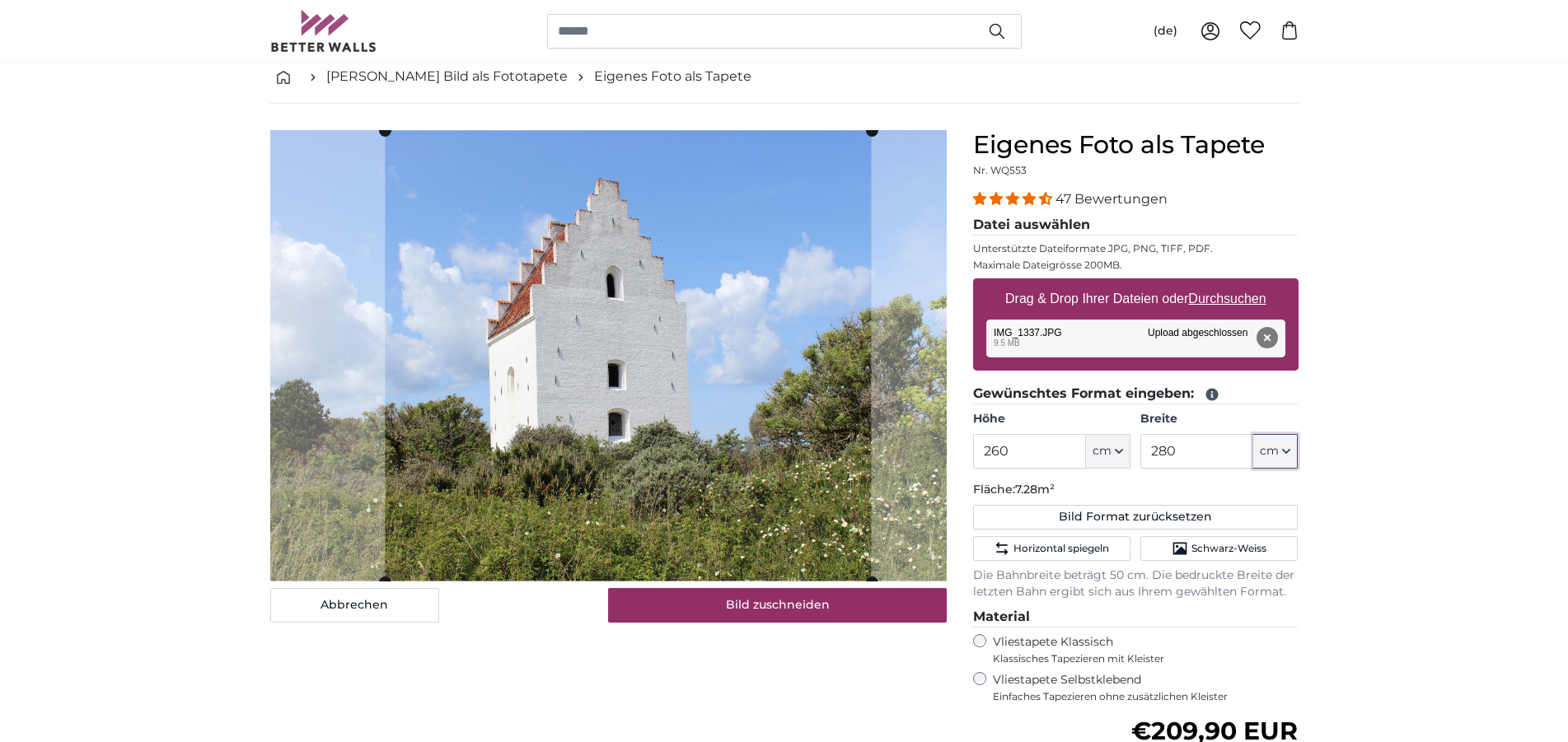
click at [739, 394] on cropper-handle at bounding box center [627, 357] width 486 height 452
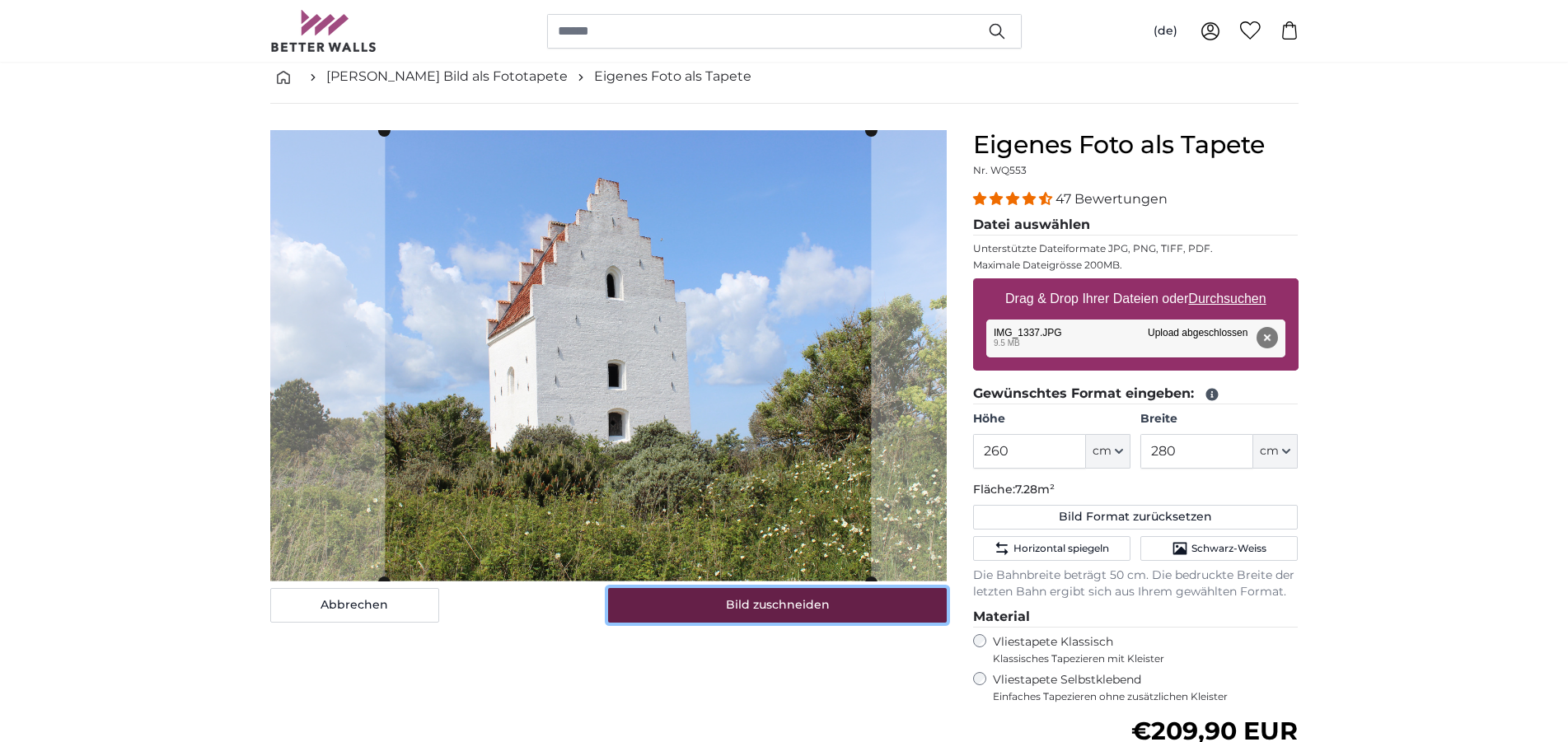
click at [757, 612] on button "Bild zuschneiden" at bounding box center [777, 605] width 339 height 35
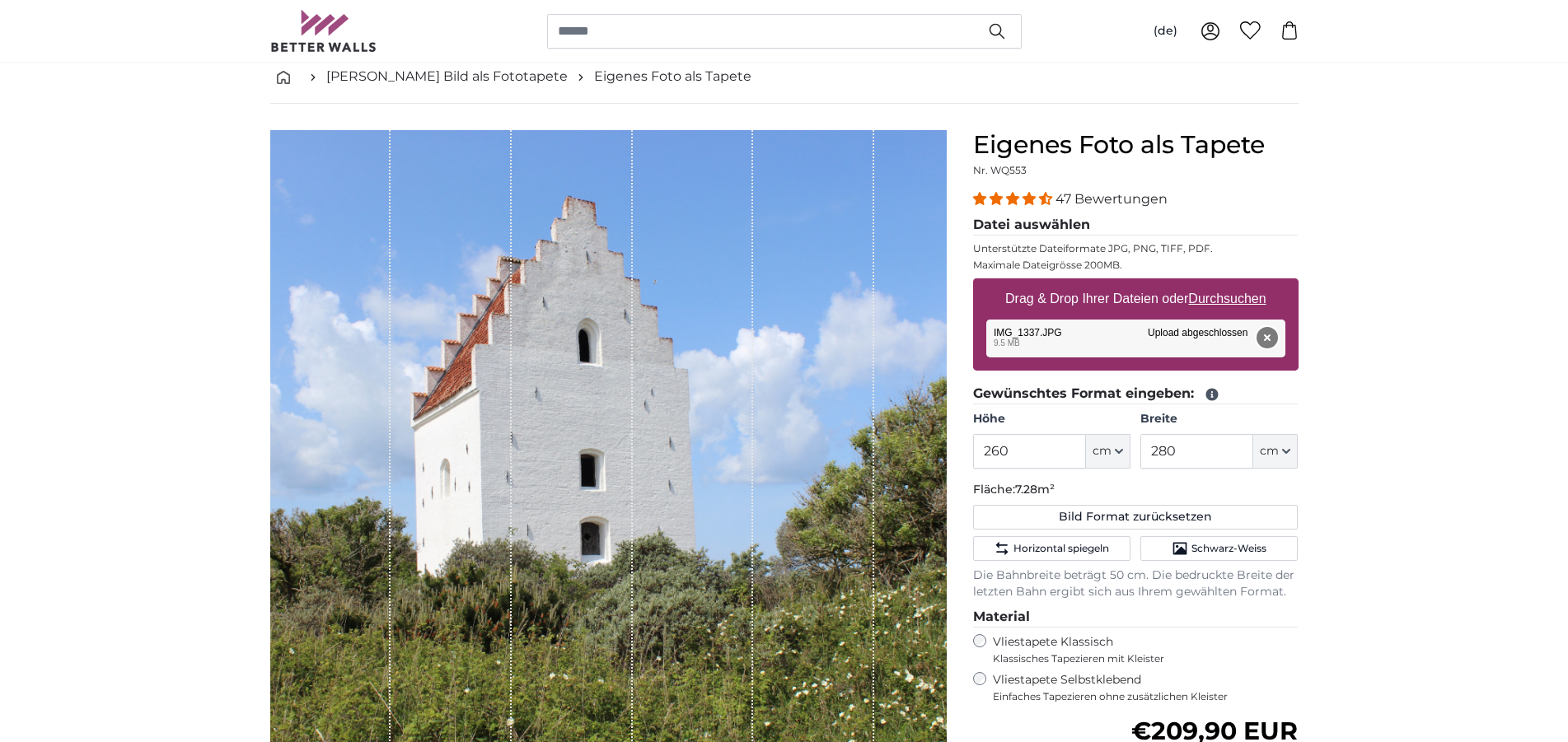
click at [1261, 330] on button "Entfernen" at bounding box center [1265, 337] width 21 height 21
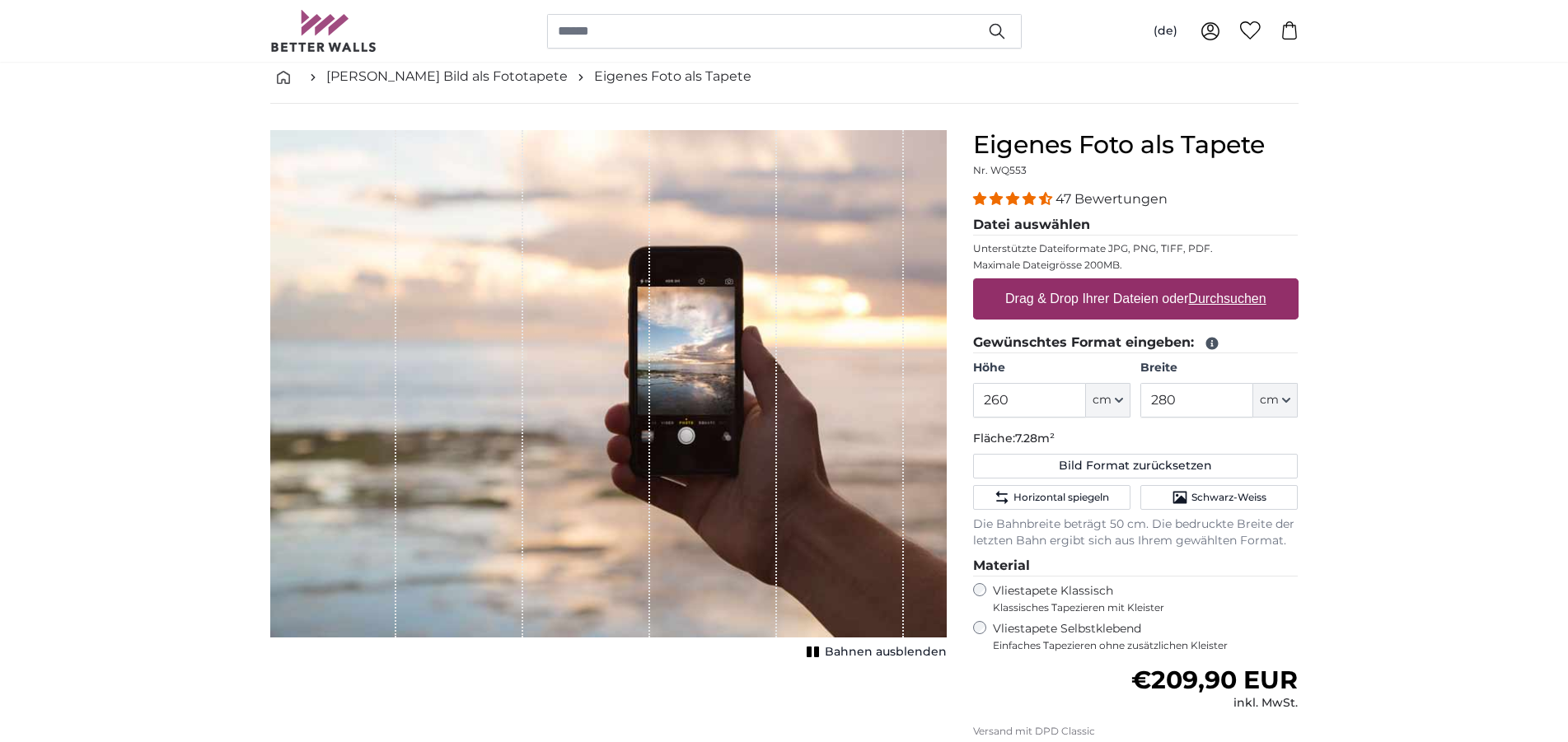
click at [1230, 301] on u "Durchsuchen" at bounding box center [1226, 298] width 78 height 14
click at [1230, 283] on input "Drag & Drop Ihrer Dateien oder Durchsuchen" at bounding box center [1135, 280] width 326 height 5
type input "**********"
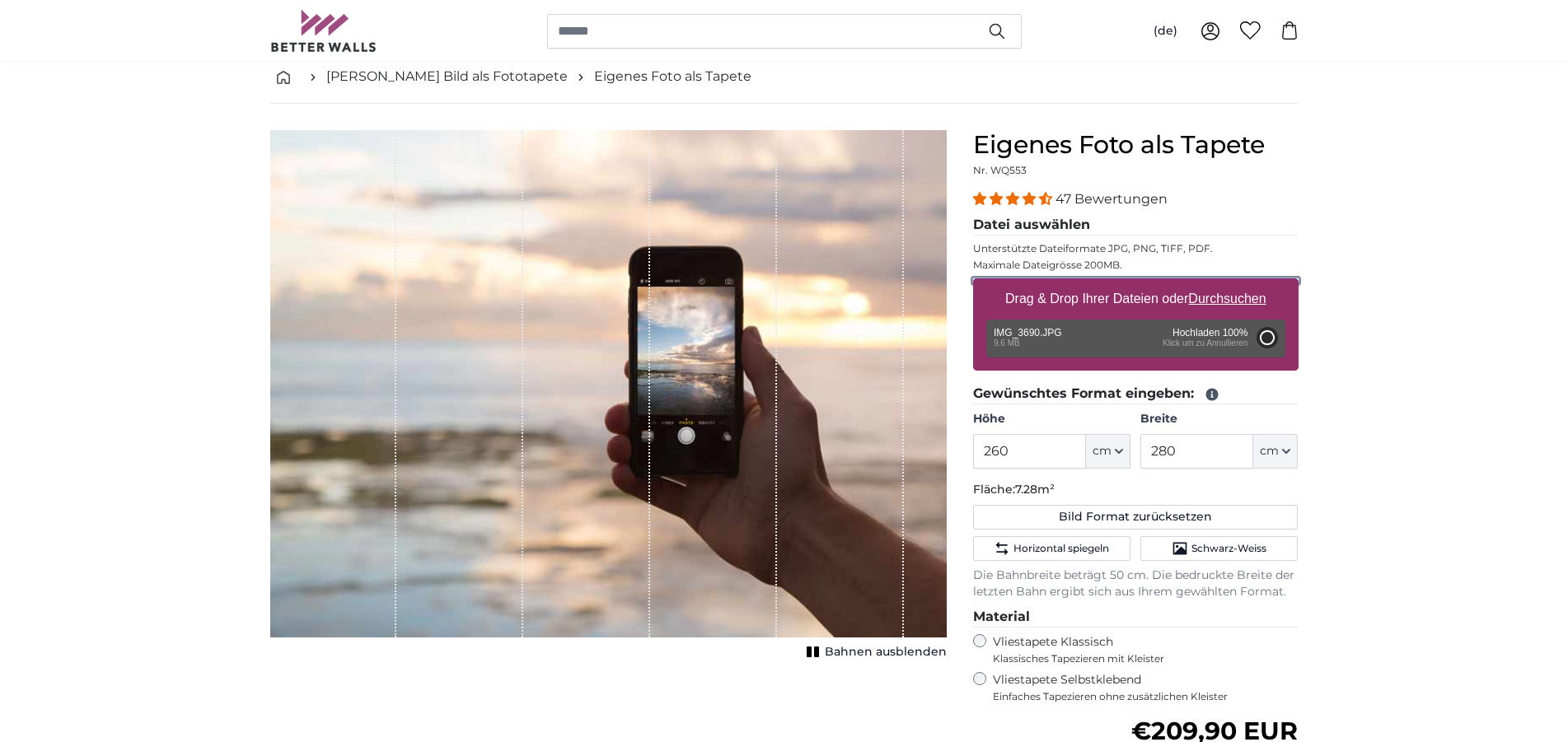
type input "200"
type input "300"
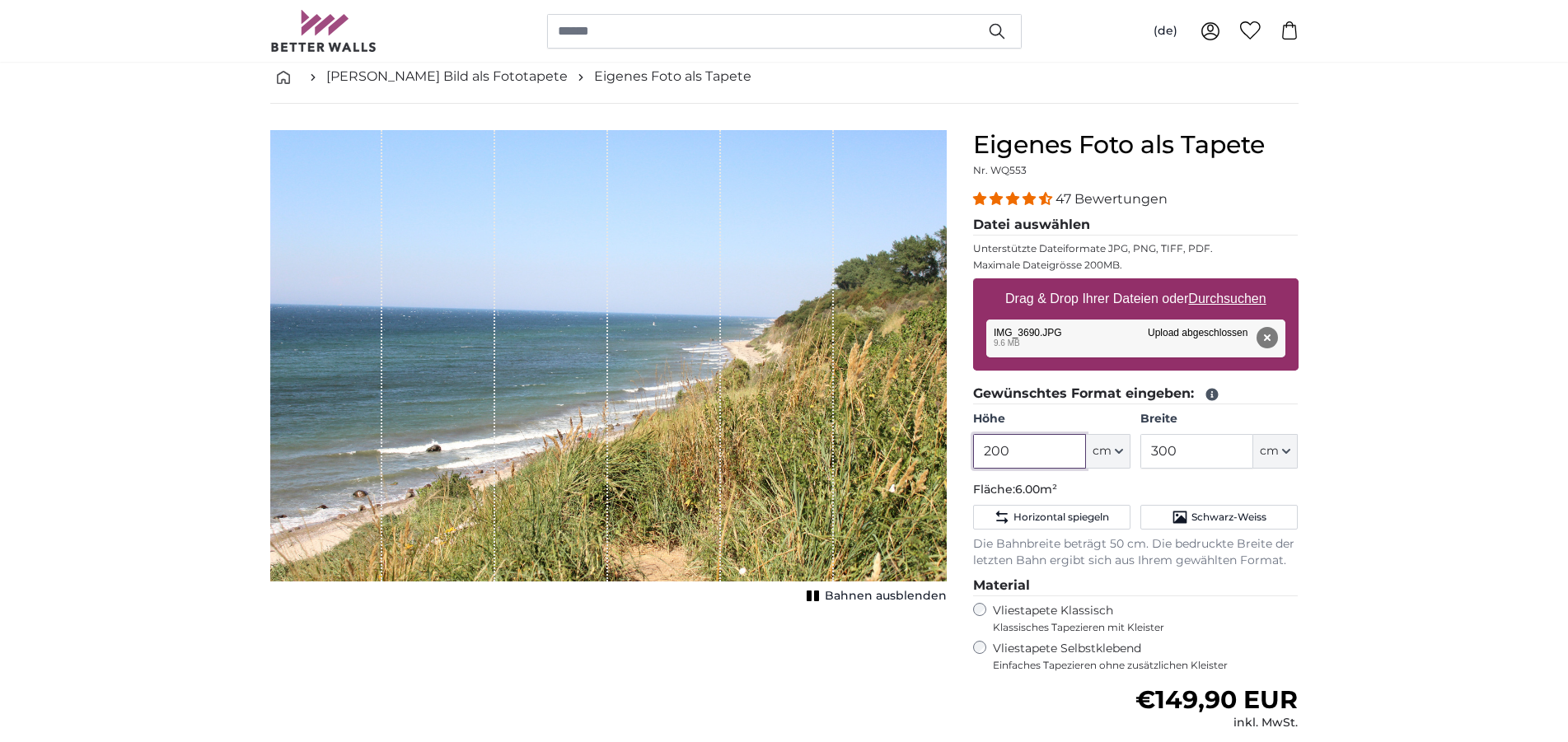
drag, startPoint x: 1027, startPoint y: 452, endPoint x: 944, endPoint y: 447, distance: 83.2
click at [973, 447] on input "200" at bounding box center [1030, 452] width 113 height 35
type input "260"
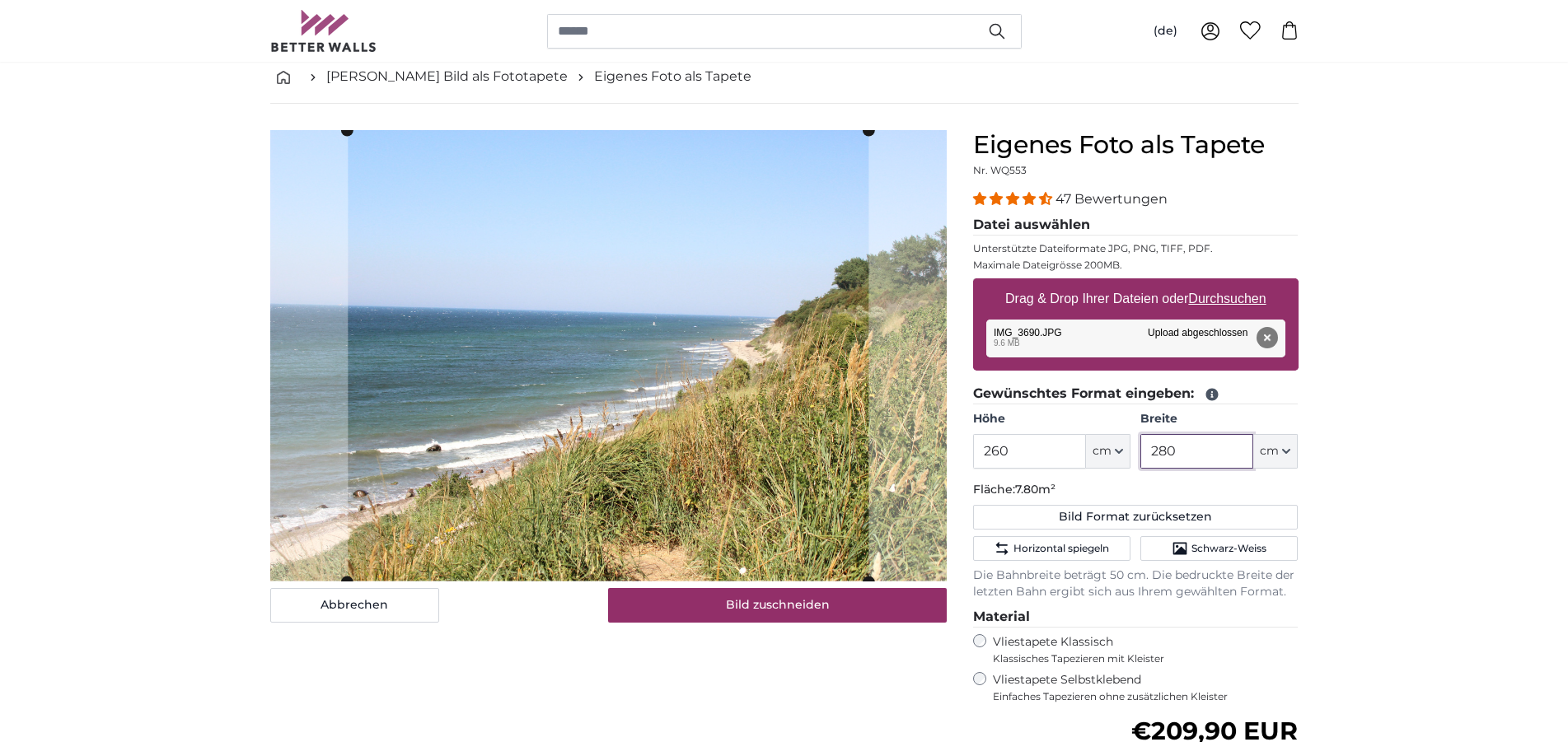
type input "280"
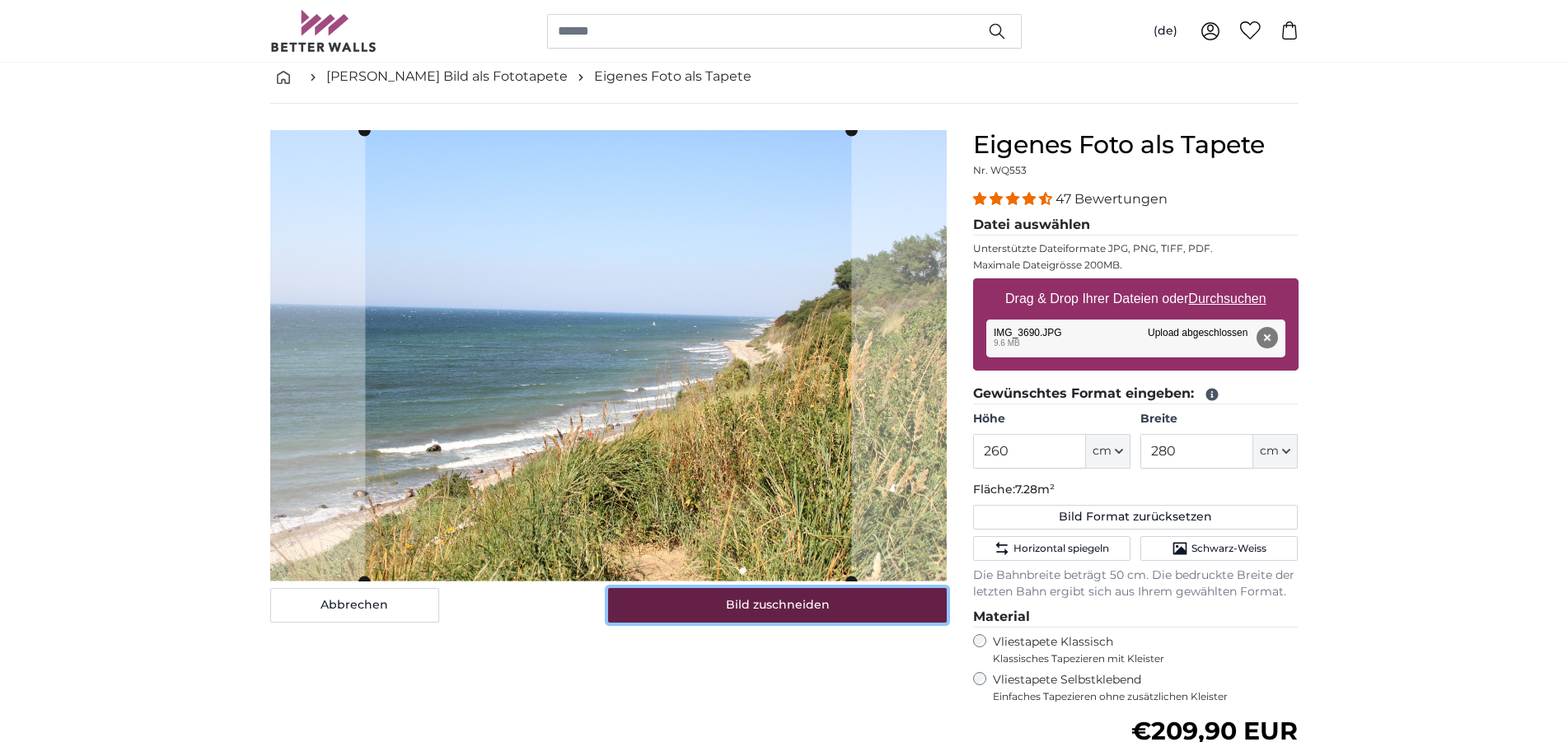
click at [767, 605] on button "Bild zuschneiden" at bounding box center [777, 605] width 339 height 35
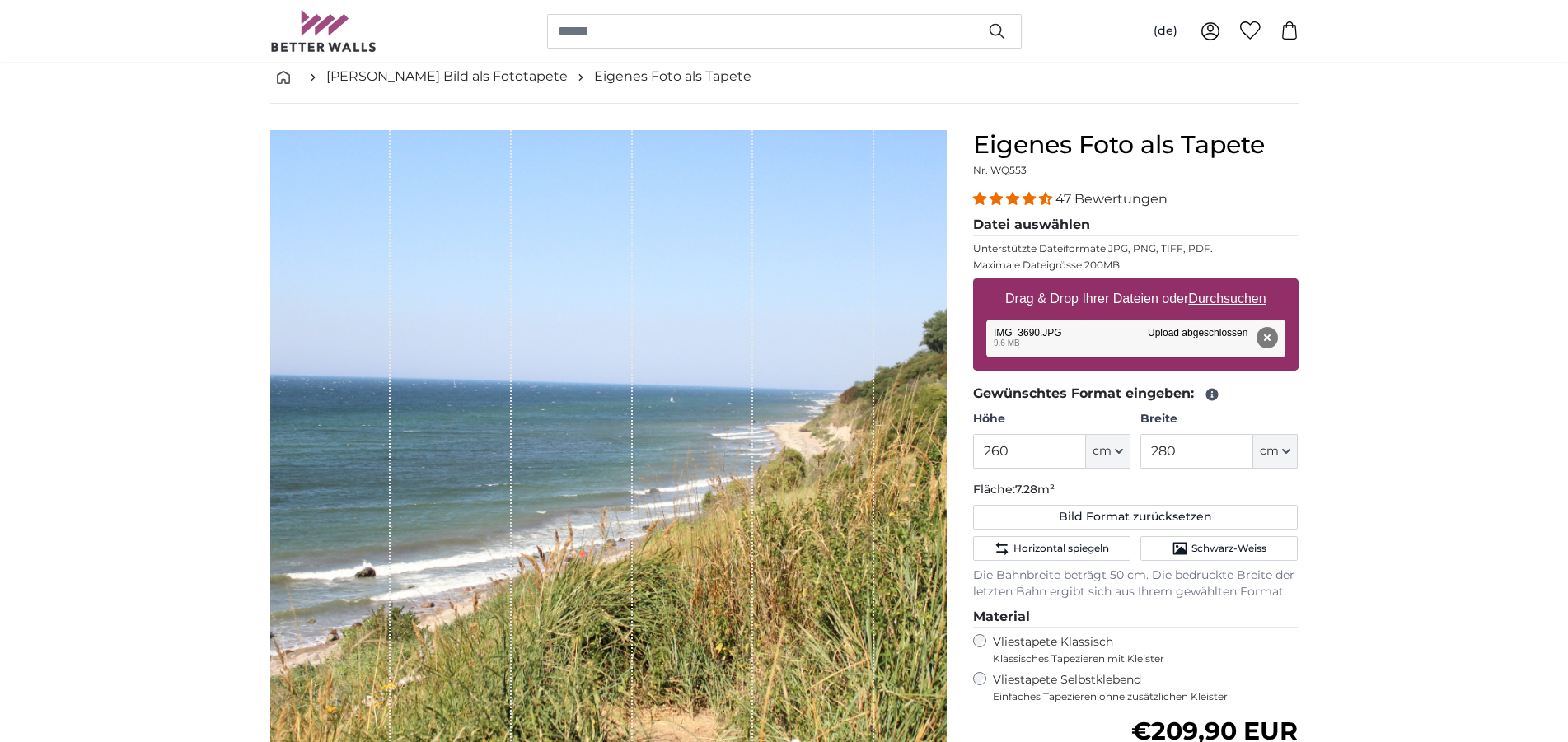
scroll to position [168, 0]
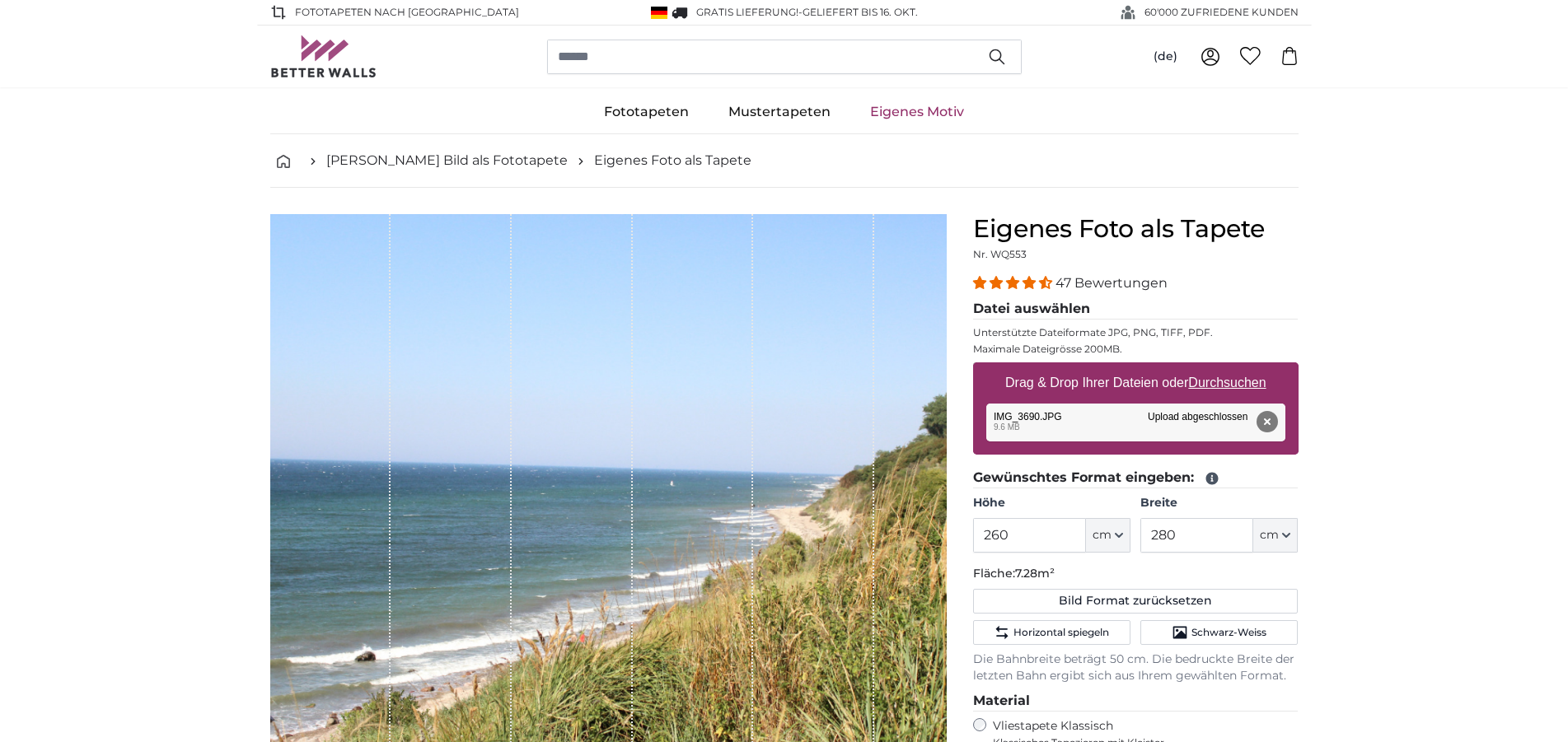
scroll to position [168, 0]
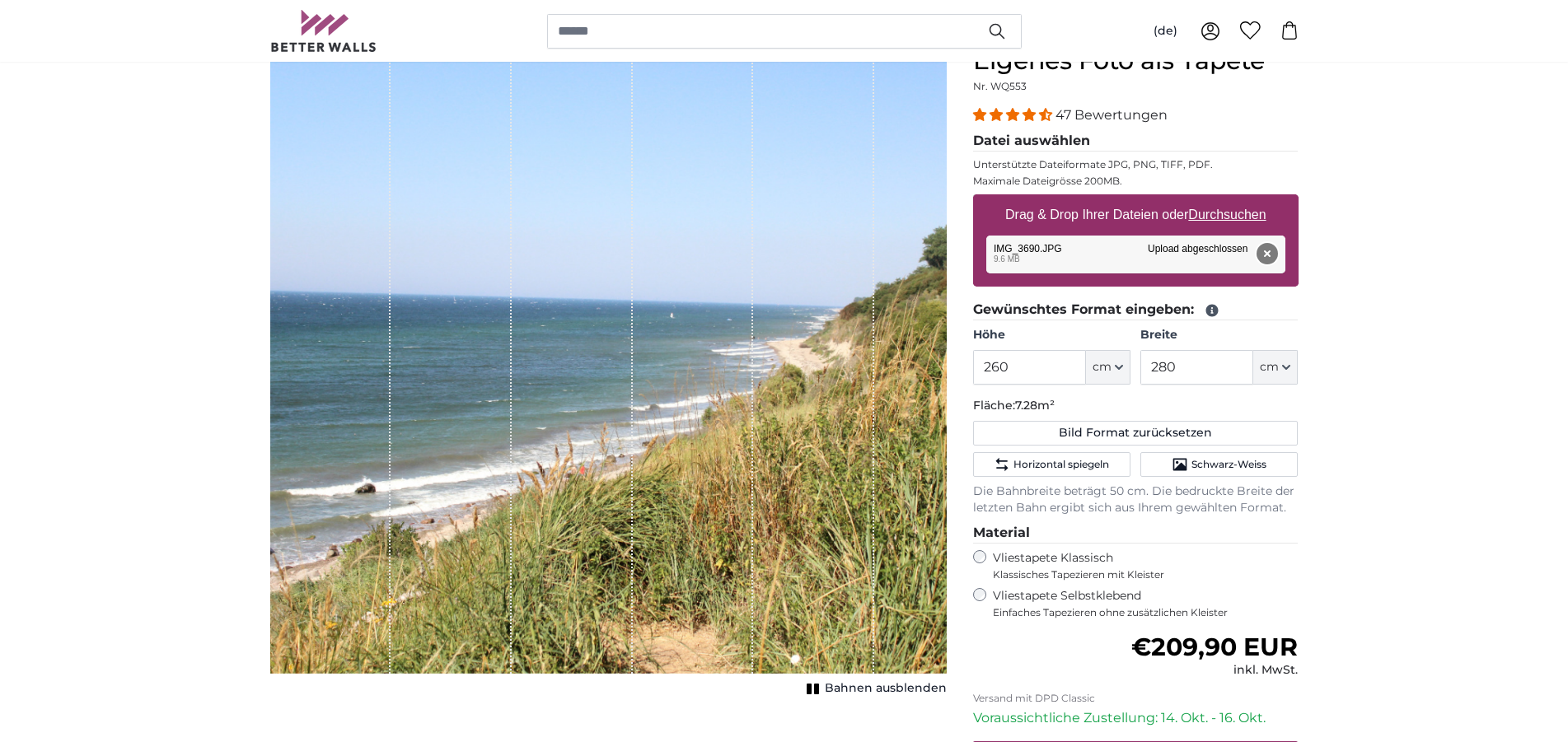
click at [1270, 256] on button "Entfernen" at bounding box center [1265, 253] width 21 height 21
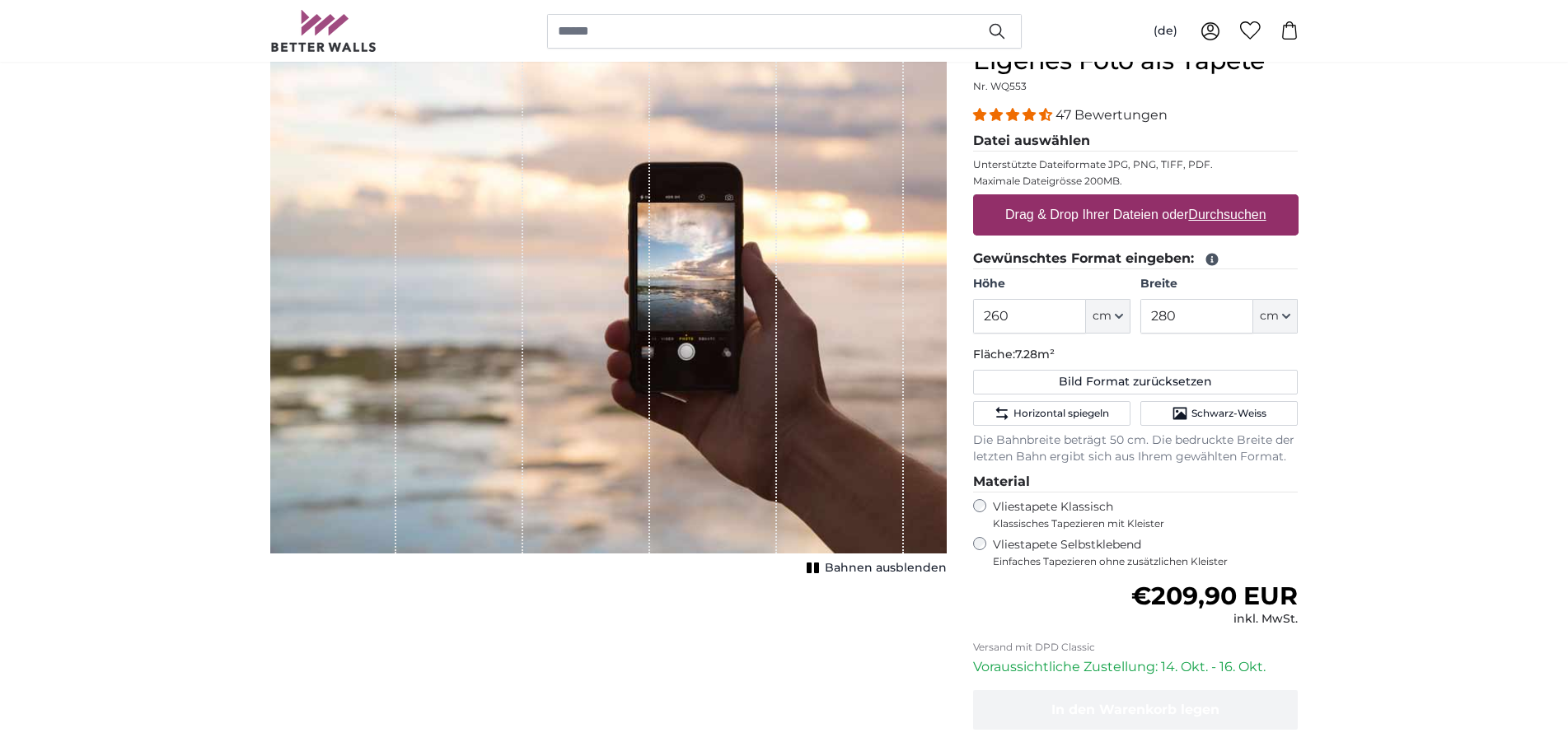
click at [1236, 216] on u "Durchsuchen" at bounding box center [1226, 214] width 78 height 14
click at [1236, 199] on input "Drag & Drop Ihrer Dateien oder Durchsuchen" at bounding box center [1135, 196] width 326 height 5
type input "**********"
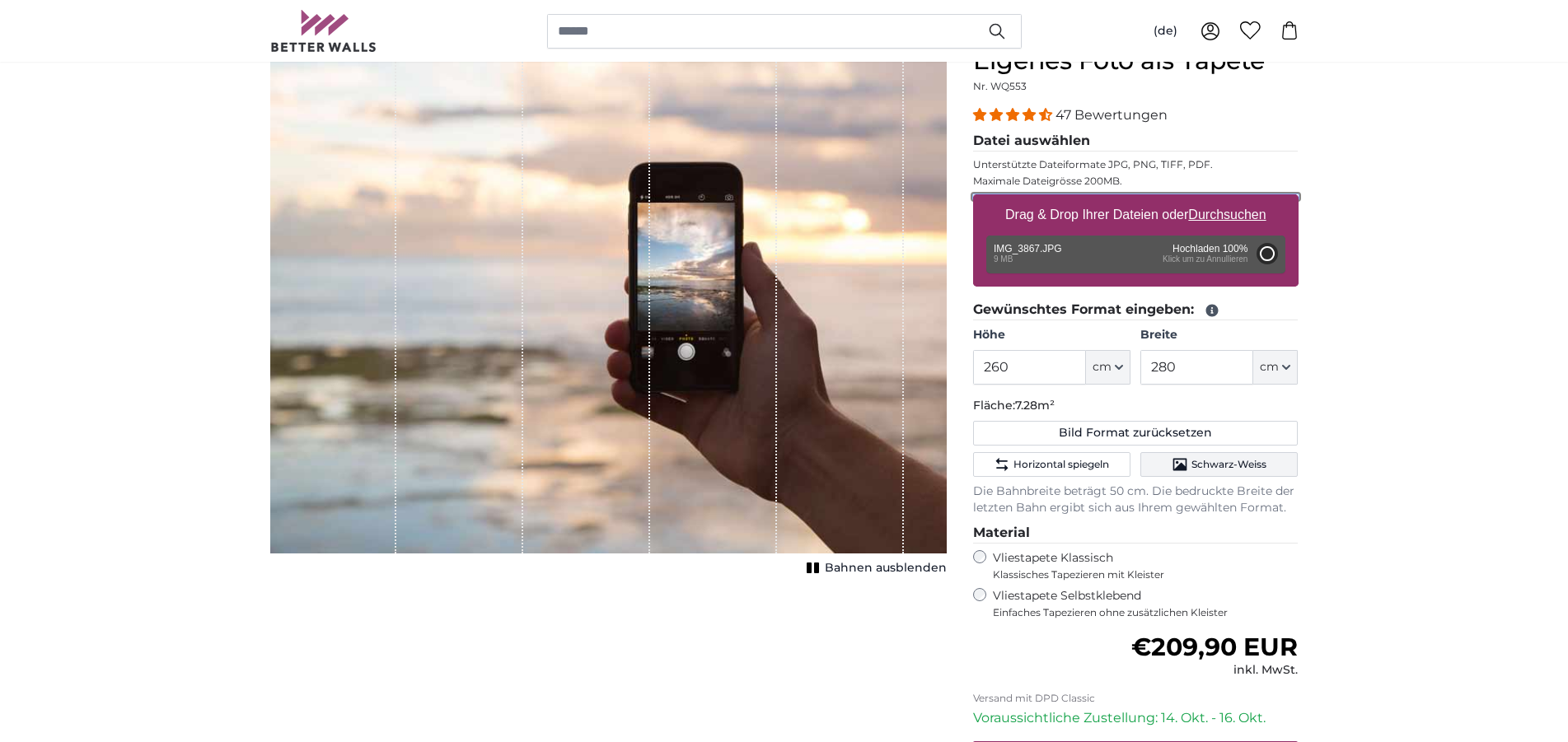
type input "200"
type input "300"
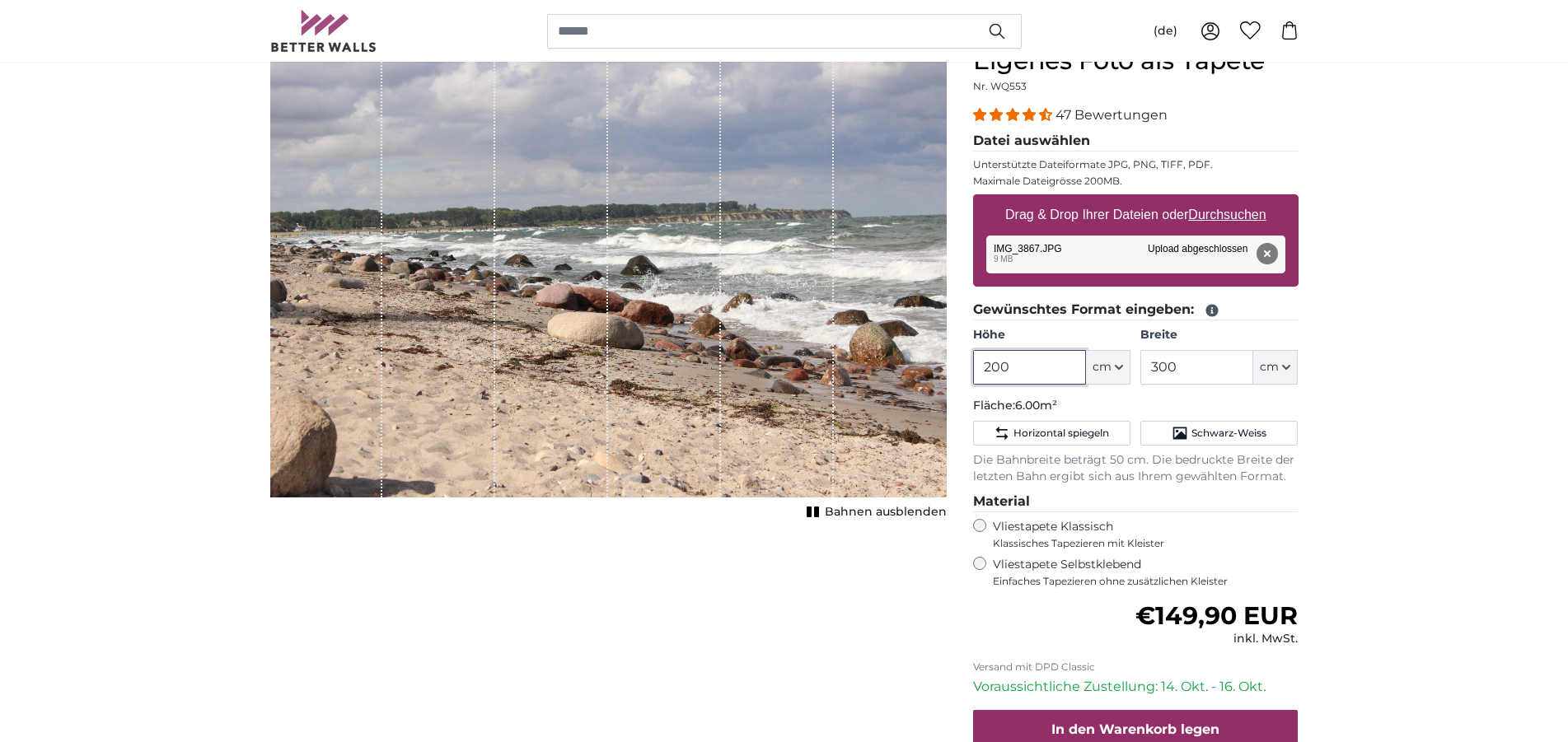
drag, startPoint x: 1020, startPoint y: 368, endPoint x: 967, endPoint y: 368, distance: 53.0
click at [973, 368] on input "200" at bounding box center [1030, 368] width 113 height 35
type input "260"
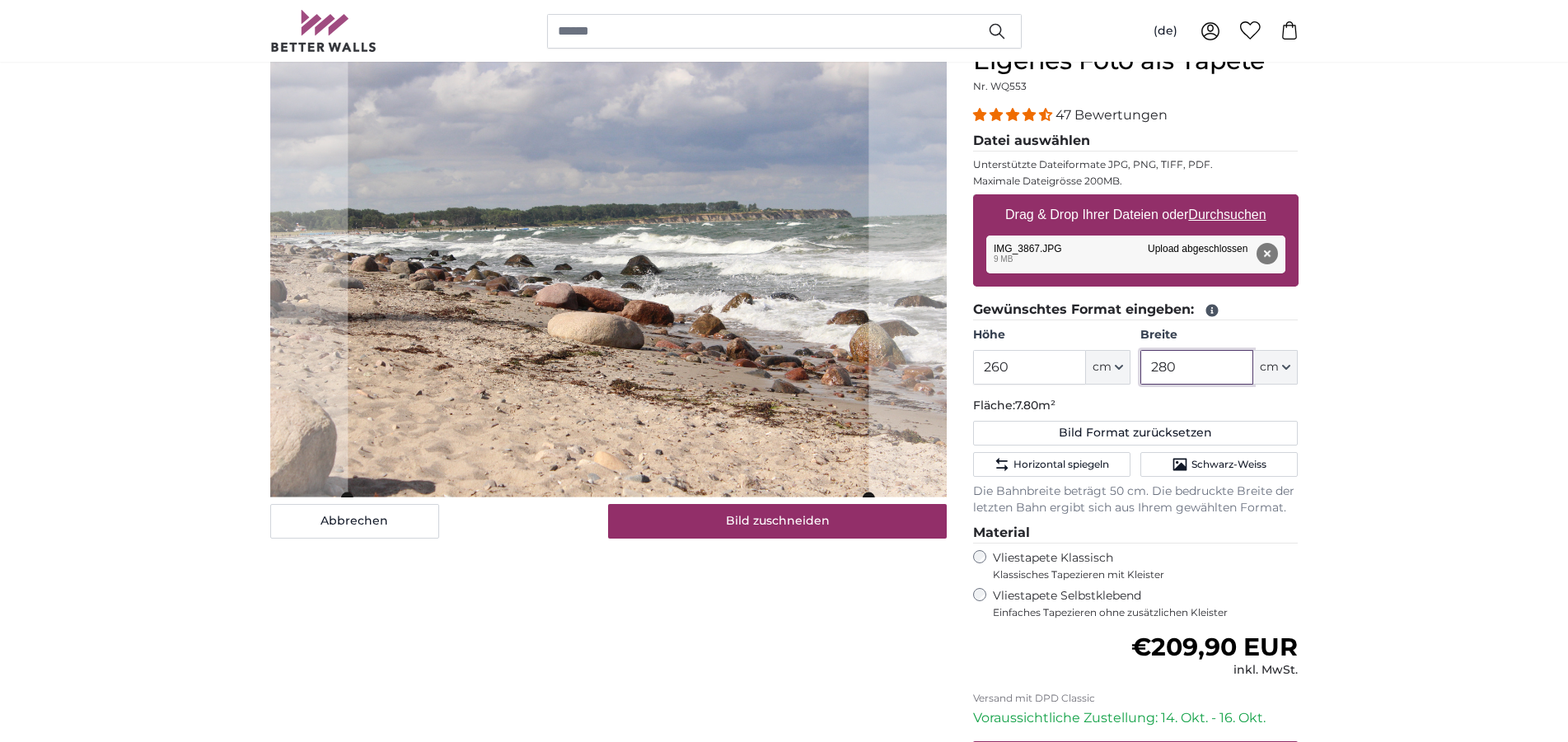
type input "280"
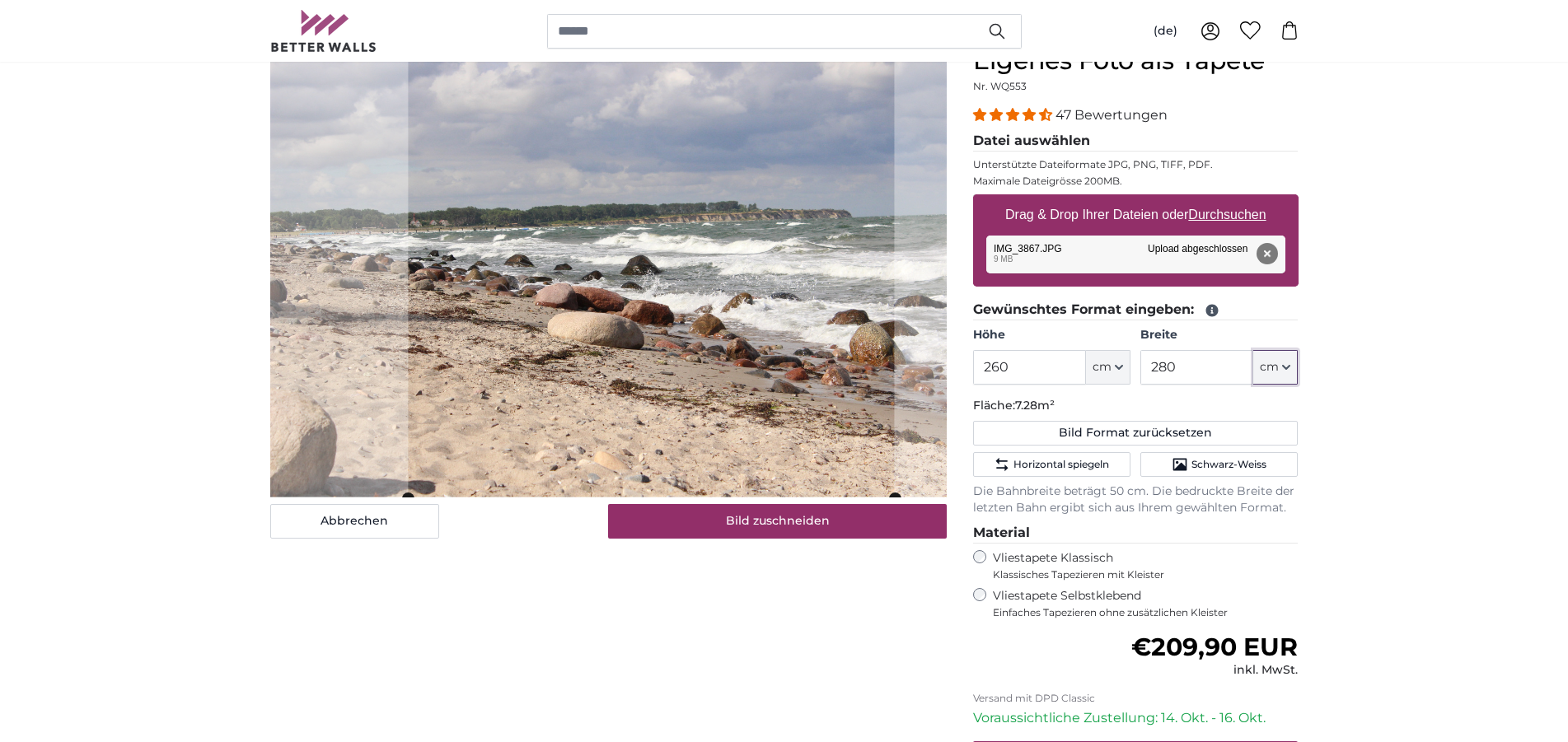
click at [540, 269] on cropper-handle at bounding box center [651, 272] width 486 height 452
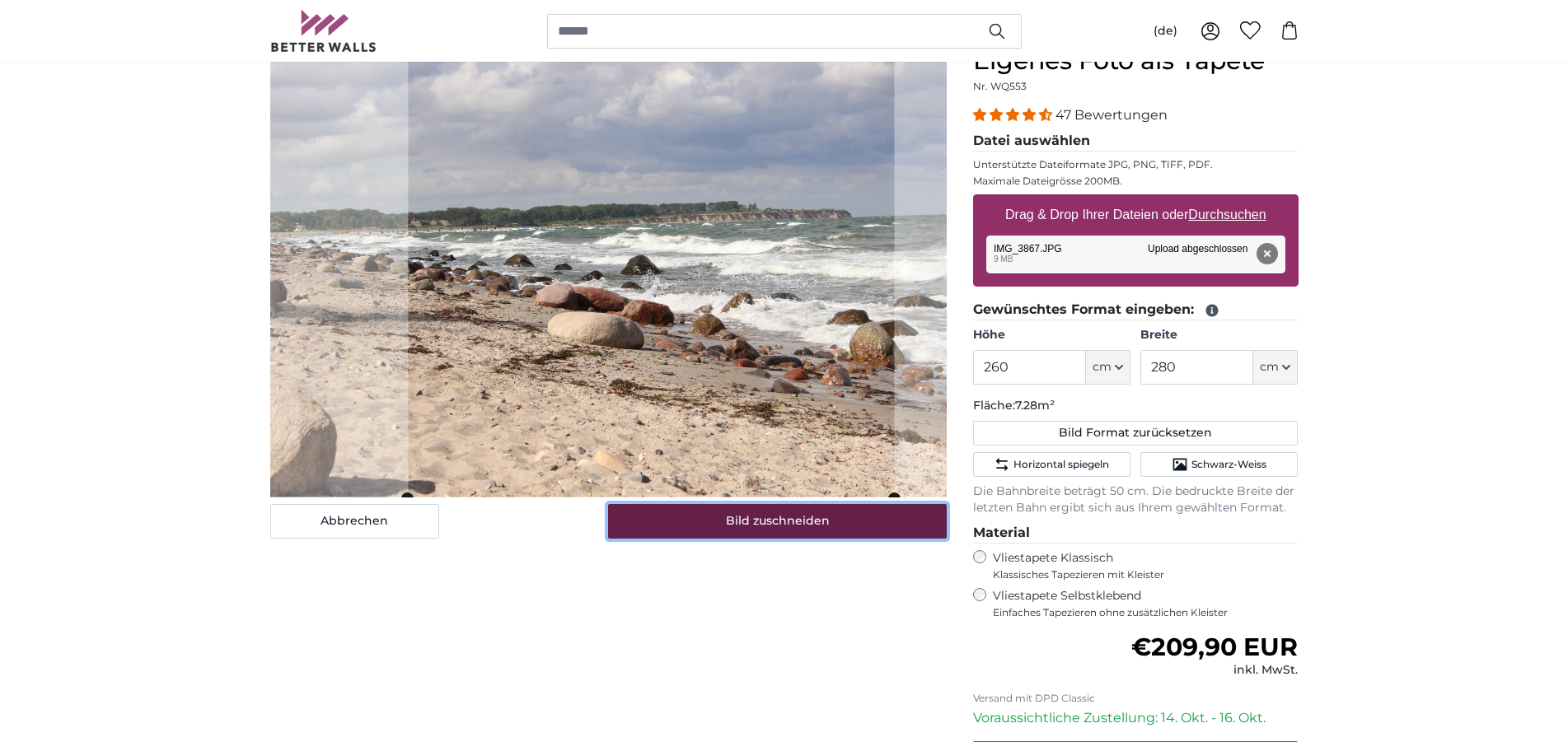
click at [764, 517] on button "Bild zuschneiden" at bounding box center [777, 521] width 339 height 35
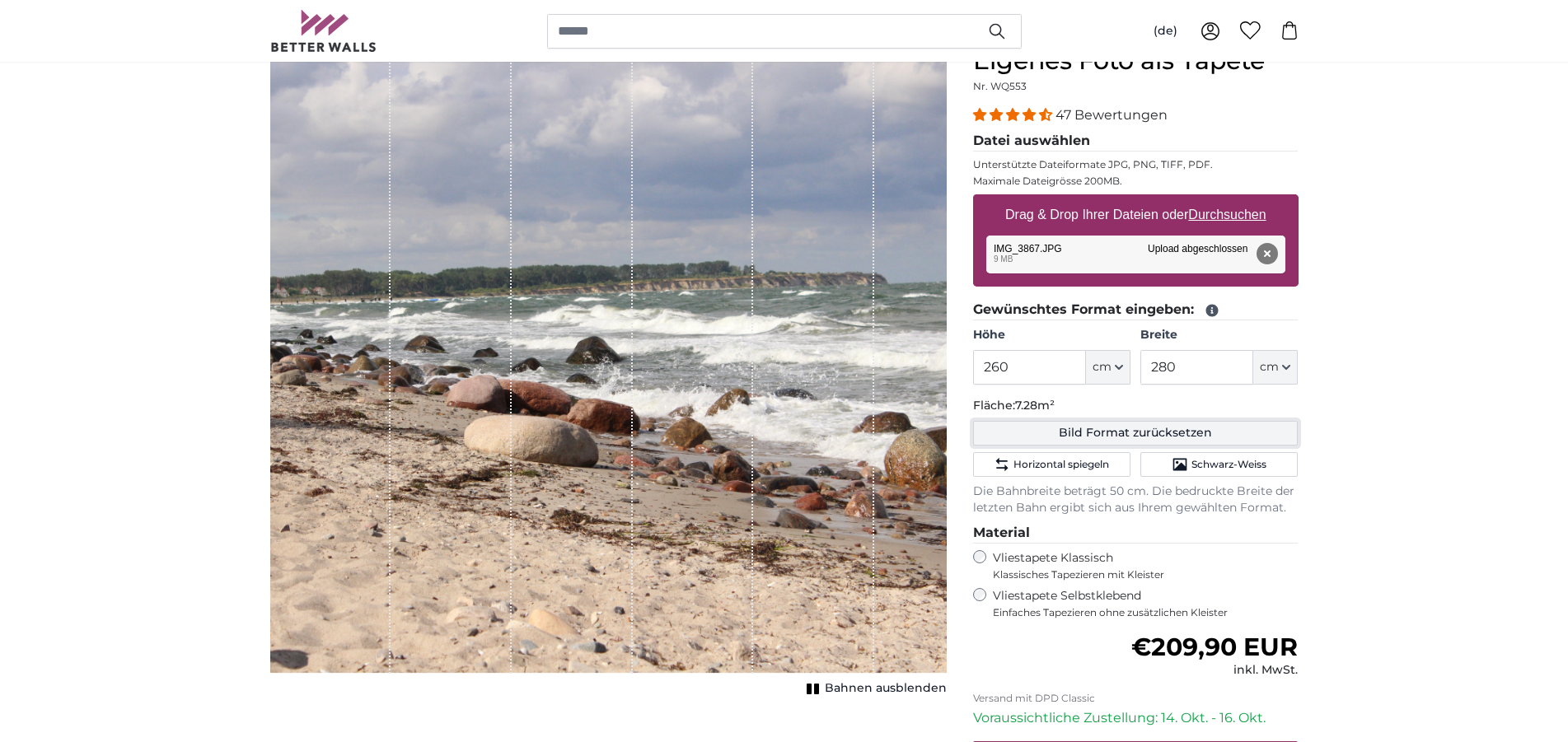
click at [1131, 427] on button "Bild Format zurücksetzen" at bounding box center [1135, 433] width 326 height 25
type input "200"
type input "300"
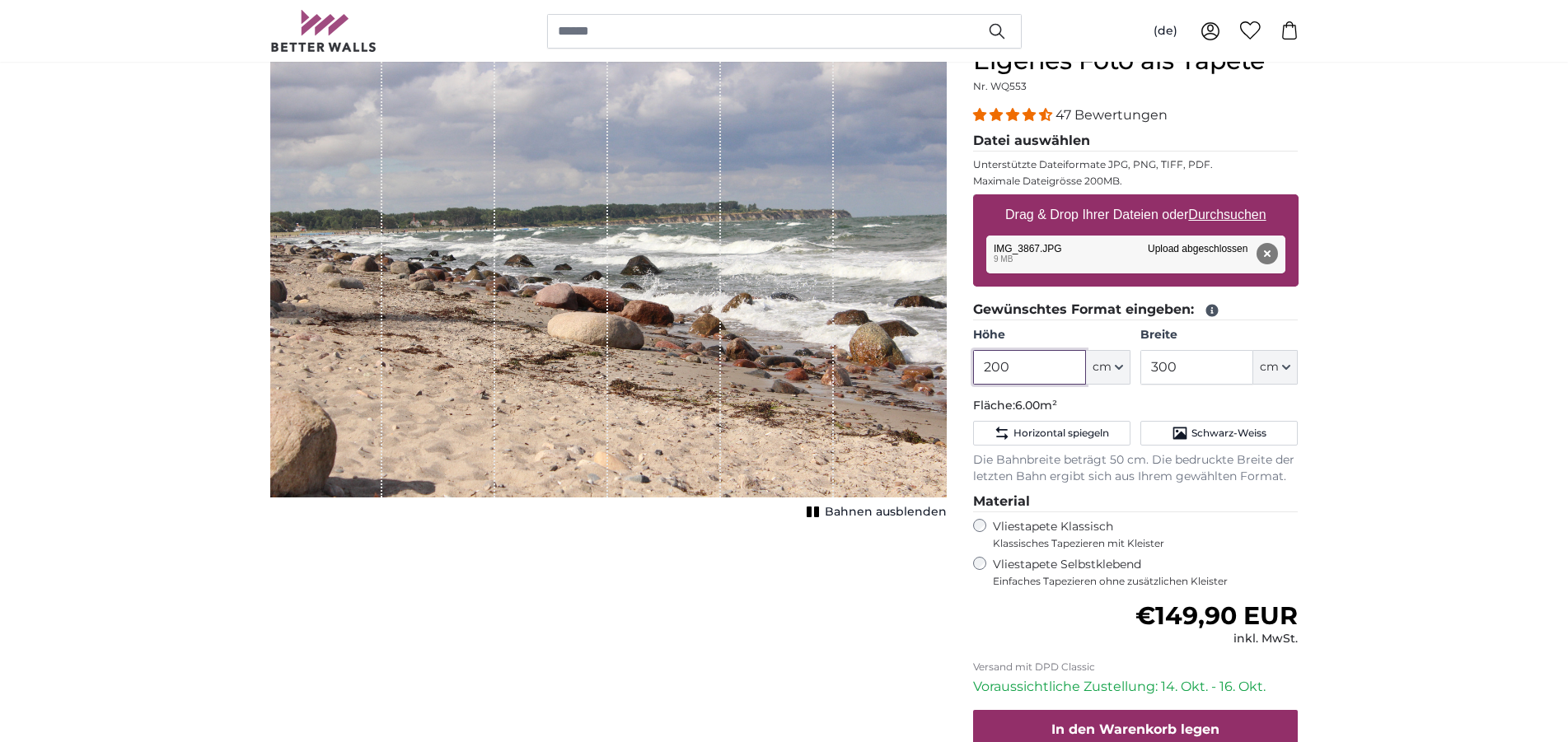
drag, startPoint x: 1016, startPoint y: 368, endPoint x: 965, endPoint y: 370, distance: 51.0
click at [973, 369] on input "200" at bounding box center [1030, 368] width 113 height 35
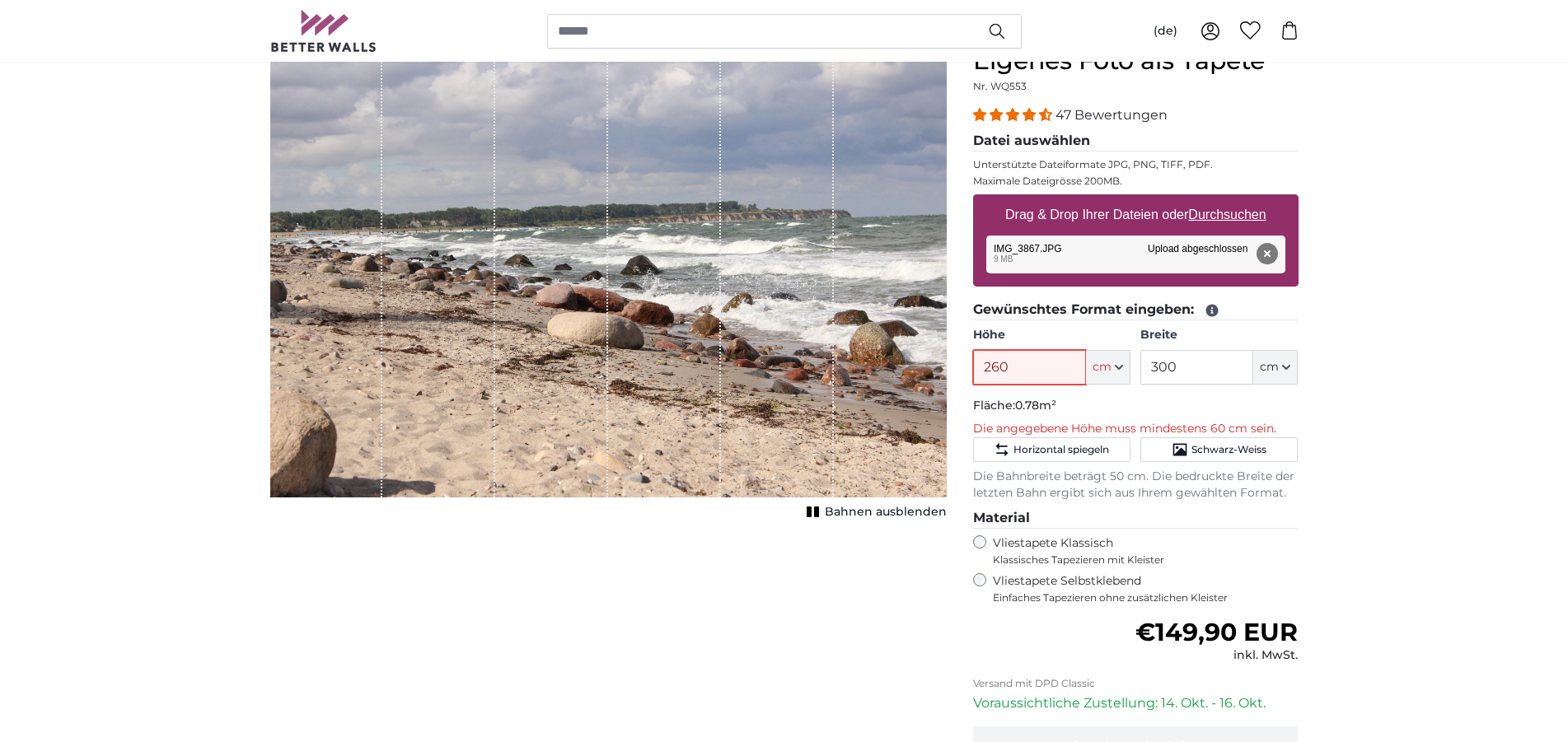
type input "260"
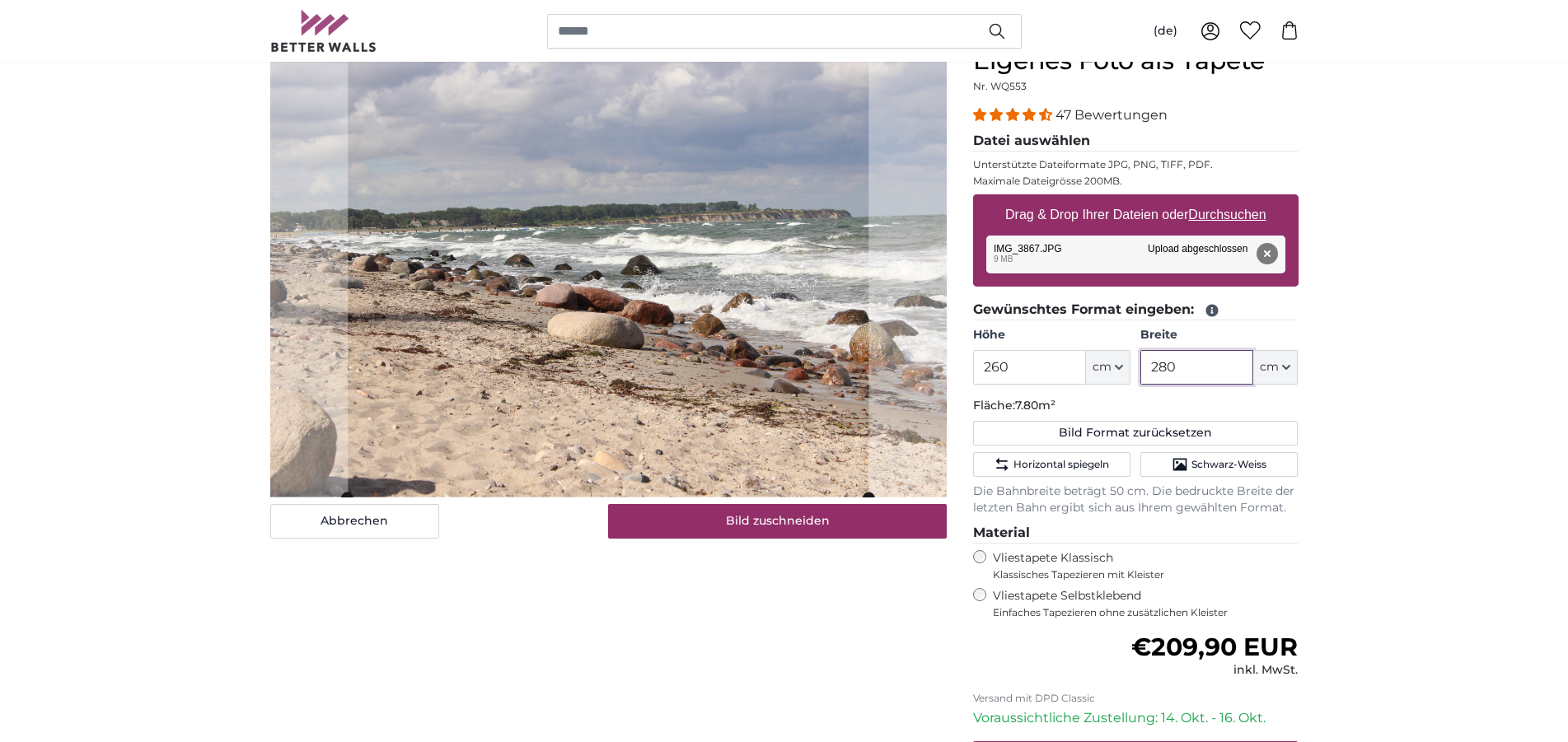
type input "280"
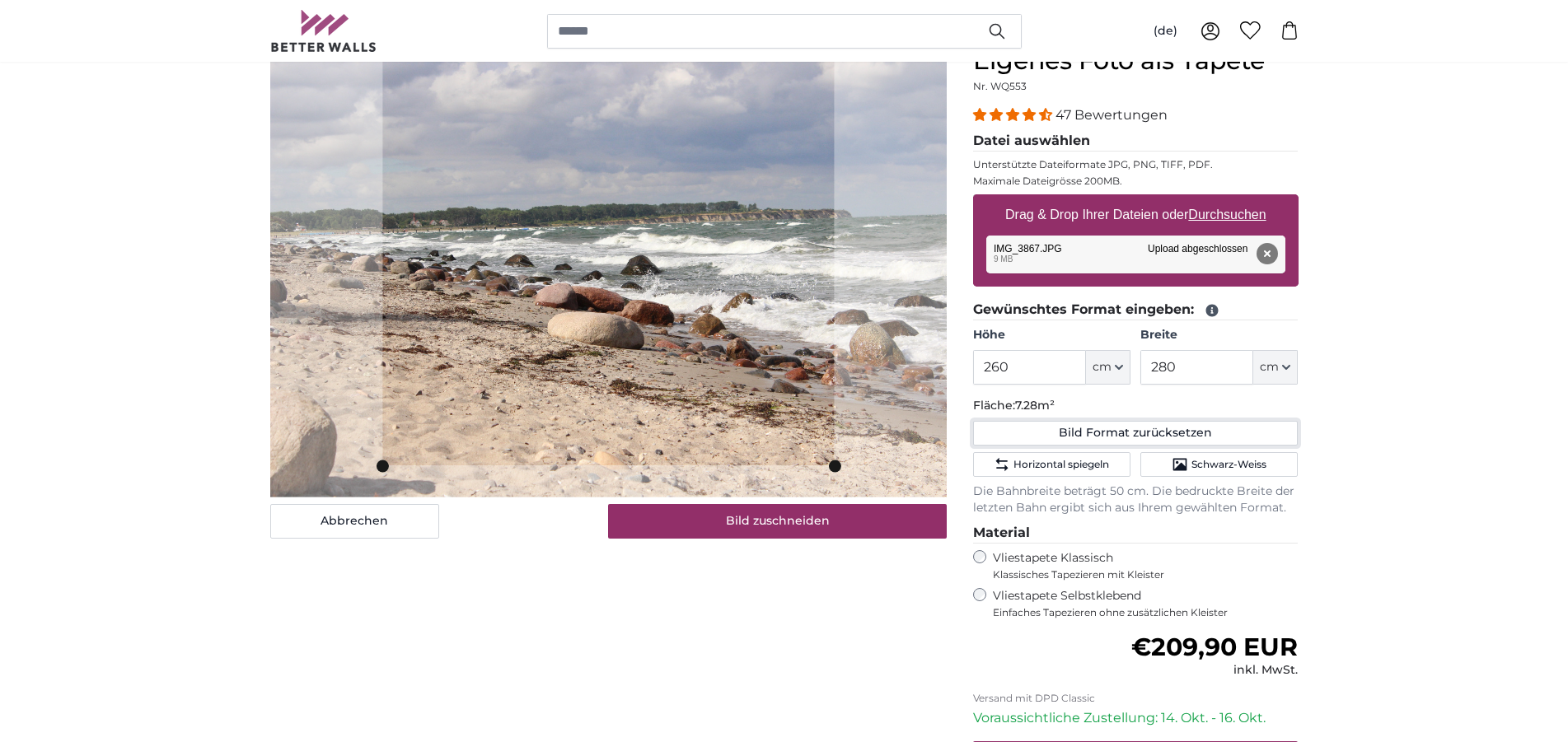
click at [0, 0] on slot at bounding box center [0, 0] width 0 height 0
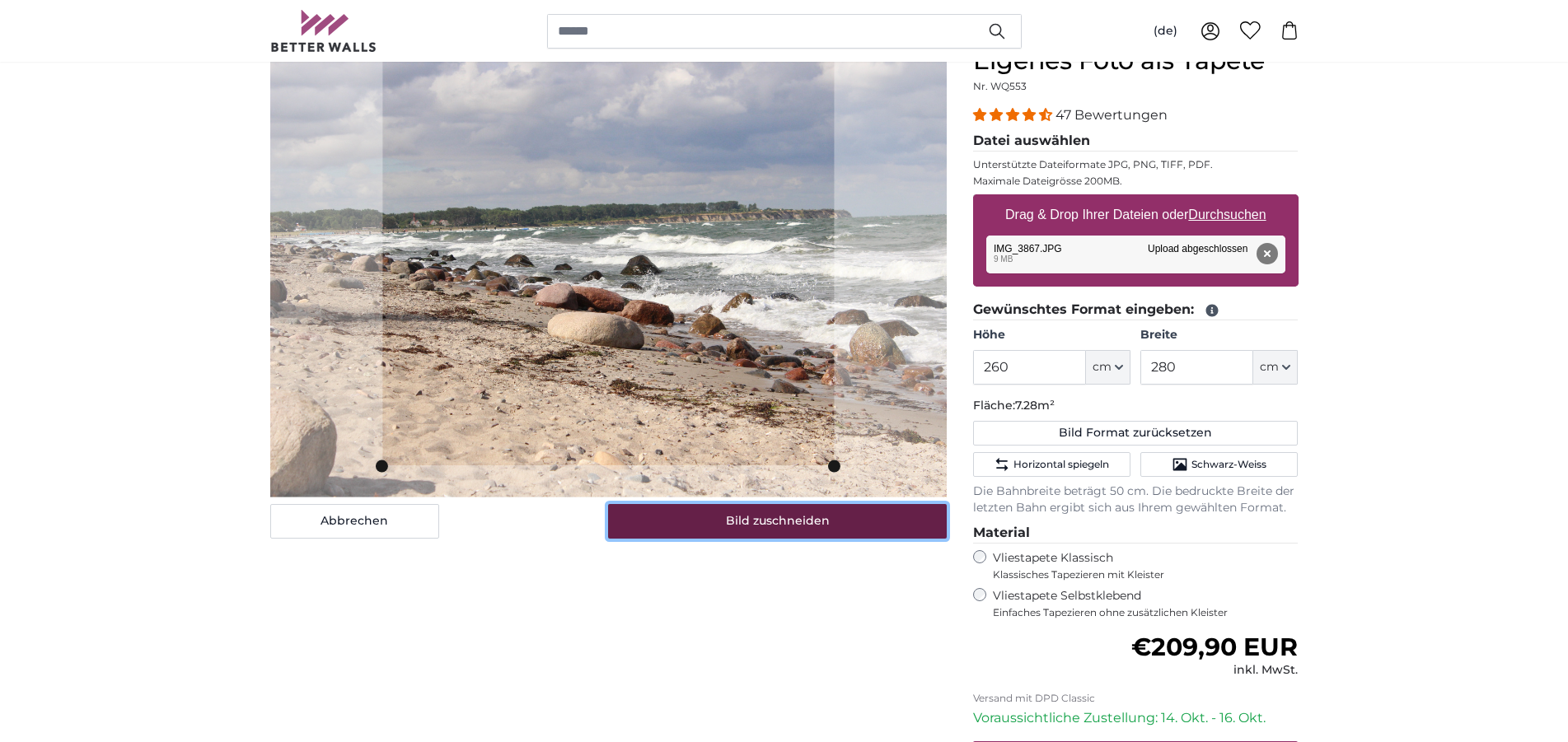
click at [765, 525] on button "Bild zuschneiden" at bounding box center [777, 521] width 339 height 35
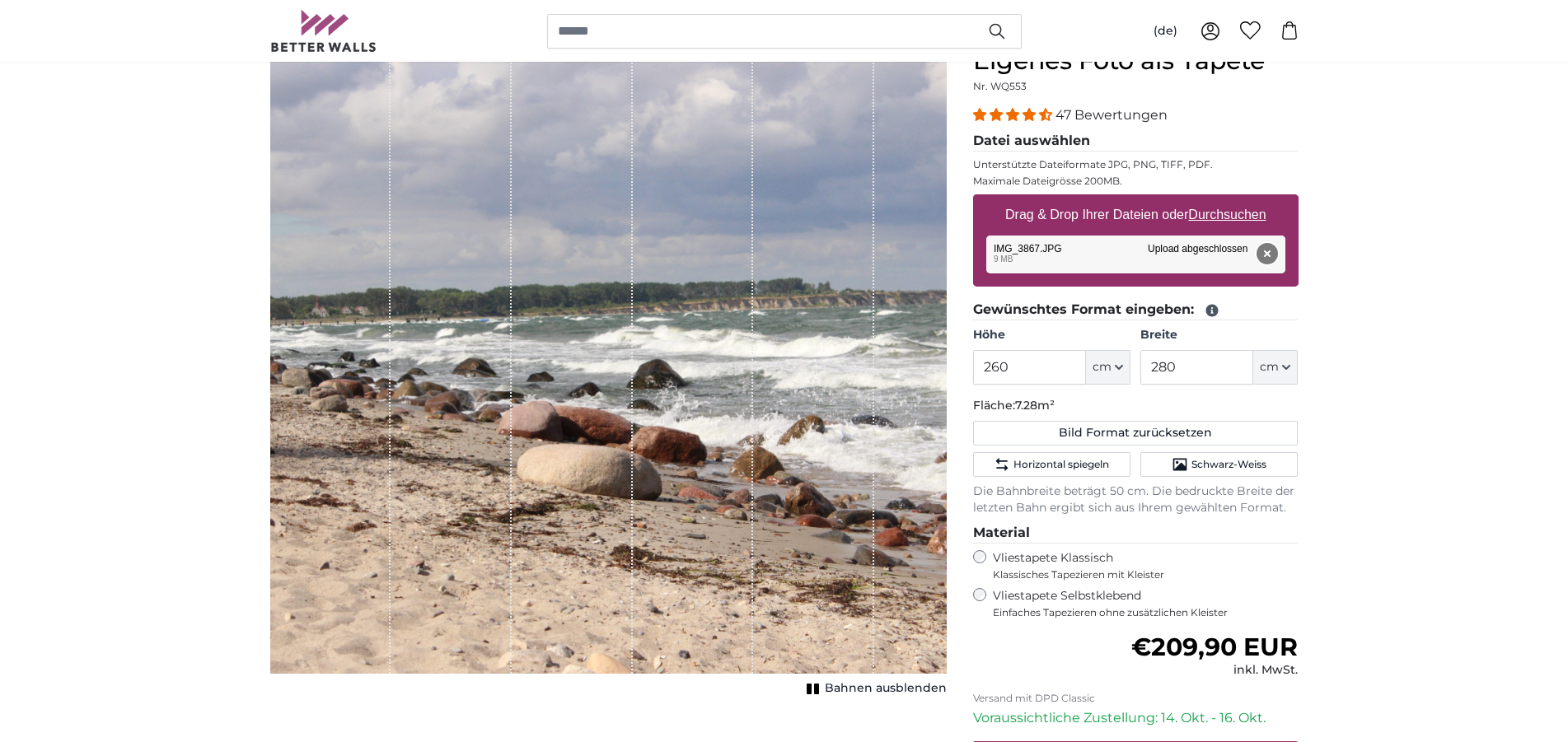
click at [1263, 248] on button "Entfernen" at bounding box center [1265, 253] width 21 height 21
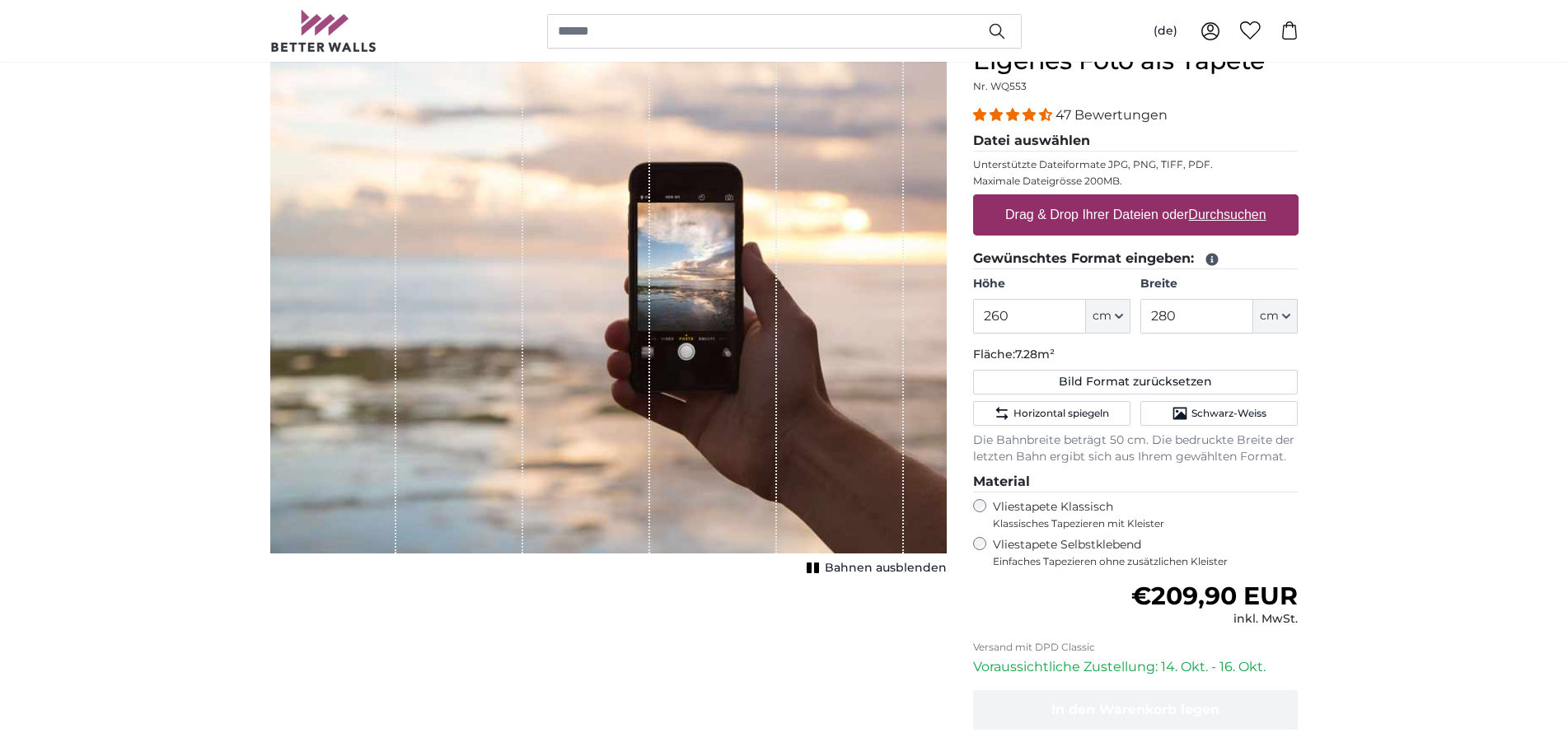
click at [1223, 209] on u "Durchsuchen" at bounding box center [1226, 214] width 78 height 14
click at [1223, 199] on input "Drag & Drop Ihrer Dateien oder Durchsuchen" at bounding box center [1135, 196] width 326 height 5
type input "**********"
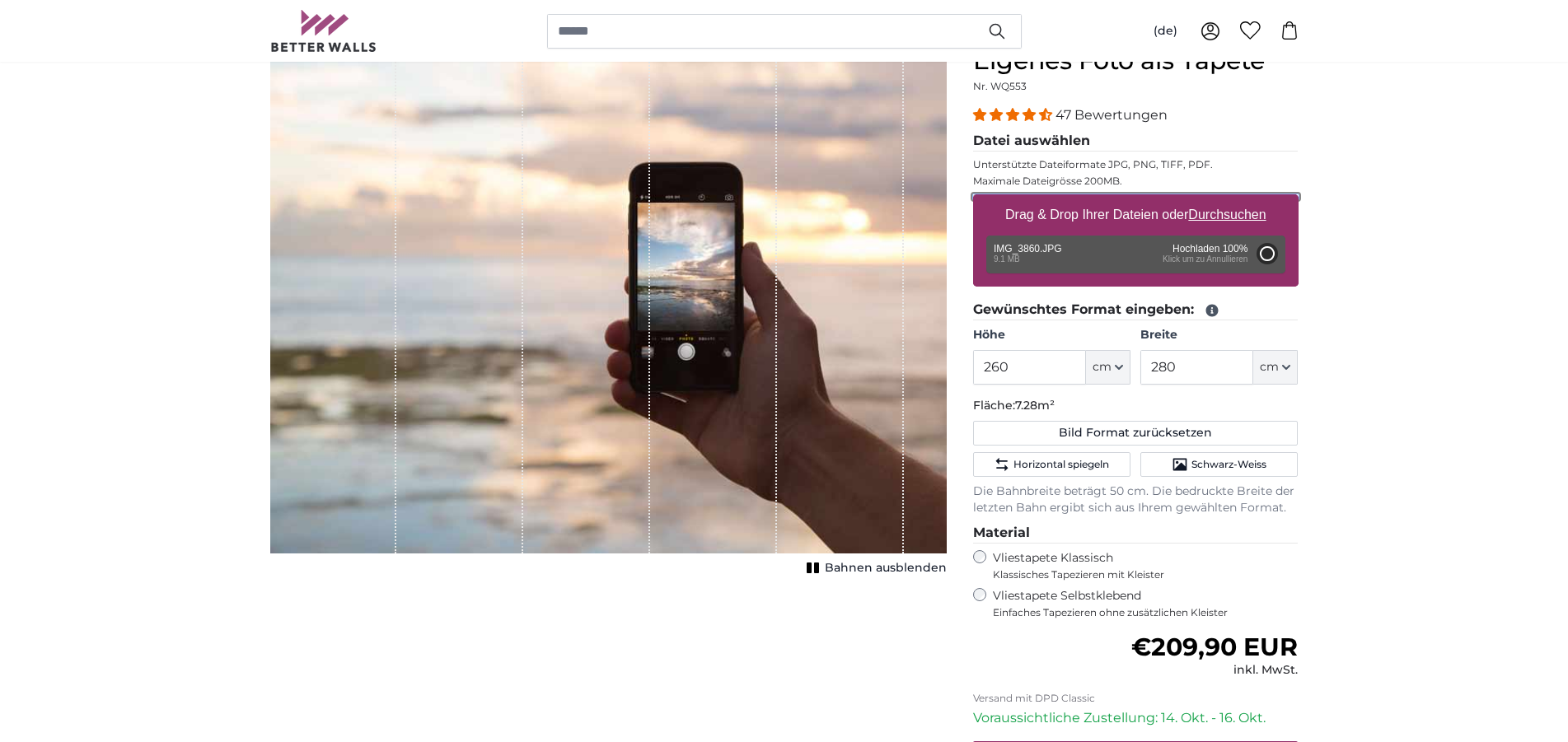
type input "200"
type input "300"
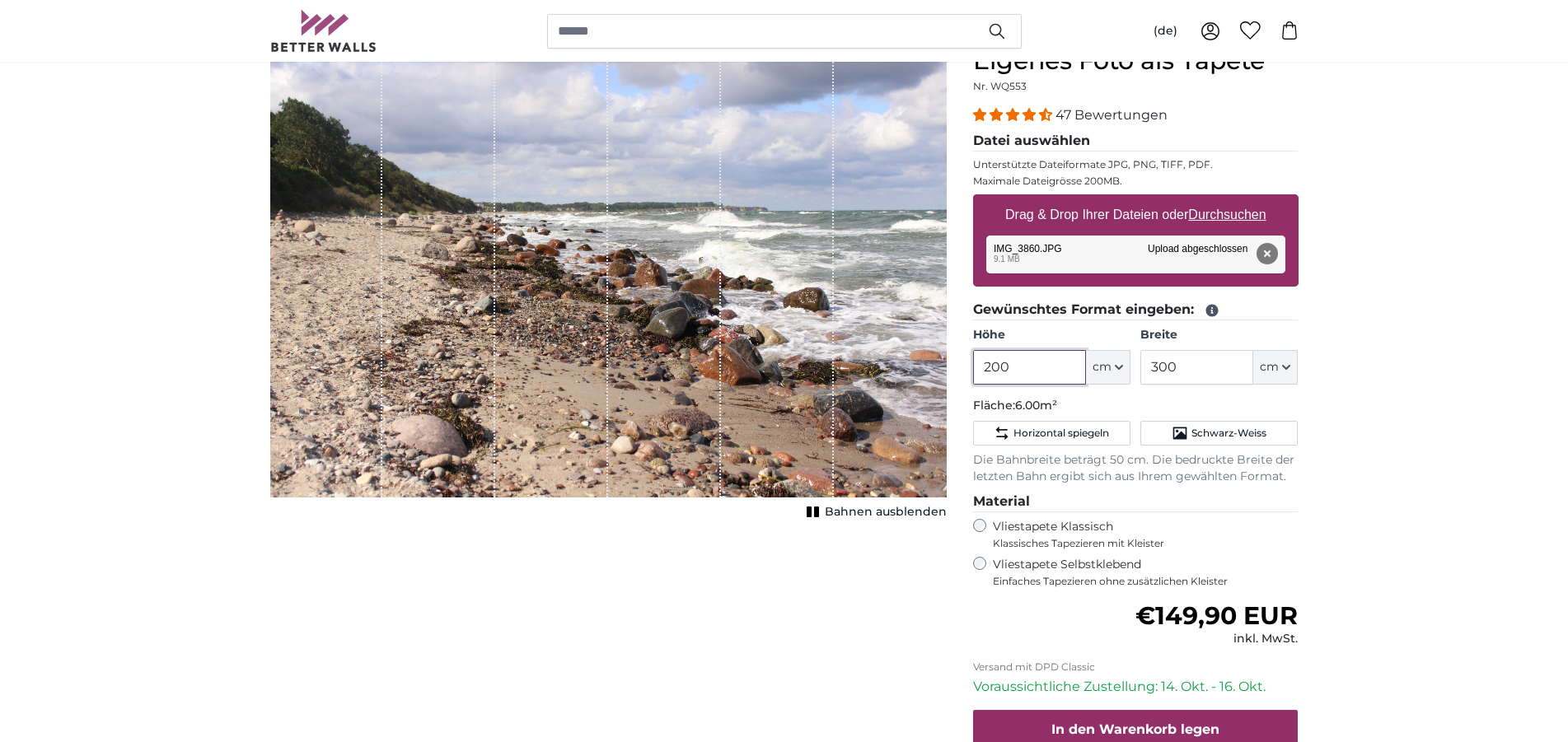
drag, startPoint x: 1011, startPoint y: 365, endPoint x: 964, endPoint y: 371, distance: 47.4
click at [973, 371] on input "200" at bounding box center [1030, 368] width 113 height 35
type input "260"
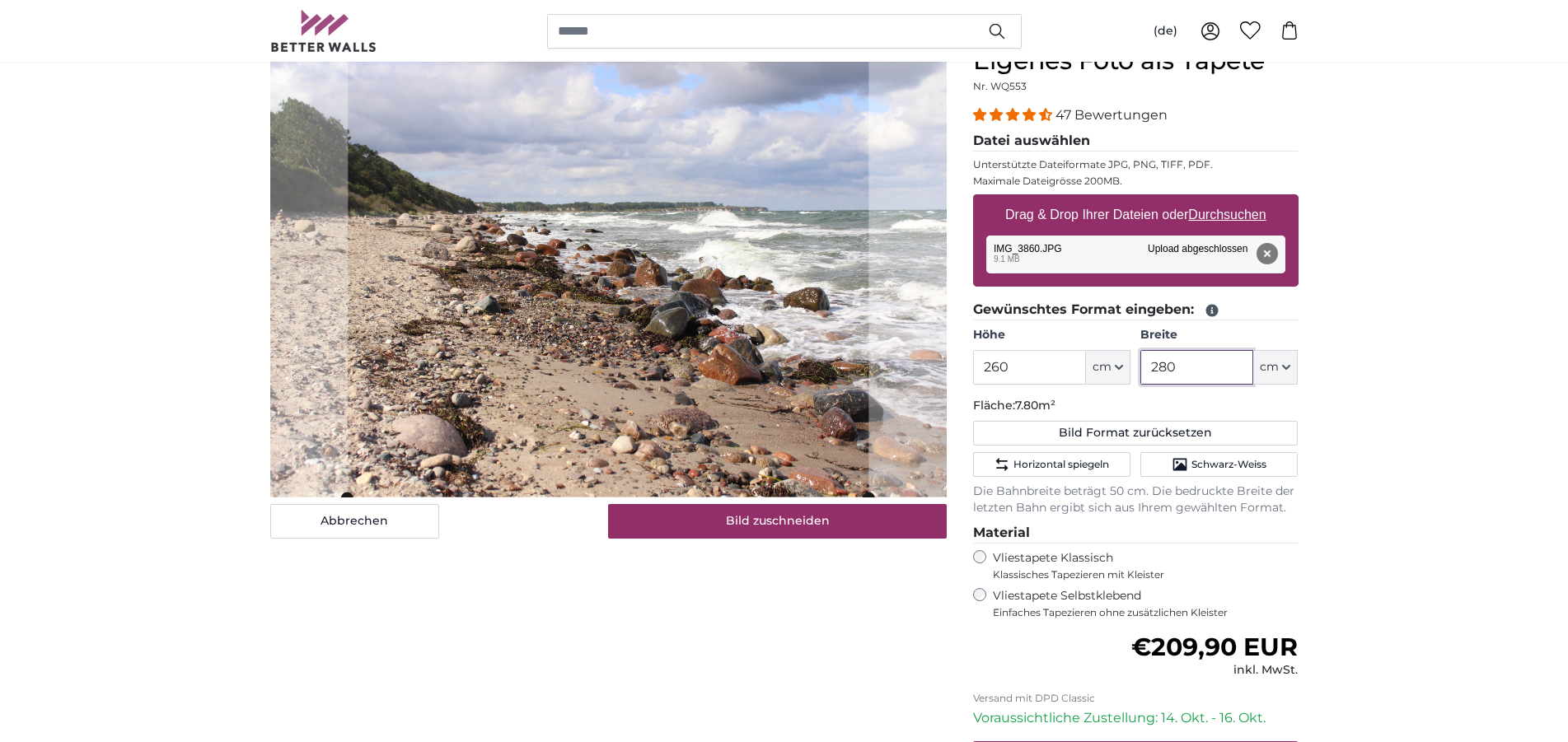
type input "280"
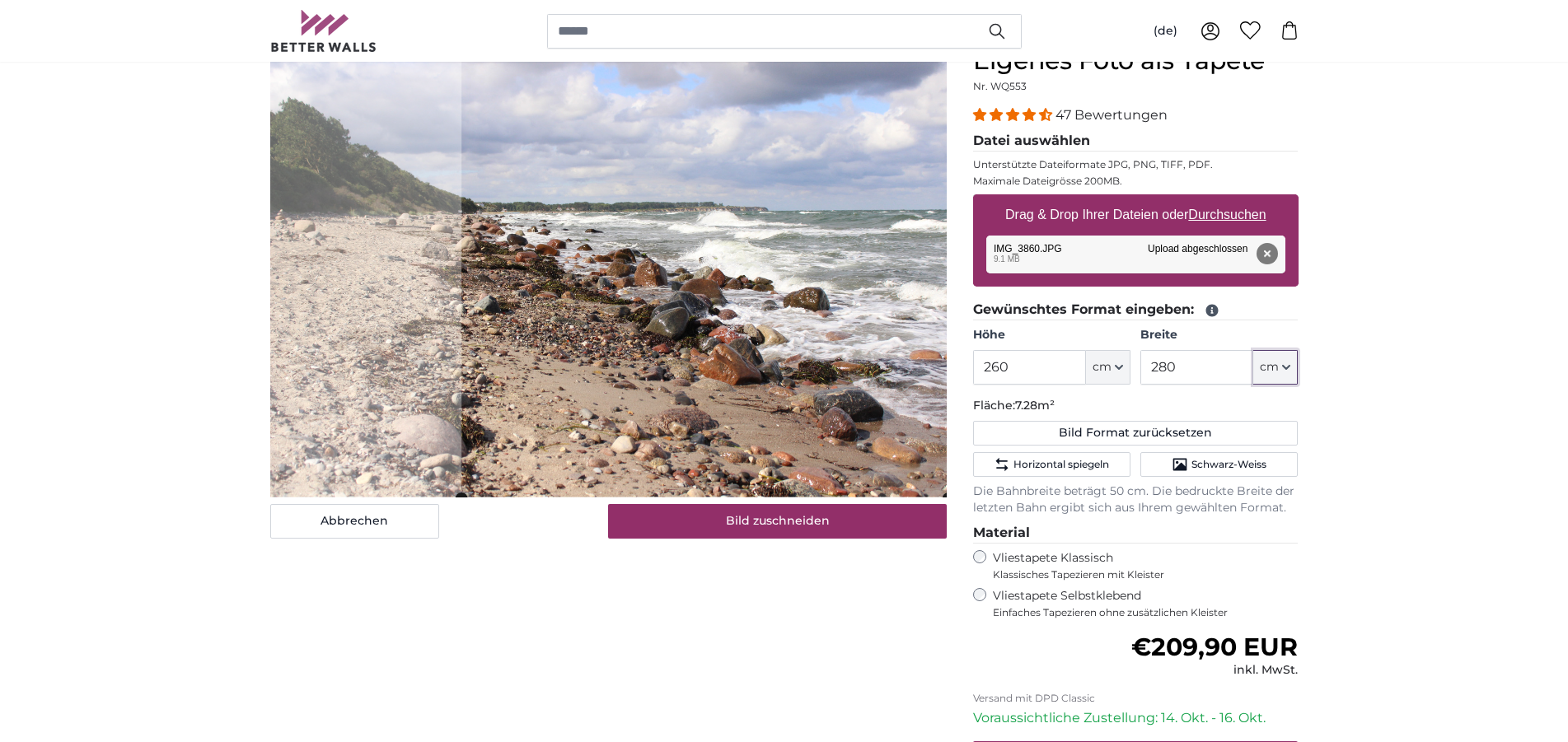
click at [689, 291] on cropper-handle at bounding box center [704, 272] width 486 height 452
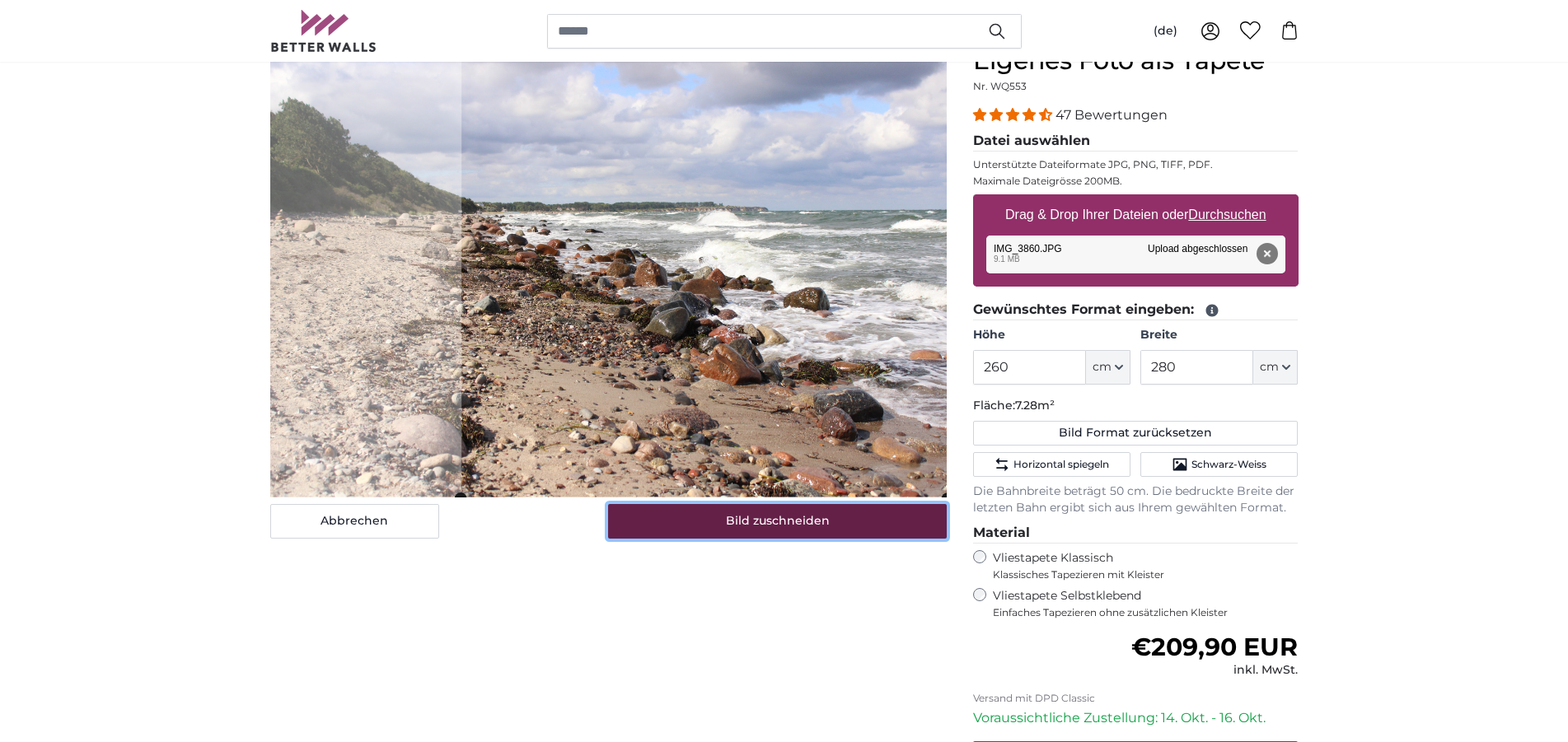
click at [789, 532] on button "Bild zuschneiden" at bounding box center [777, 521] width 339 height 35
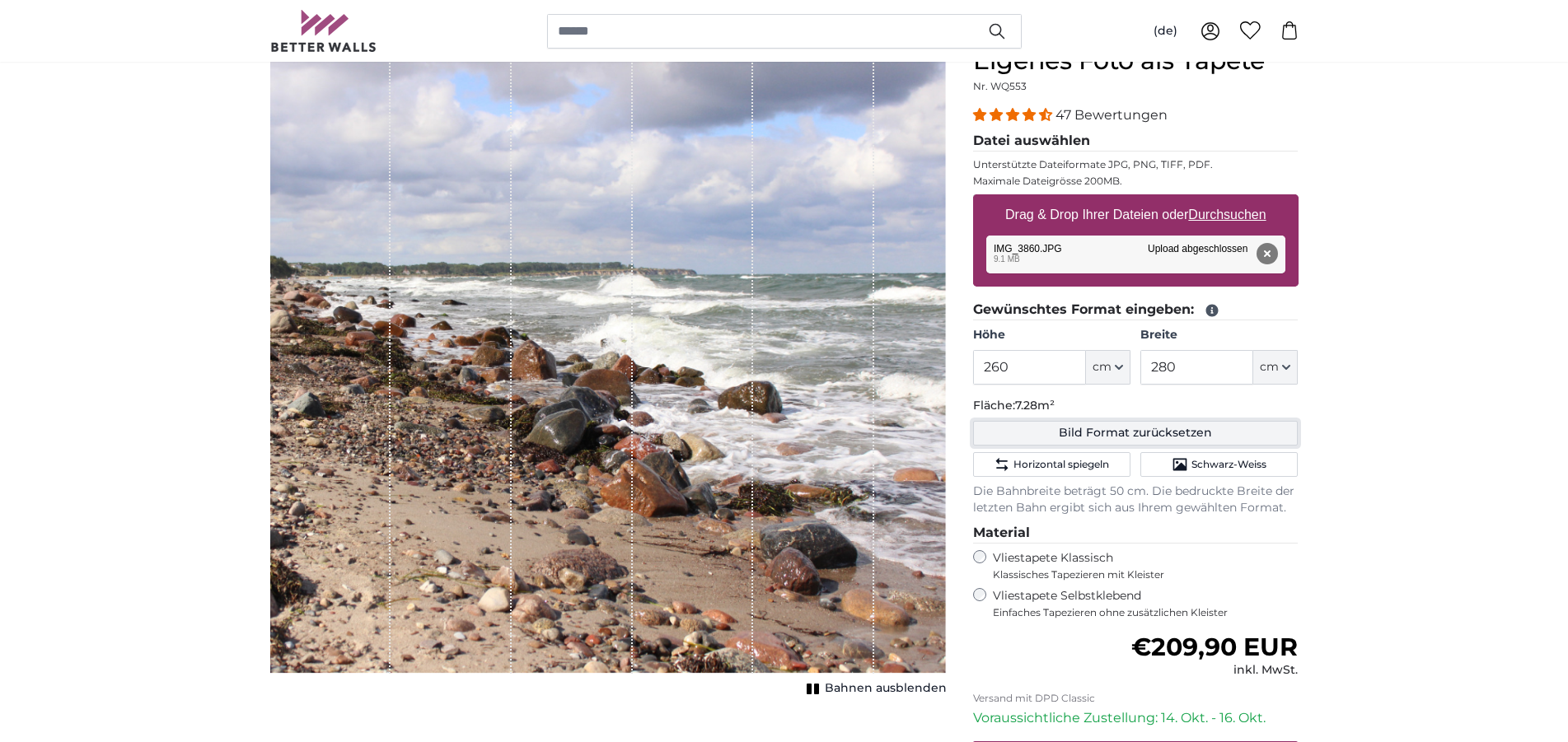
click at [1185, 427] on button "Bild Format zurücksetzen" at bounding box center [1135, 433] width 326 height 25
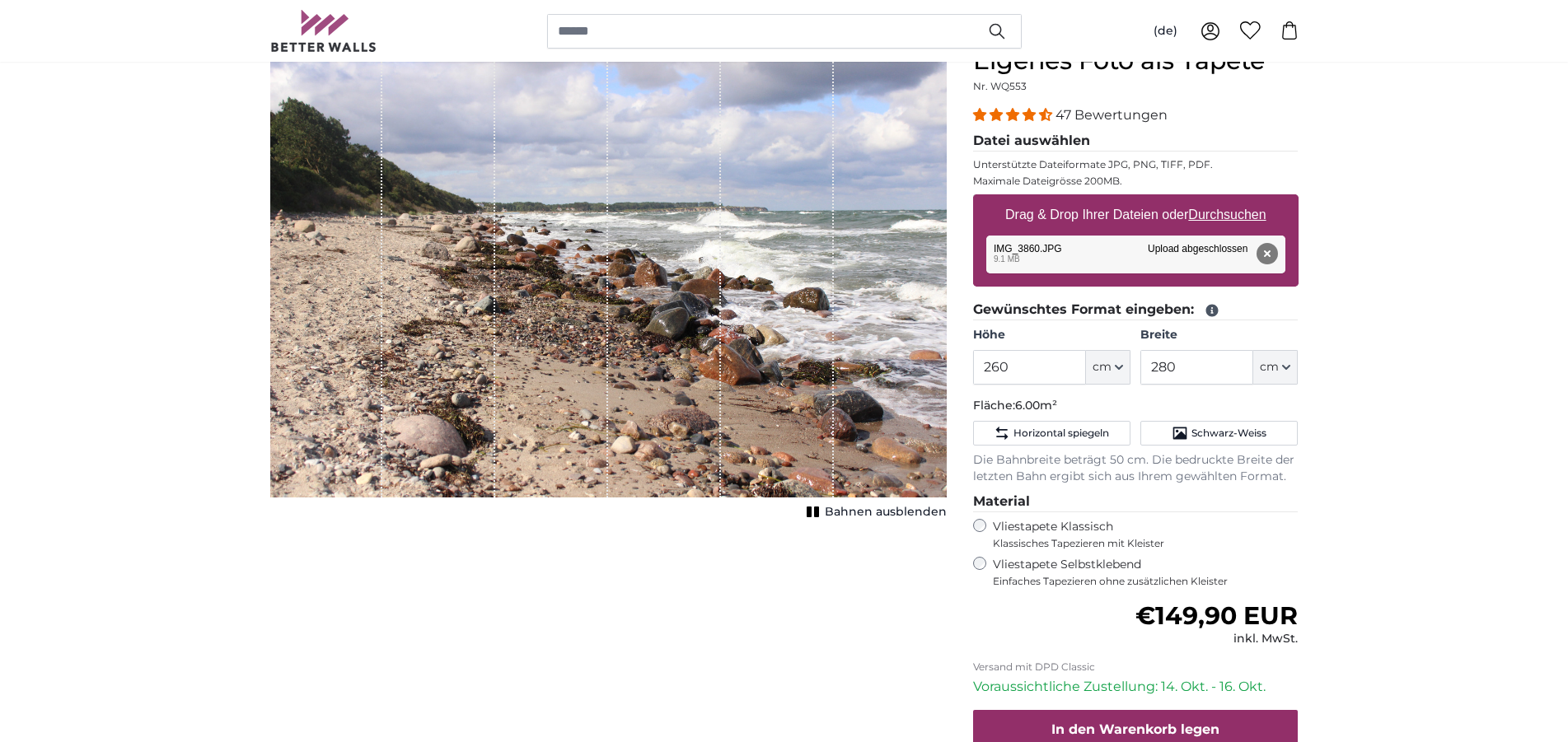
type input "200"
type input "300"
drag, startPoint x: 1035, startPoint y: 377, endPoint x: 974, endPoint y: 369, distance: 61.5
click at [974, 369] on input "200" at bounding box center [1030, 368] width 113 height 35
type input "260"
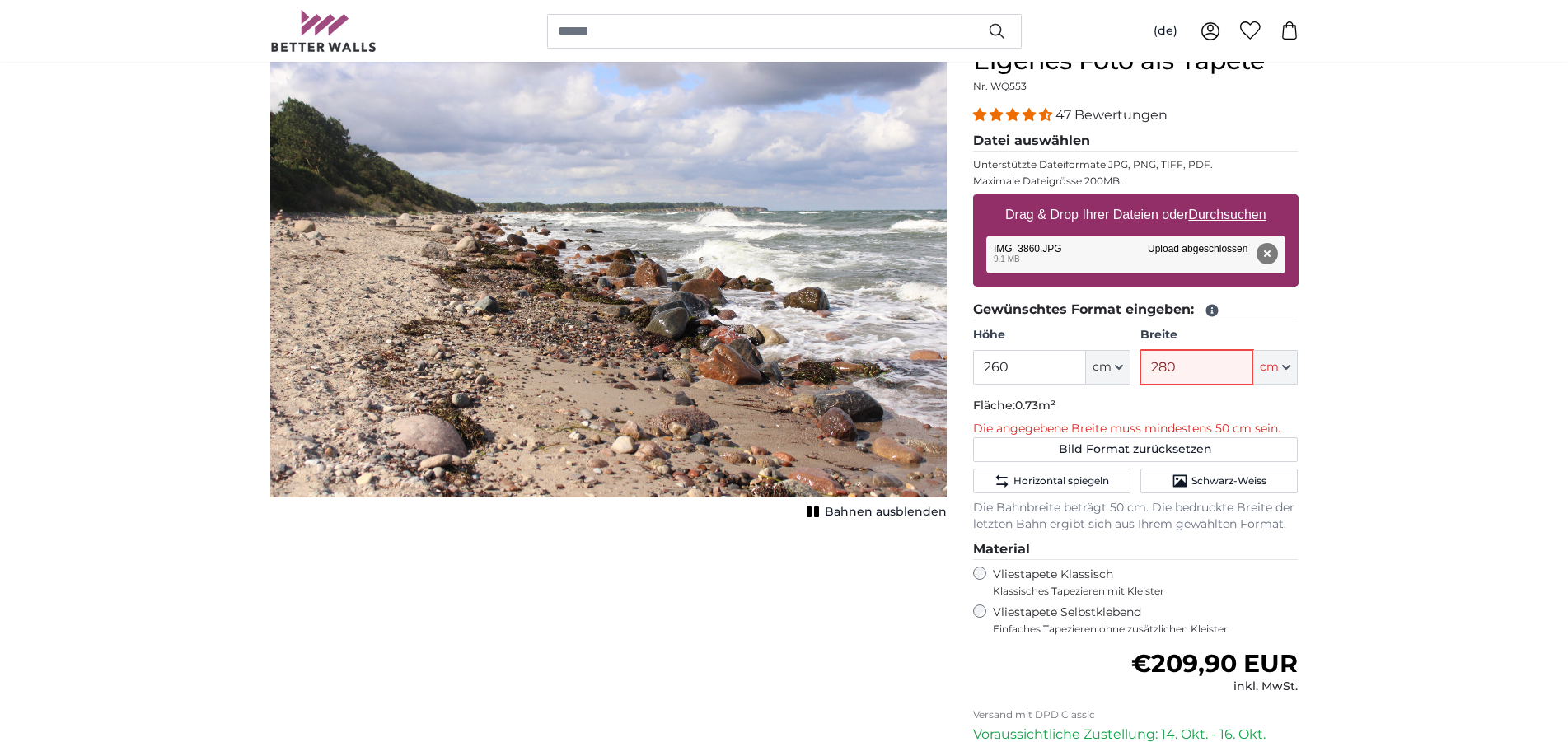
type input "280"
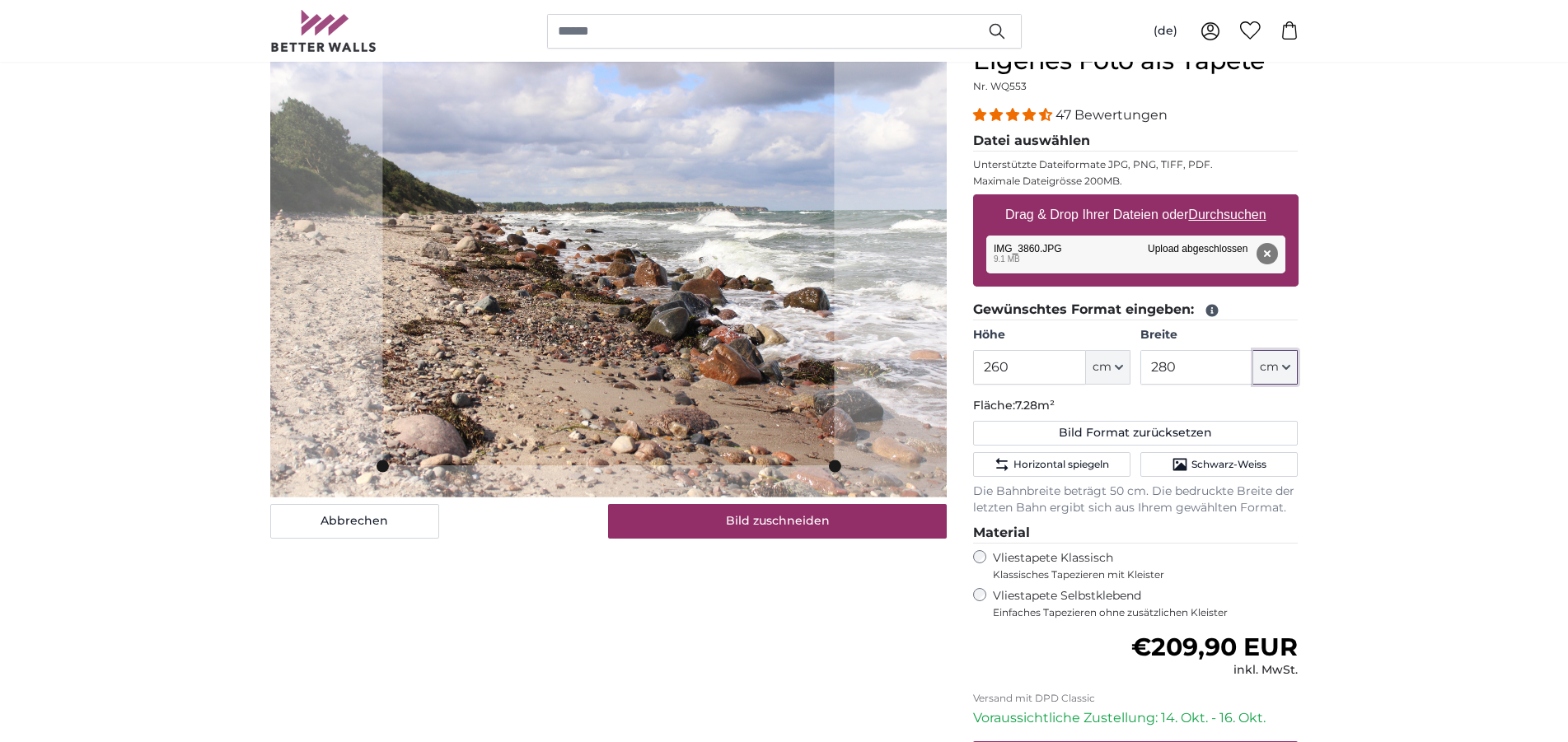
click at [0, 0] on slot at bounding box center [0, 0] width 0 height 0
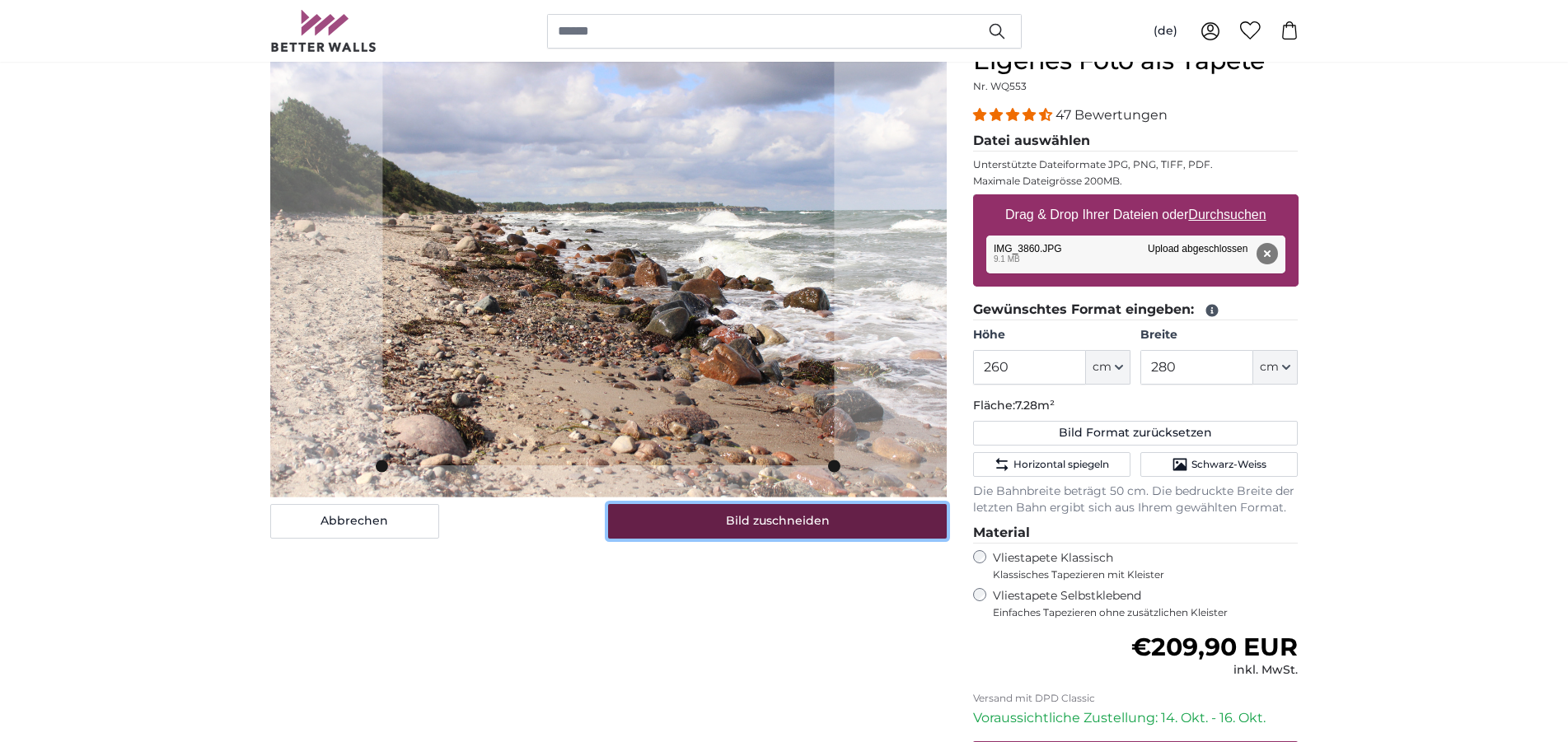
click at [786, 518] on button "Bild zuschneiden" at bounding box center [777, 521] width 339 height 35
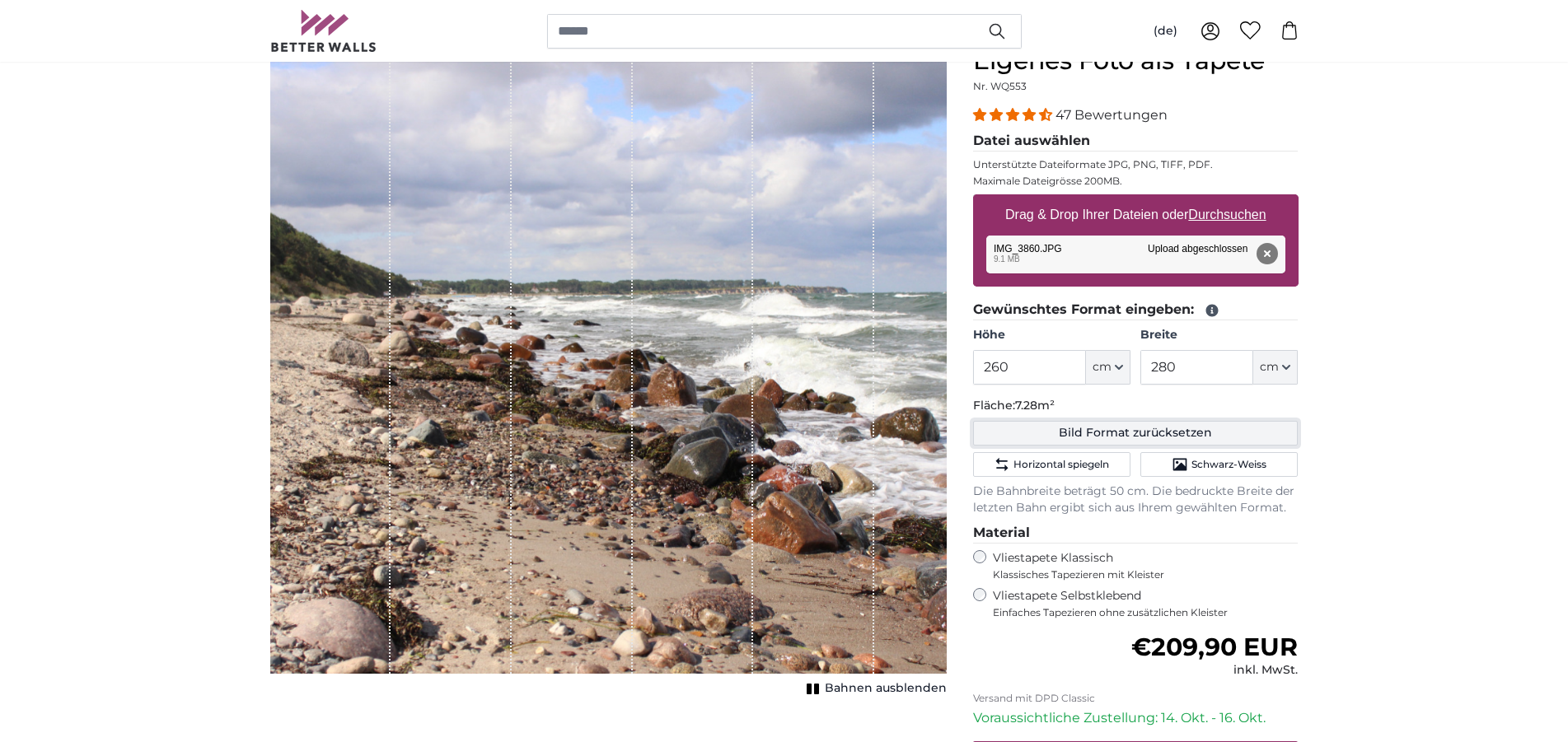
click at [1171, 437] on button "Bild Format zurücksetzen" at bounding box center [1135, 433] width 326 height 25
type input "200"
type input "300"
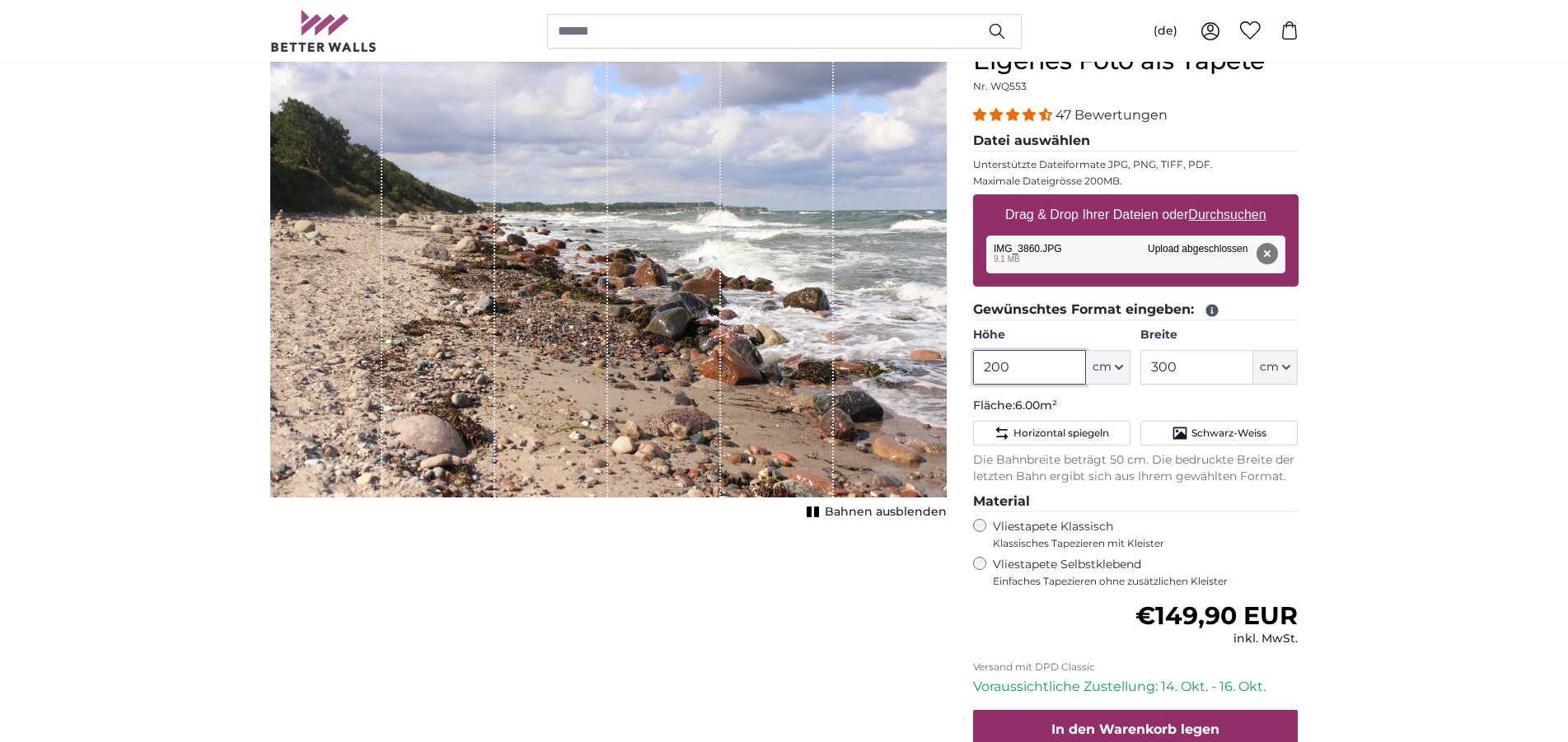
drag, startPoint x: 1032, startPoint y: 362, endPoint x: 915, endPoint y: 379, distance: 118.2
click at [973, 379] on input "200" at bounding box center [1030, 368] width 113 height 35
type input "260"
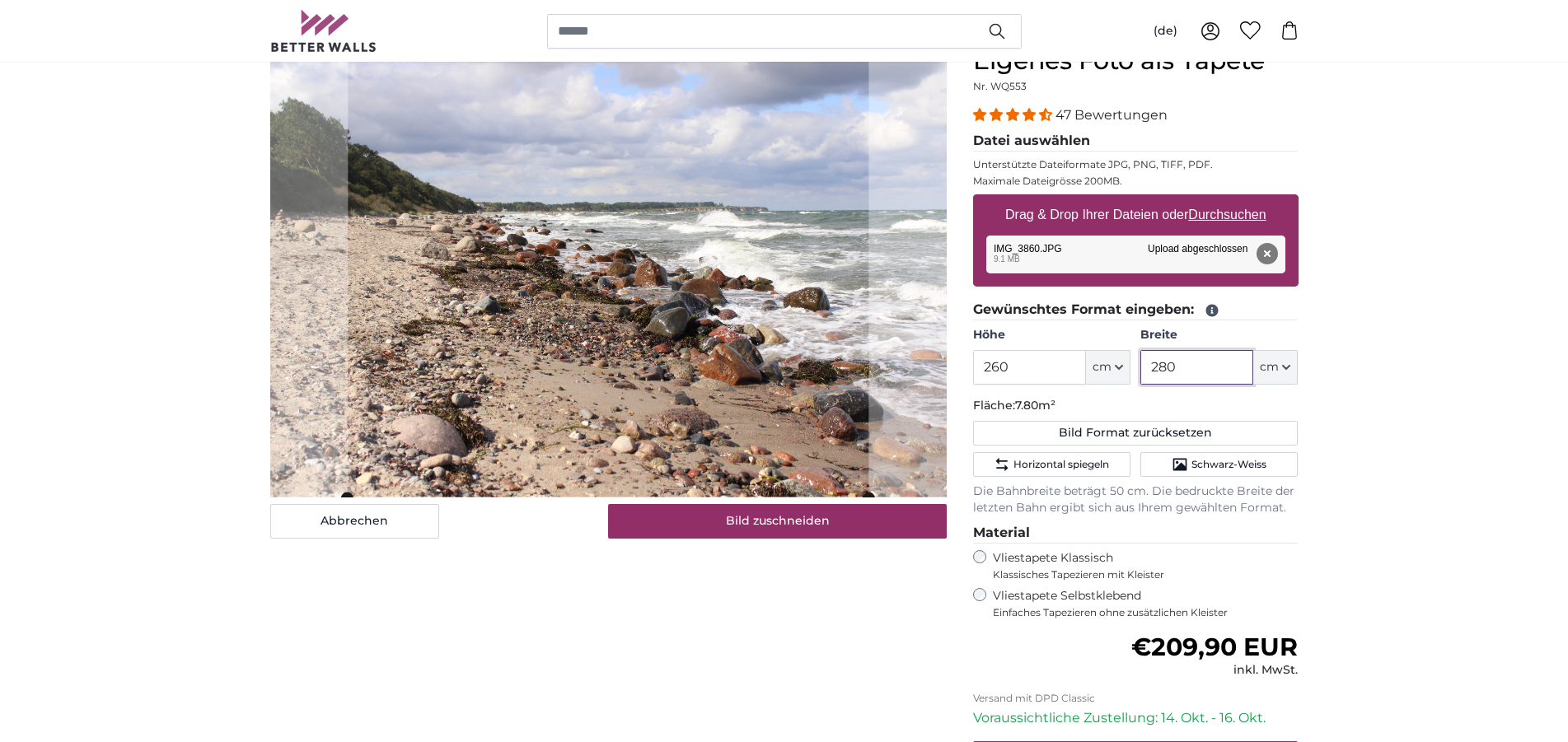
type input "280"
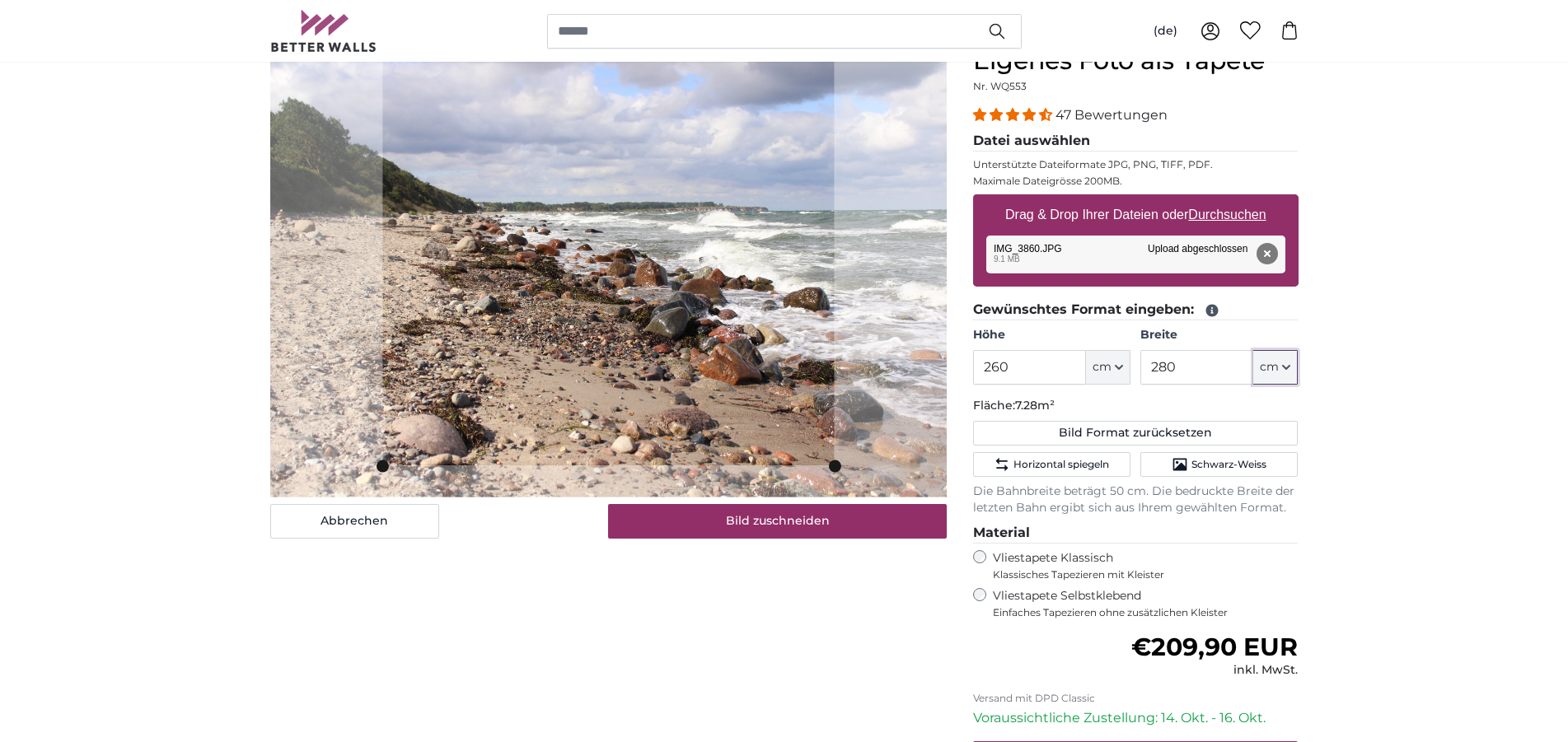
click at [0, 0] on slot at bounding box center [0, 0] width 0 height 0
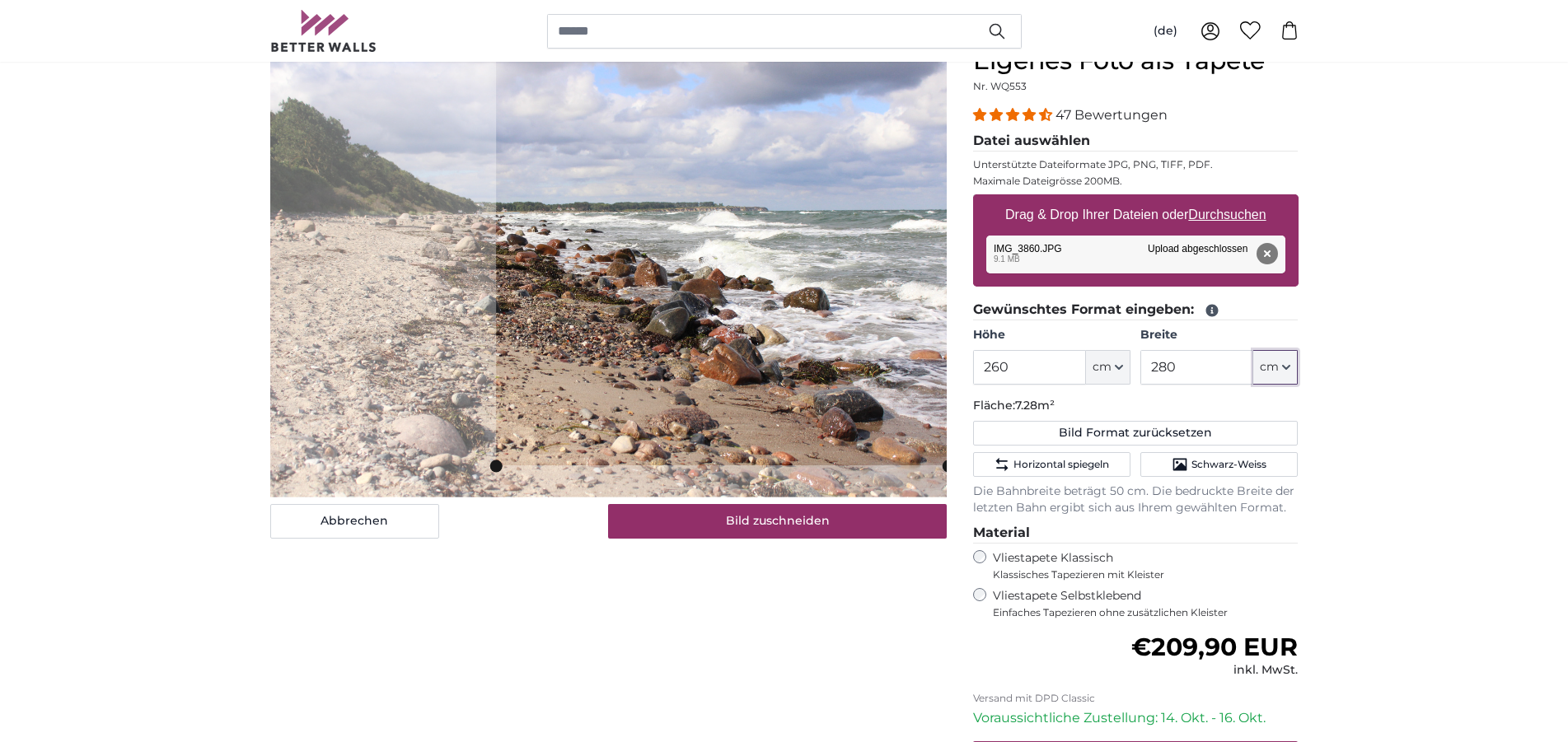
click at [748, 301] on cropper-handle at bounding box center [721, 256] width 452 height 419
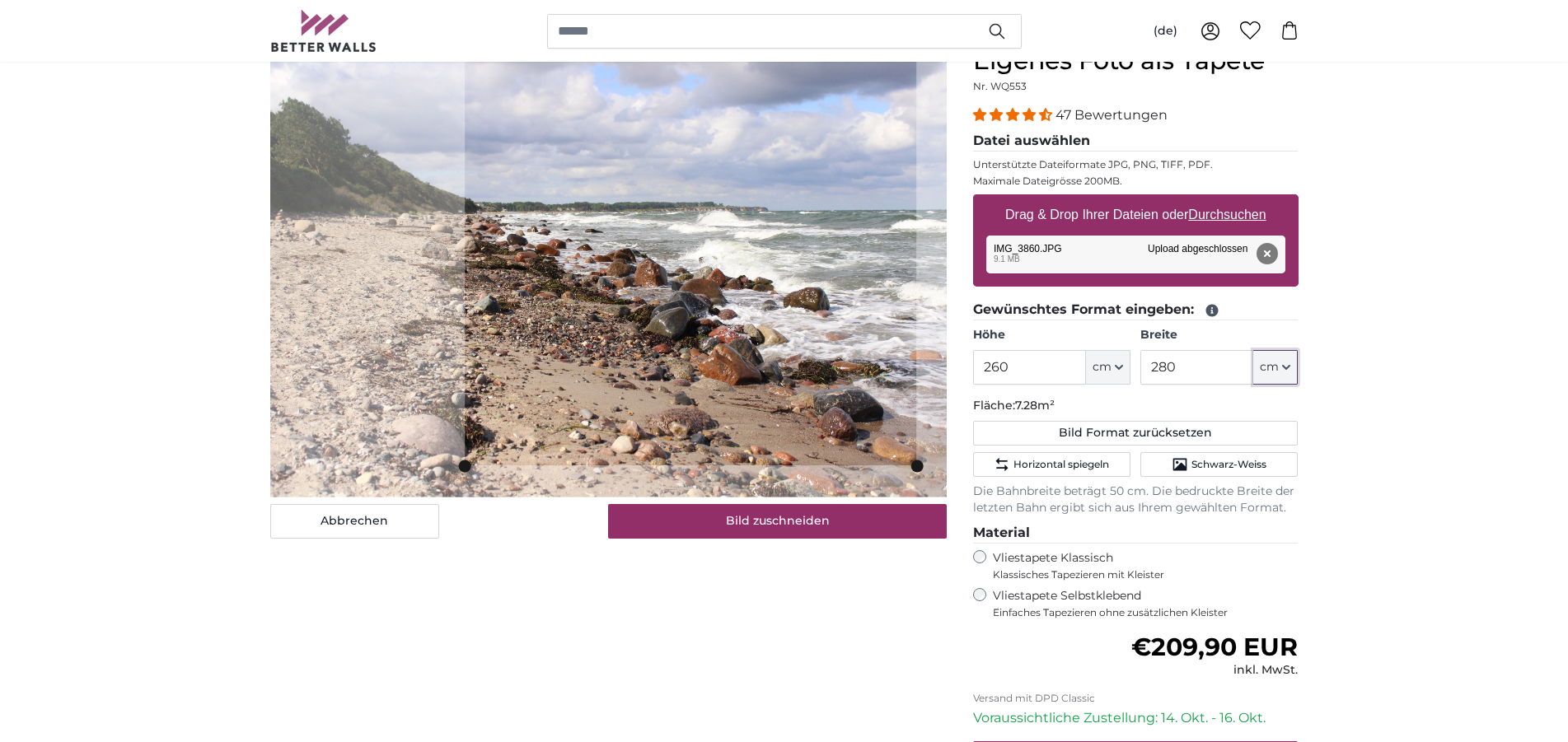
click at [753, 363] on cropper-handle at bounding box center [690, 256] width 452 height 419
click at [0, 0] on slot at bounding box center [0, 0] width 0 height 0
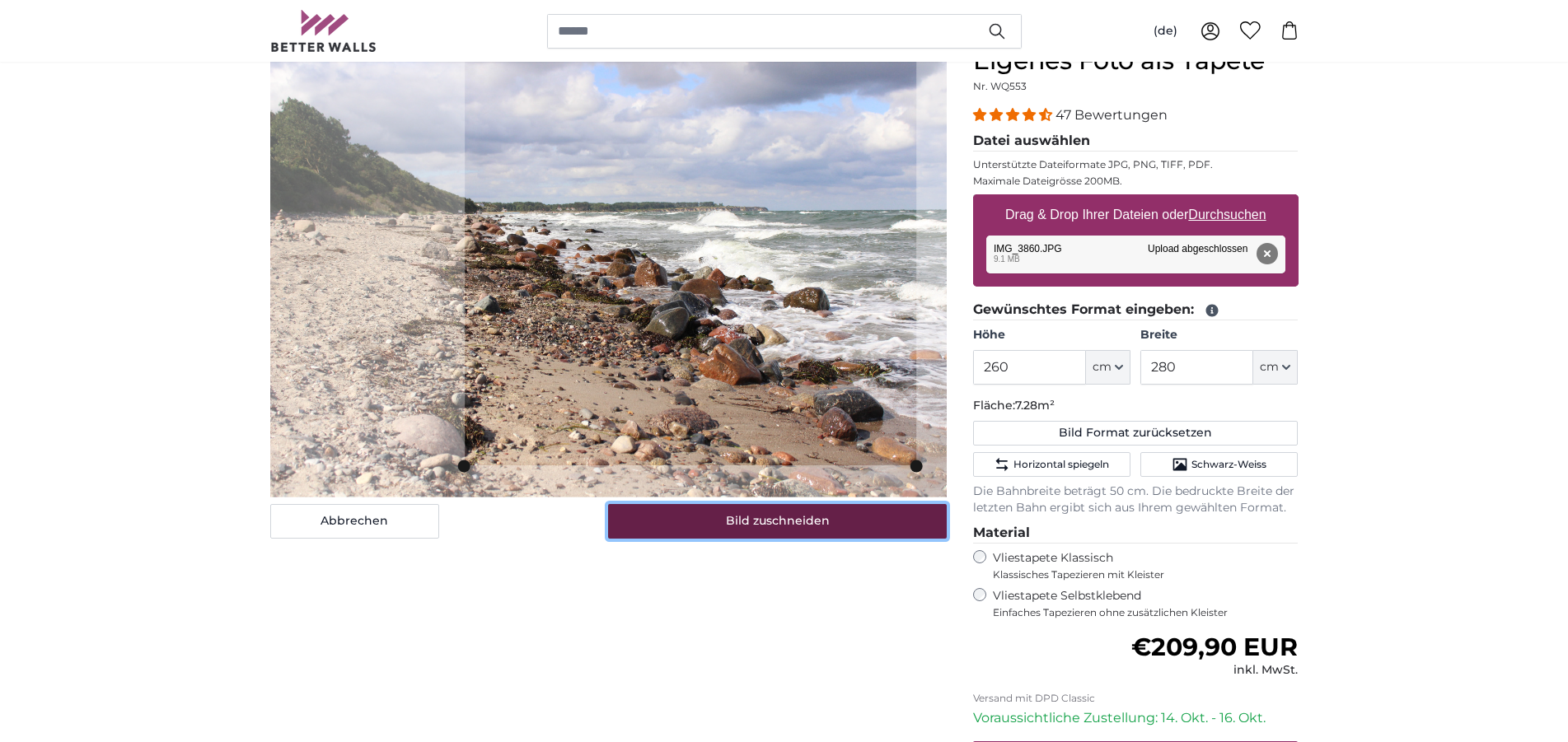
click at [768, 527] on button "Bild zuschneiden" at bounding box center [777, 521] width 339 height 35
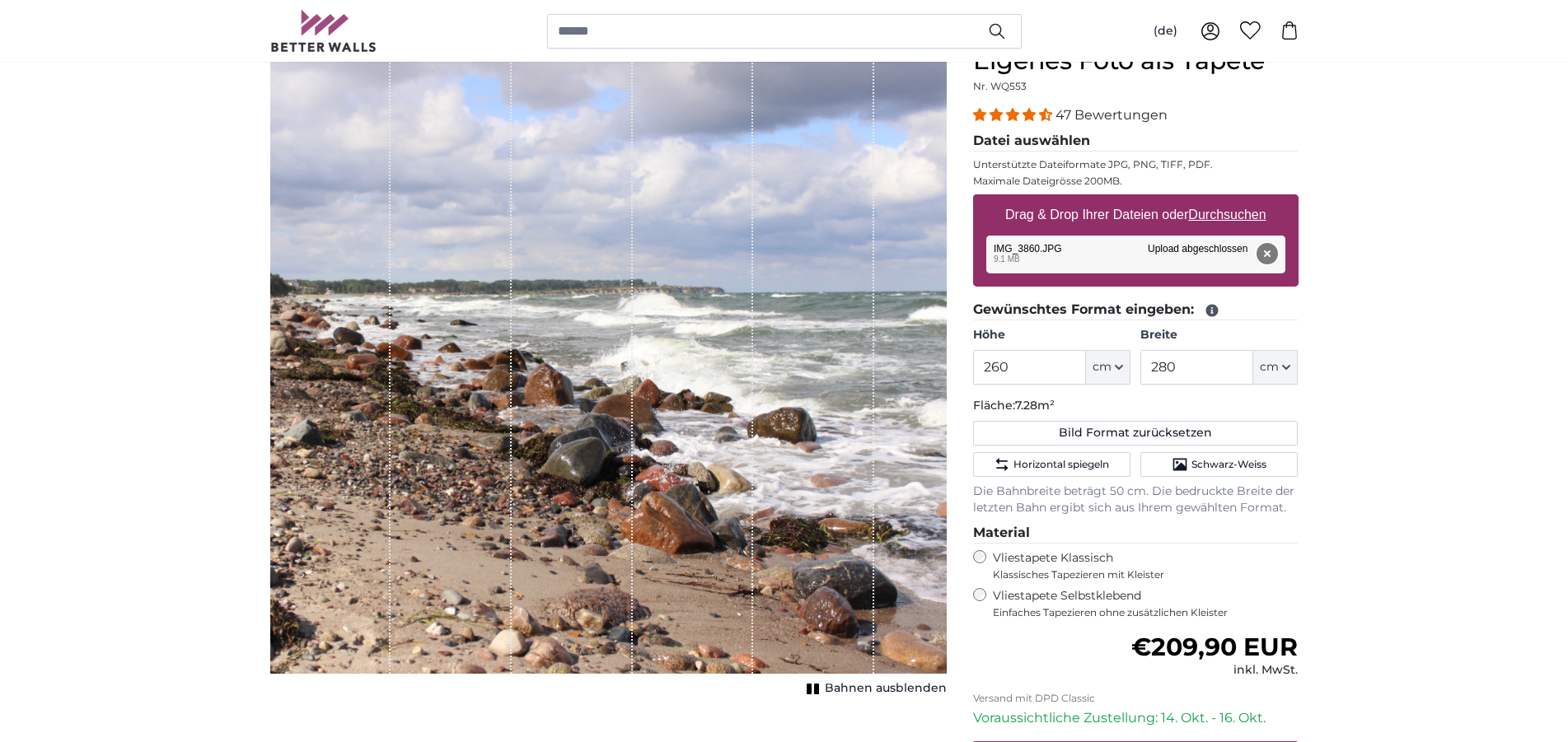
click at [1272, 250] on button "Entfernen" at bounding box center [1265, 253] width 21 height 21
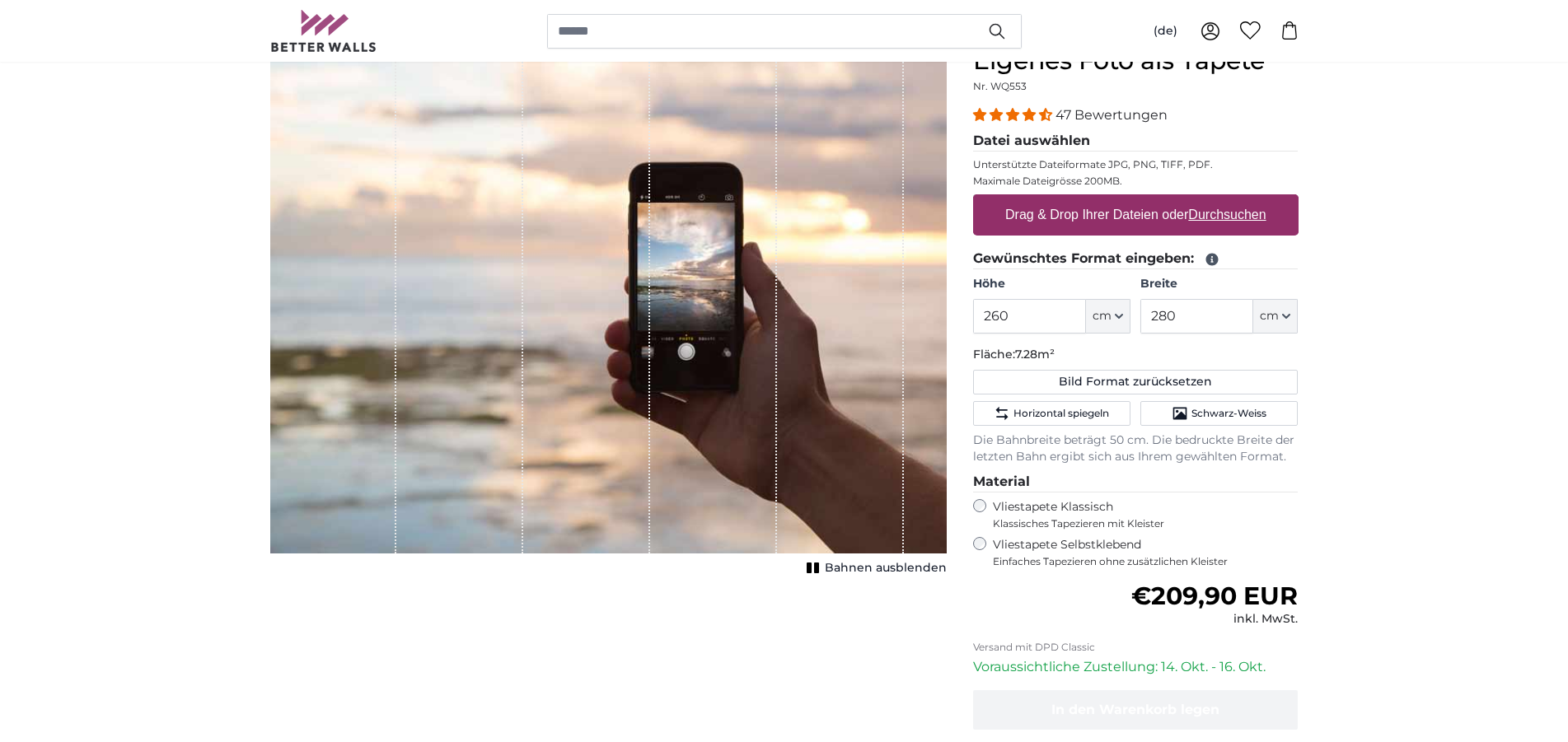
click at [1228, 215] on u "Durchsuchen" at bounding box center [1226, 214] width 78 height 14
click at [1228, 199] on input "Drag & Drop Ihrer Dateien oder Durchsuchen" at bounding box center [1135, 196] width 326 height 5
type input "**********"
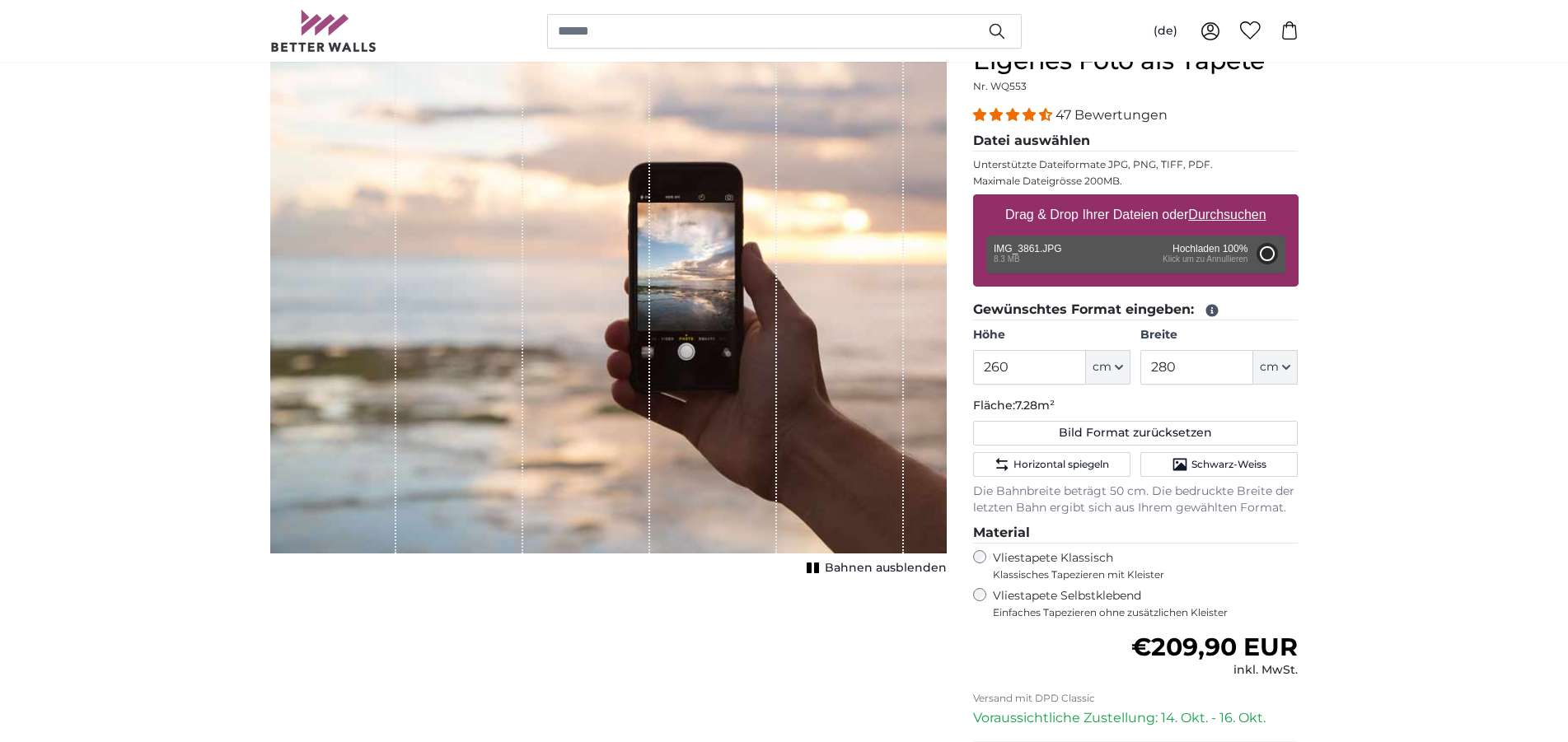
type input "200"
type input "300"
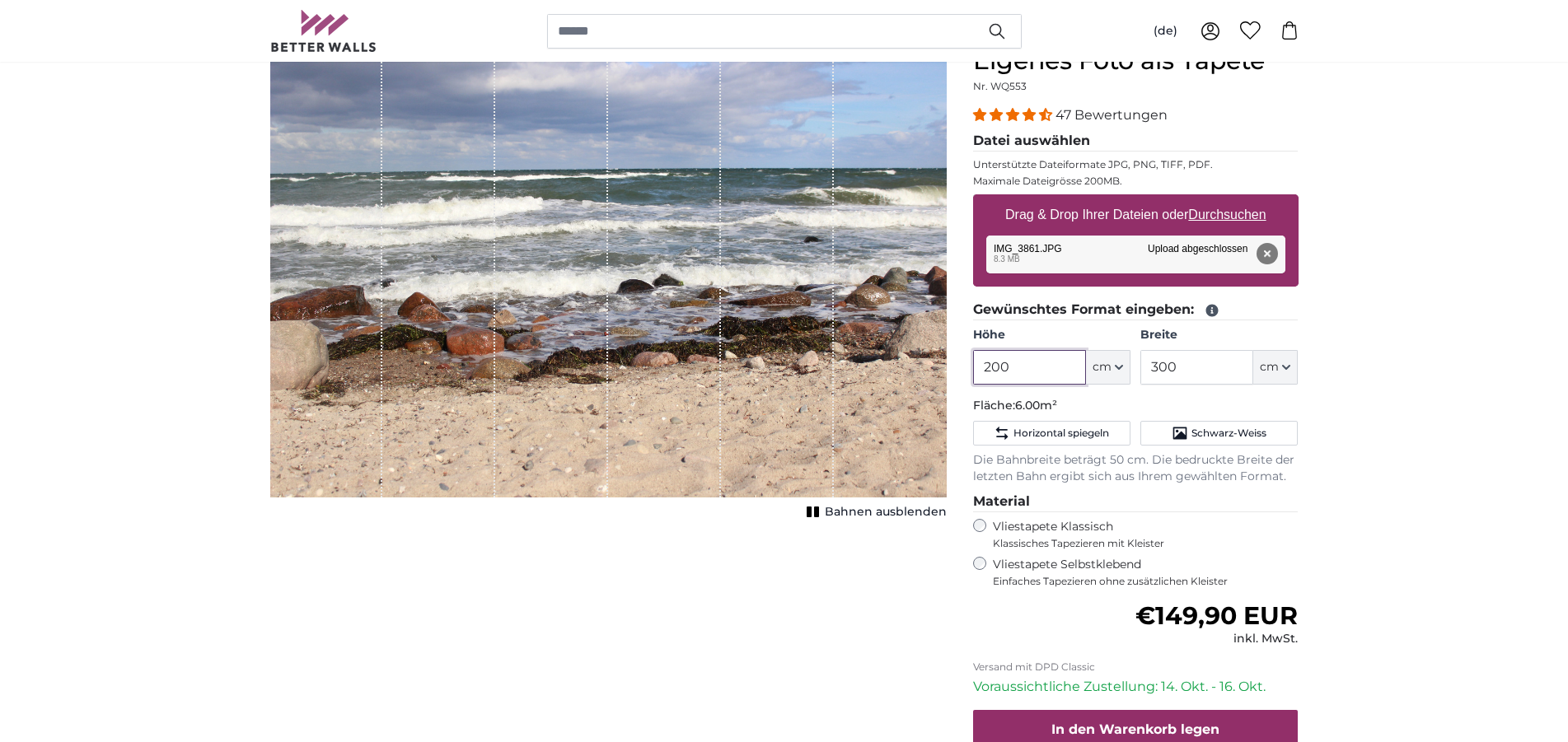
drag, startPoint x: 1020, startPoint y: 372, endPoint x: 908, endPoint y: 364, distance: 112.3
click at [973, 364] on input "200" at bounding box center [1030, 368] width 113 height 35
type input "260"
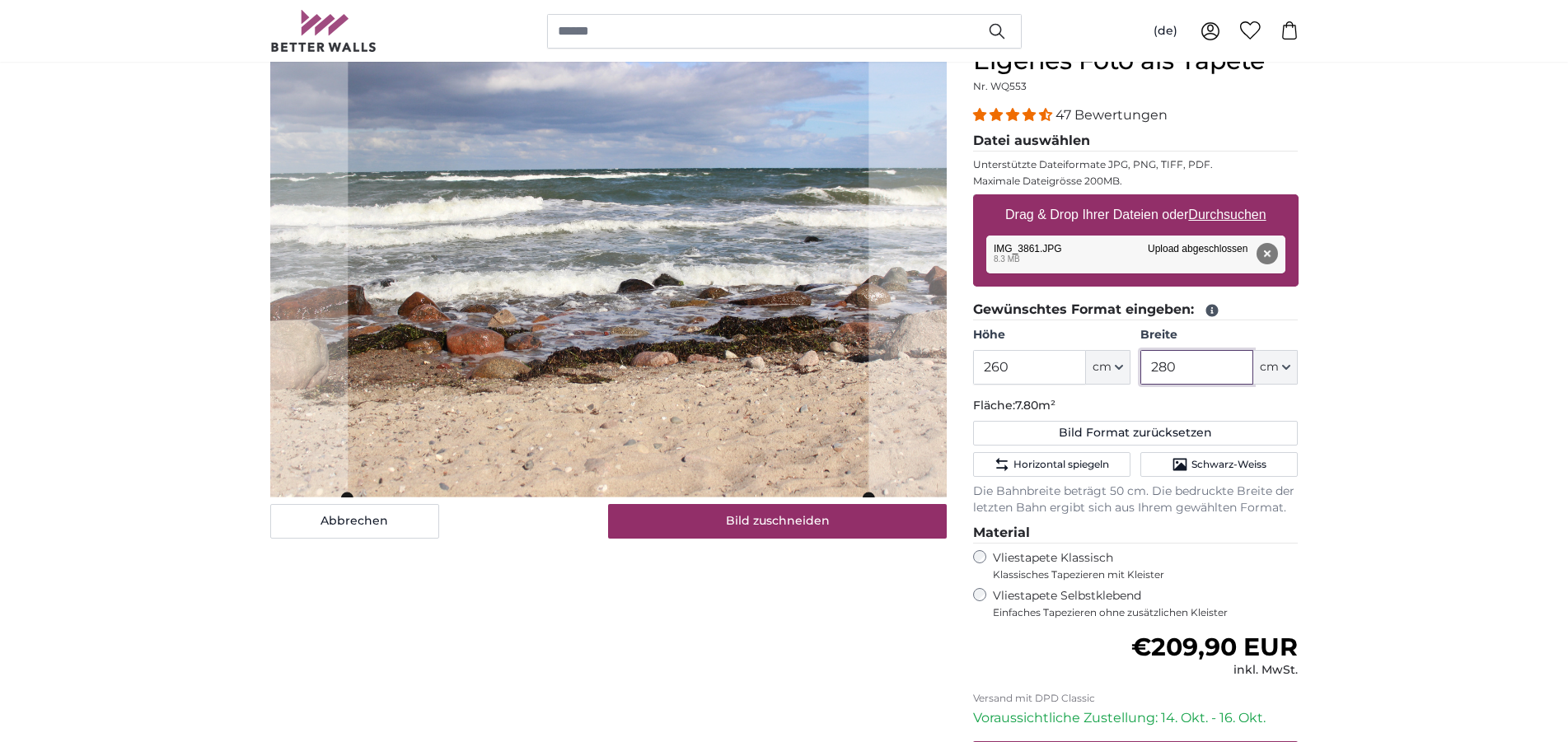
type input "280"
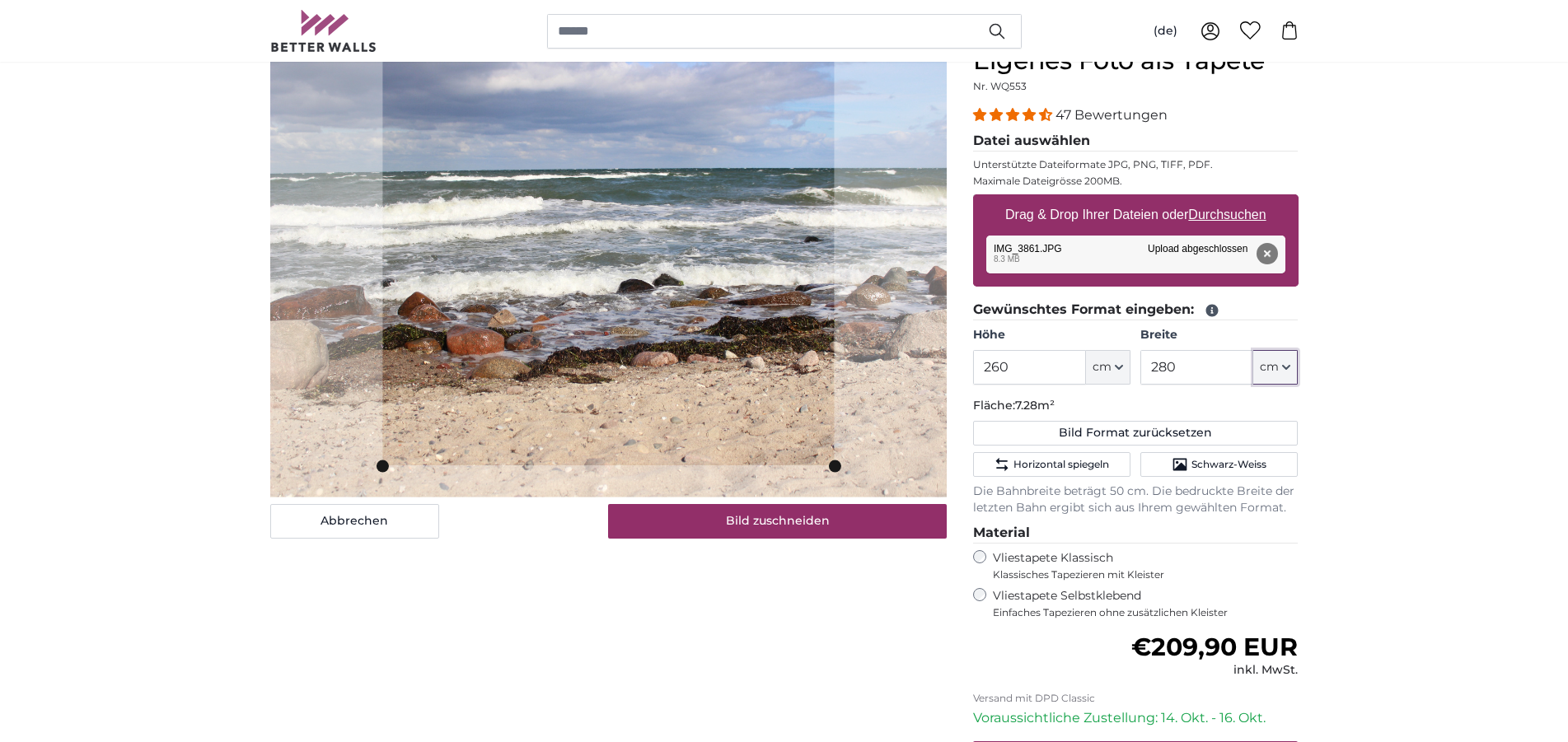
click at [0, 0] on slot at bounding box center [0, 0] width 0 height 0
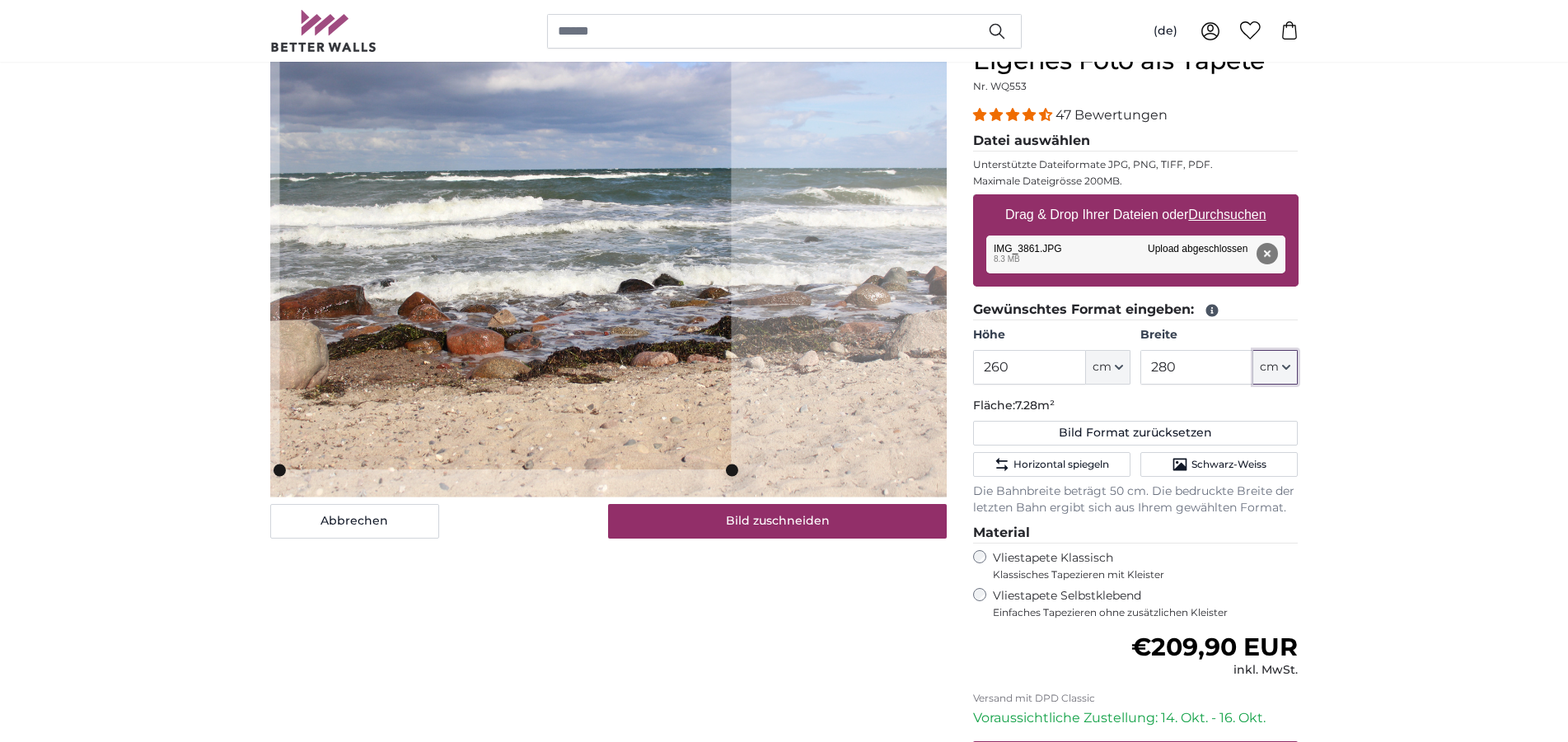
click at [434, 271] on cropper-handle at bounding box center [505, 259] width 452 height 419
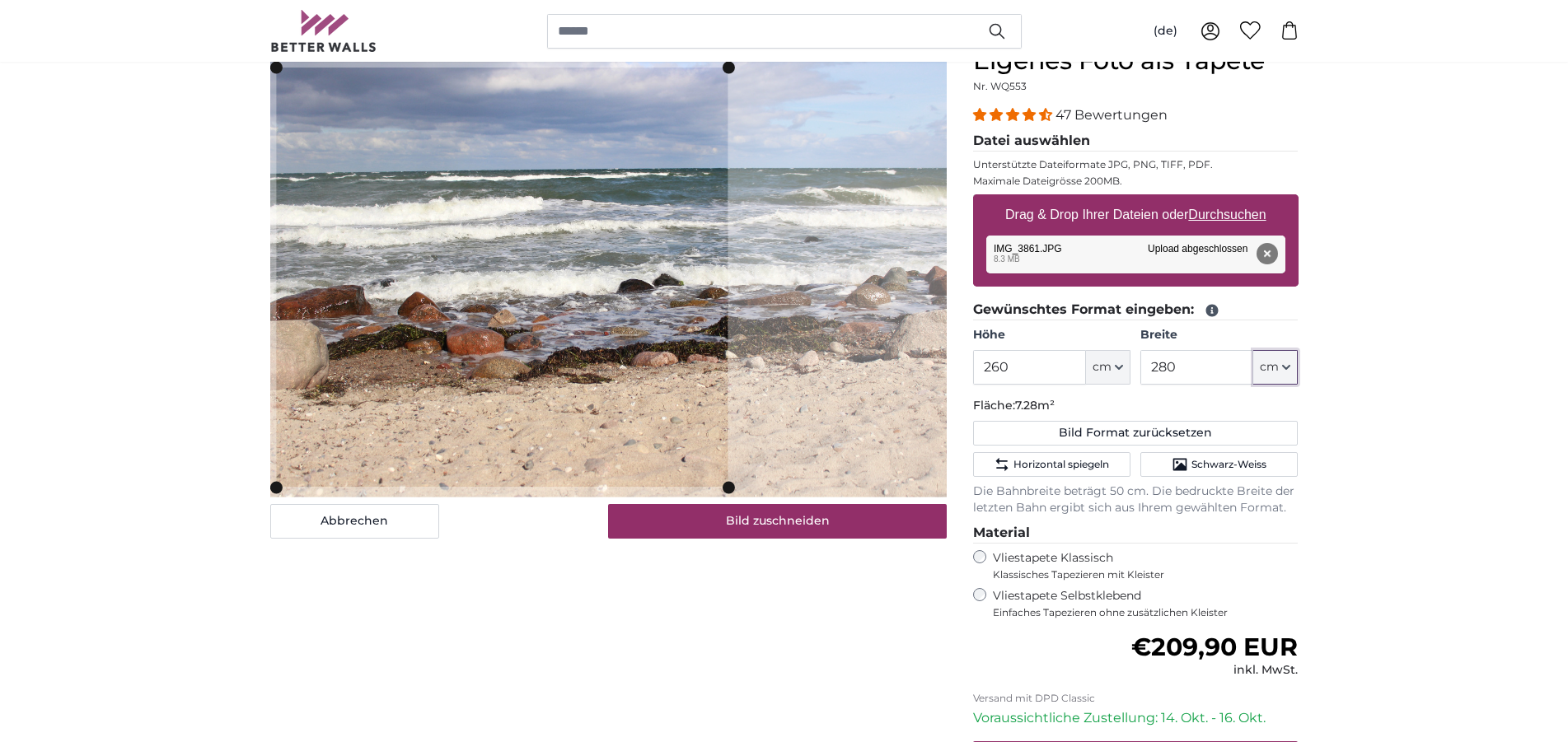
click at [444, 290] on cropper-handle at bounding box center [501, 277] width 452 height 419
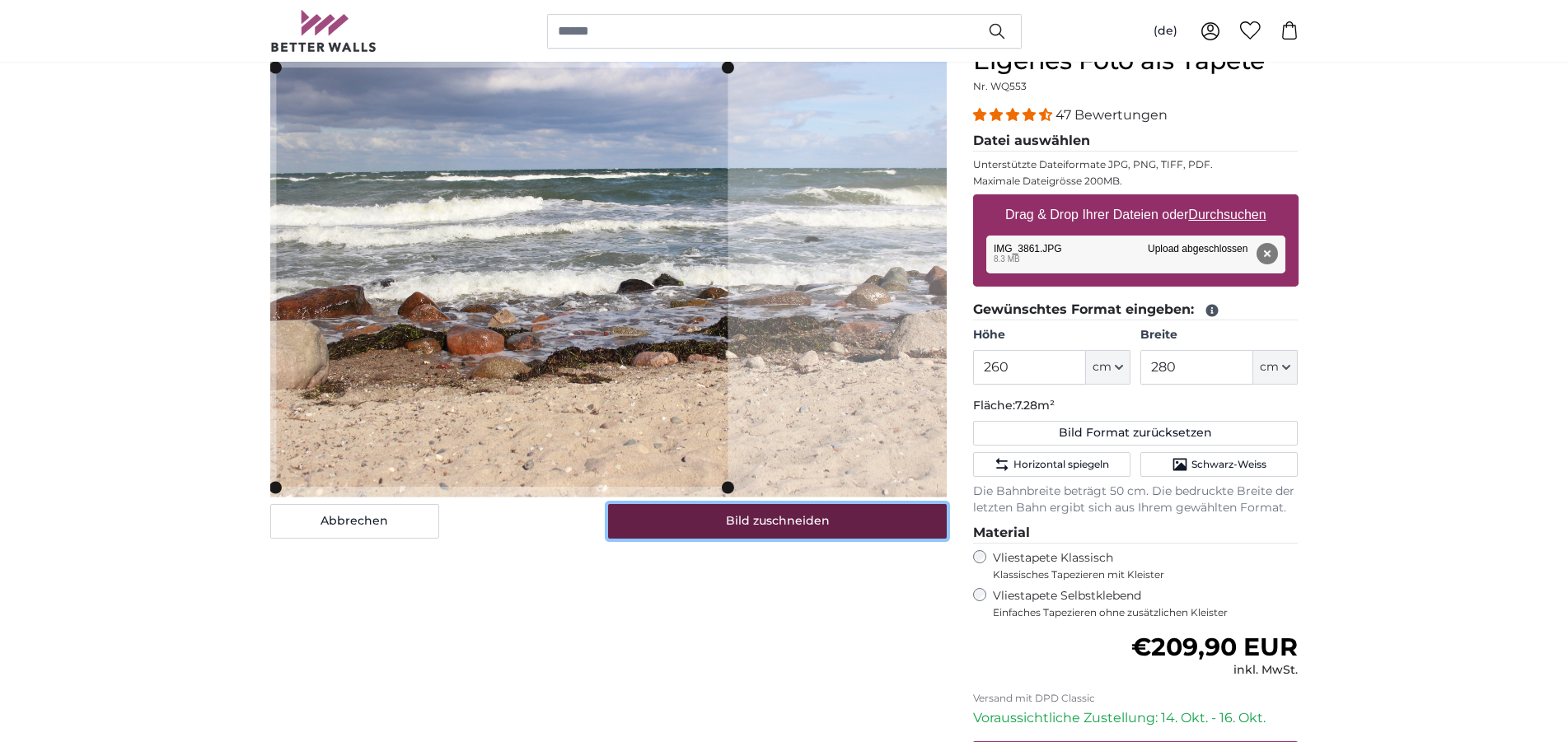
click at [768, 523] on button "Bild zuschneiden" at bounding box center [777, 521] width 339 height 35
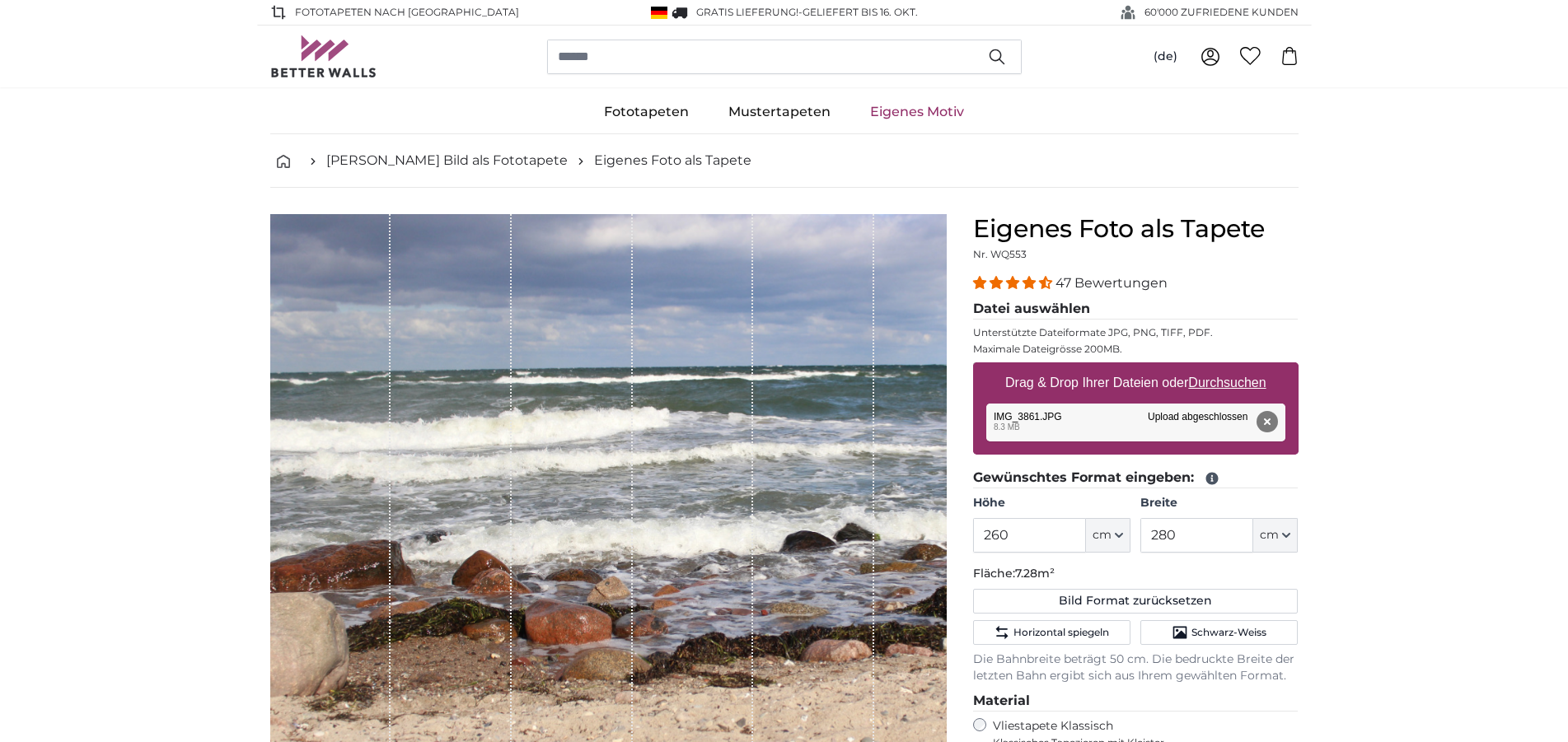
scroll to position [168, 0]
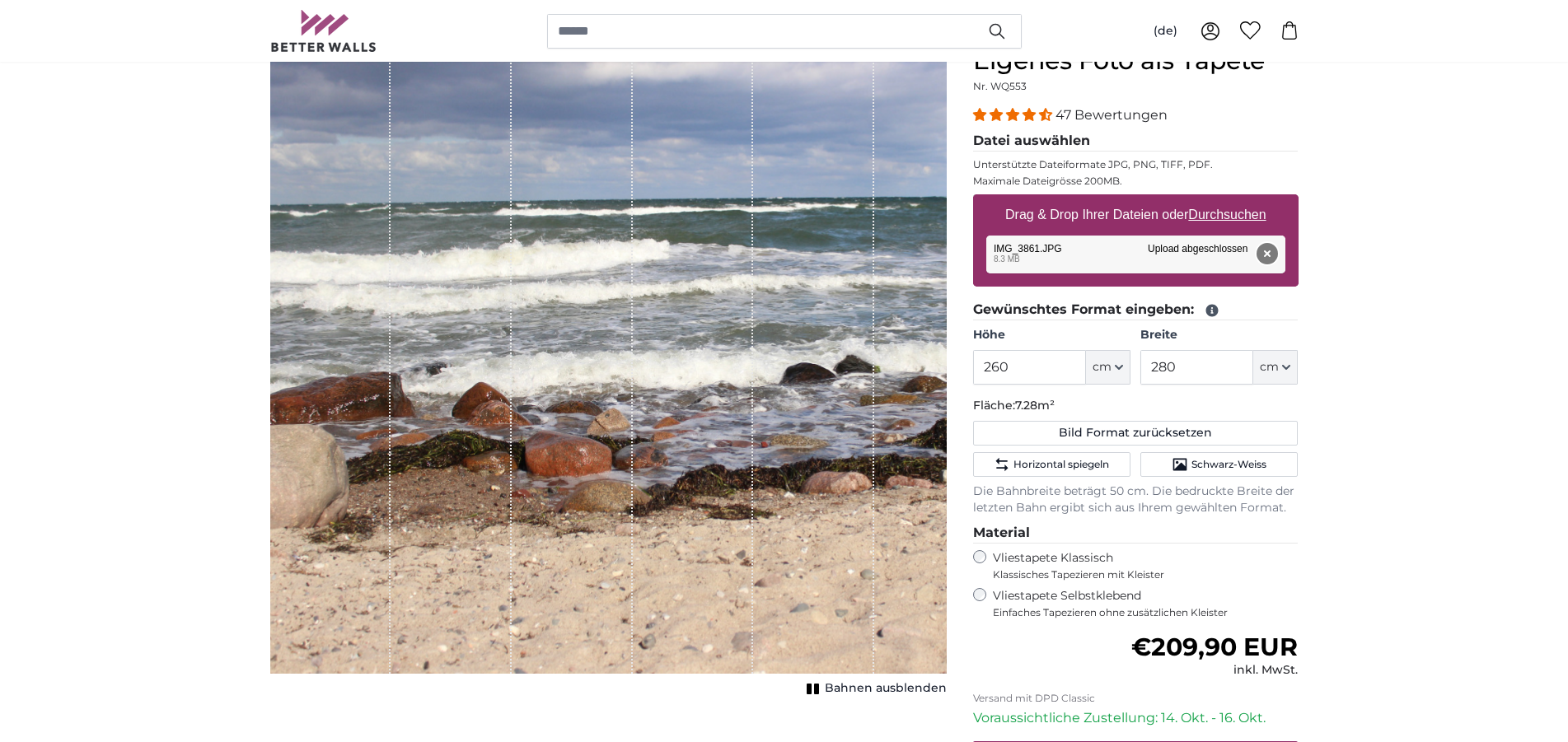
click at [1267, 260] on button "Entfernen" at bounding box center [1265, 253] width 21 height 21
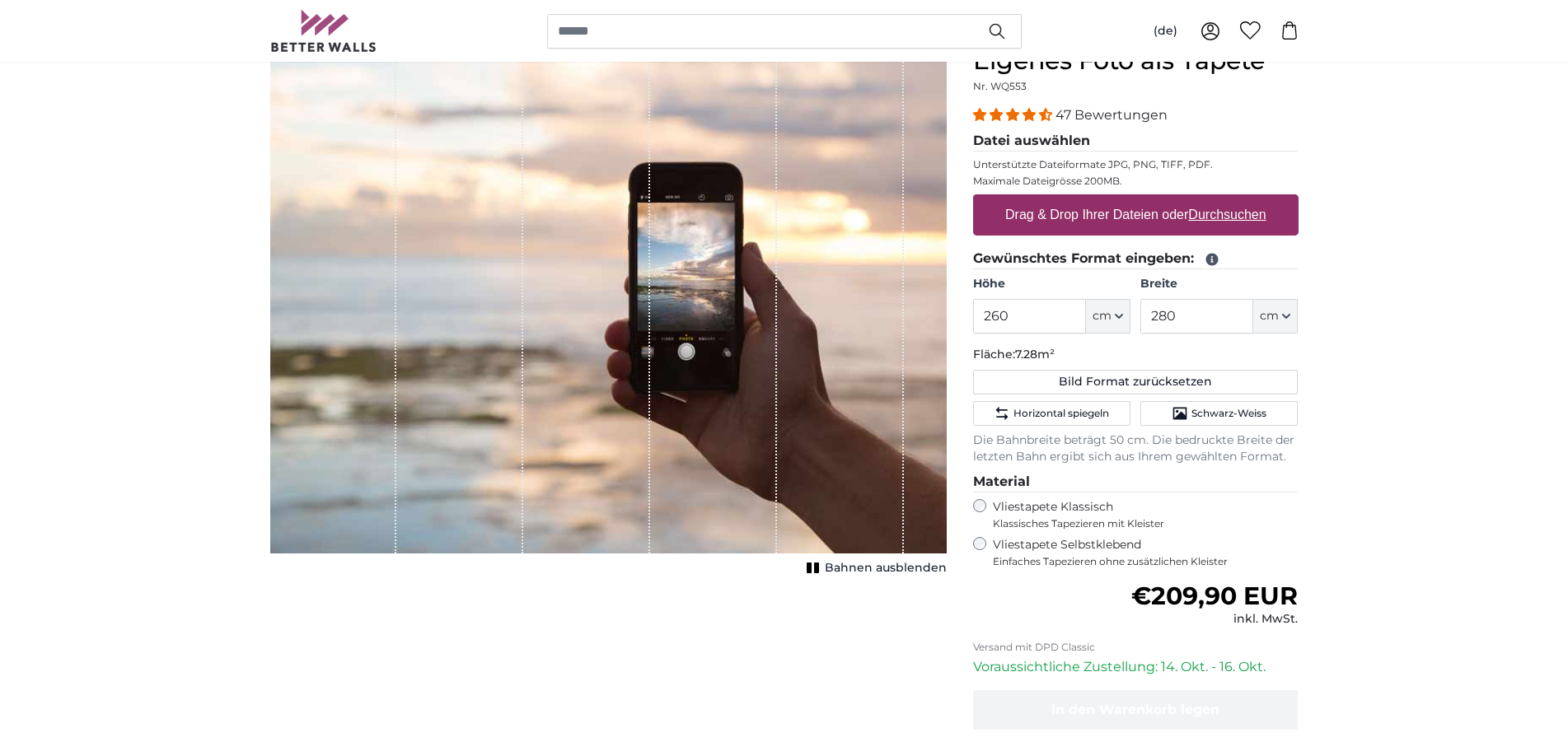
click at [1214, 214] on u "Durchsuchen" at bounding box center [1226, 214] width 78 height 14
click at [1214, 199] on input "Drag & Drop Ihrer Dateien oder Durchsuchen" at bounding box center [1135, 196] width 326 height 5
type input "**********"
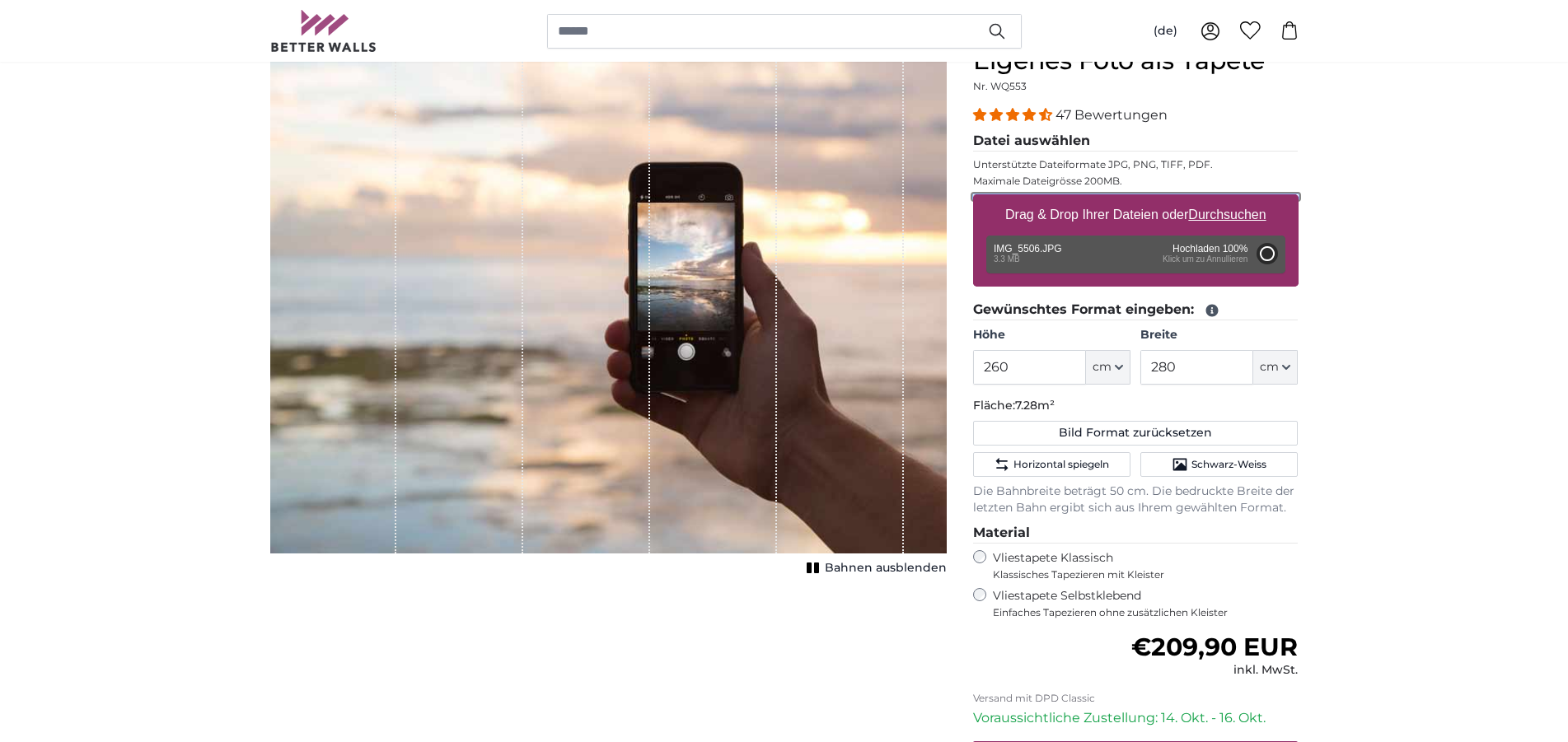
type input "200"
type input "266"
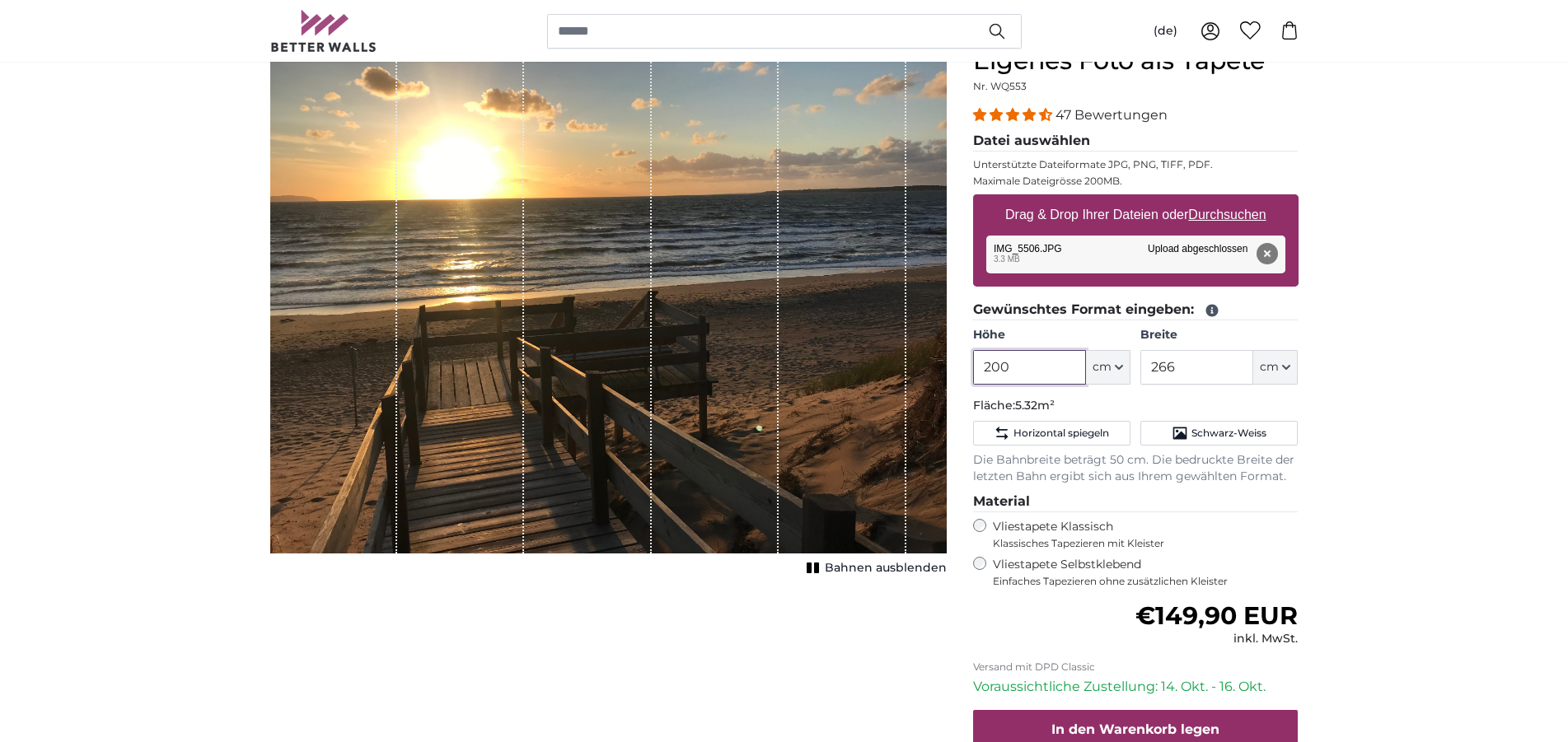
drag, startPoint x: 1015, startPoint y: 360, endPoint x: 946, endPoint y: 365, distance: 69.2
click at [973, 365] on input "200" at bounding box center [1030, 368] width 113 height 35
type input "260"
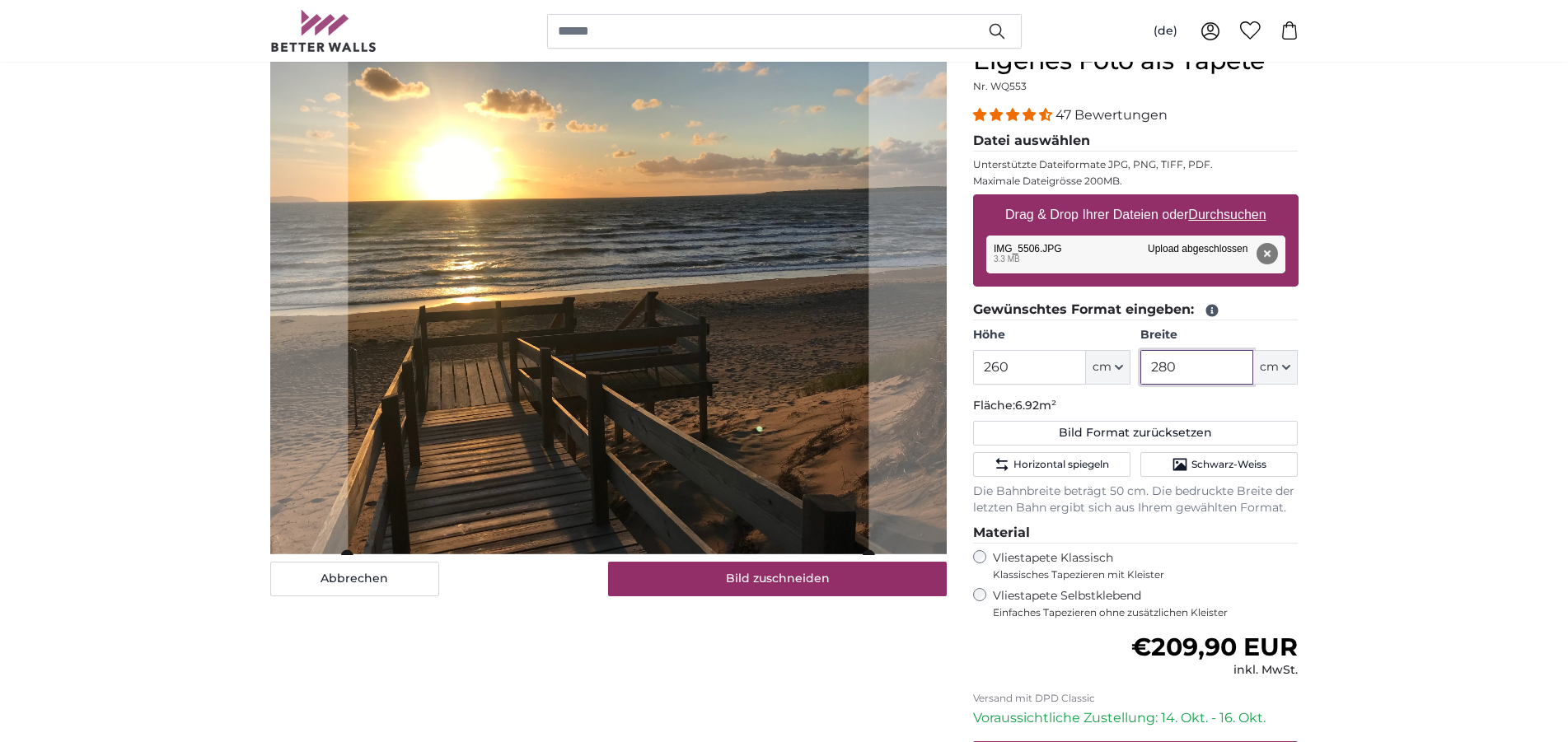
type input "280"
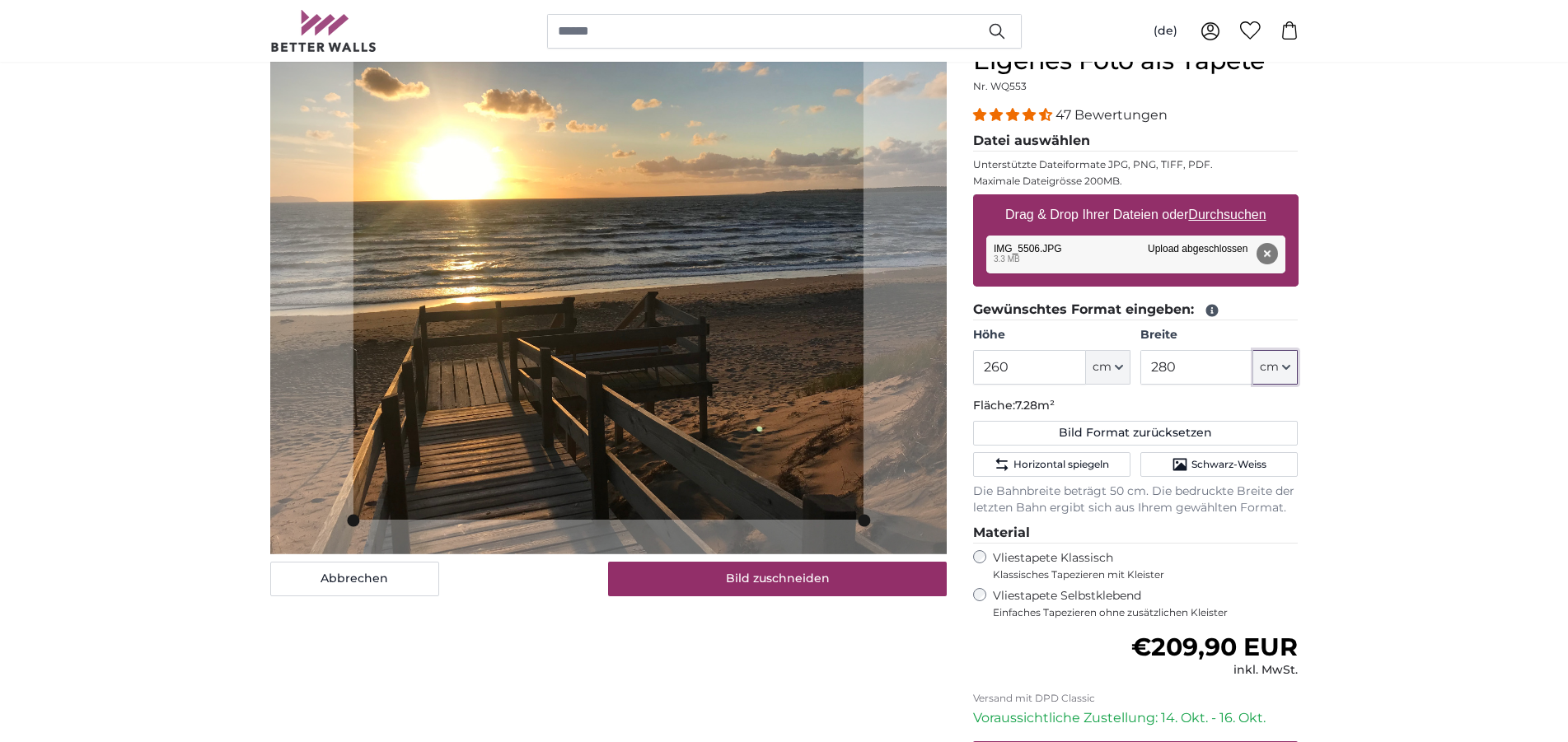
click at [0, 0] on slot at bounding box center [0, 0] width 0 height 0
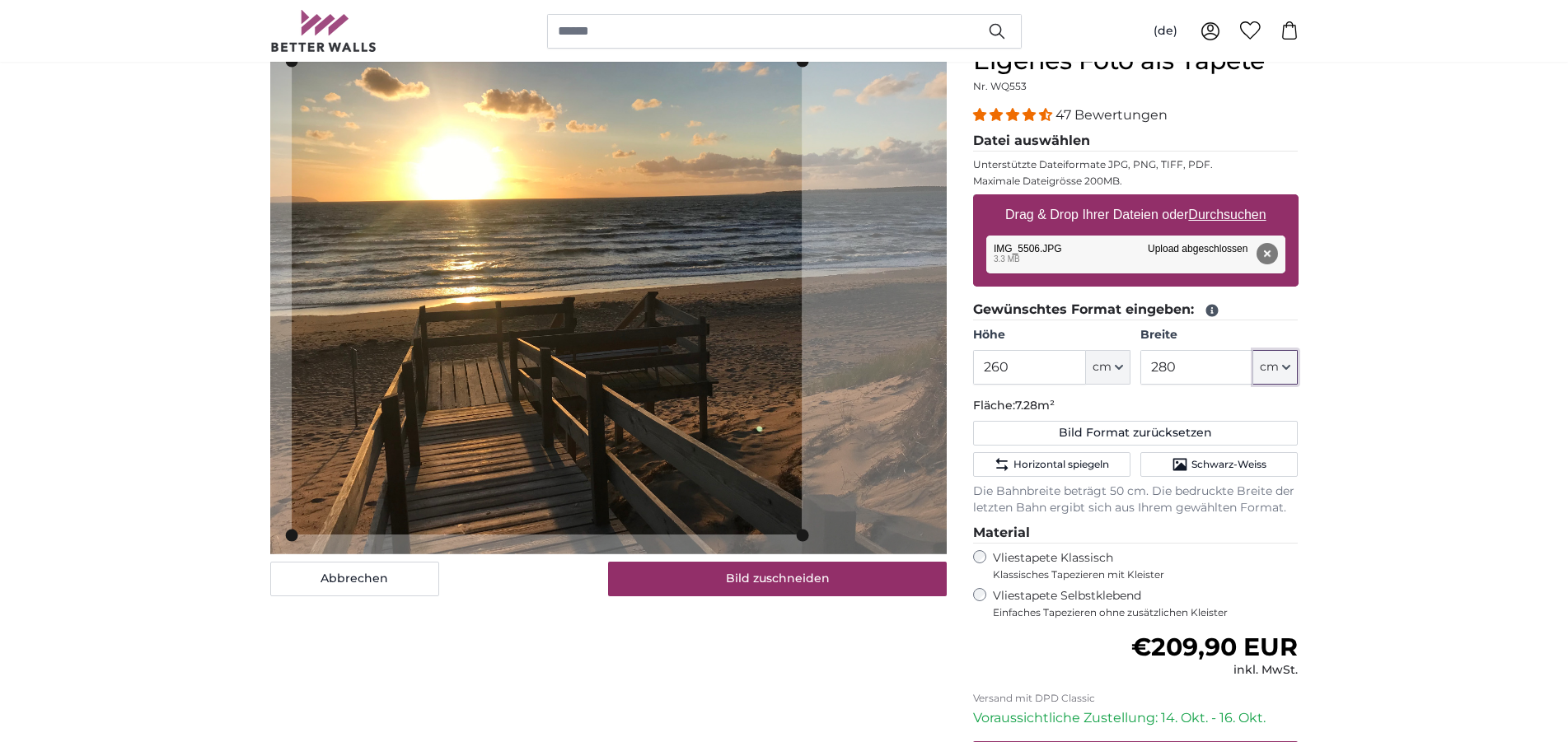
click at [574, 270] on cropper-handle at bounding box center [546, 298] width 510 height 474
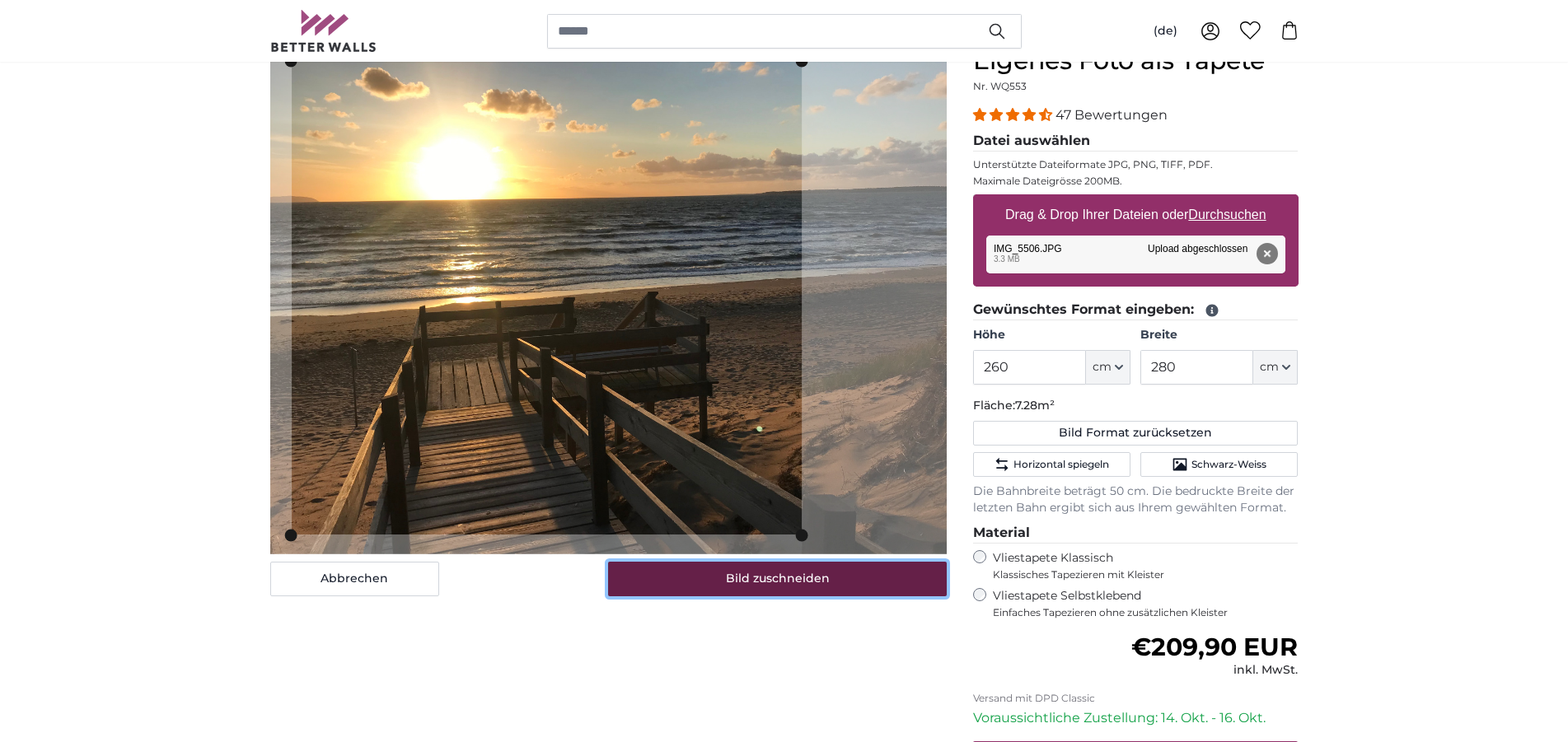
click at [773, 577] on button "Bild zuschneiden" at bounding box center [777, 580] width 339 height 35
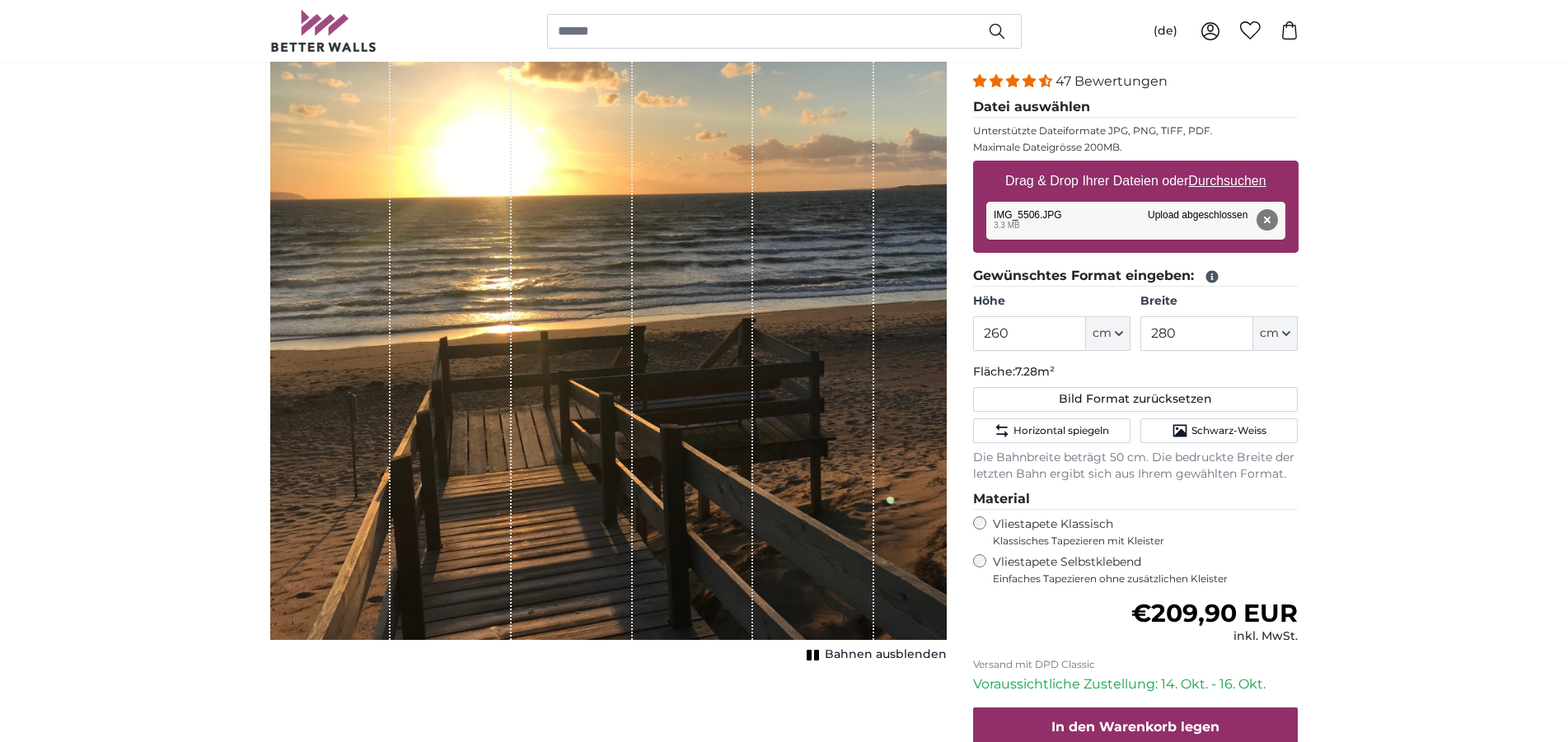
scroll to position [168, 0]
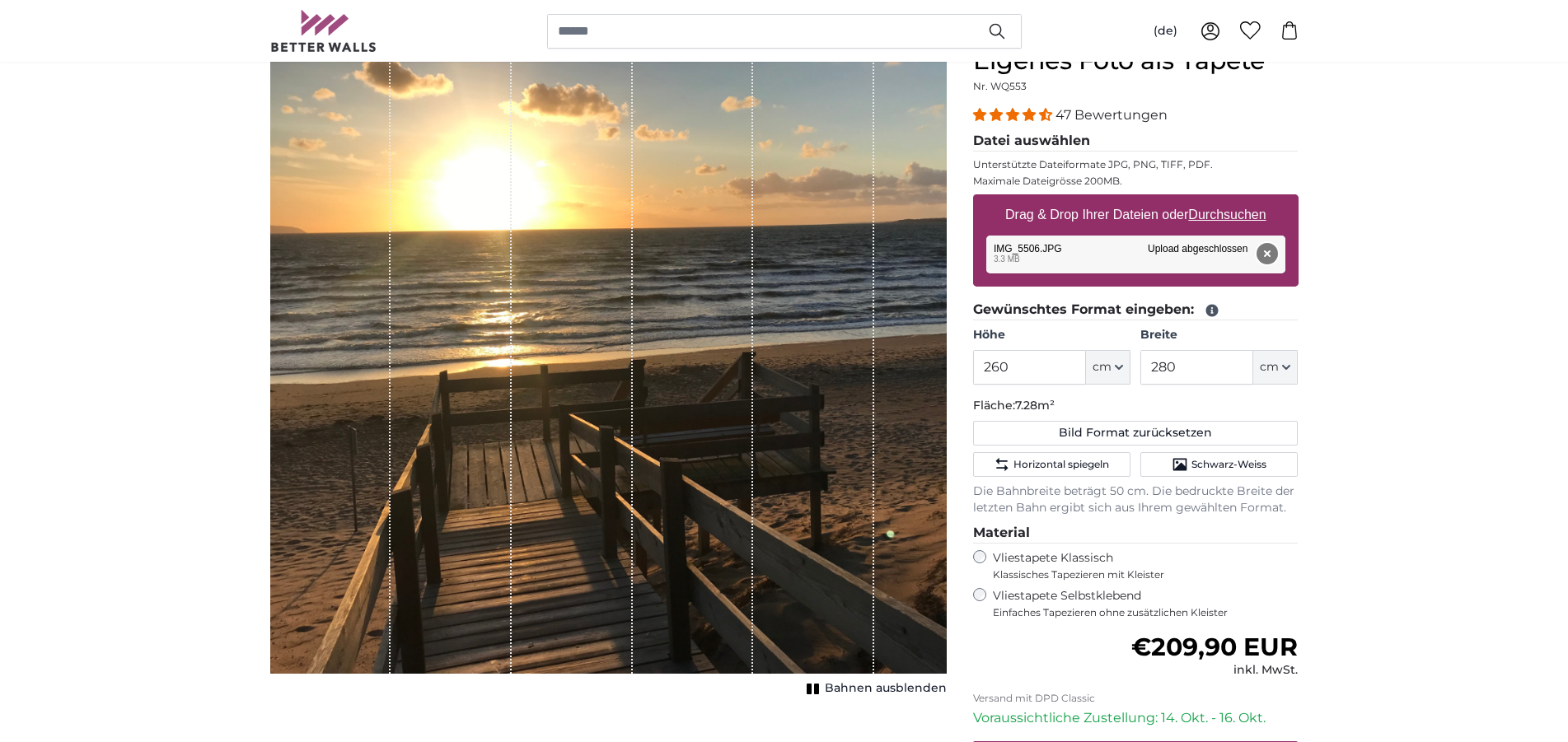
click at [1265, 251] on button "Entfernen" at bounding box center [1265, 253] width 21 height 21
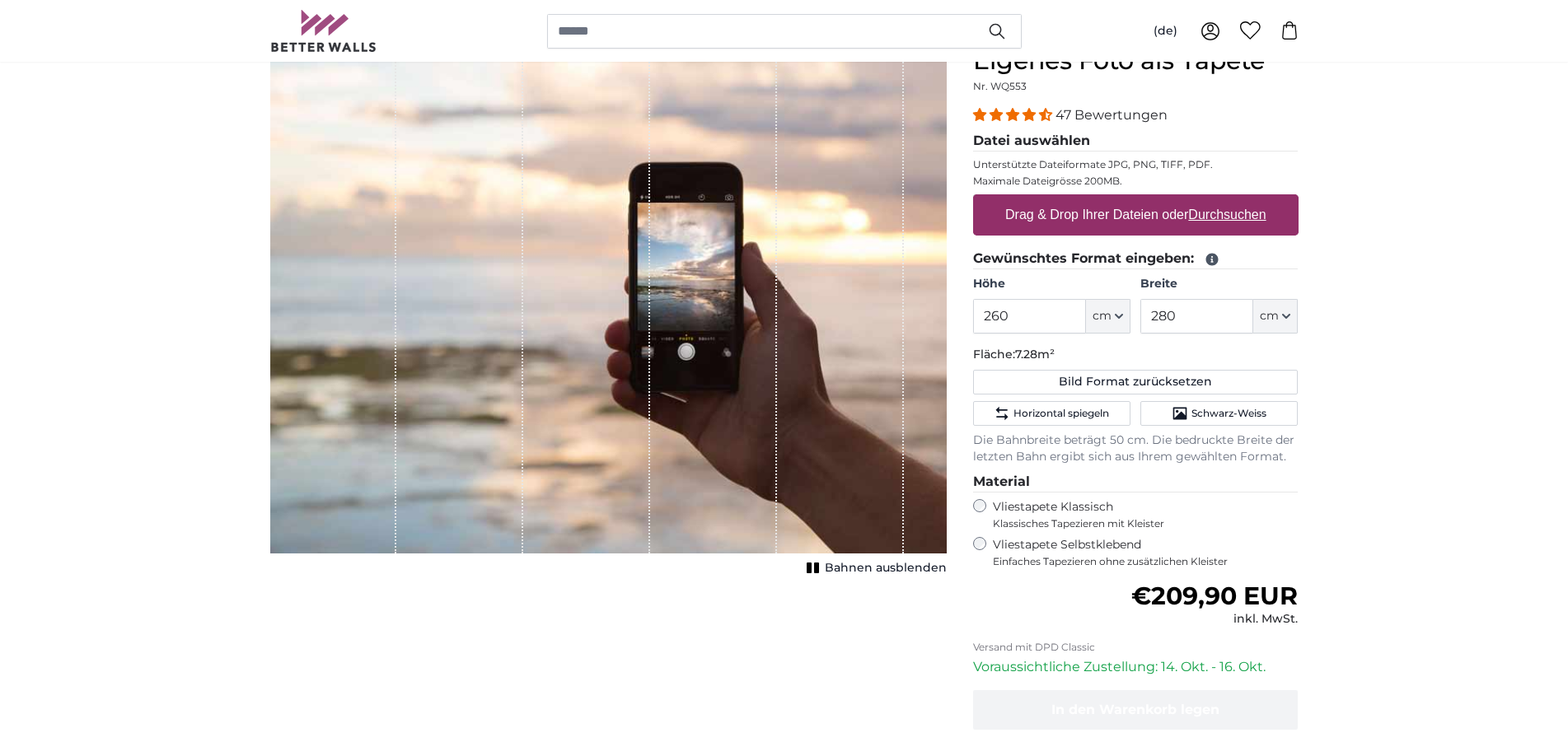
click at [1221, 220] on u "Durchsuchen" at bounding box center [1226, 214] width 78 height 14
click at [1221, 199] on input "Drag & Drop Ihrer Dateien oder Durchsuchen" at bounding box center [1135, 196] width 326 height 5
type input "**********"
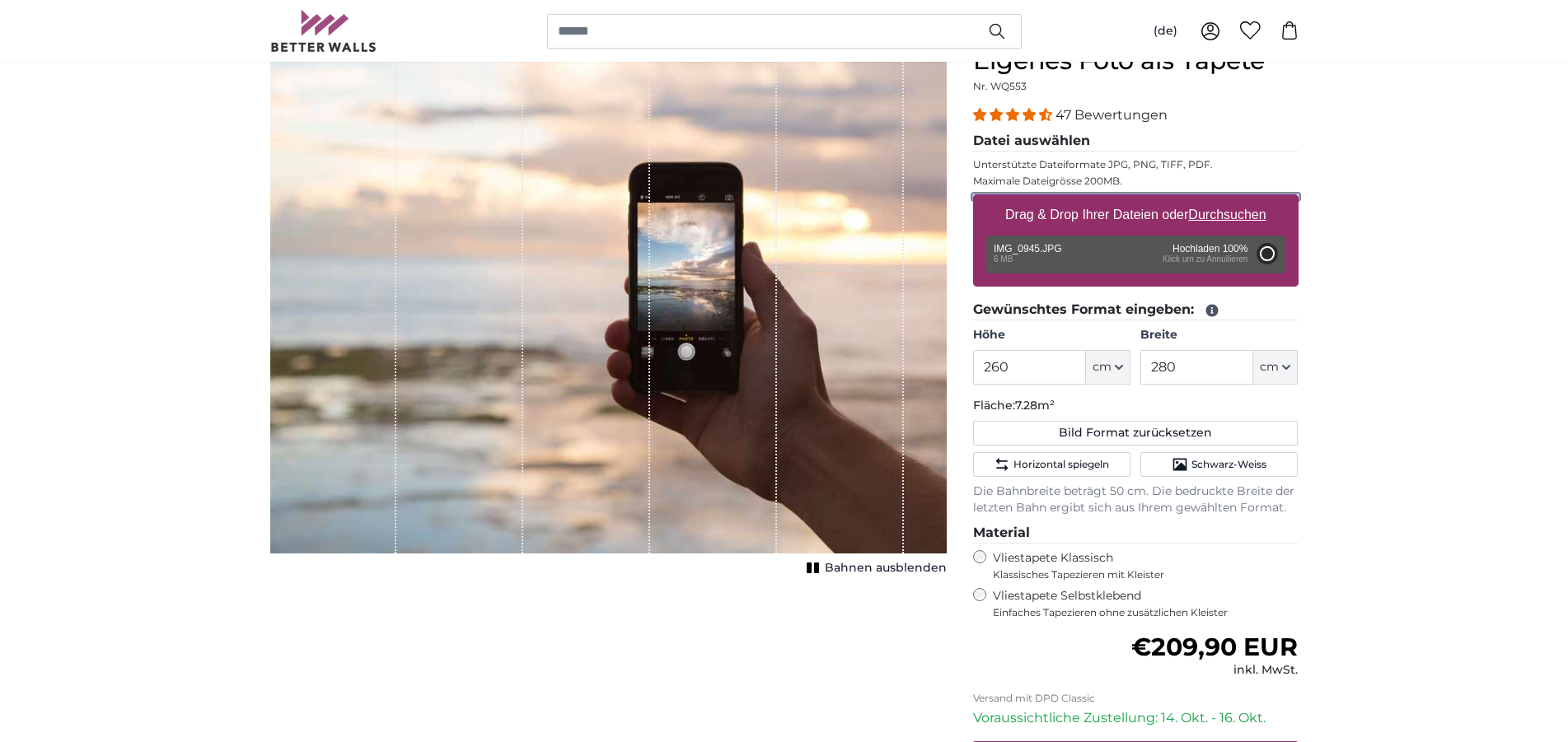
type input "200"
type input "300"
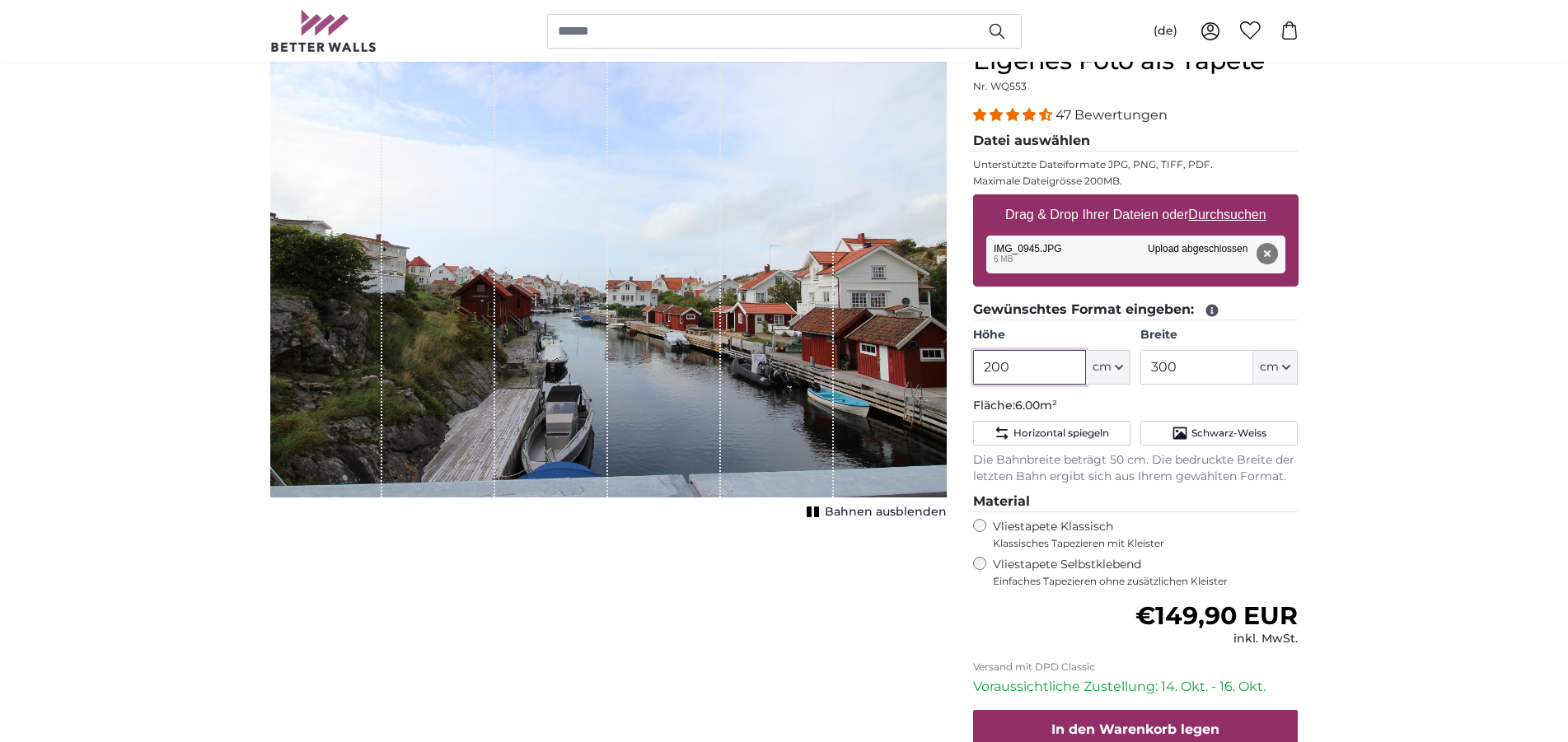
drag, startPoint x: 1049, startPoint y: 368, endPoint x: 971, endPoint y: 374, distance: 78.2
click at [973, 374] on input "200" at bounding box center [1030, 368] width 113 height 35
type input "260"
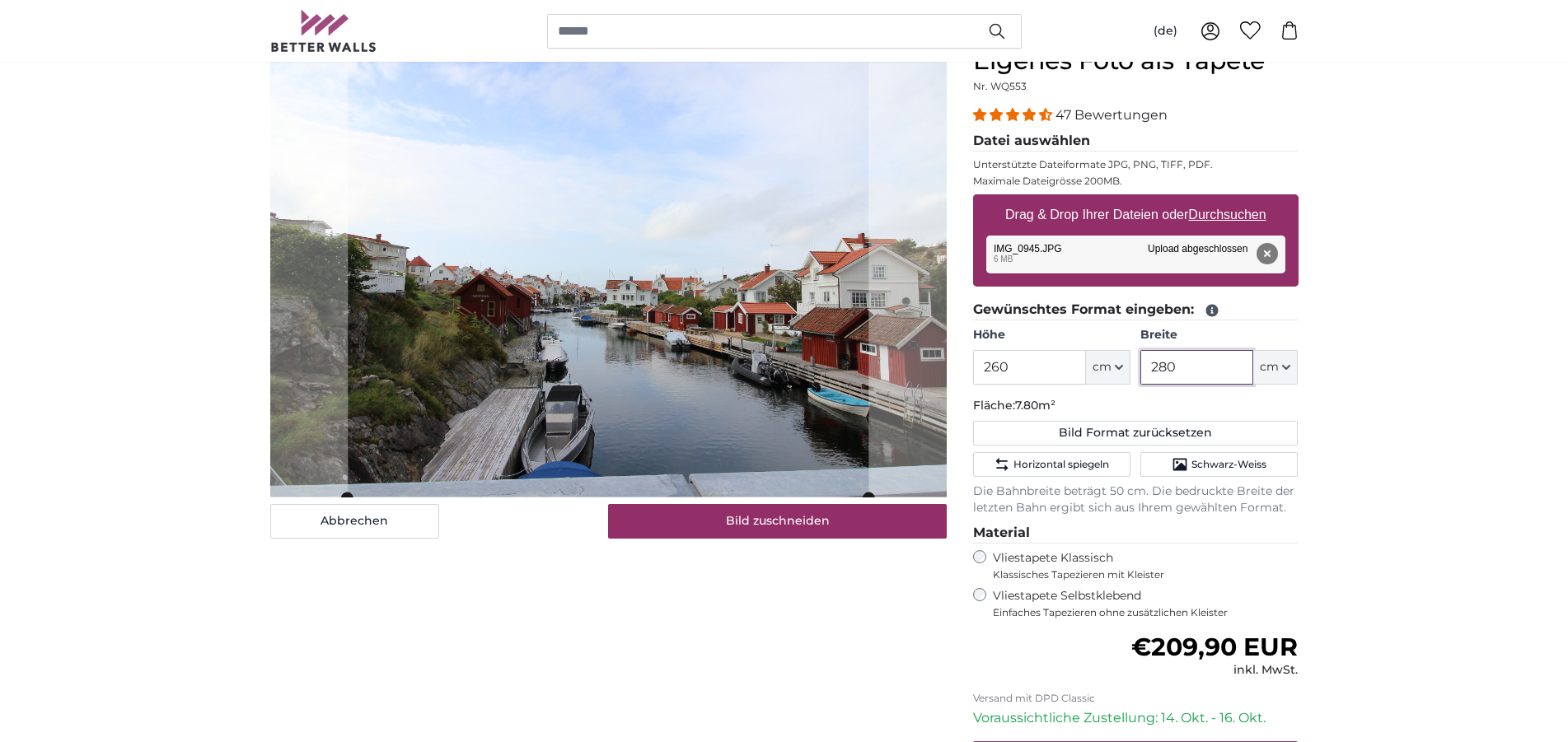
type input "280"
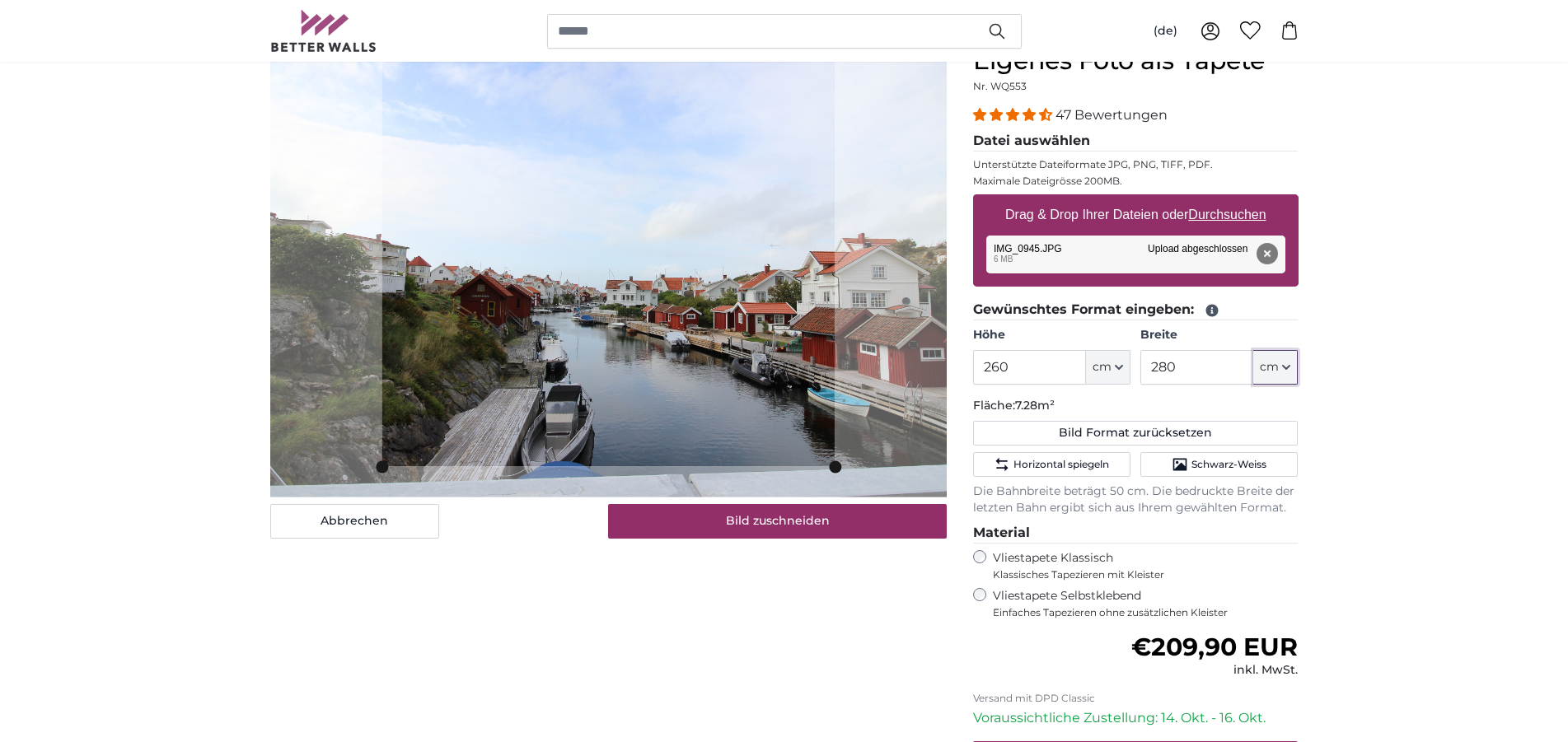
click at [0, 0] on slot at bounding box center [0, 0] width 0 height 0
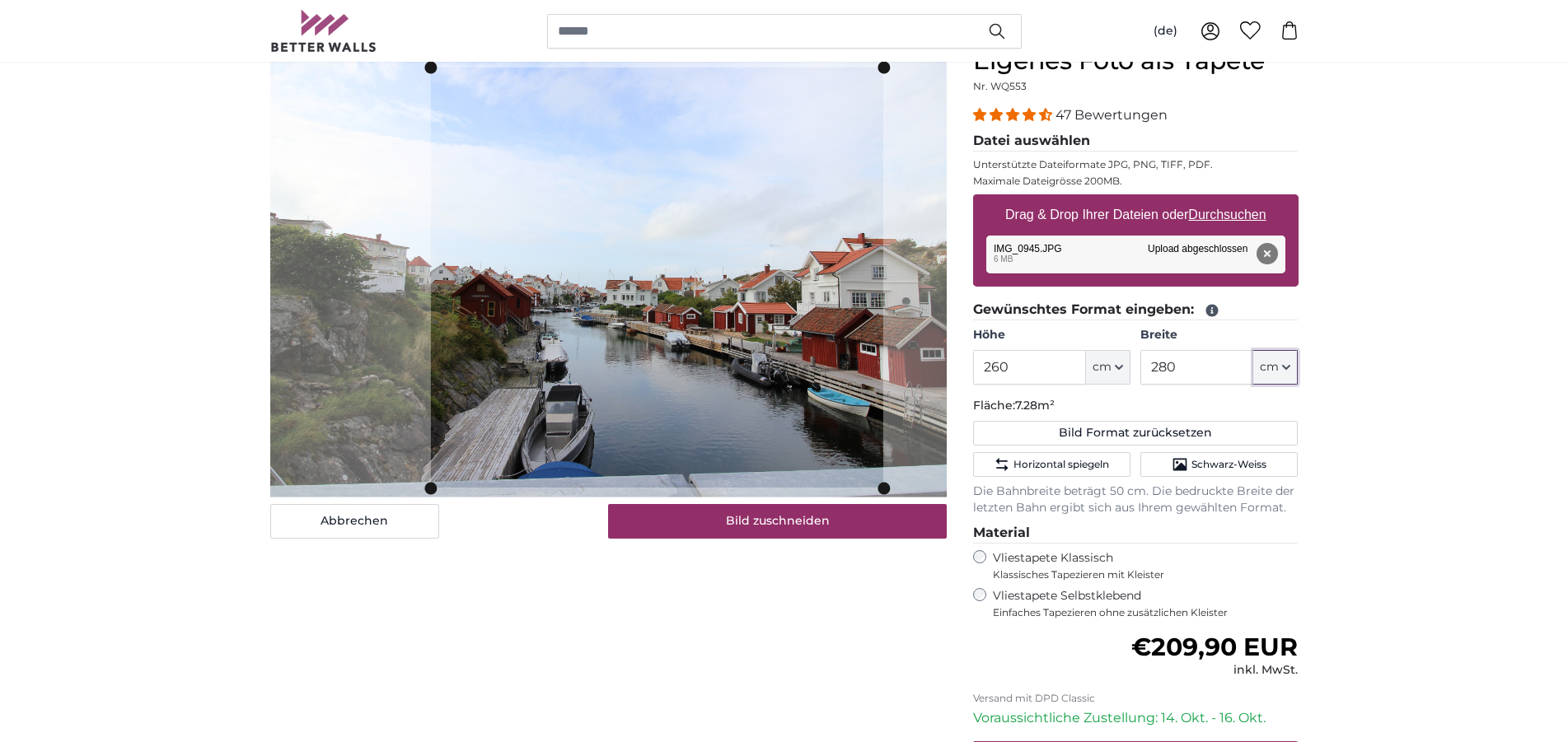
click at [698, 312] on cropper-handle at bounding box center [655, 277] width 452 height 420
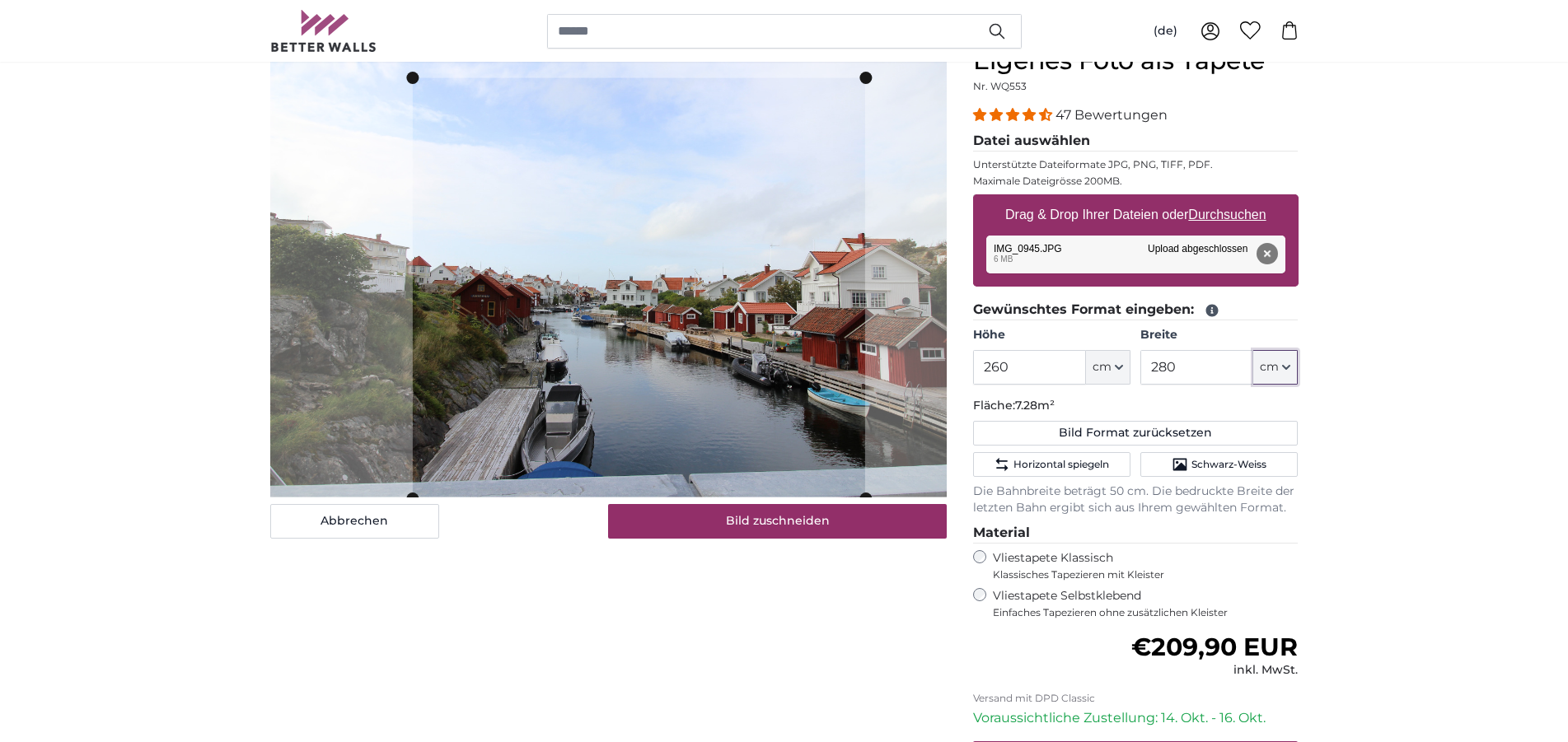
click at [672, 354] on cropper-handle at bounding box center [637, 288] width 452 height 420
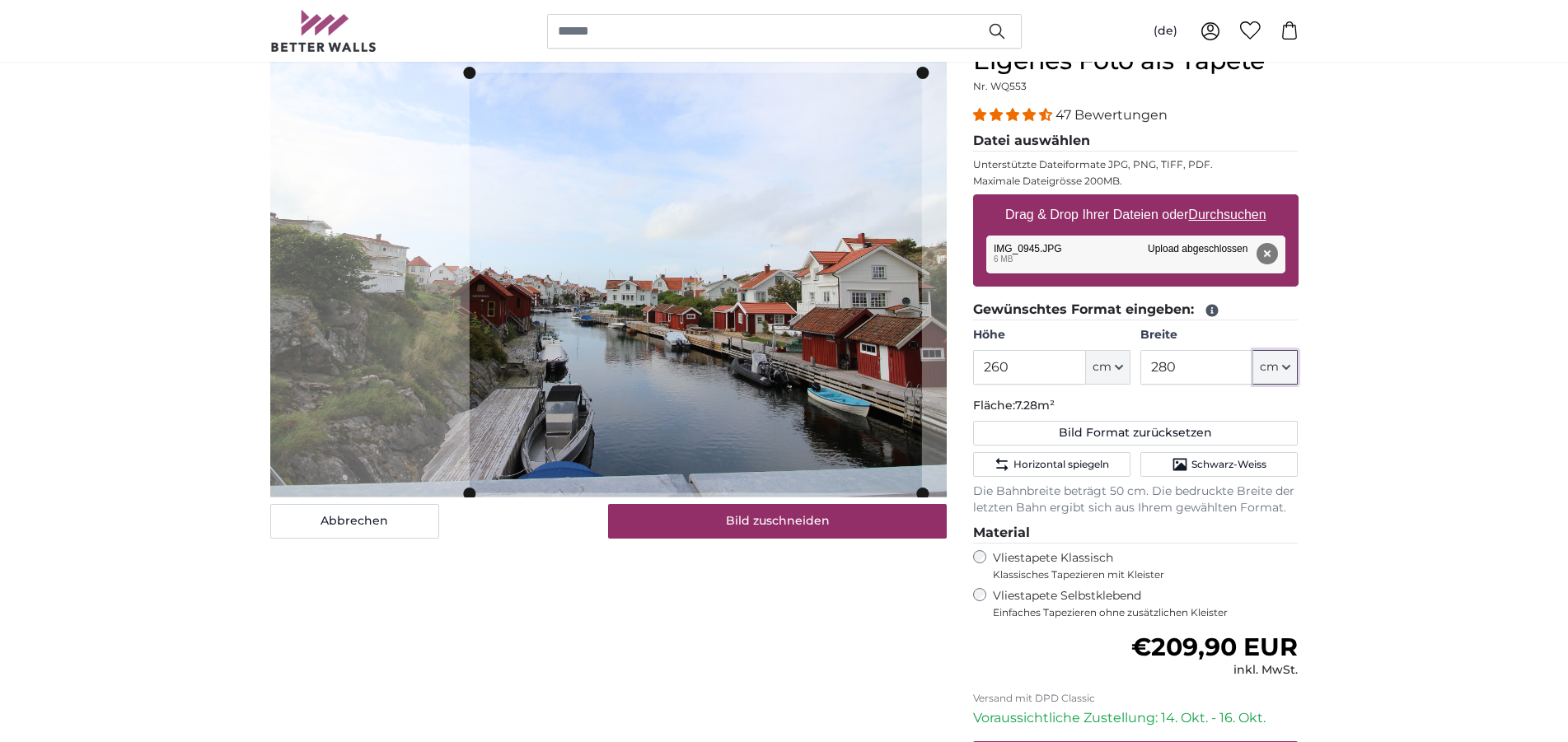
click at [729, 300] on cropper-handle at bounding box center [695, 283] width 452 height 420
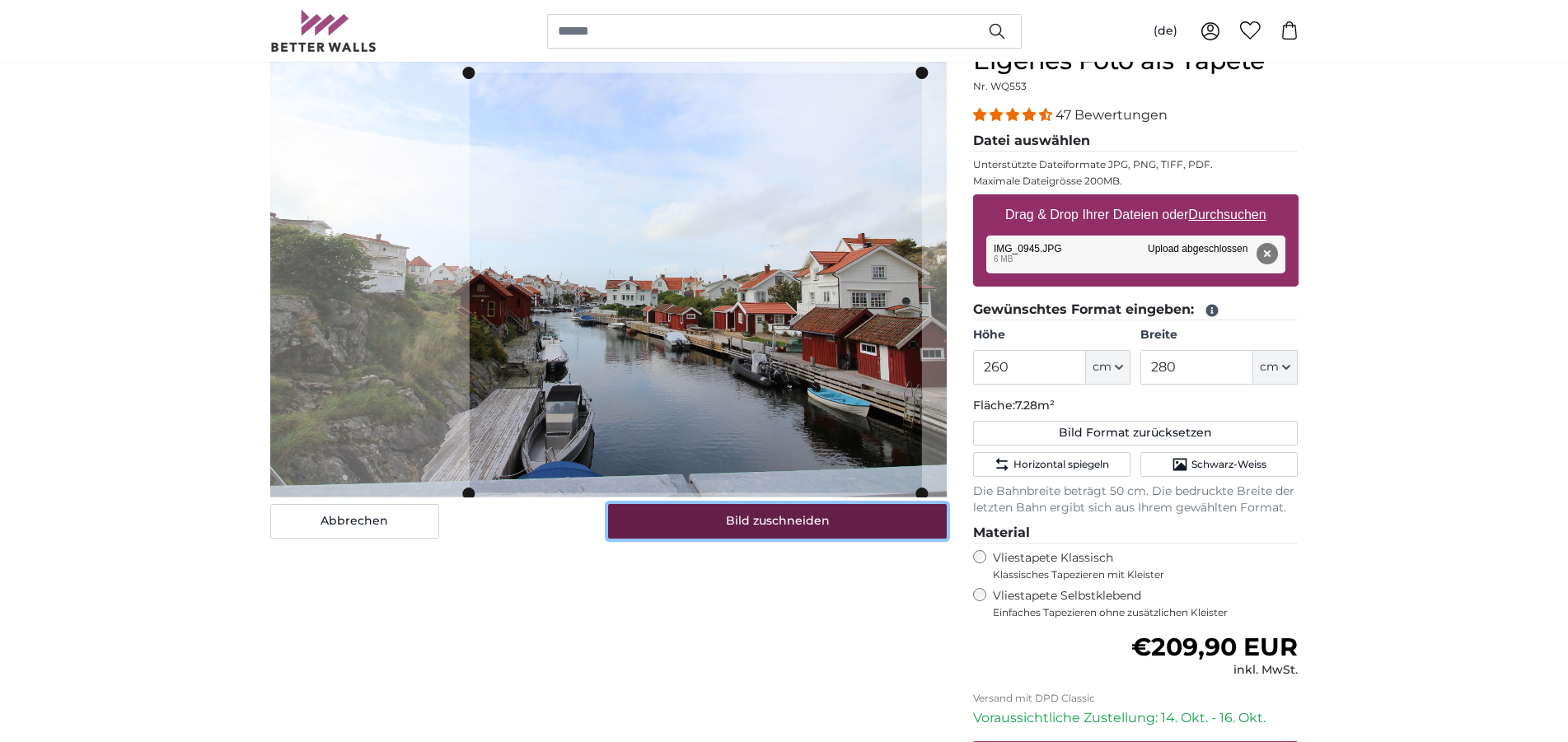
click at [779, 516] on button "Bild zuschneiden" at bounding box center [777, 521] width 339 height 35
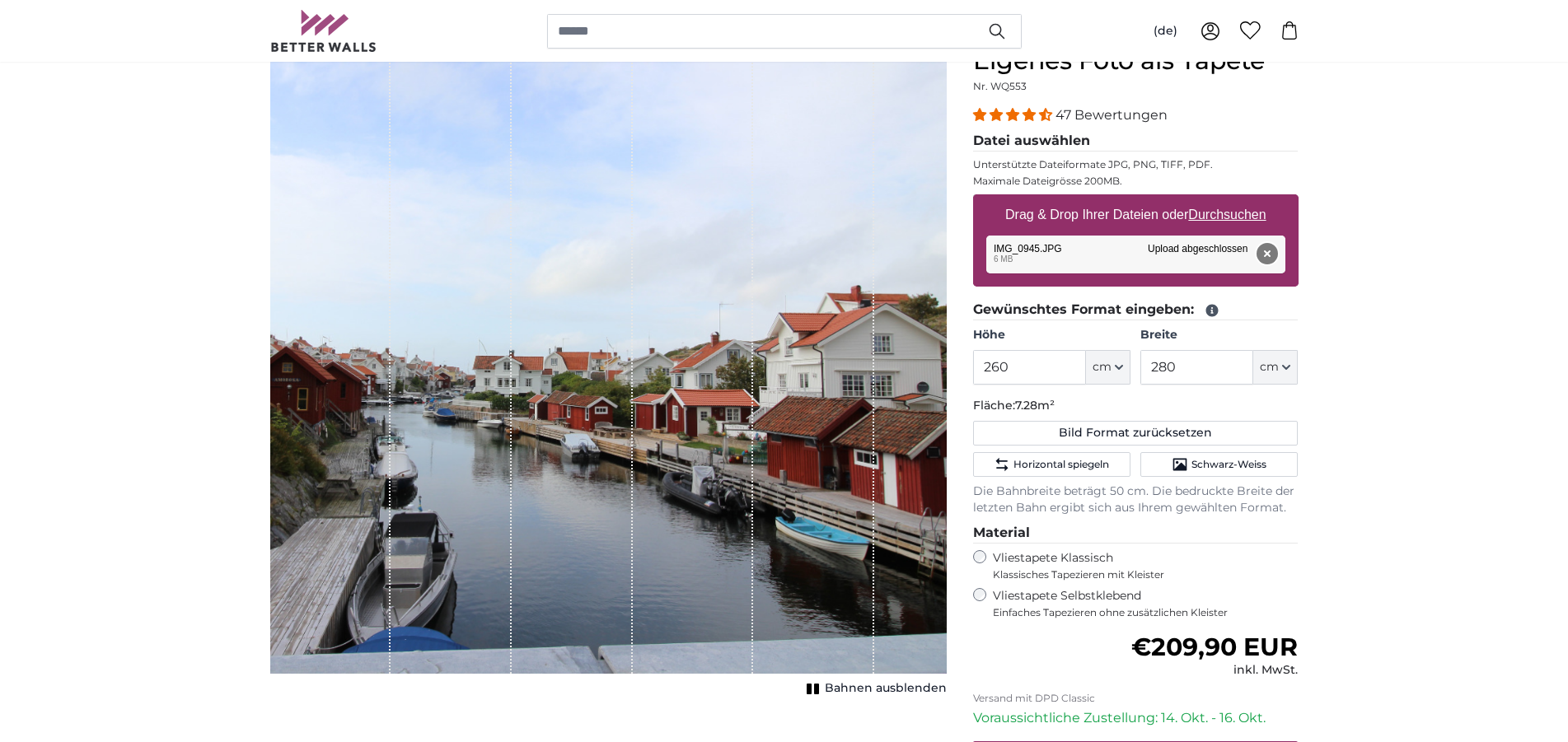
click at [1263, 257] on button "Entfernen" at bounding box center [1265, 253] width 21 height 21
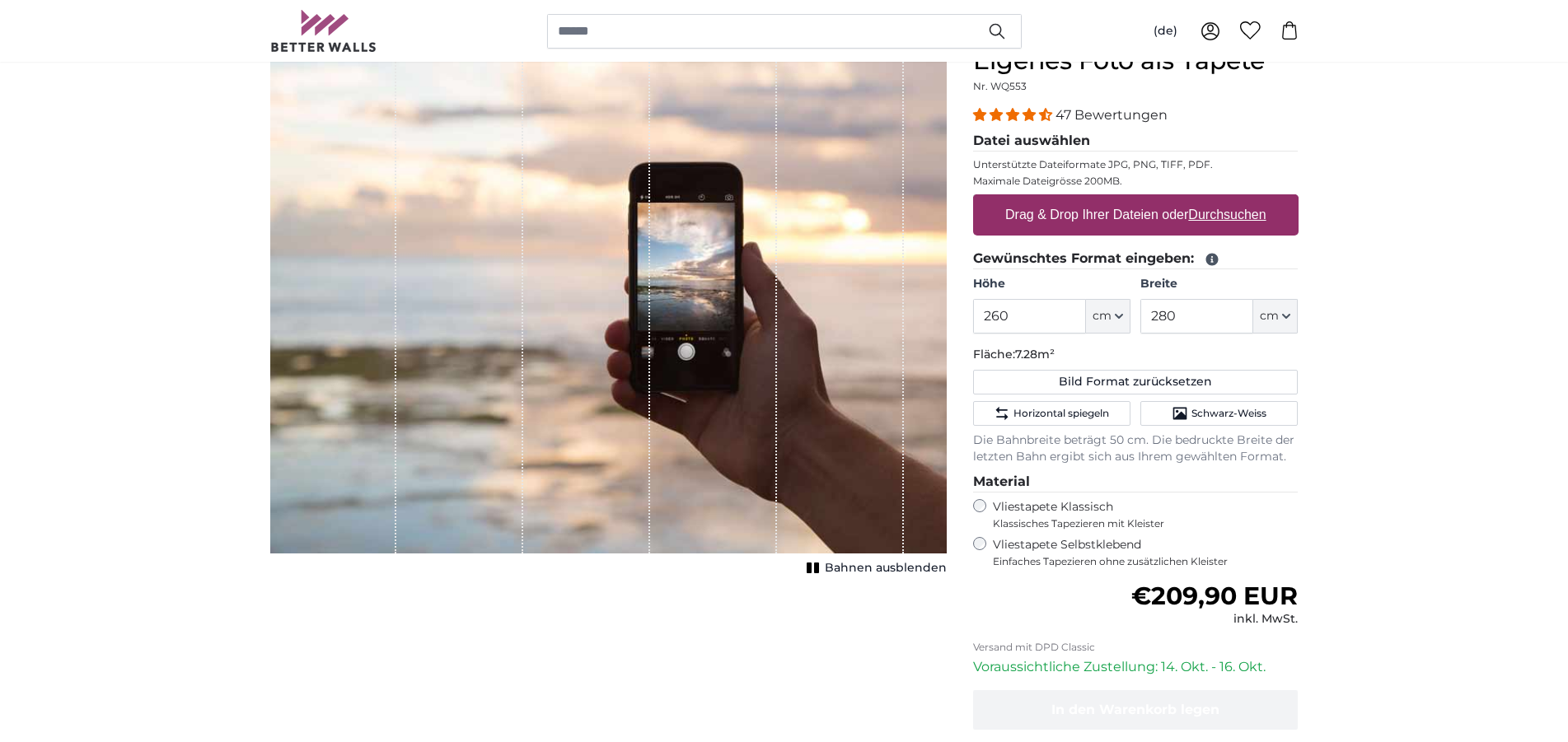
click at [1217, 218] on u "Durchsuchen" at bounding box center [1226, 214] width 78 height 14
click at [1217, 199] on input "Drag & Drop Ihrer Dateien oder Durchsuchen" at bounding box center [1135, 196] width 326 height 5
type input "**********"
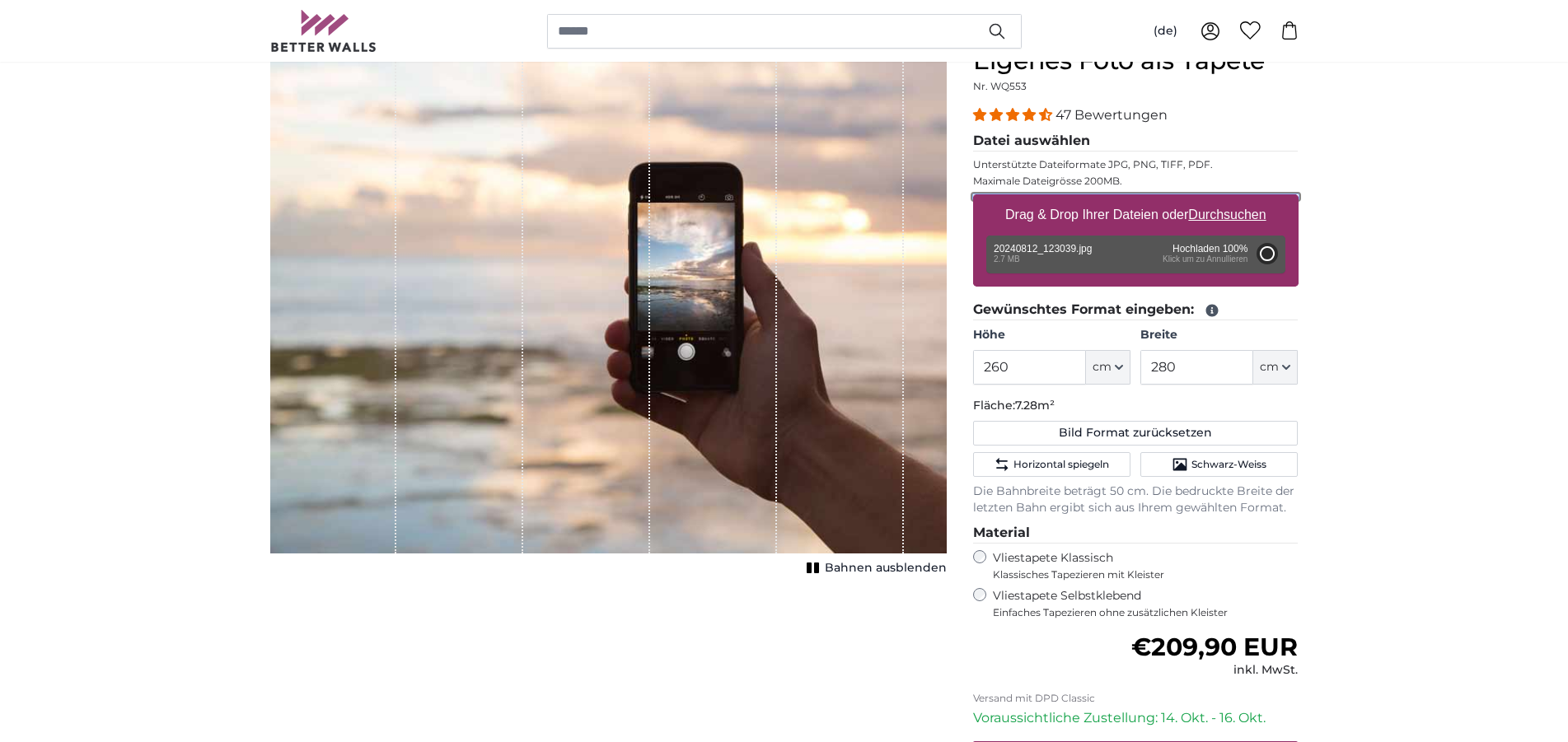
type input "200"
type input "266"
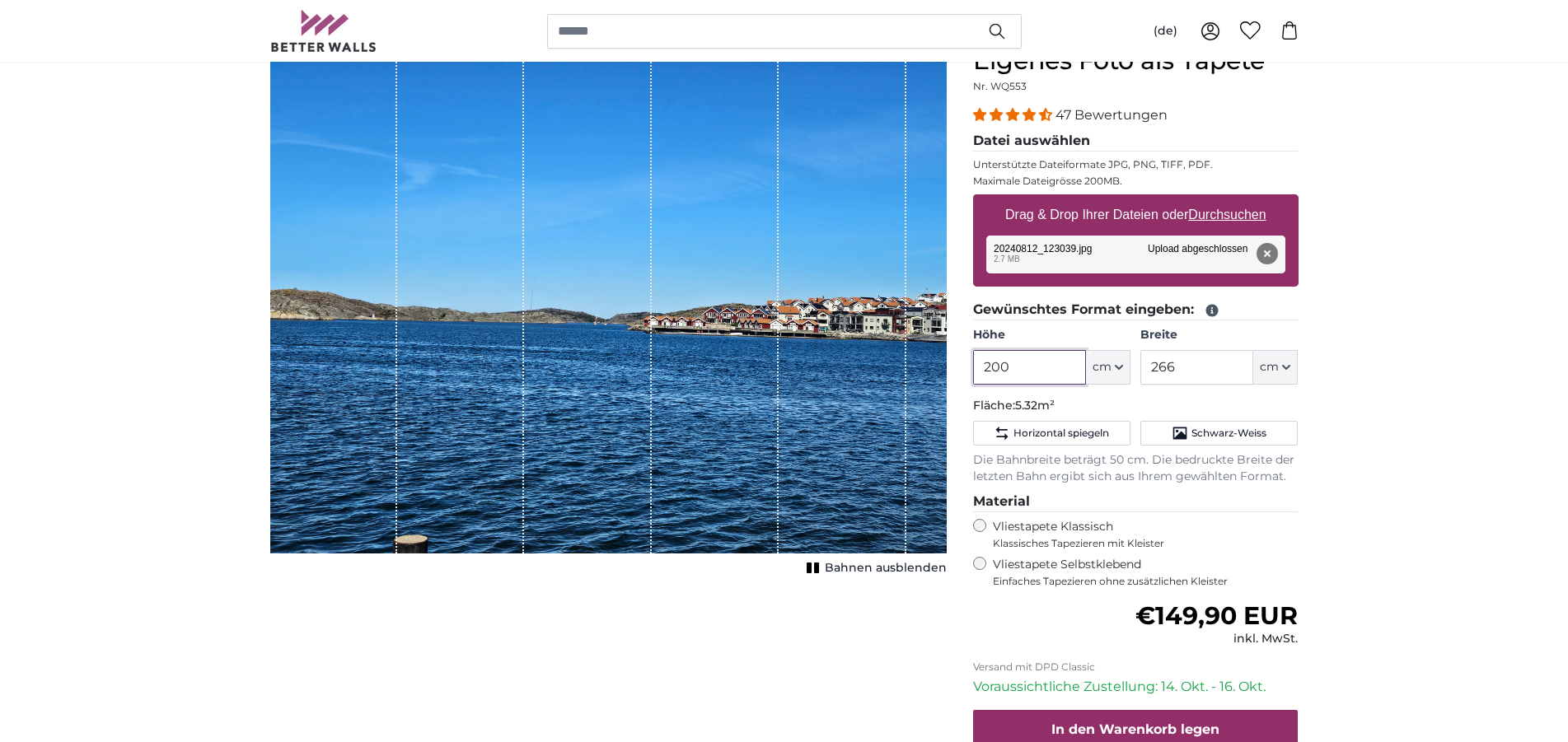
drag, startPoint x: 1032, startPoint y: 370, endPoint x: 966, endPoint y: 371, distance: 66.0
click at [973, 371] on input "200" at bounding box center [1030, 368] width 113 height 35
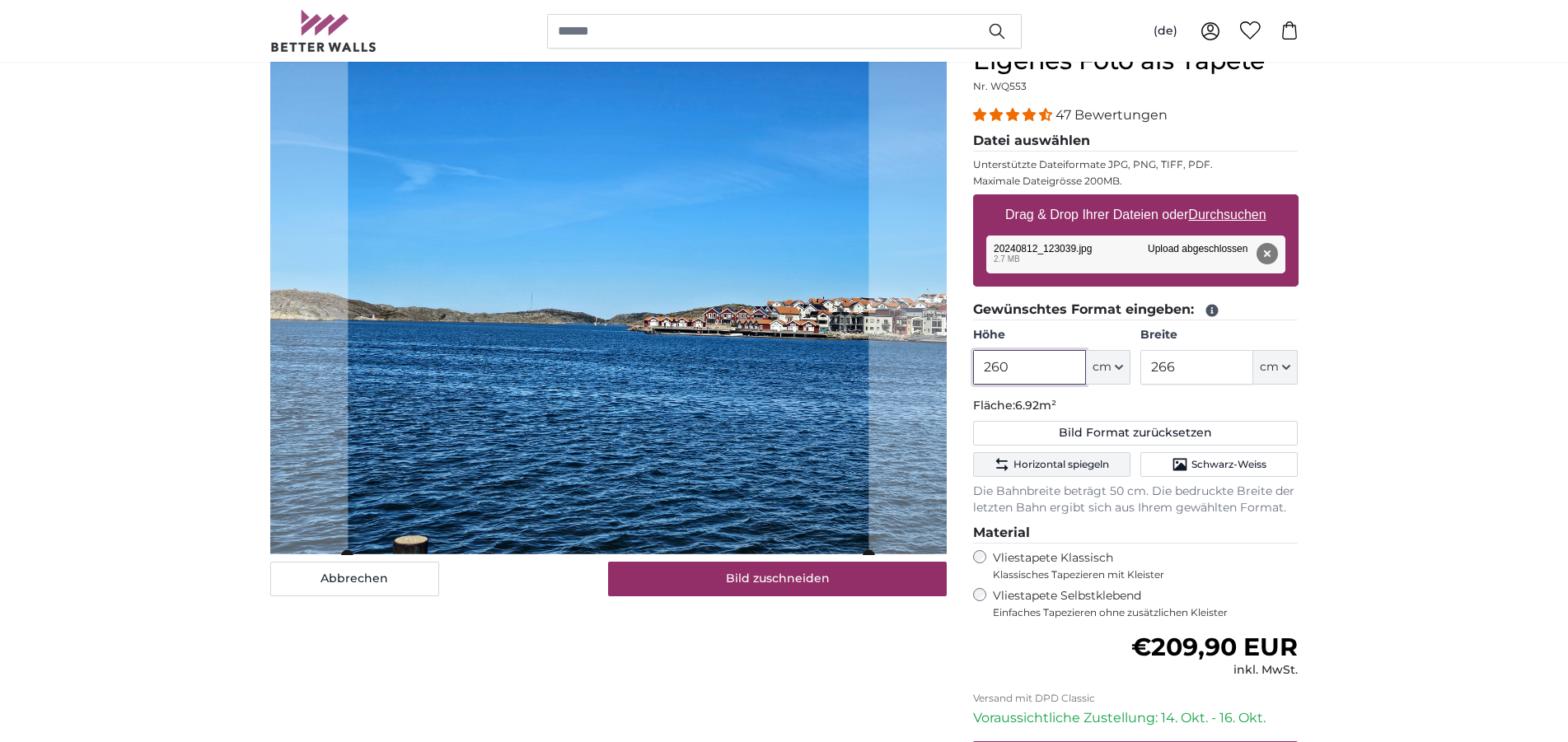
type input "260"
type input "280"
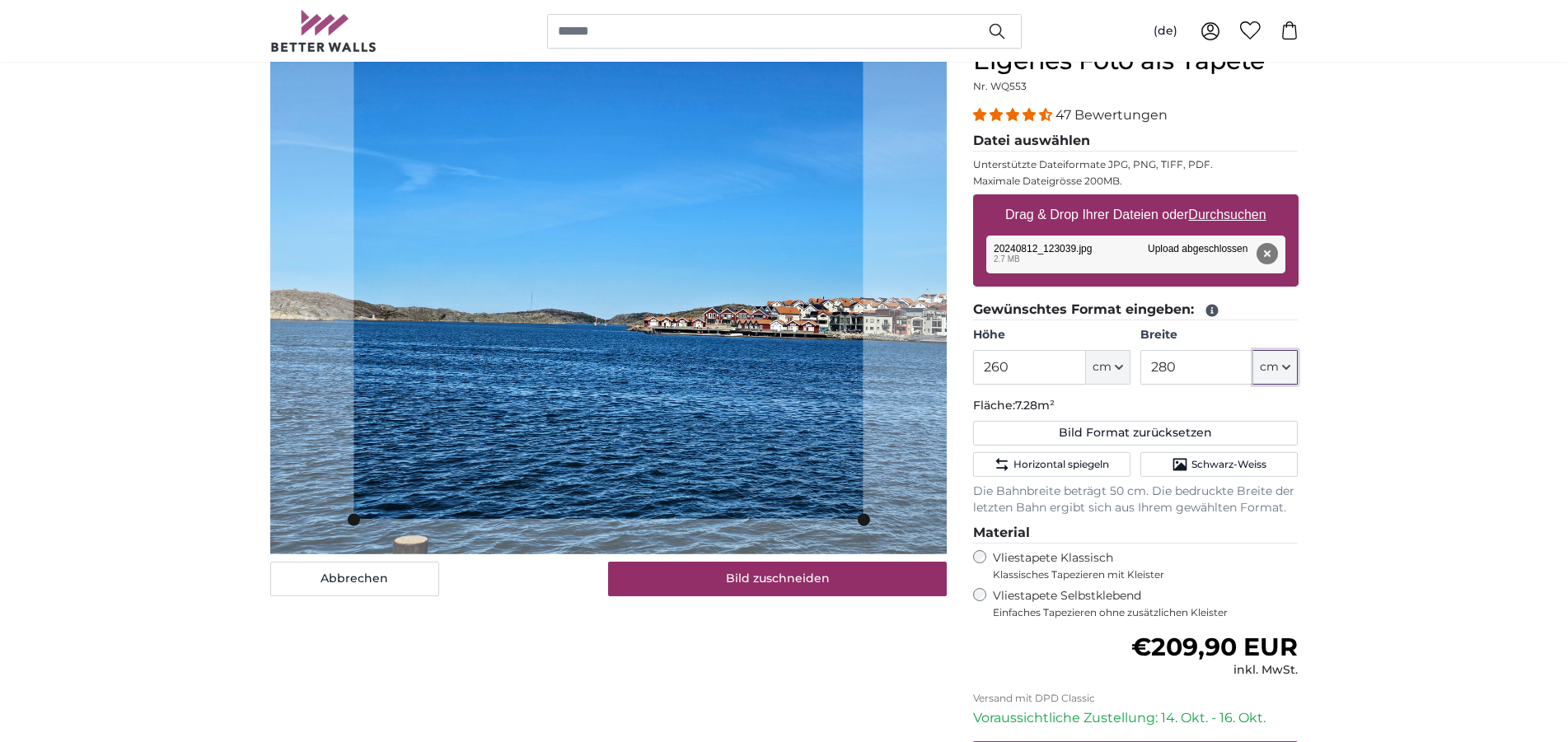
click at [0, 0] on slot at bounding box center [0, 0] width 0 height 0
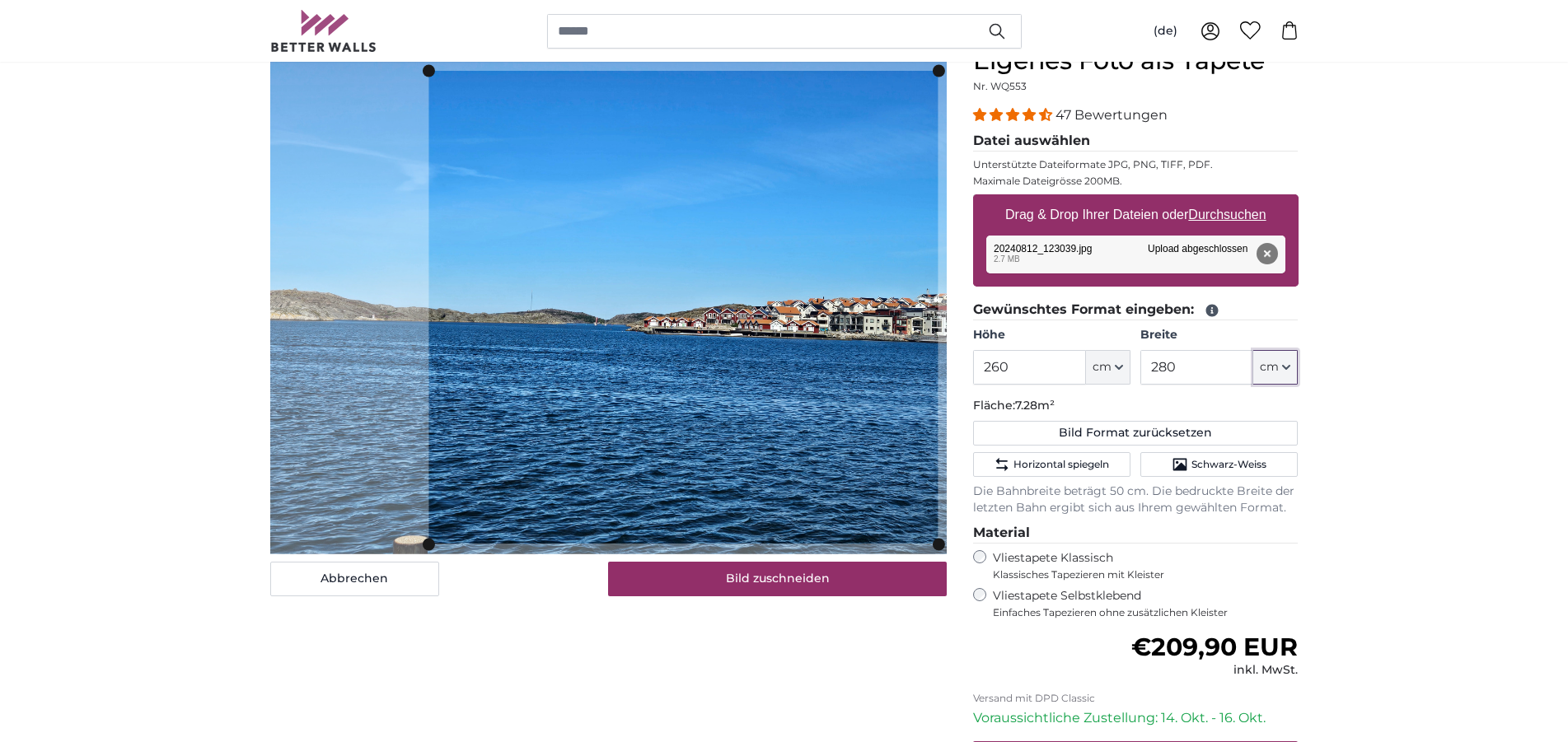
click at [633, 379] on cropper-handle at bounding box center [683, 308] width 509 height 473
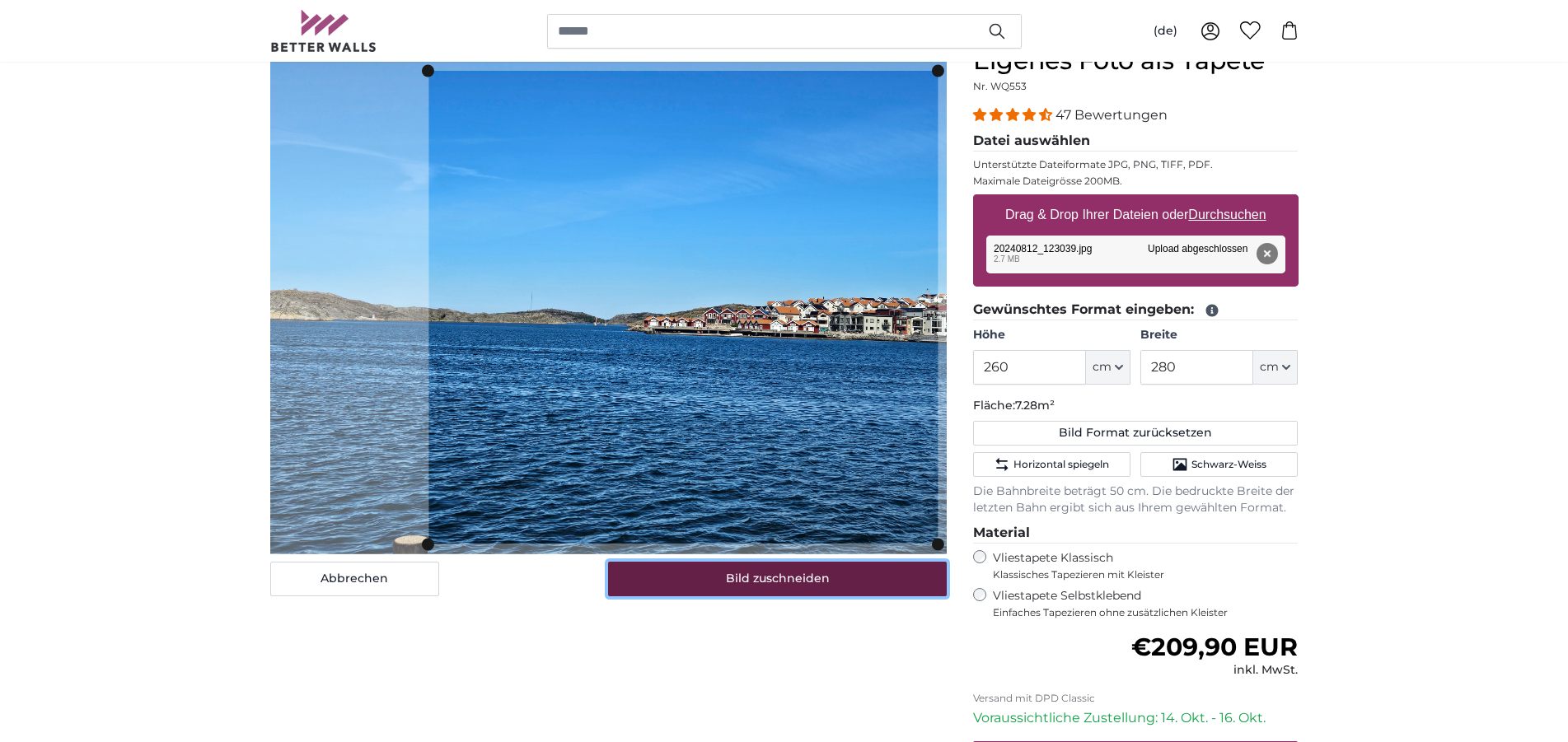
click at [731, 577] on button "Bild zuschneiden" at bounding box center [777, 580] width 339 height 35
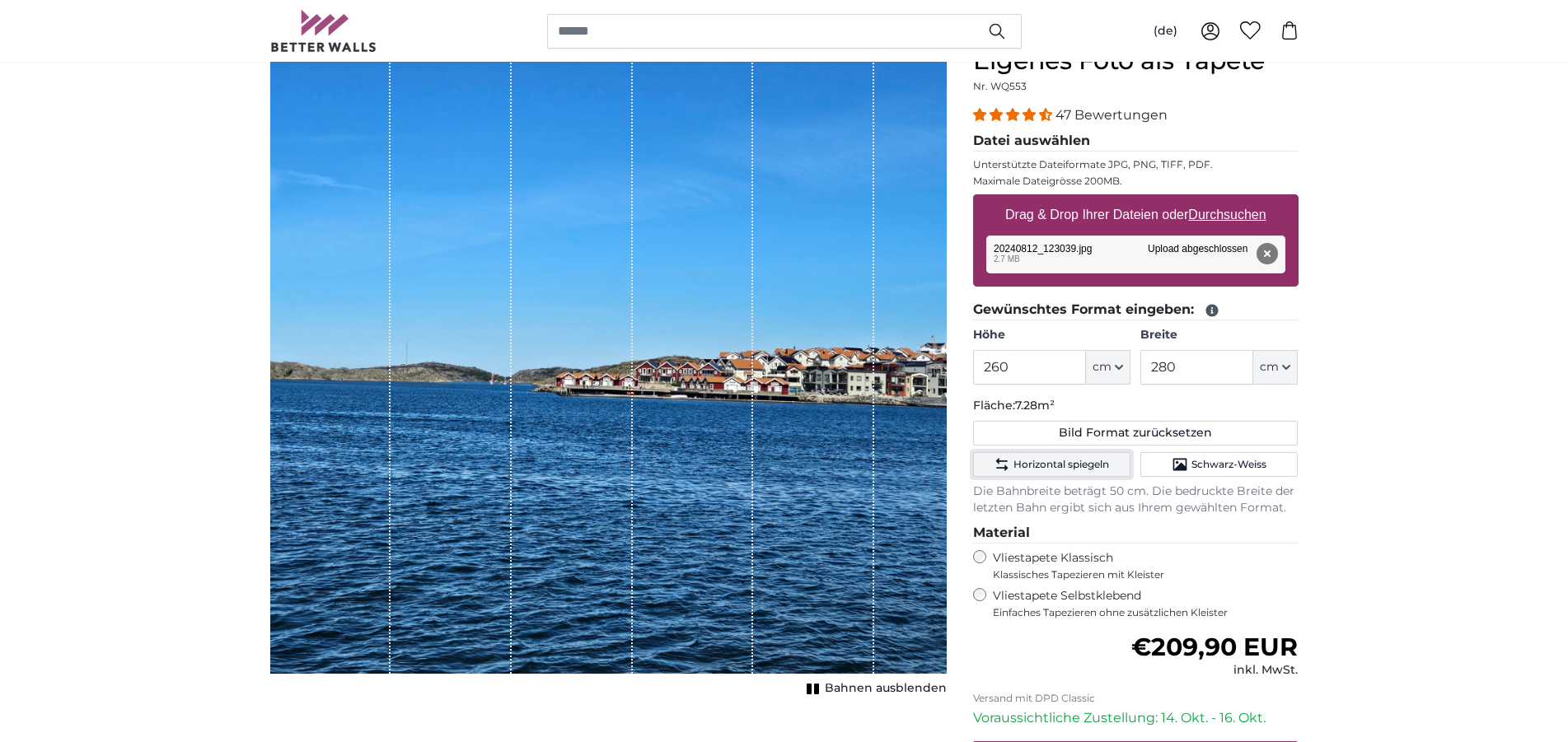
click at [1045, 467] on span "Horizontal spiegeln" at bounding box center [1061, 465] width 96 height 13
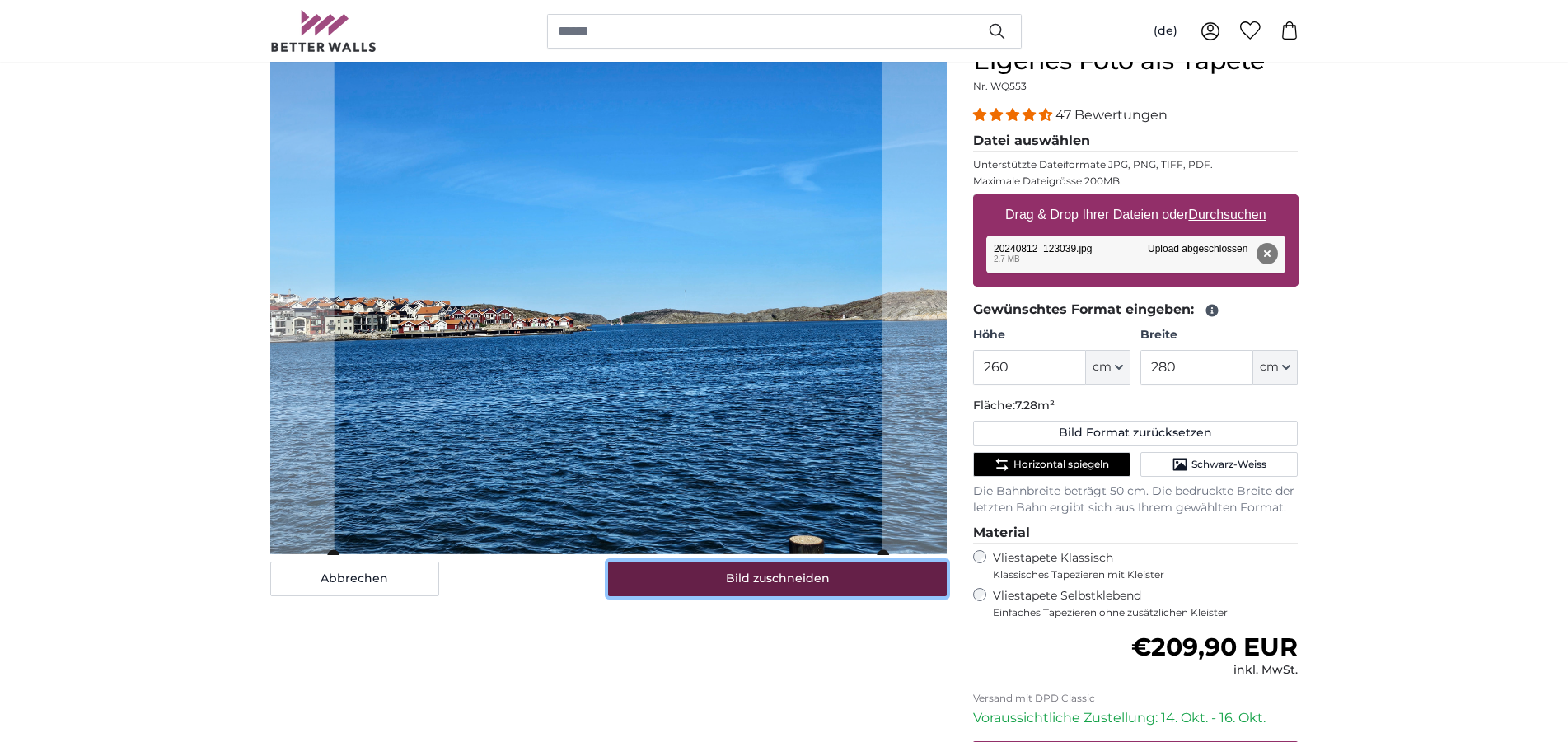
click at [795, 574] on button "Bild zuschneiden" at bounding box center [777, 580] width 339 height 35
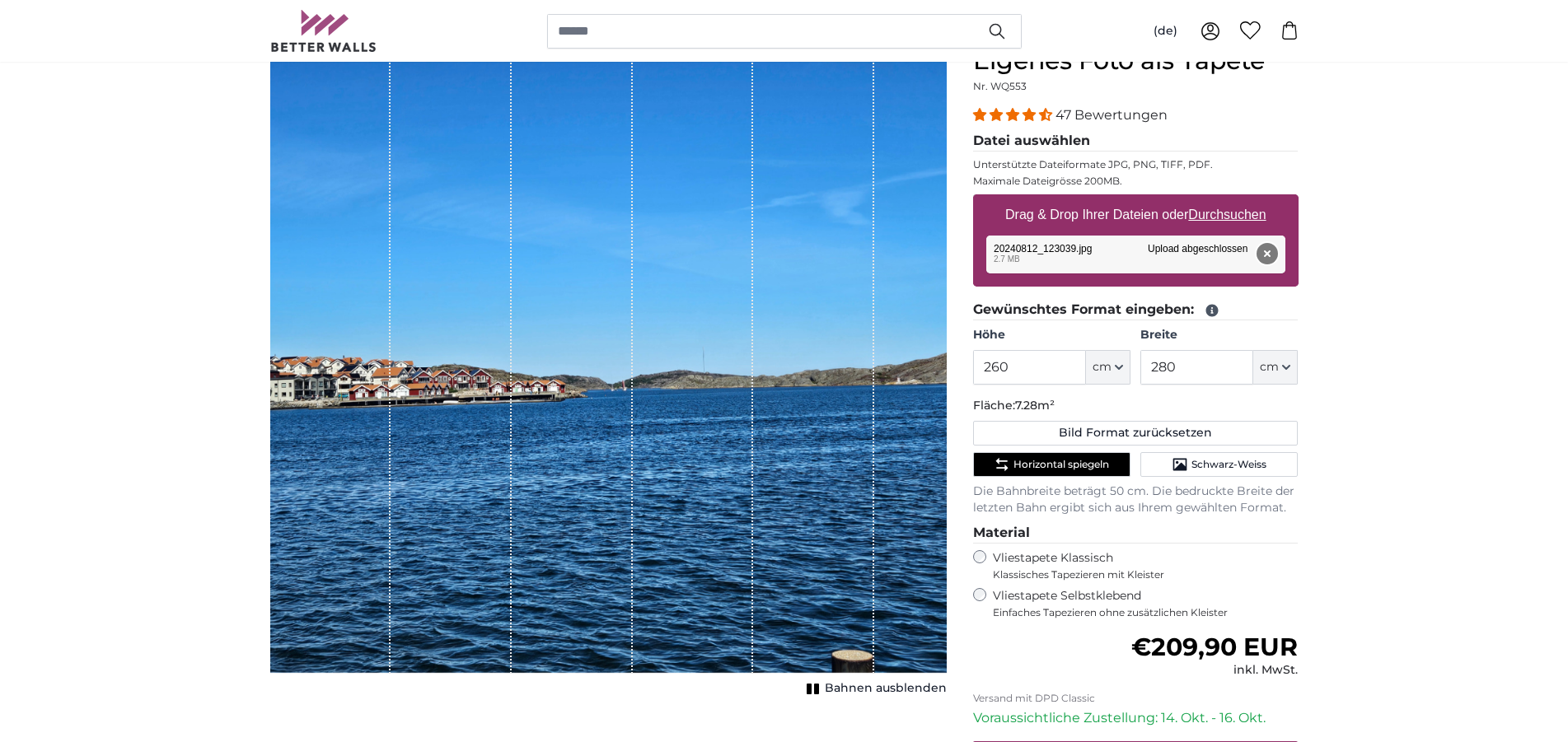
click at [1267, 249] on button "Entfernen" at bounding box center [1265, 253] width 21 height 21
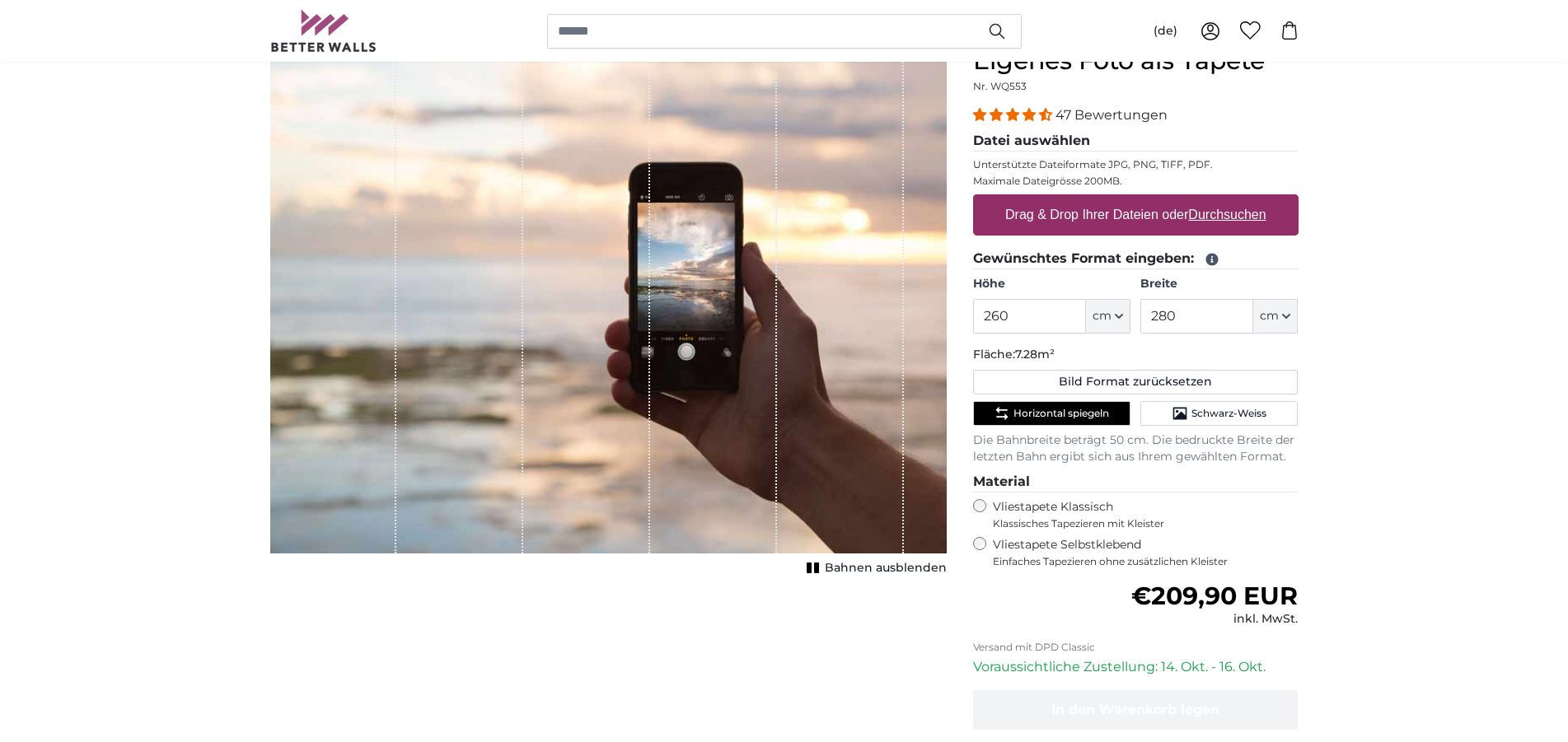
click at [1221, 206] on label "Drag & Drop Ihrer Dateien oder Durchsuchen" at bounding box center [1135, 215] width 275 height 33
click at [1221, 199] on input "Drag & Drop Ihrer Dateien oder Durchsuchen" at bounding box center [1135, 196] width 326 height 5
type input "**********"
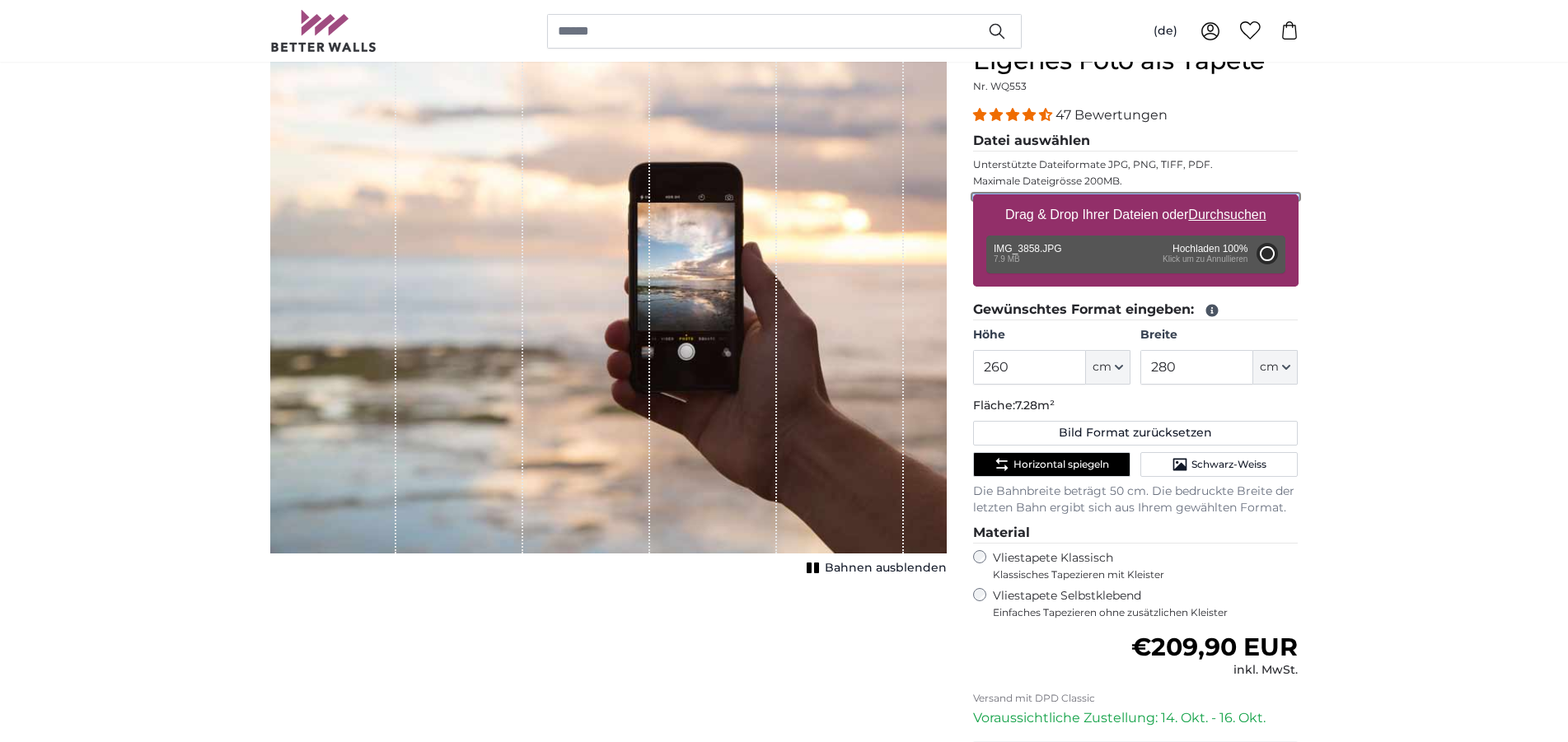
type input "200"
type input "300"
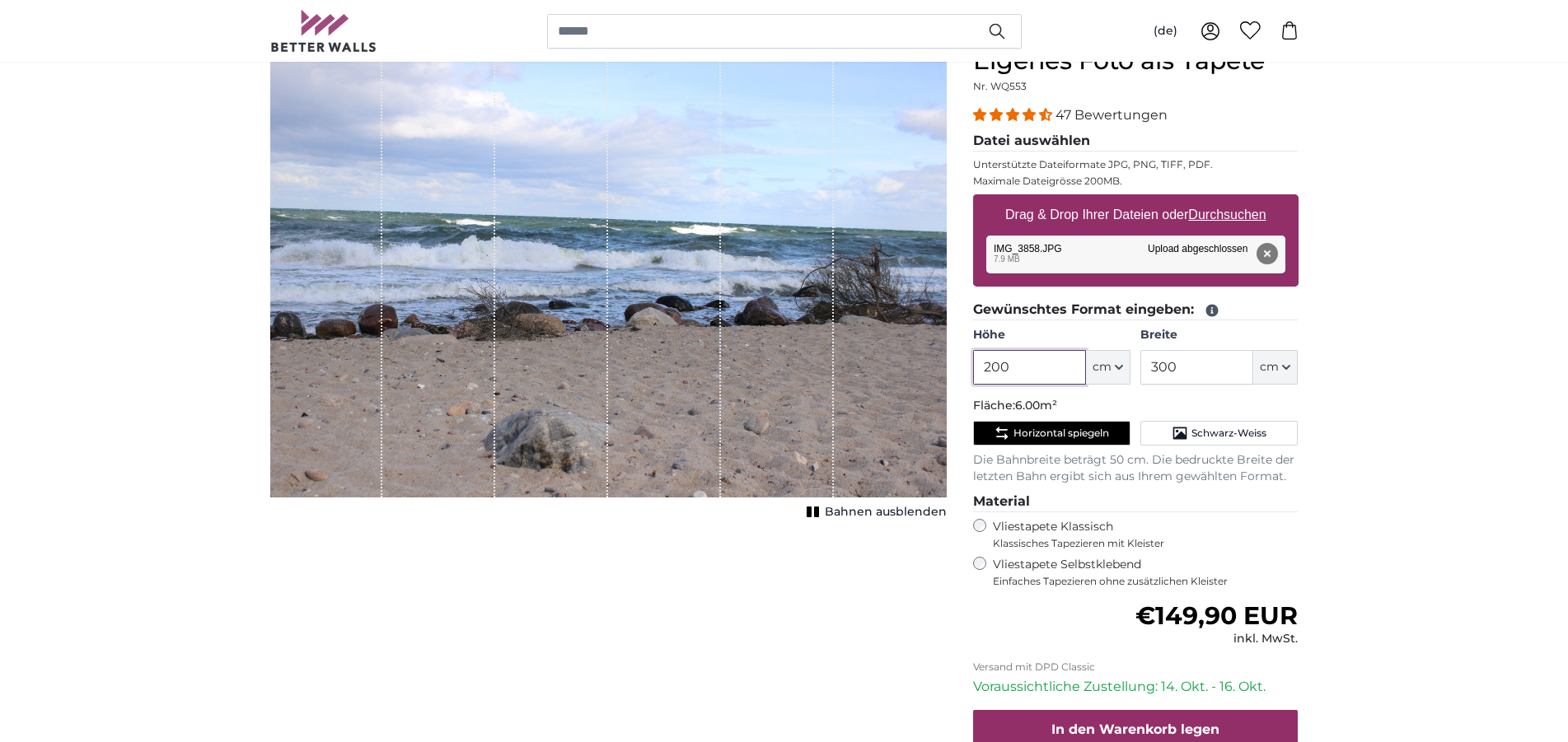
drag, startPoint x: 1019, startPoint y: 364, endPoint x: 936, endPoint y: 371, distance: 83.3
click at [973, 371] on input "200" at bounding box center [1030, 368] width 113 height 35
type input "260"
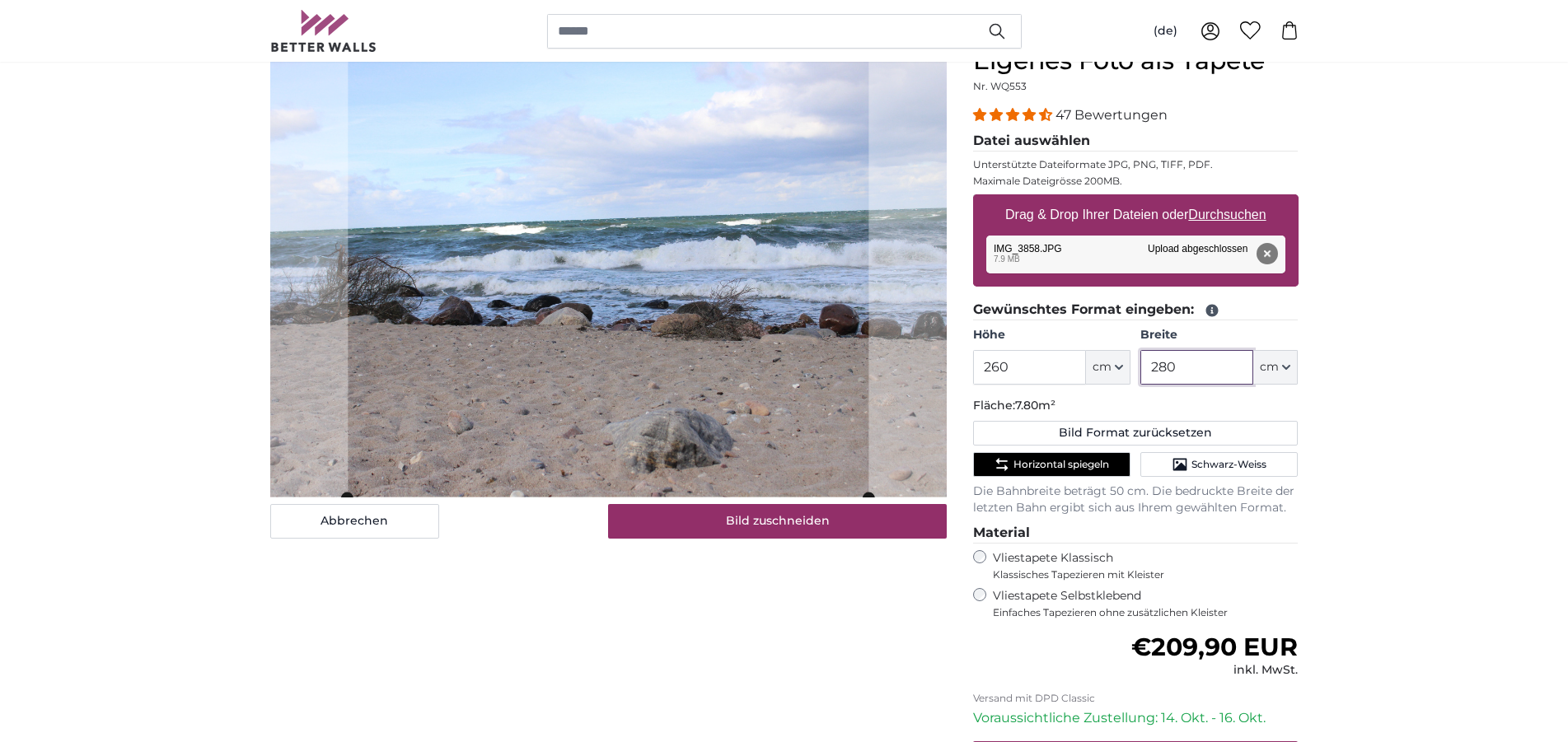
type input "280"
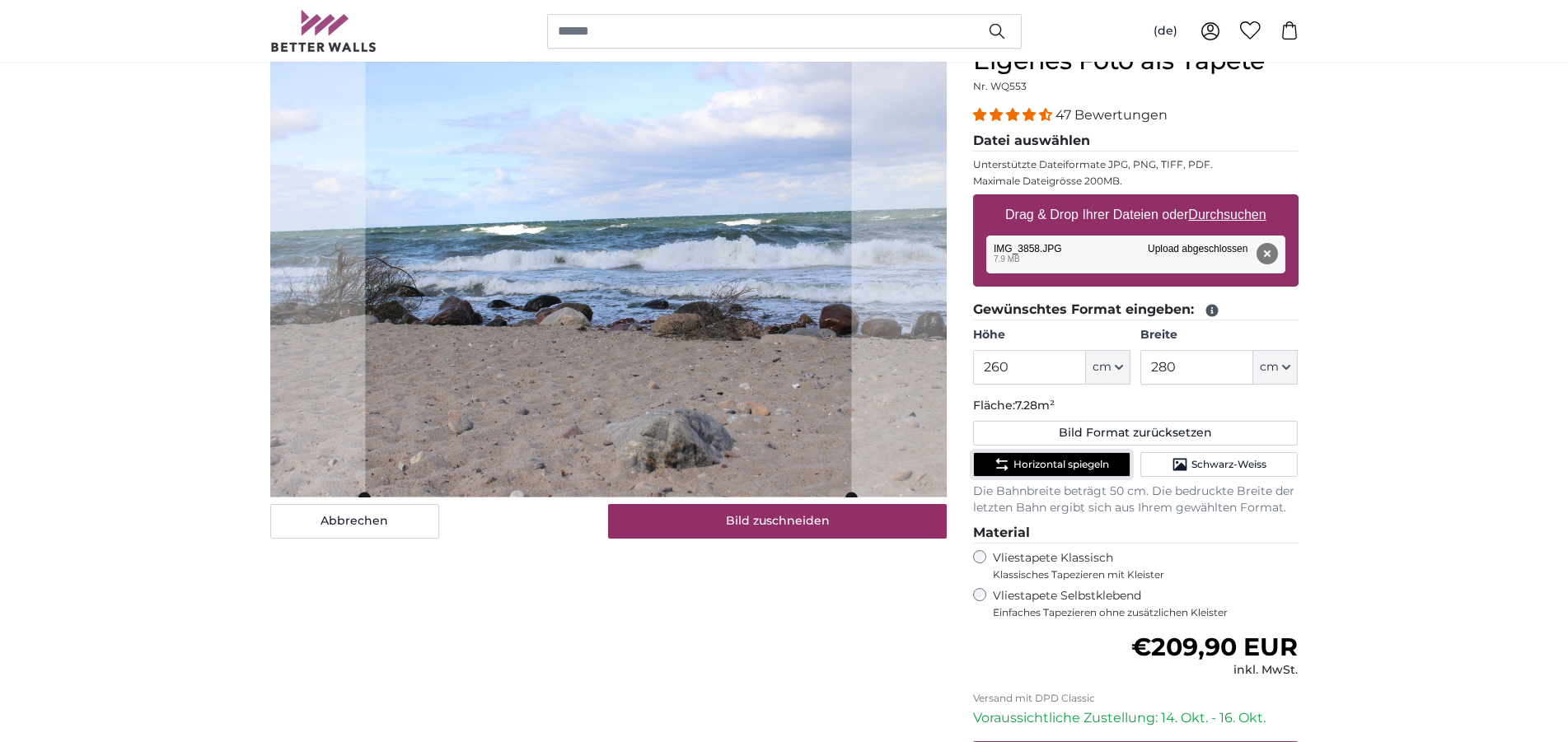
click at [1055, 470] on span "Horizontal spiegeln" at bounding box center [1061, 465] width 96 height 13
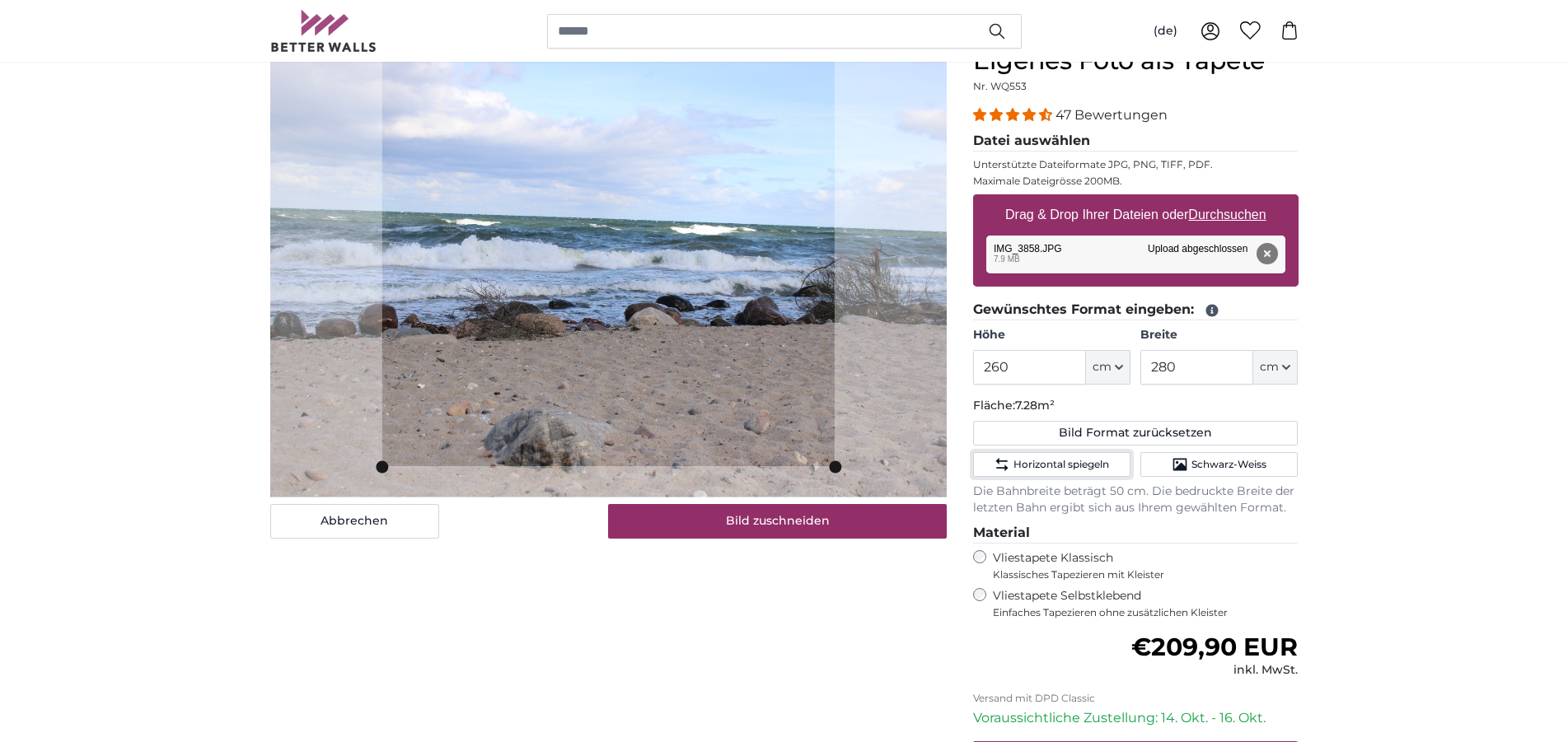
click at [0, 0] on slot at bounding box center [0, 0] width 0 height 0
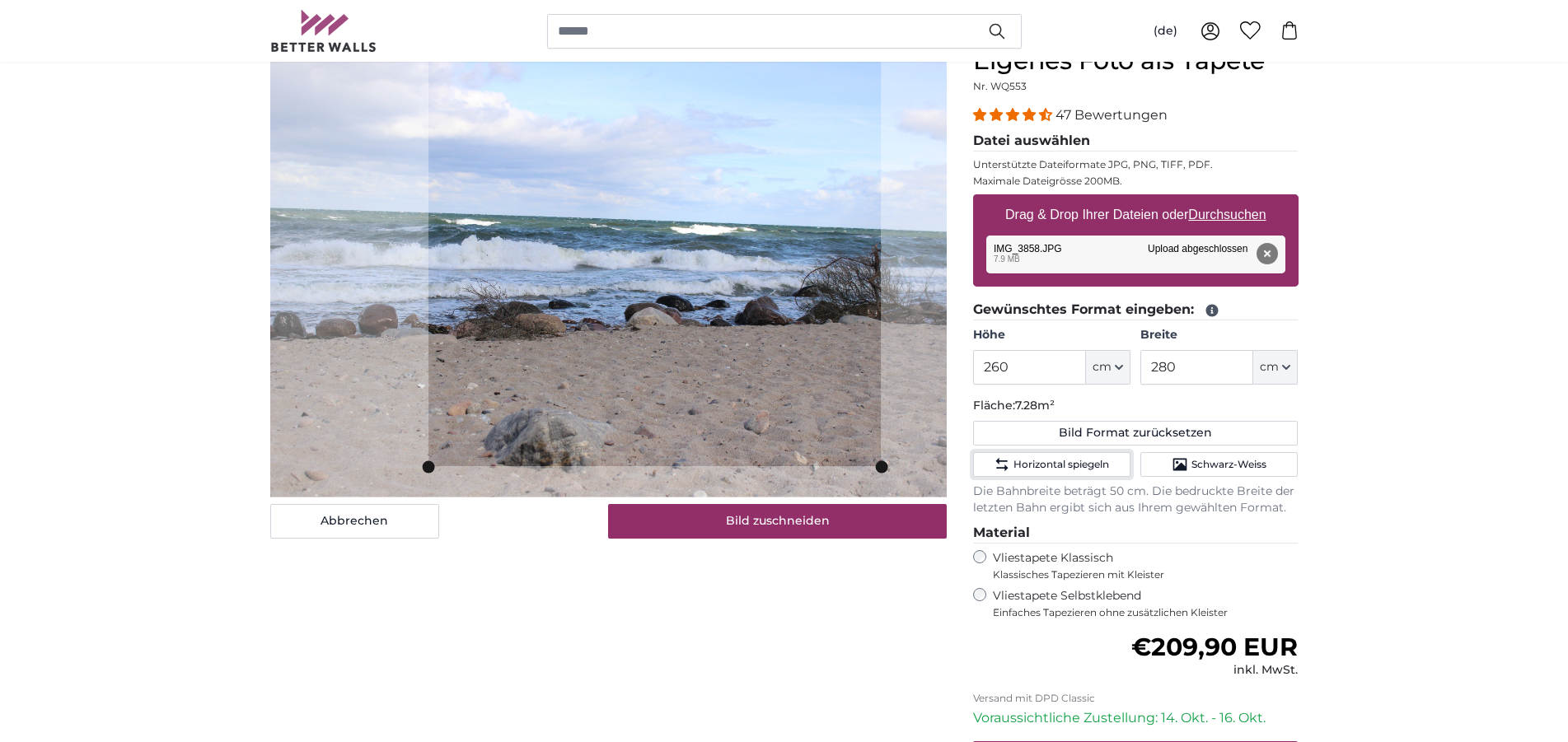
click at [686, 297] on cropper-handle at bounding box center [653, 256] width 452 height 420
click at [667, 359] on cropper-handle at bounding box center [656, 269] width 452 height 420
click at [670, 314] on cropper-handle at bounding box center [659, 256] width 452 height 420
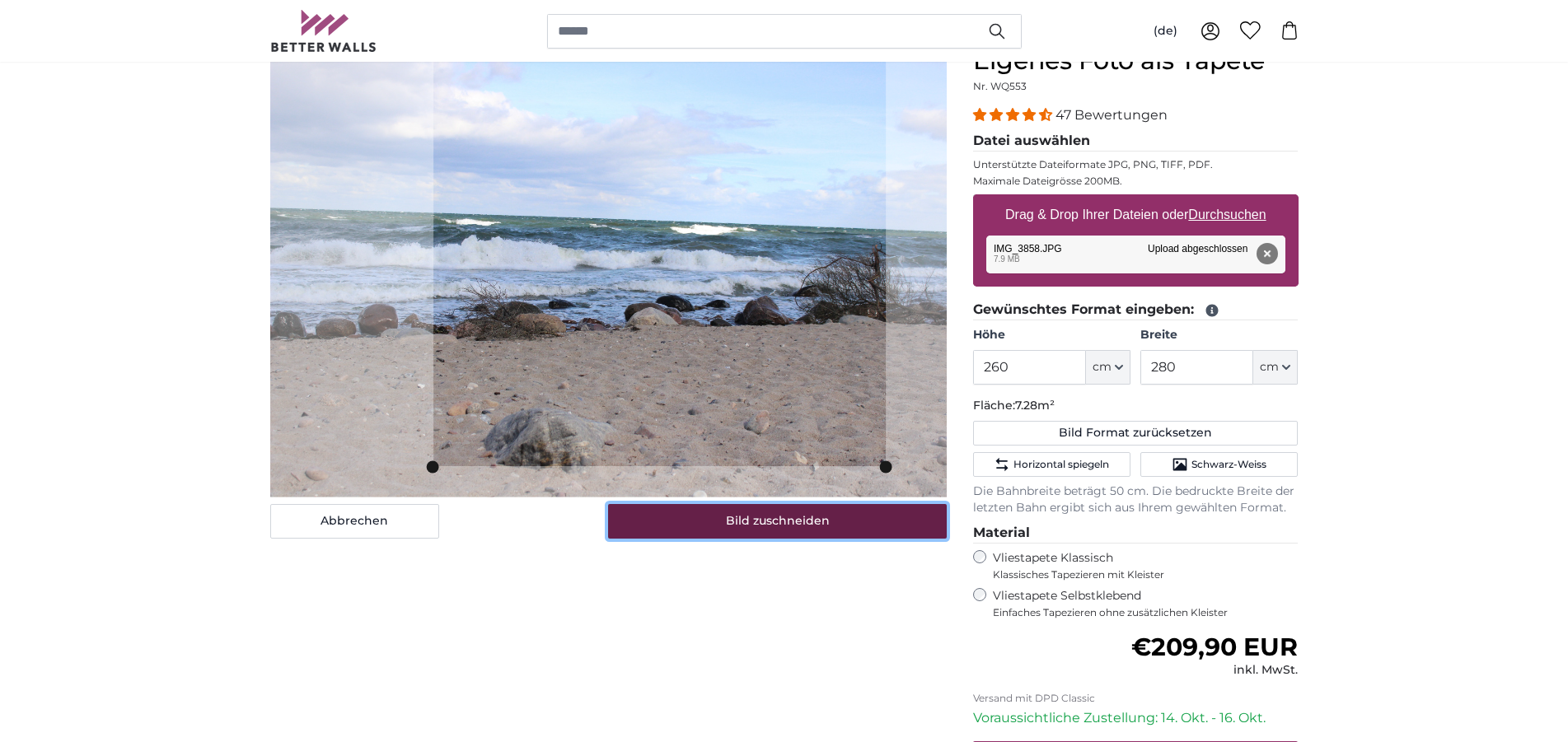
click at [765, 525] on button "Bild zuschneiden" at bounding box center [777, 521] width 339 height 35
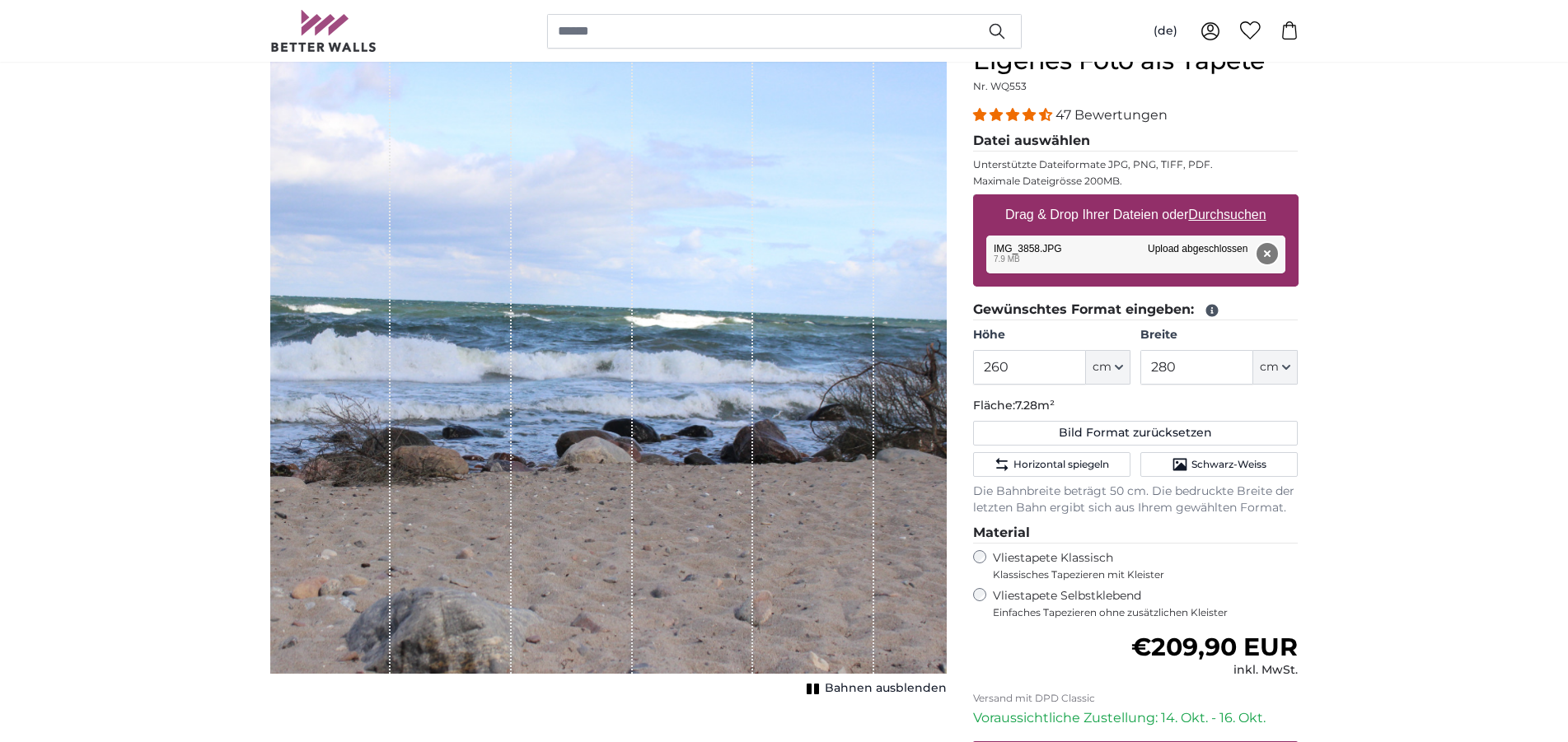
click at [1268, 249] on button "Entfernen" at bounding box center [1265, 253] width 21 height 21
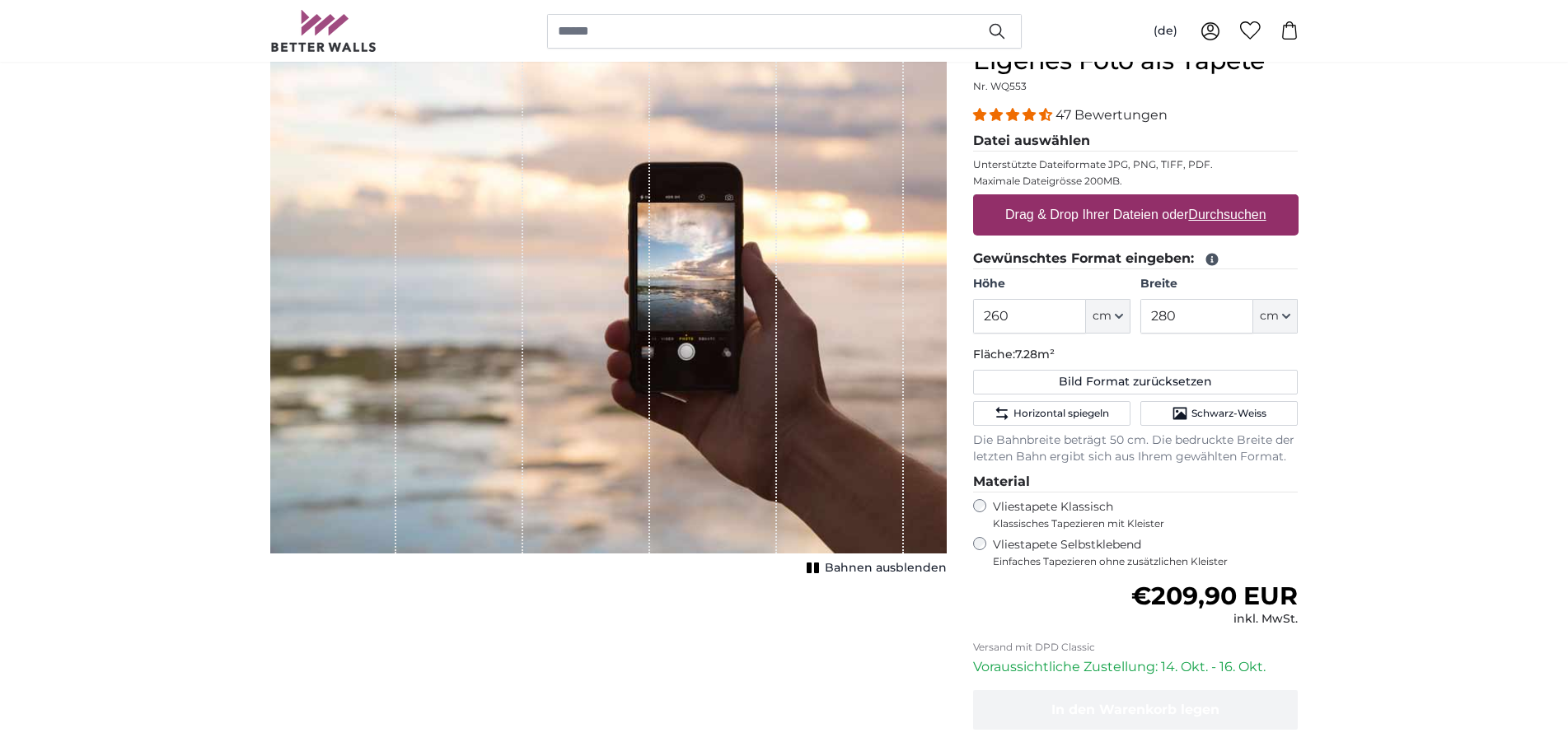
click at [1238, 207] on u "Durchsuchen" at bounding box center [1226, 214] width 78 height 14
click at [1238, 199] on input "Drag & Drop Ihrer Dateien oder Durchsuchen" at bounding box center [1135, 196] width 326 height 5
type input "**********"
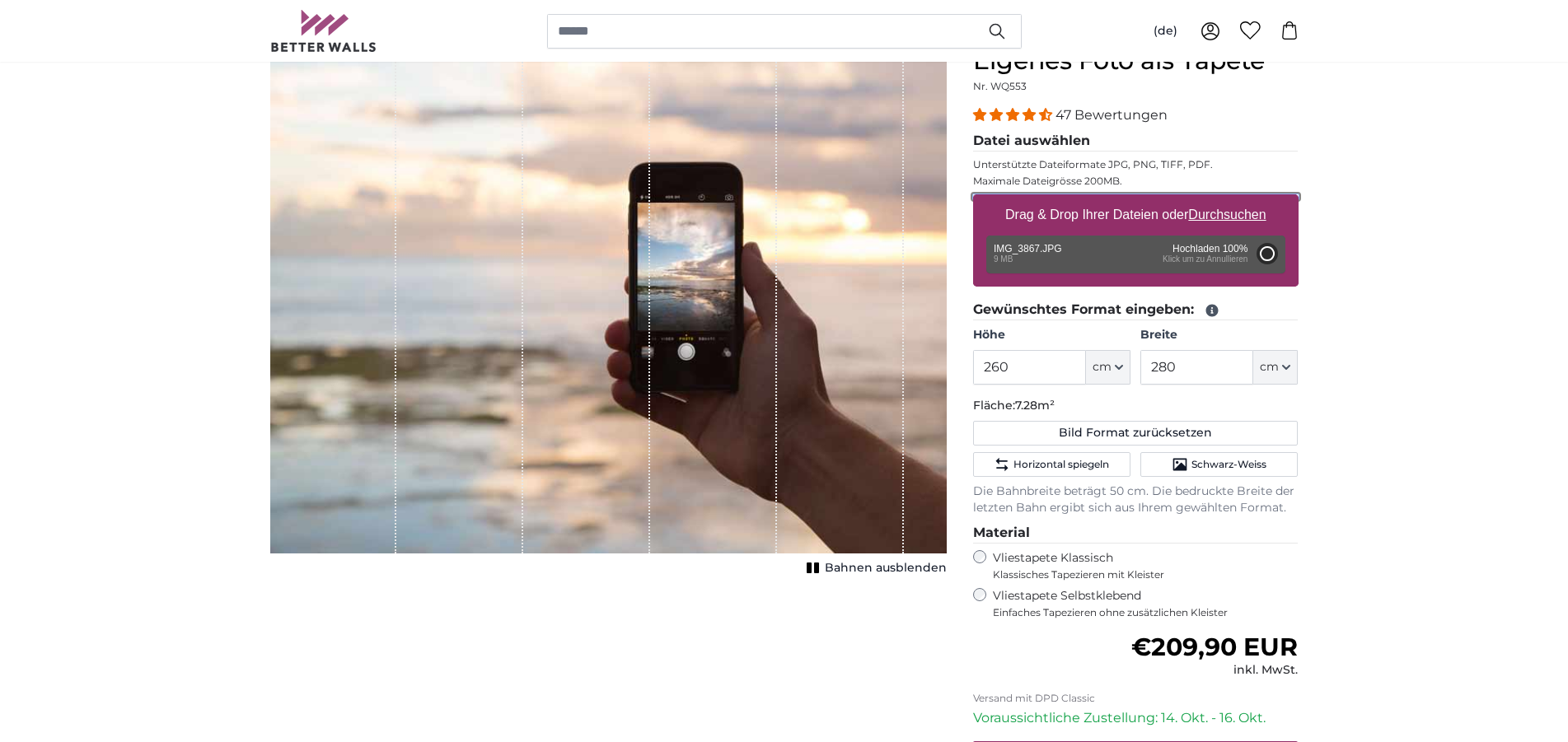
type input "200"
type input "300"
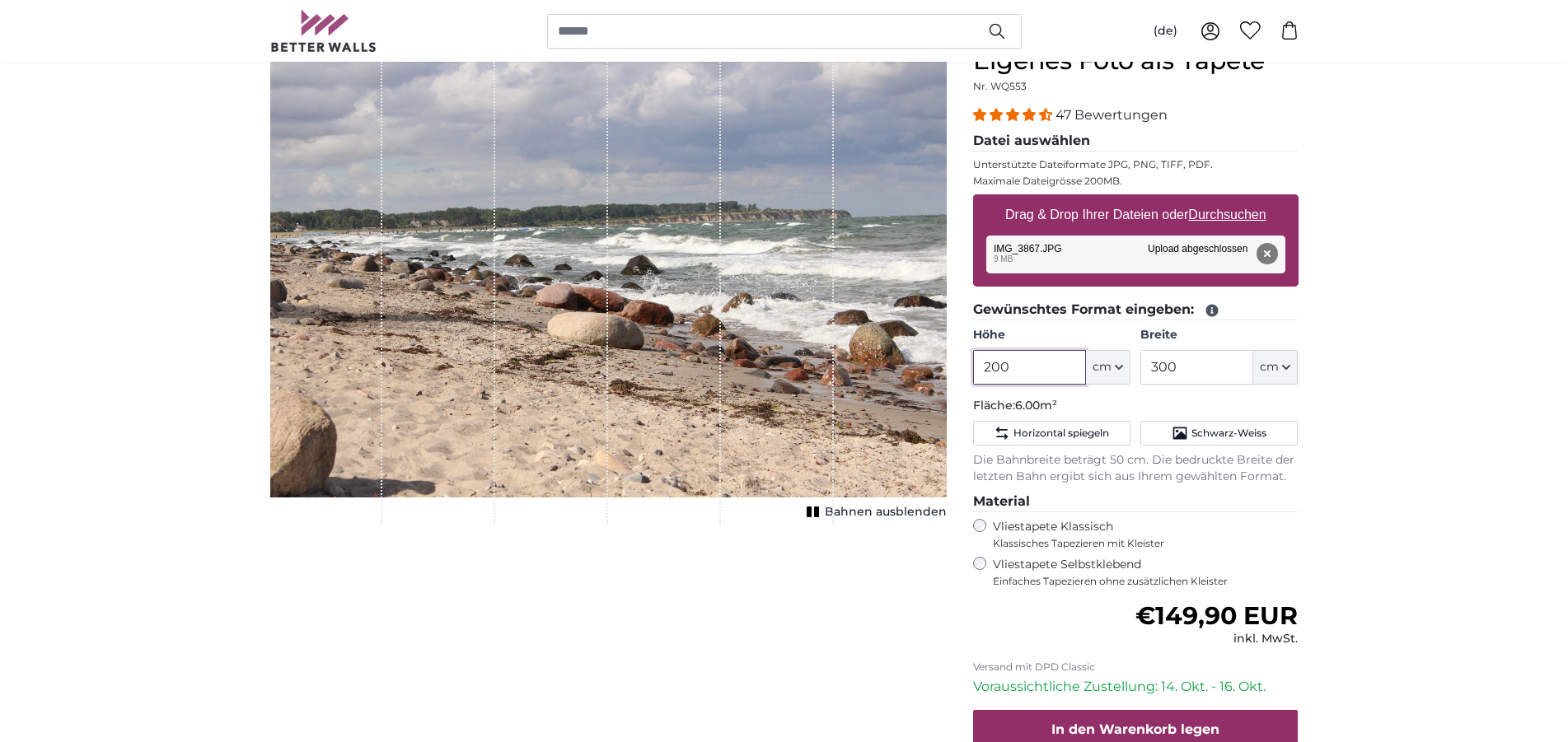
drag, startPoint x: 1030, startPoint y: 367, endPoint x: 934, endPoint y: 364, distance: 96.0
click at [973, 364] on input "200" at bounding box center [1030, 368] width 113 height 35
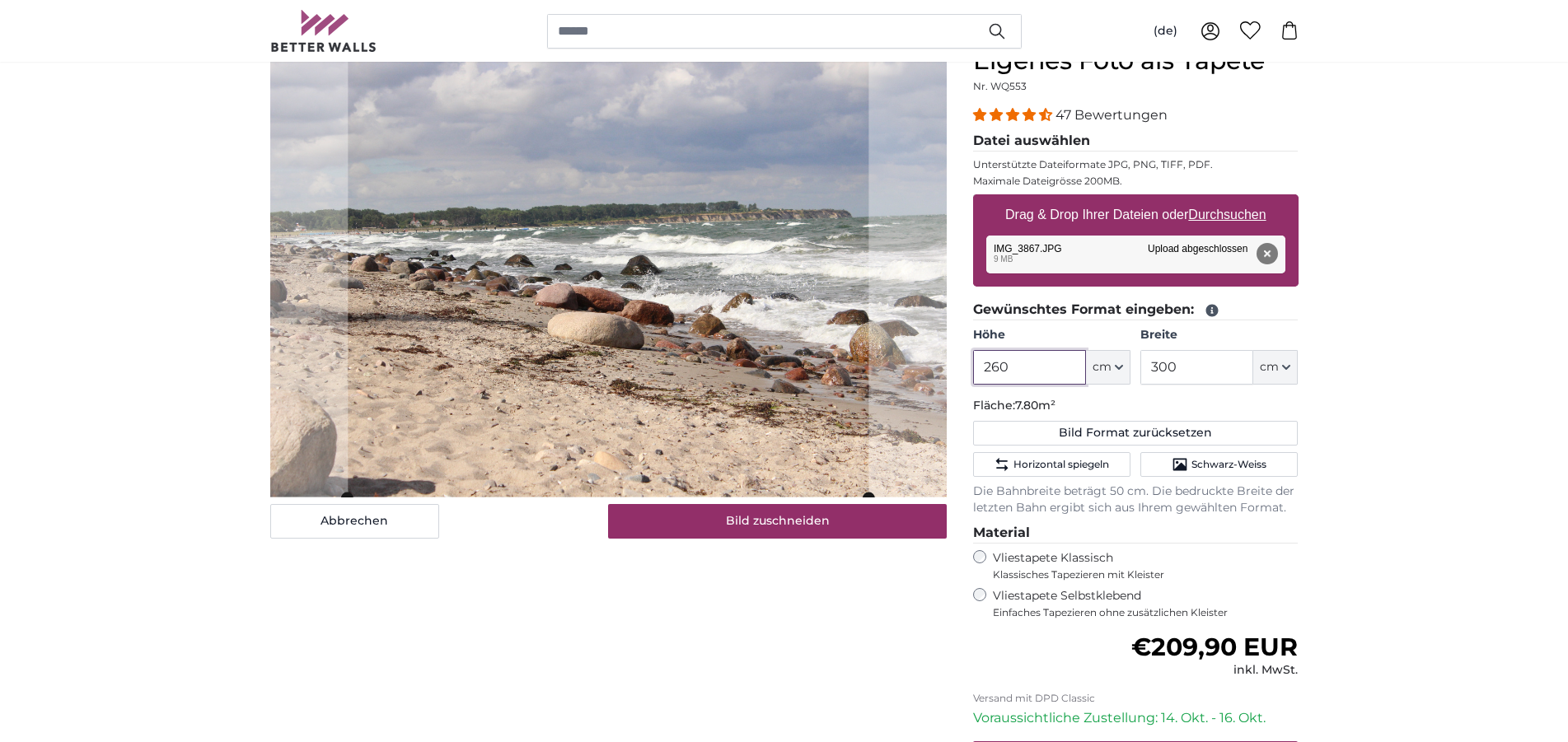
type input "260"
type input "280"
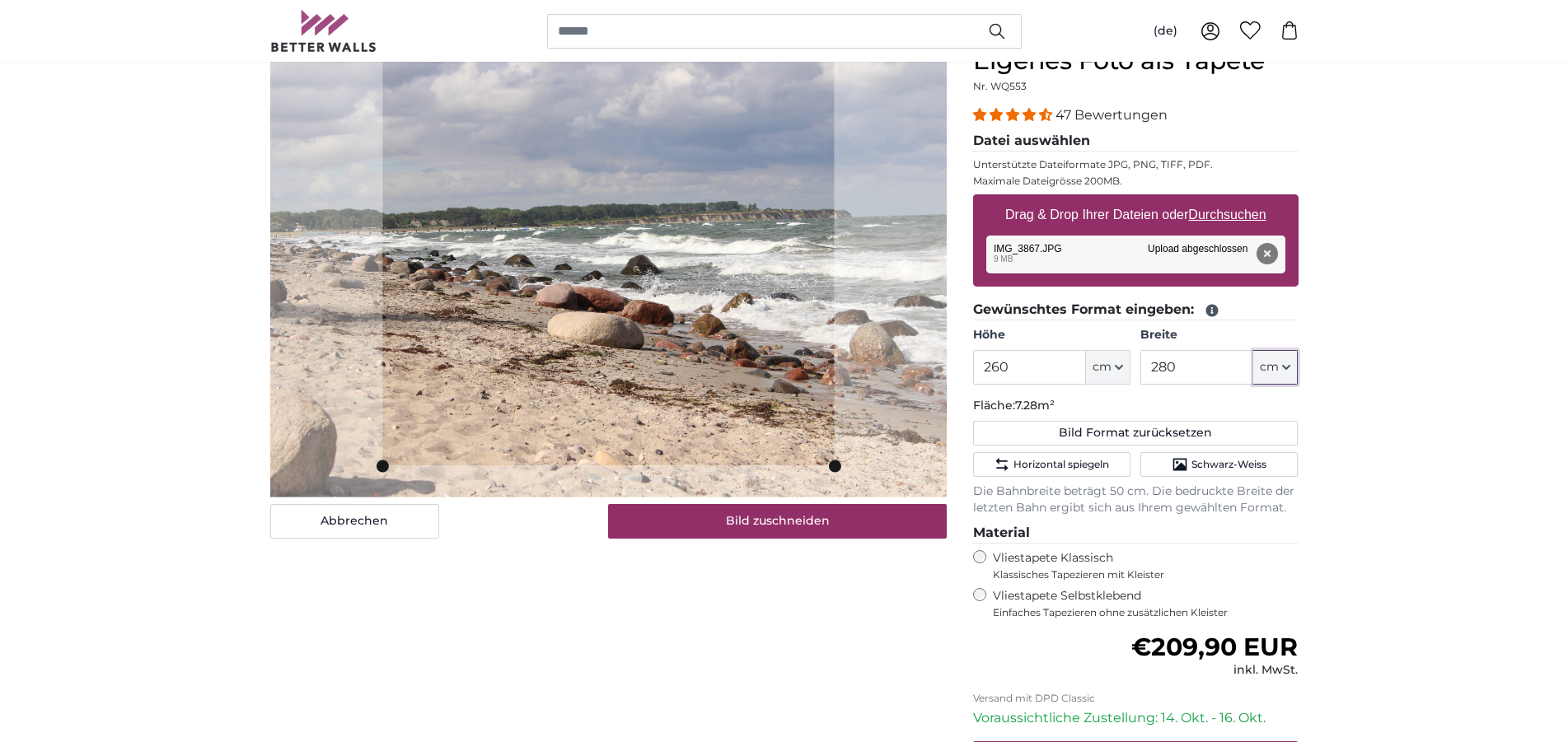
click at [0, 0] on slot at bounding box center [0, 0] width 0 height 0
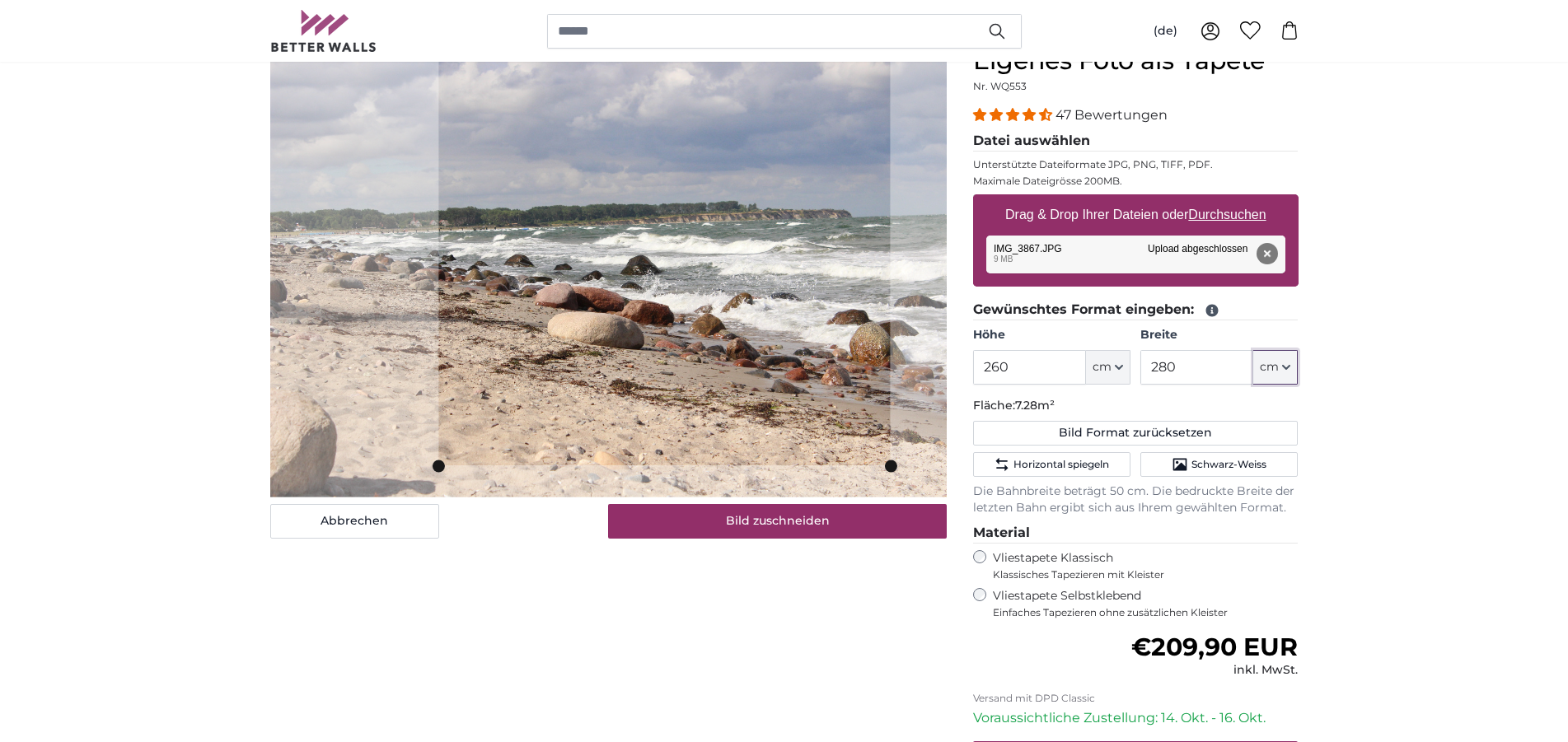
click at [689, 238] on cropper-handle at bounding box center [664, 256] width 452 height 419
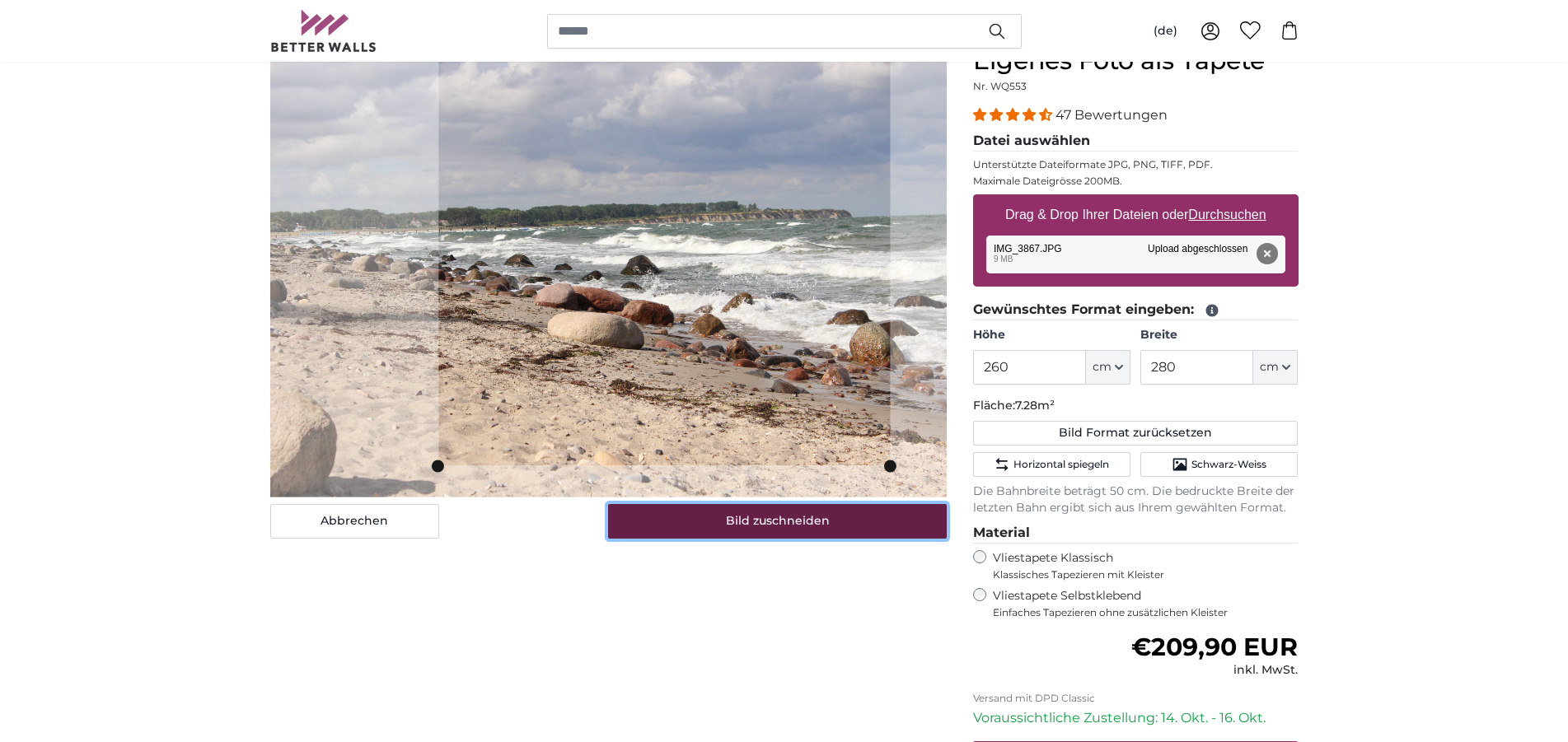
click at [753, 515] on button "Bild zuschneiden" at bounding box center [777, 521] width 339 height 35
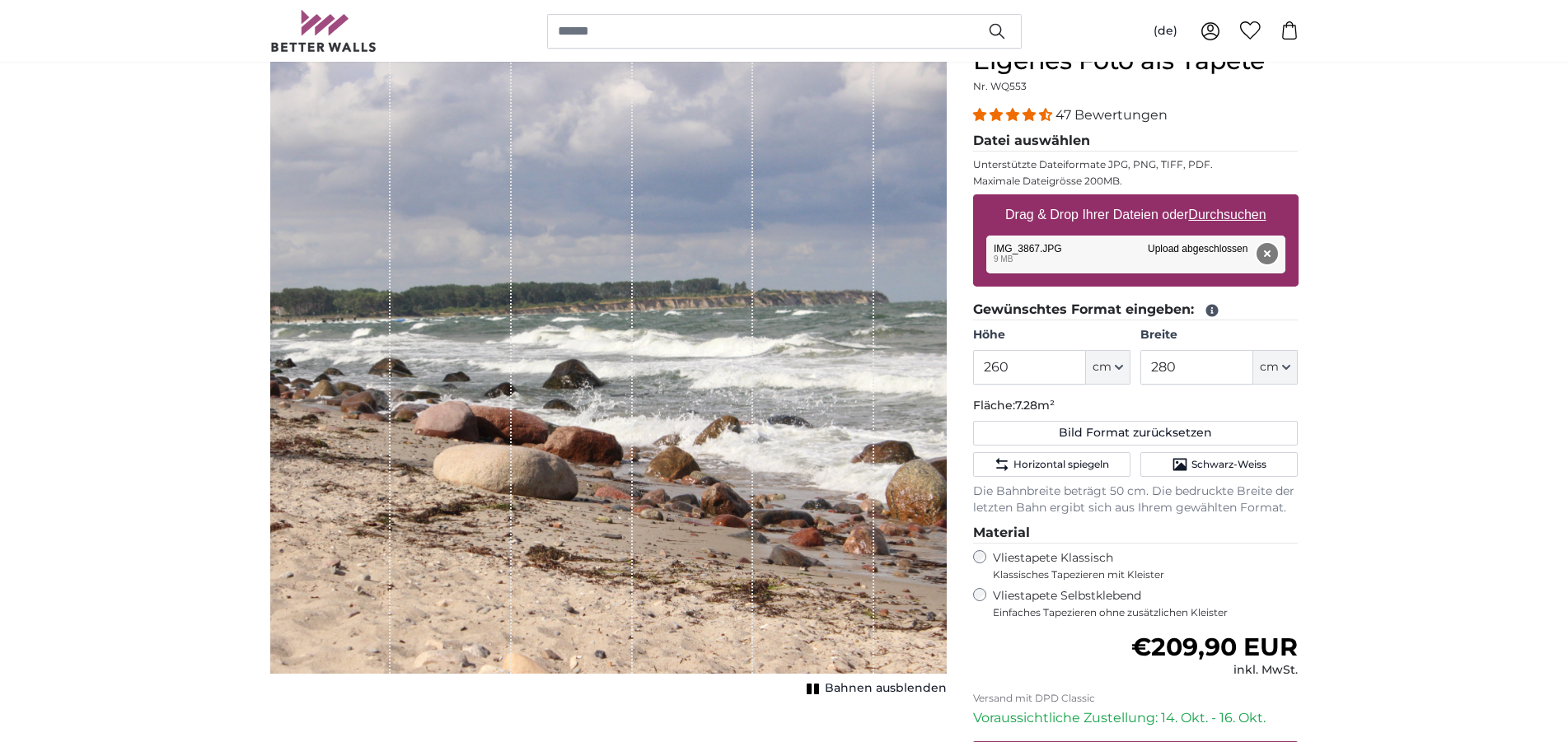
click at [1263, 255] on button "Entfernen" at bounding box center [1265, 253] width 21 height 21
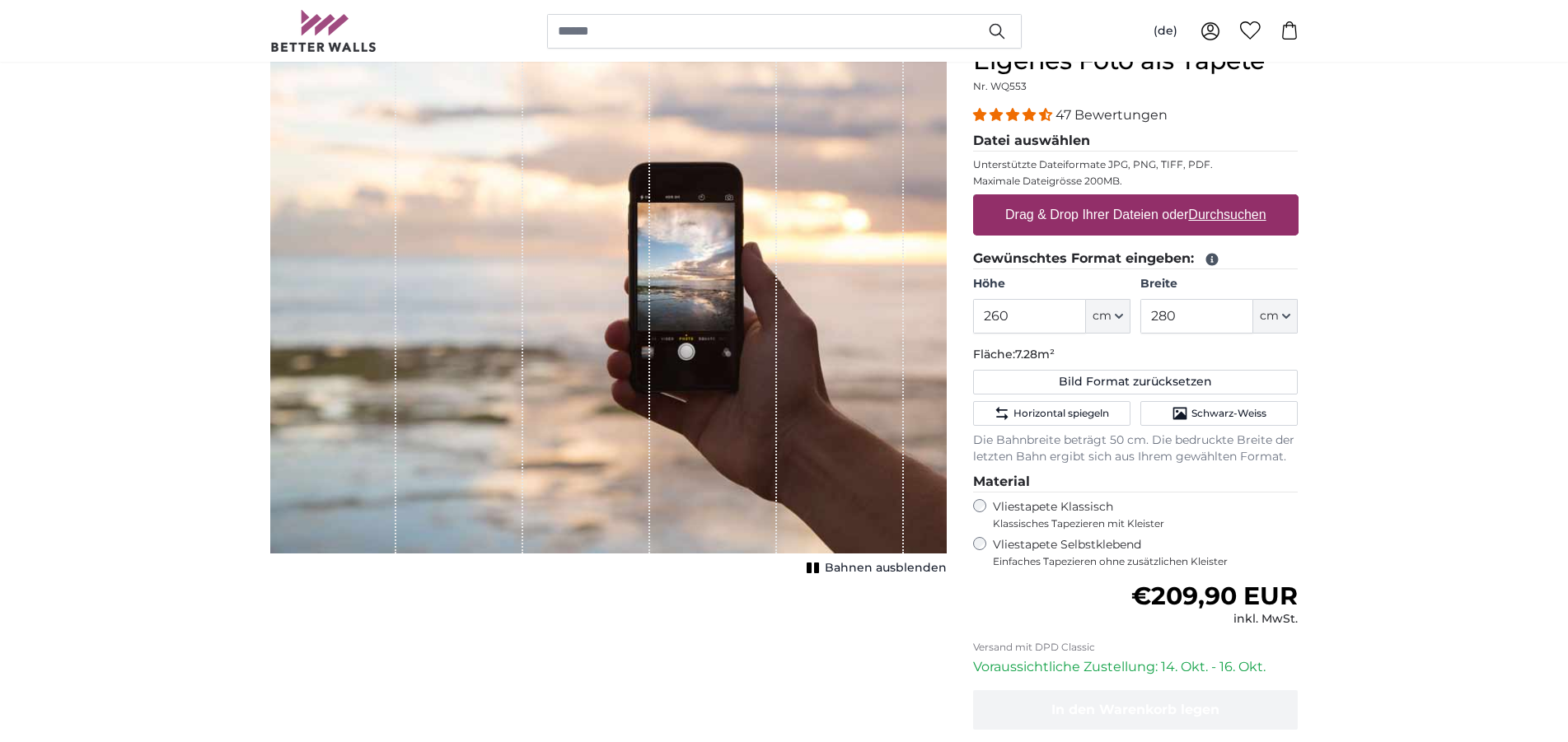
click at [1231, 218] on u "Durchsuchen" at bounding box center [1226, 214] width 78 height 14
click at [1231, 199] on input "Drag & Drop Ihrer Dateien oder Durchsuchen" at bounding box center [1135, 196] width 326 height 5
type input "**********"
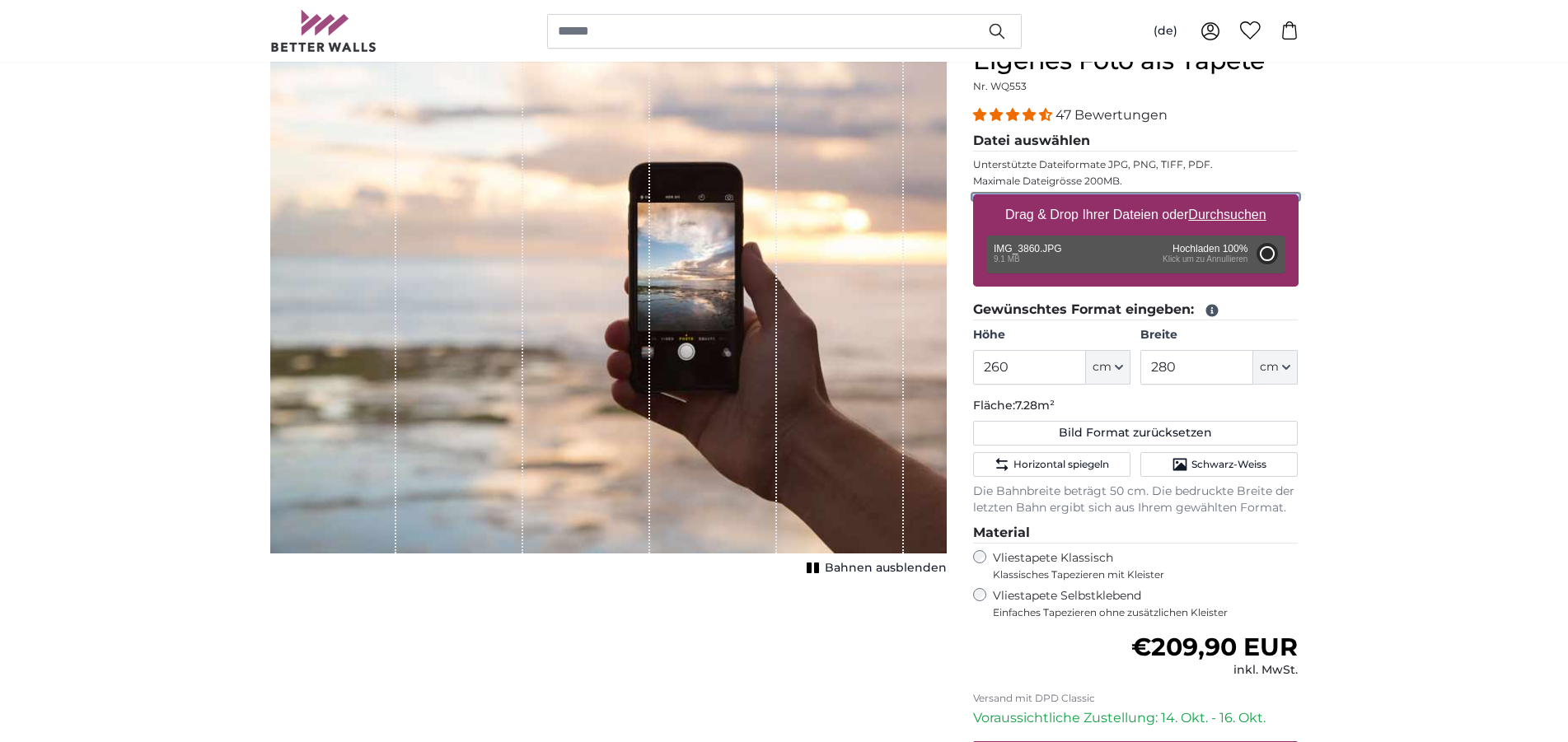
type input "200"
type input "300"
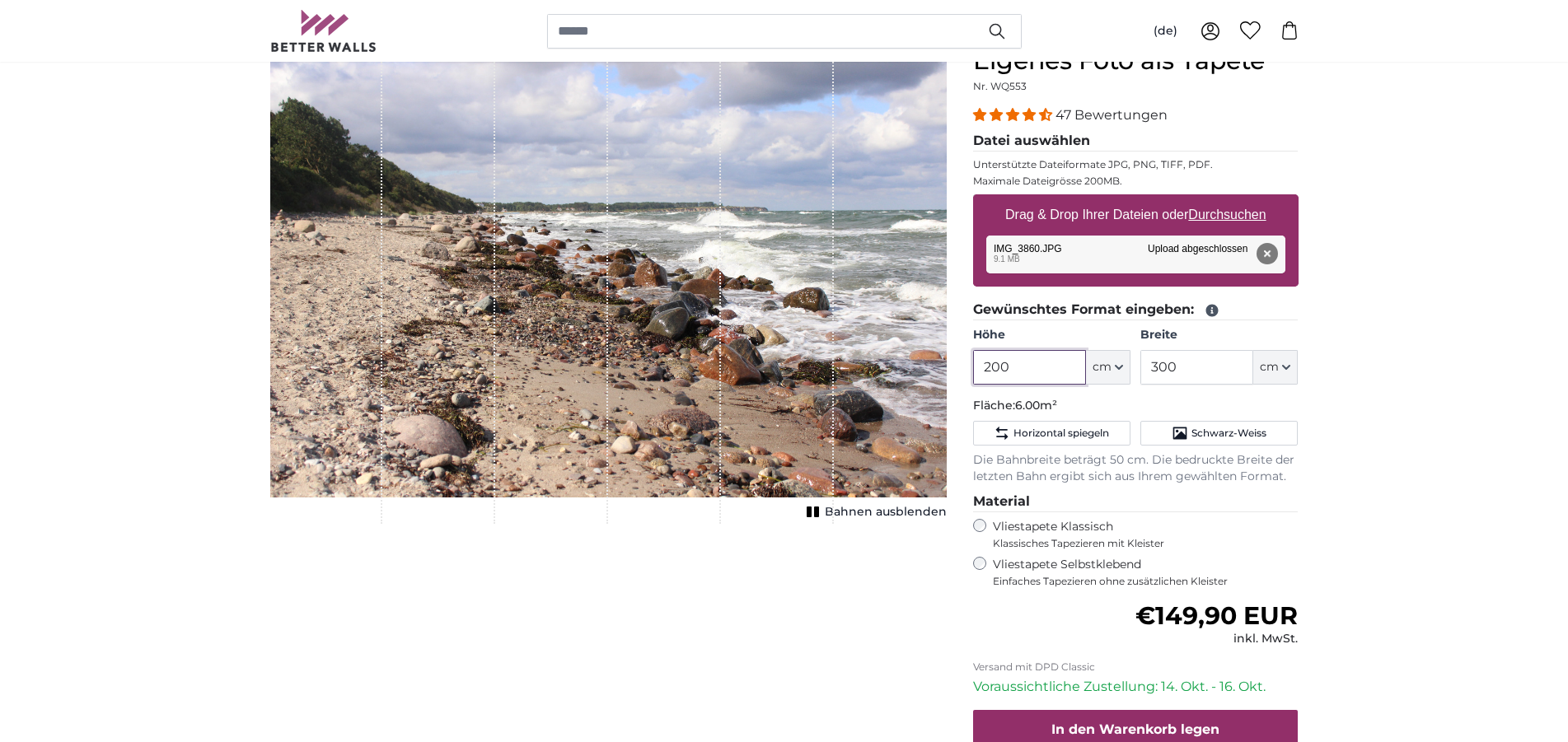
drag, startPoint x: 1035, startPoint y: 371, endPoint x: 951, endPoint y: 368, distance: 84.1
click at [973, 368] on input "200" at bounding box center [1030, 368] width 113 height 35
type input "260"
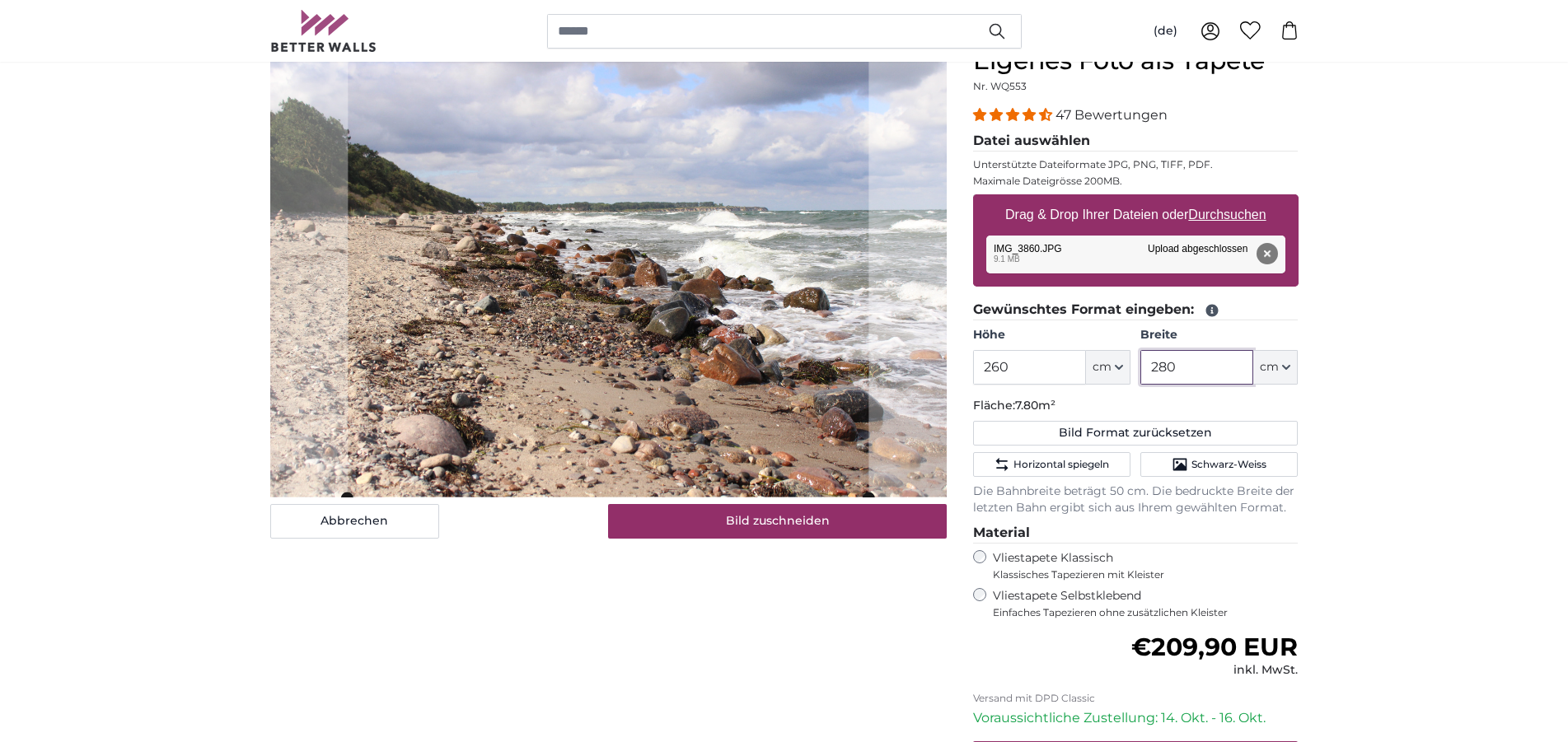
type input "280"
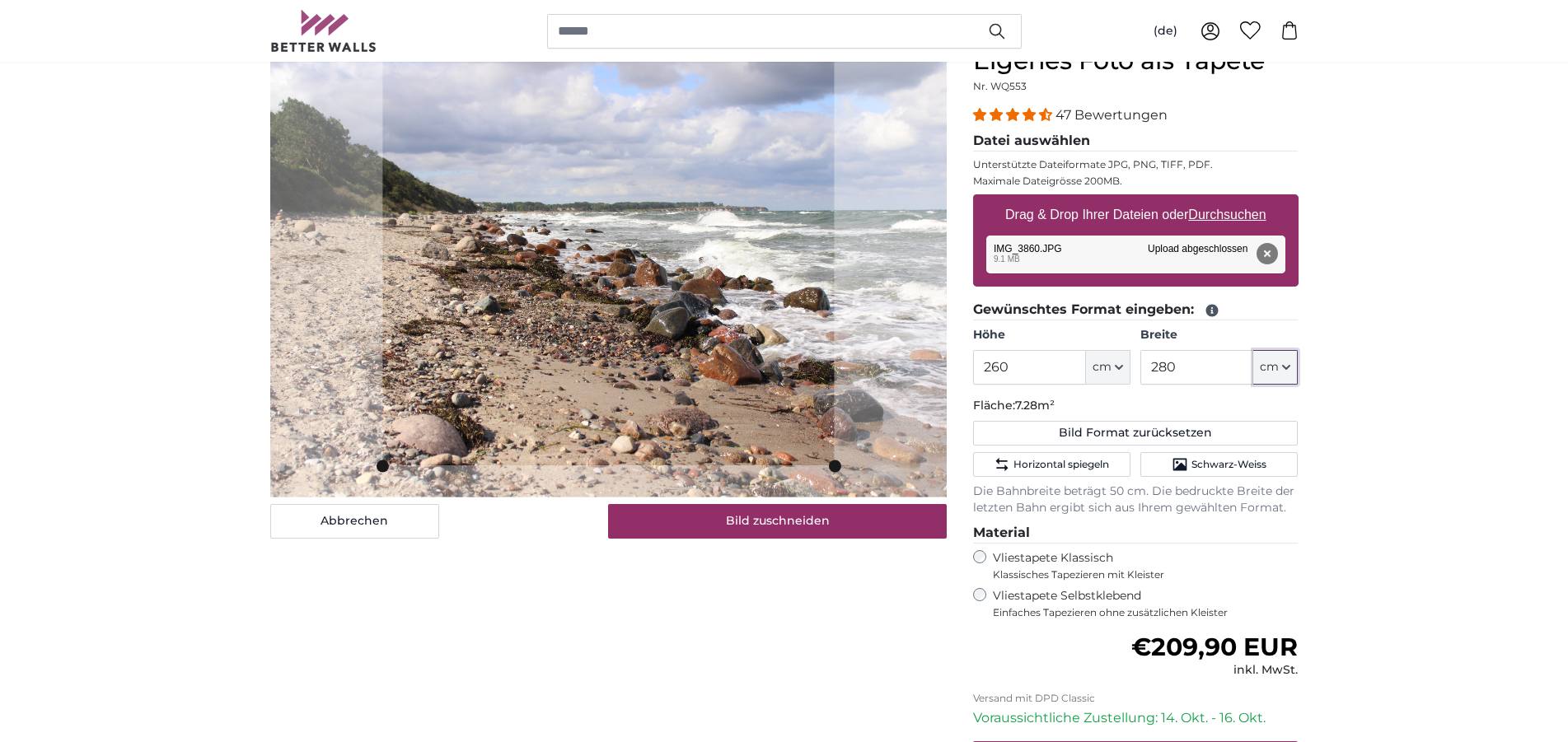
click at [0, 0] on slot at bounding box center [0, 0] width 0 height 0
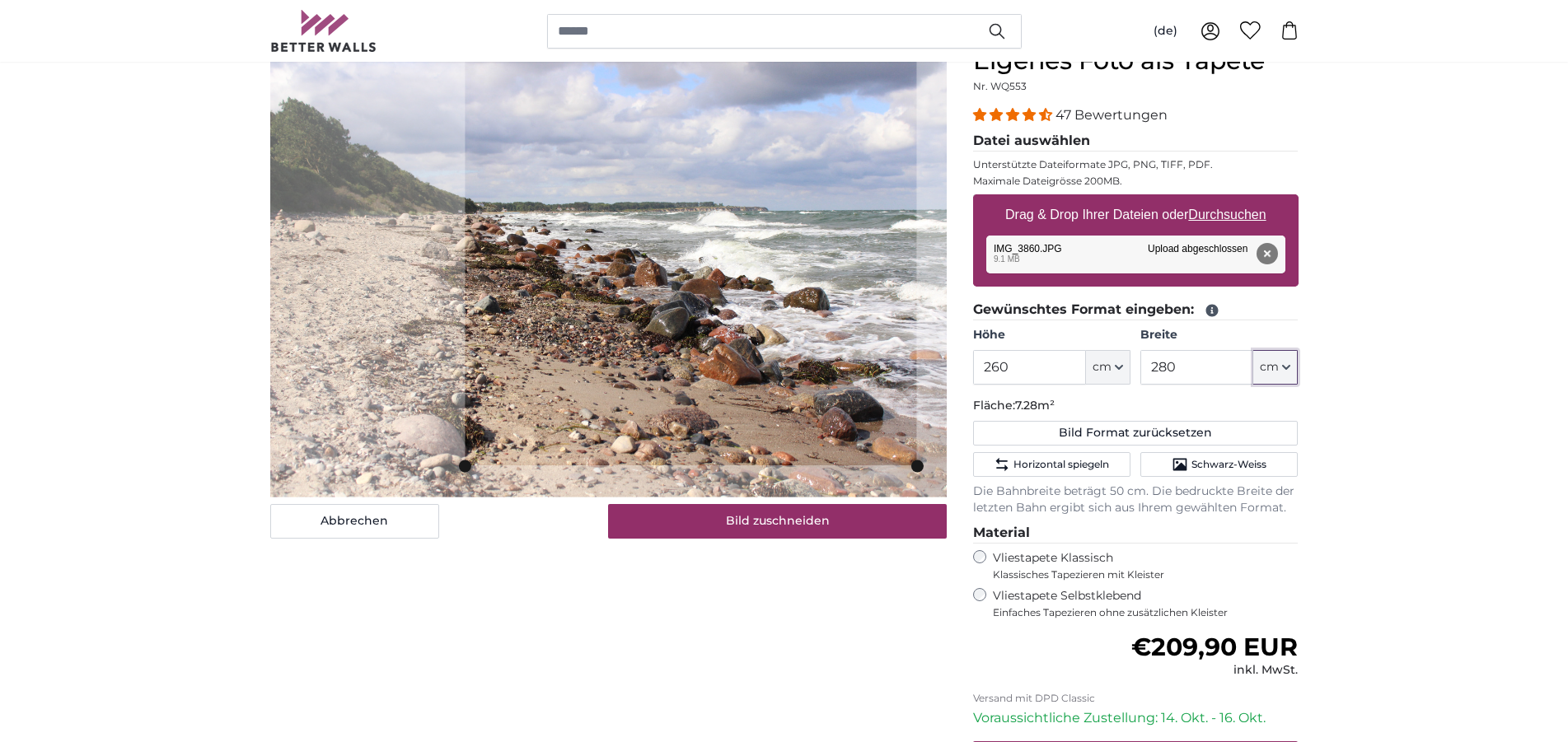
click at [659, 275] on cropper-handle at bounding box center [690, 256] width 452 height 419
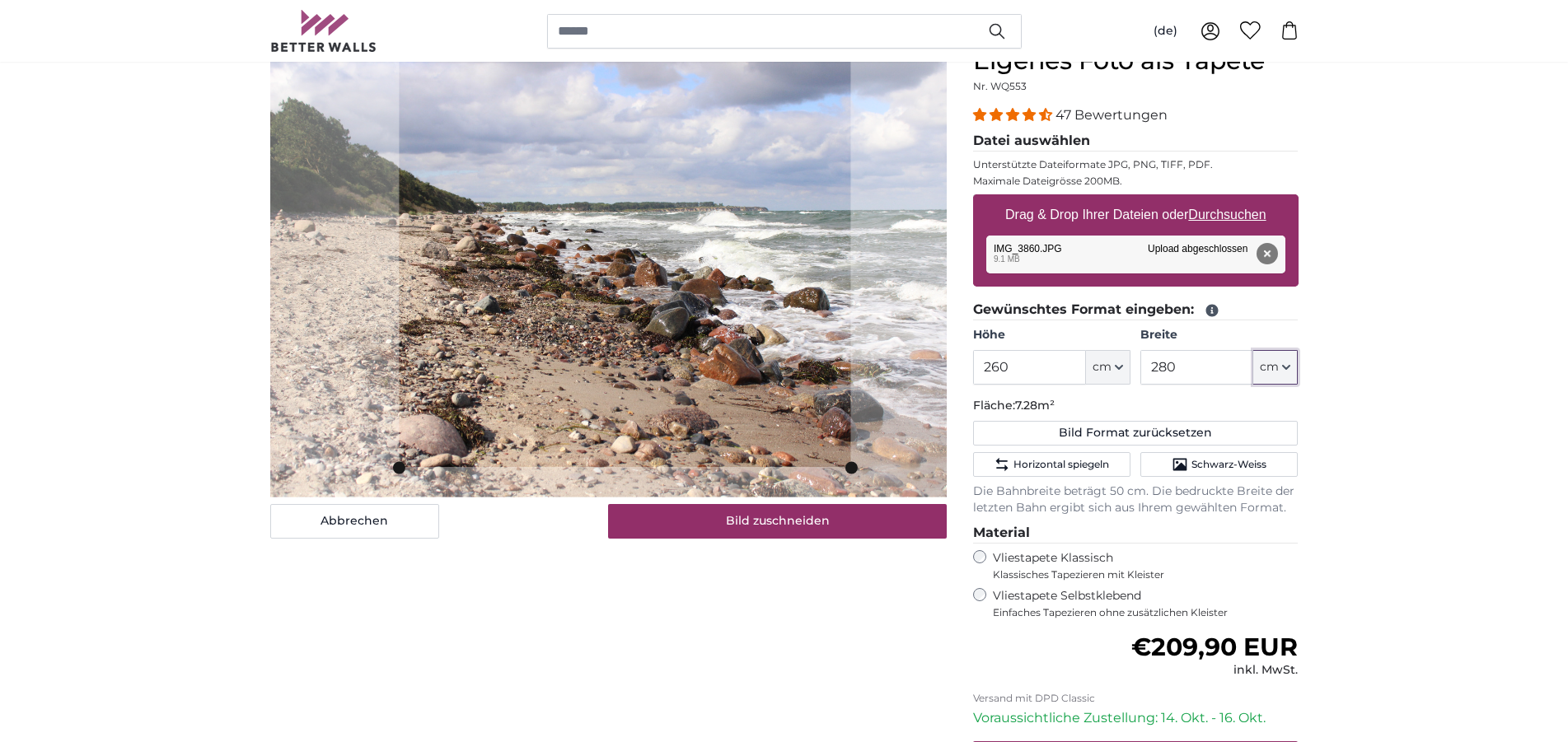
click at [612, 263] on cropper-handle at bounding box center [624, 256] width 452 height 419
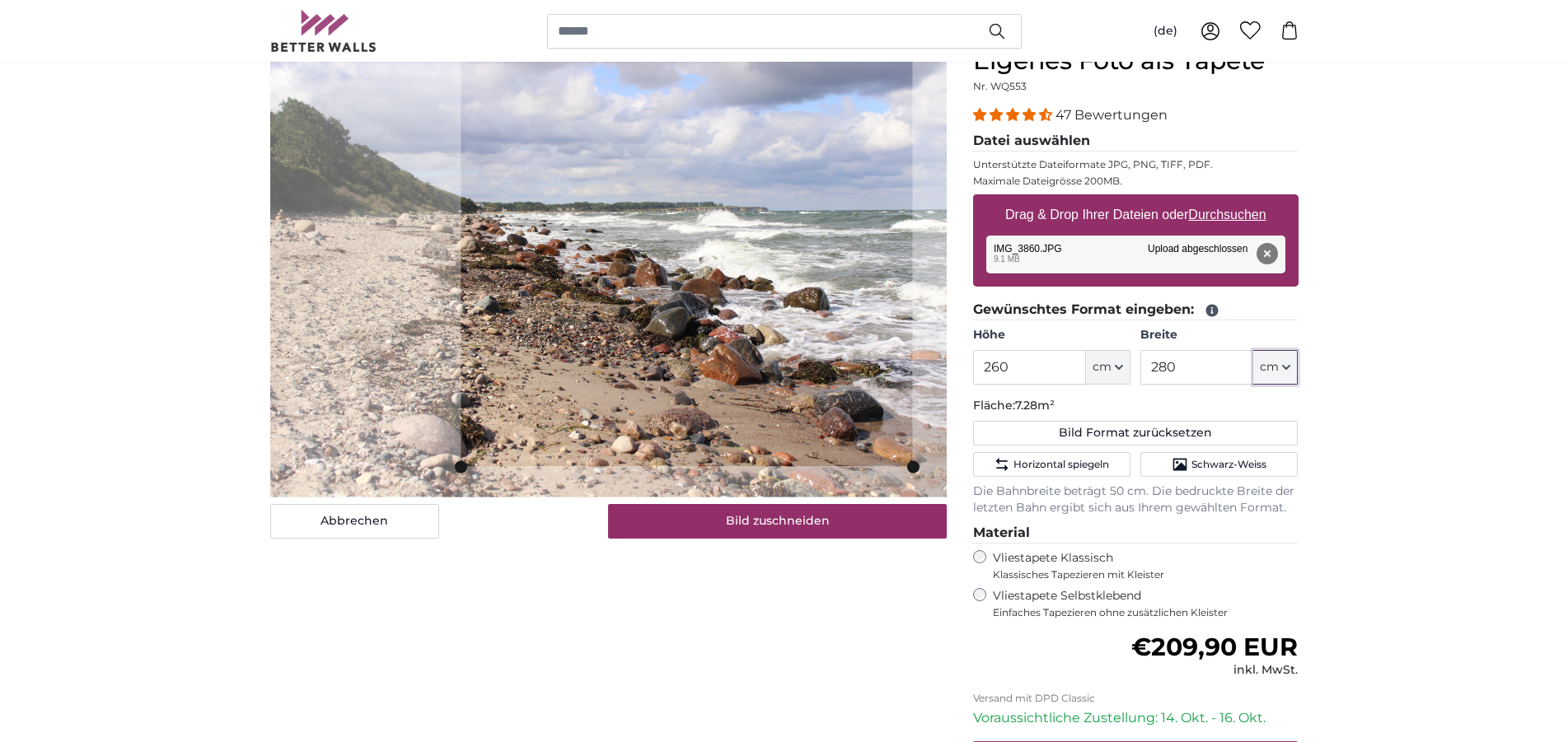
click at [674, 350] on cropper-handle at bounding box center [686, 256] width 452 height 419
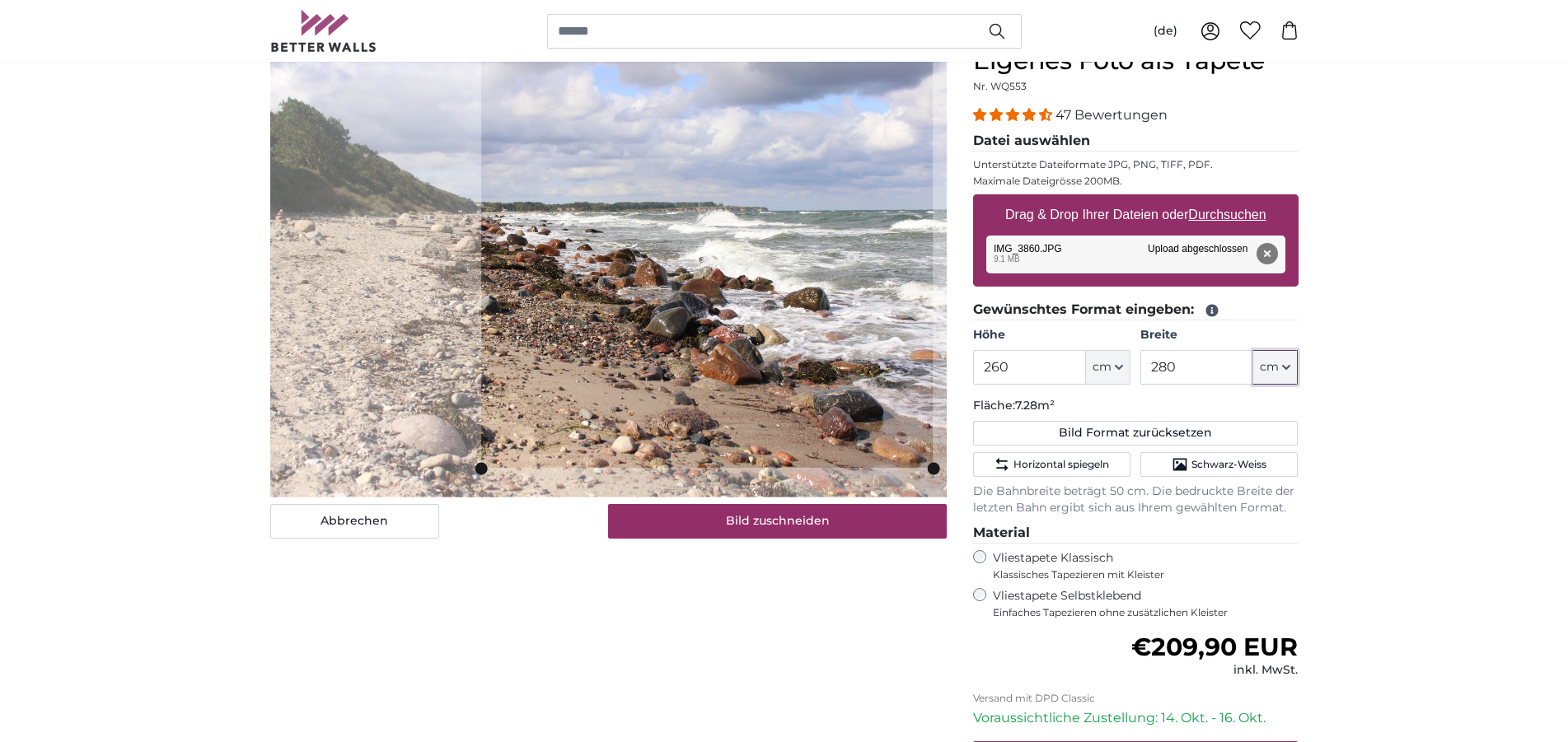
click at [686, 342] on cropper-handle at bounding box center [706, 257] width 452 height 419
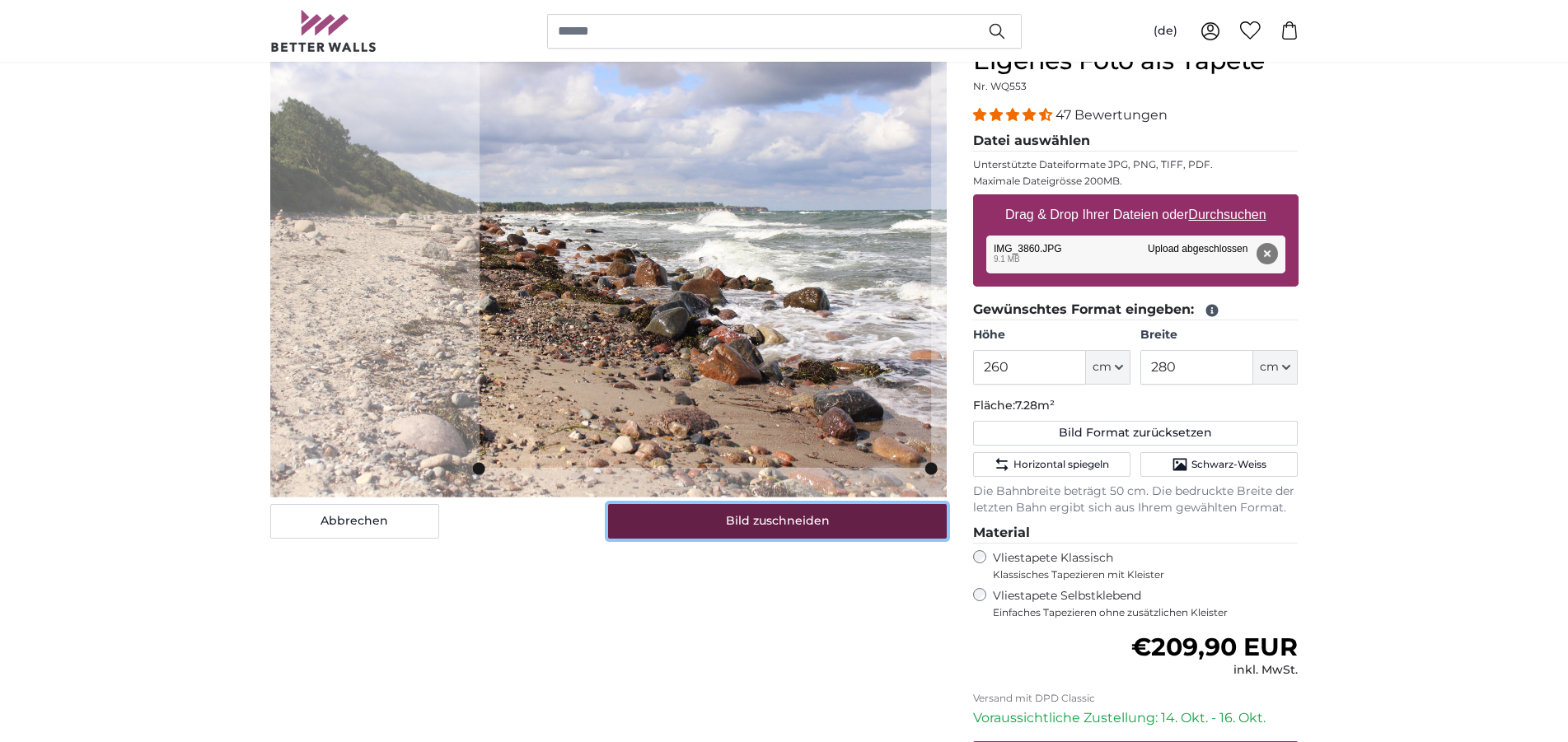
click at [769, 517] on button "Bild zuschneiden" at bounding box center [777, 521] width 339 height 35
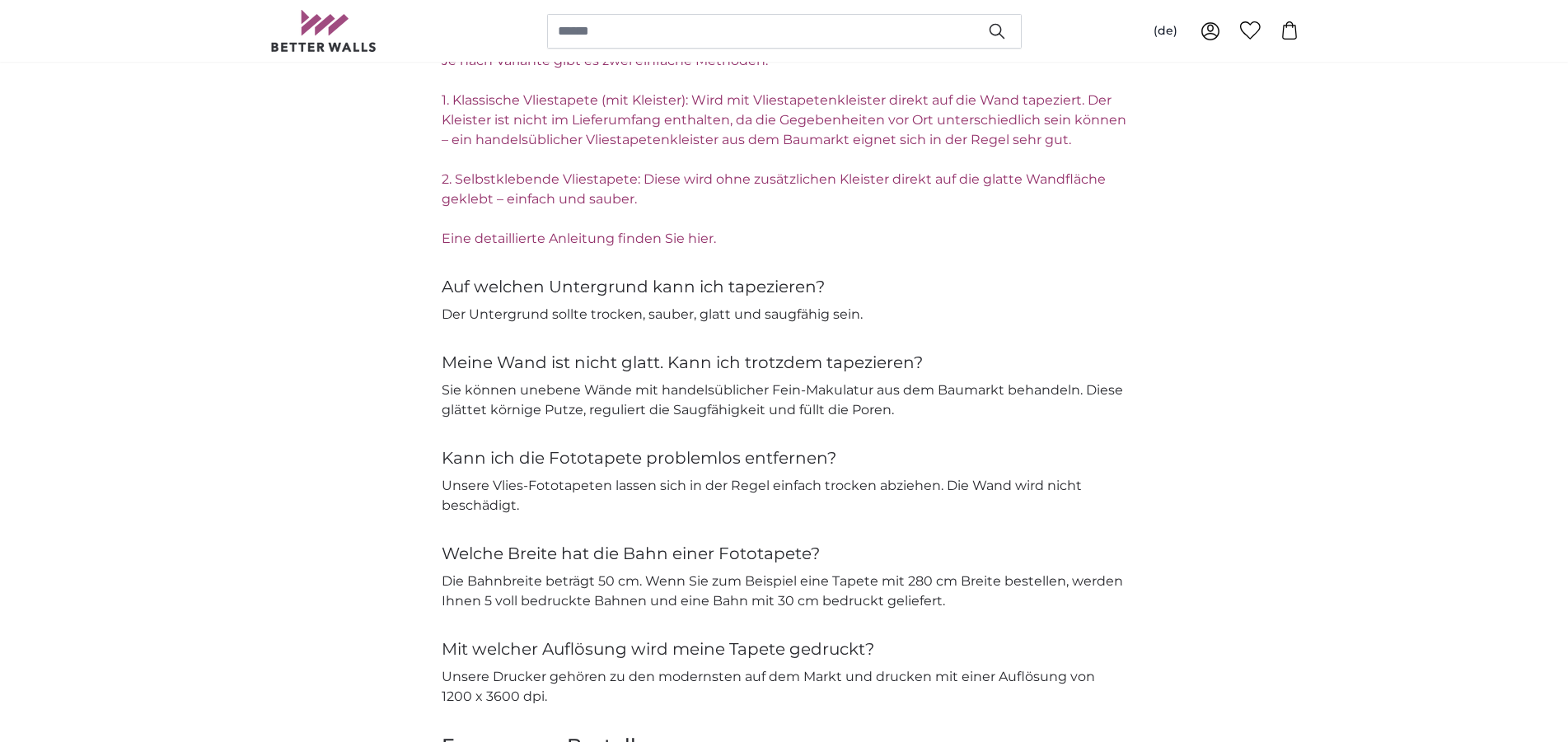
scroll to position [2521, 0]
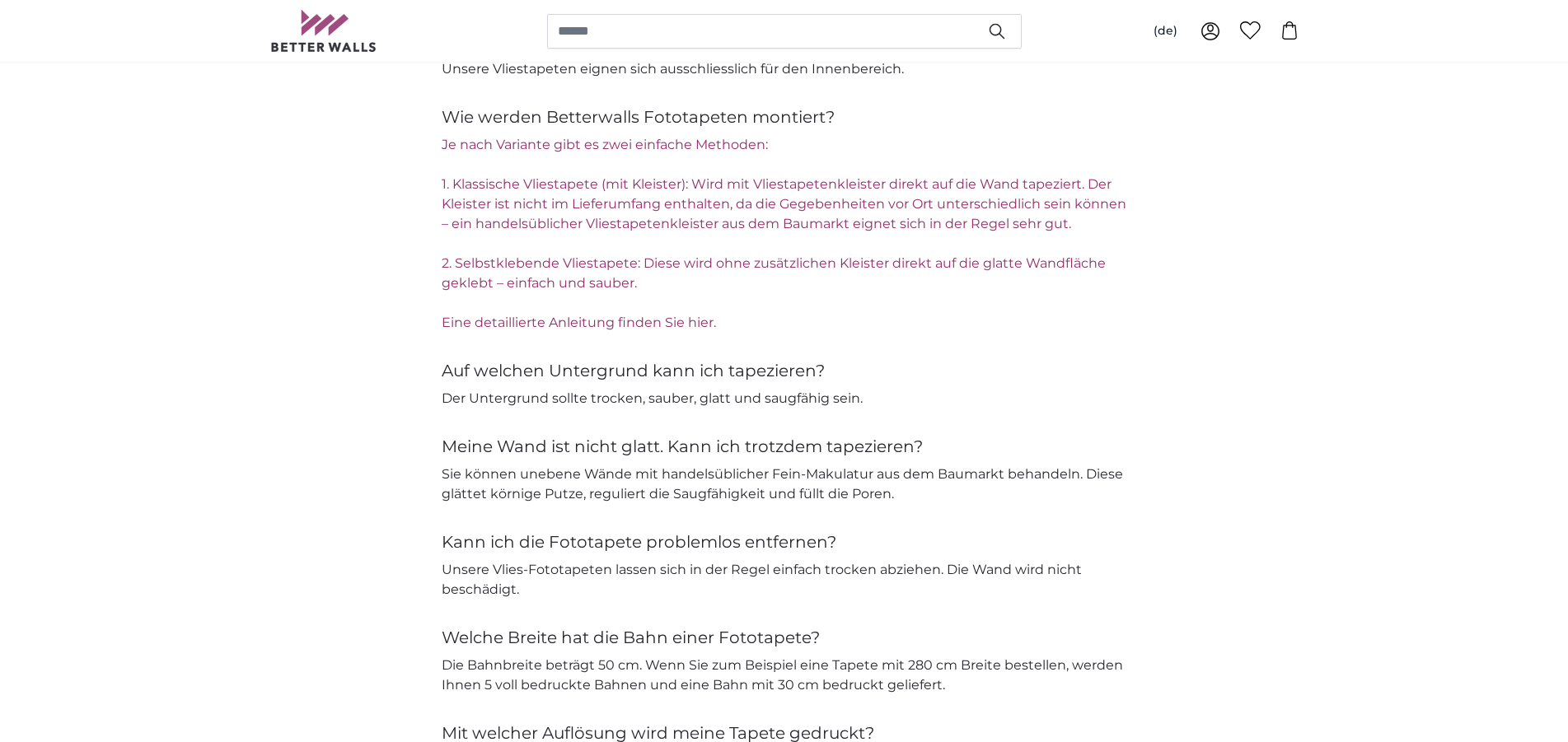
click at [580, 325] on link "Eine detaillierte Anleitung finden Sie hier." at bounding box center [579, 322] width 275 height 16
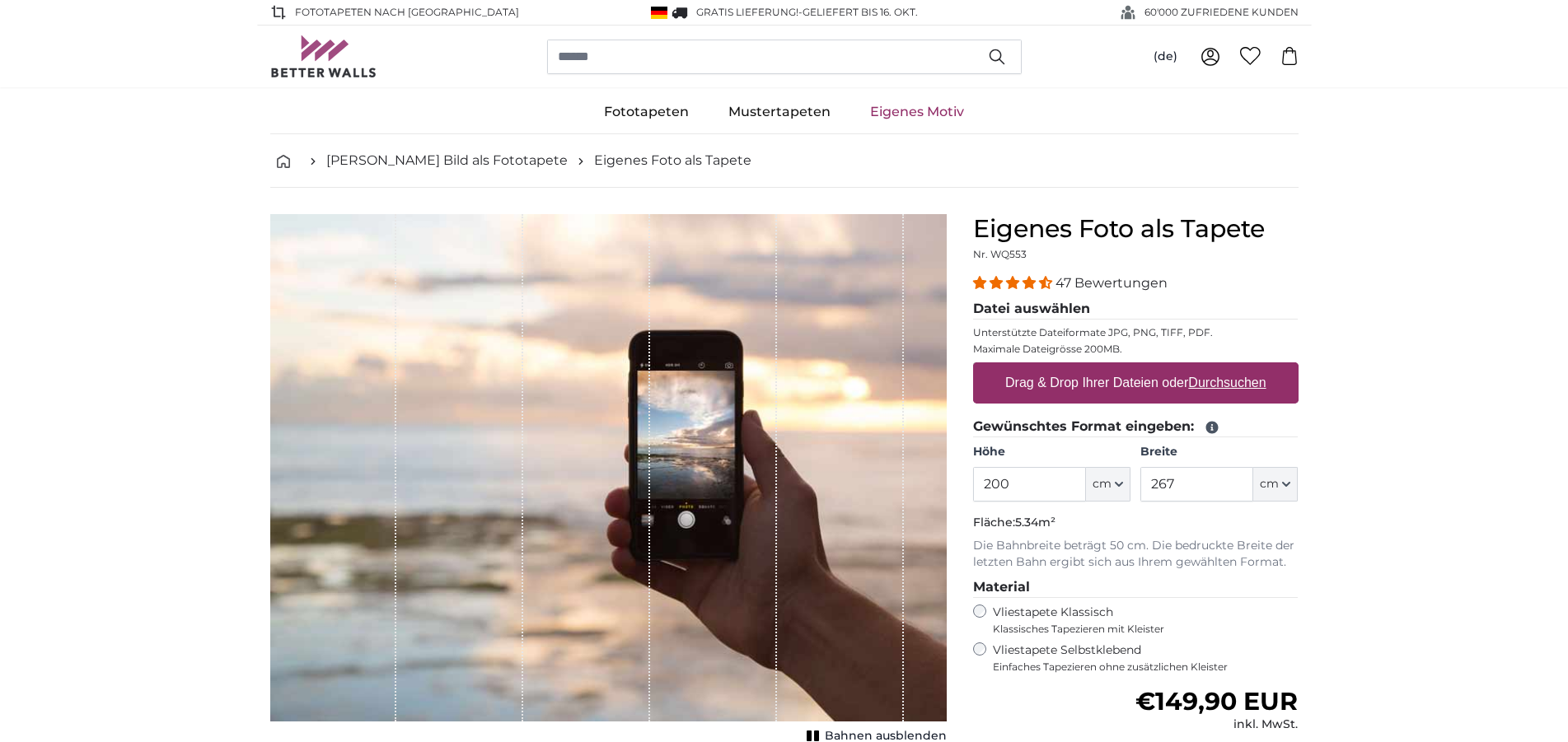
click at [1221, 382] on u "Durchsuchen" at bounding box center [1226, 382] width 78 height 14
click at [1221, 368] on input "Drag & Drop Ihrer Dateien oder Durchsuchen" at bounding box center [1135, 364] width 326 height 5
type input "**********"
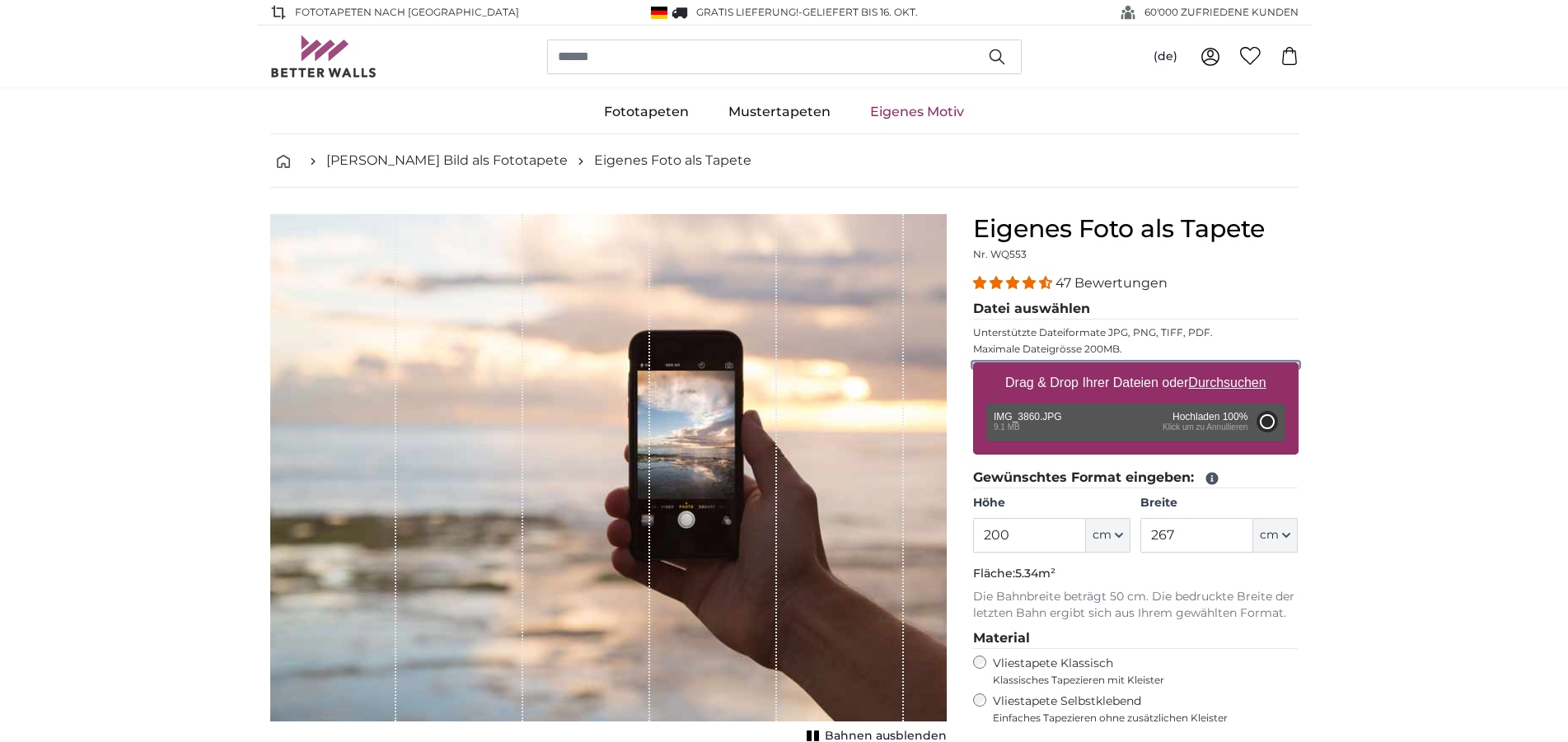
type input "300"
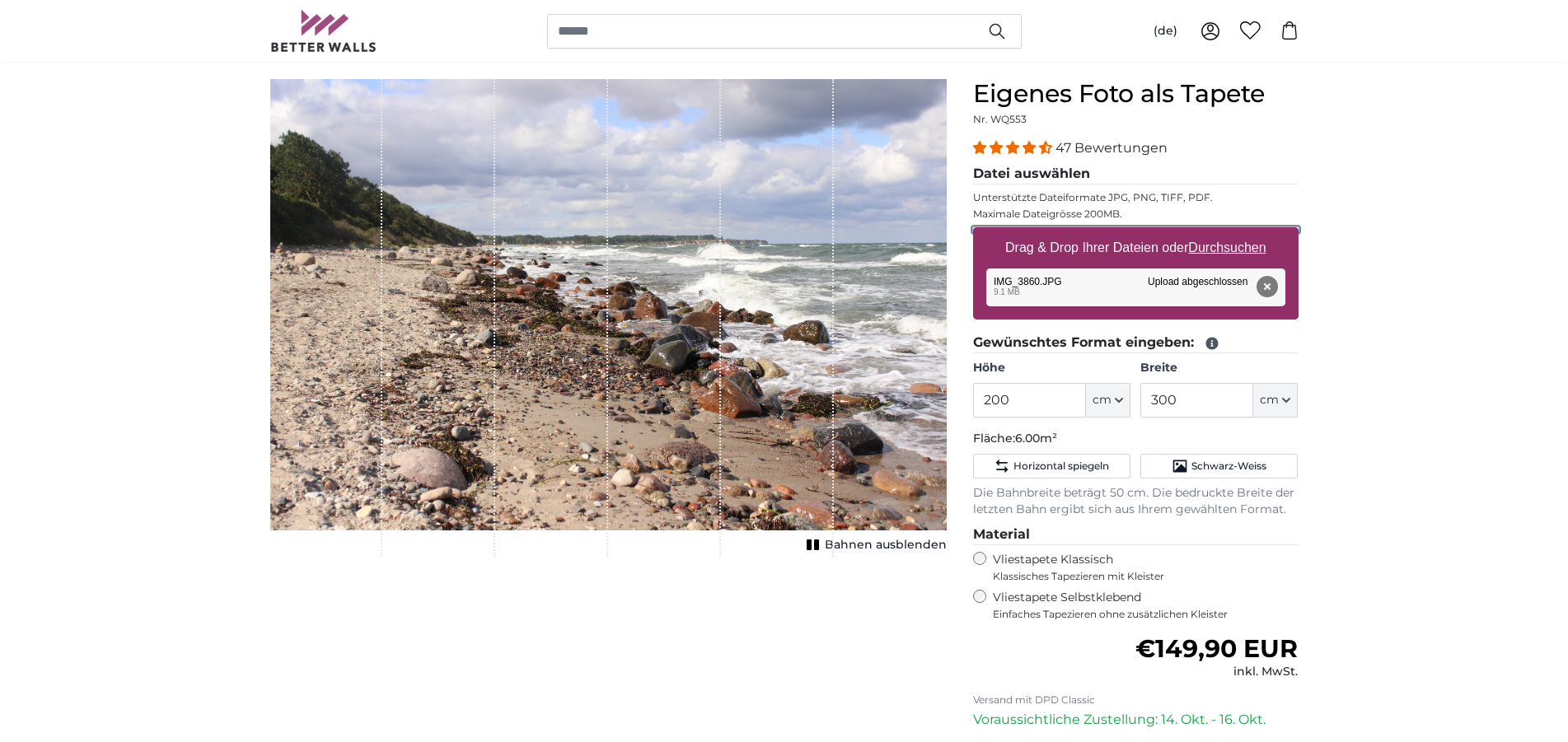
scroll to position [168, 0]
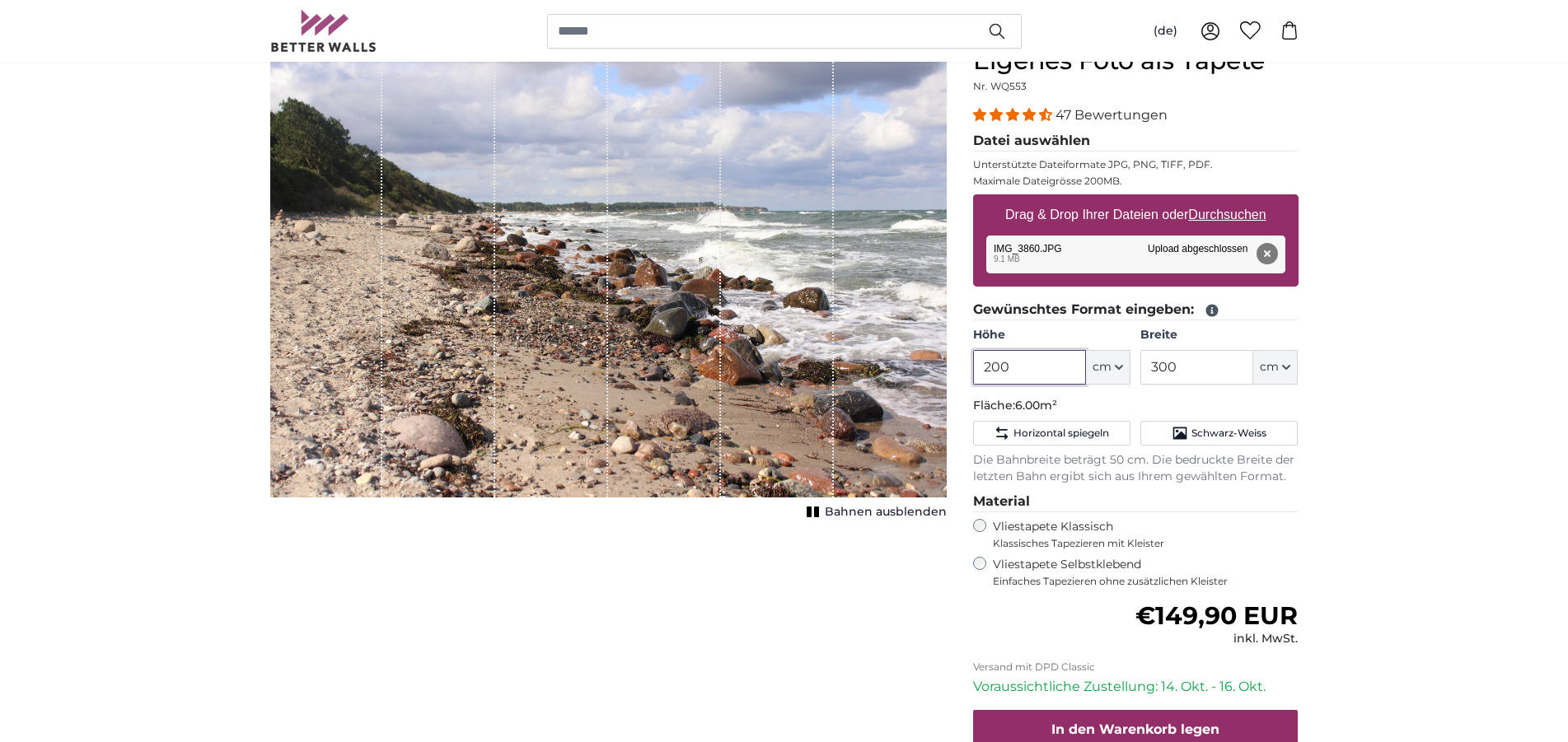
drag, startPoint x: 1065, startPoint y: 366, endPoint x: 967, endPoint y: 372, distance: 98.2
click at [973, 372] on input "200" at bounding box center [1030, 368] width 113 height 35
type input "260"
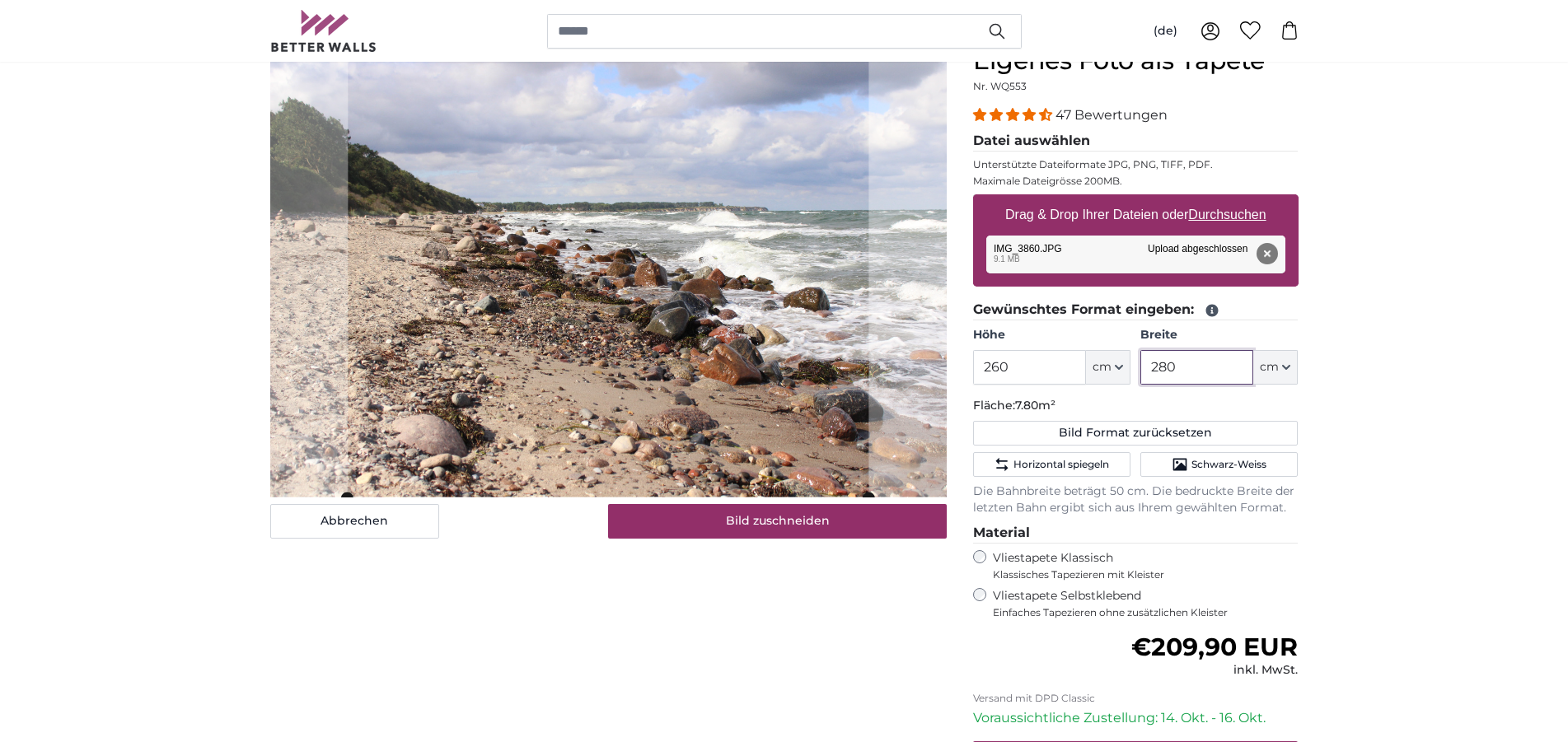
type input "280"
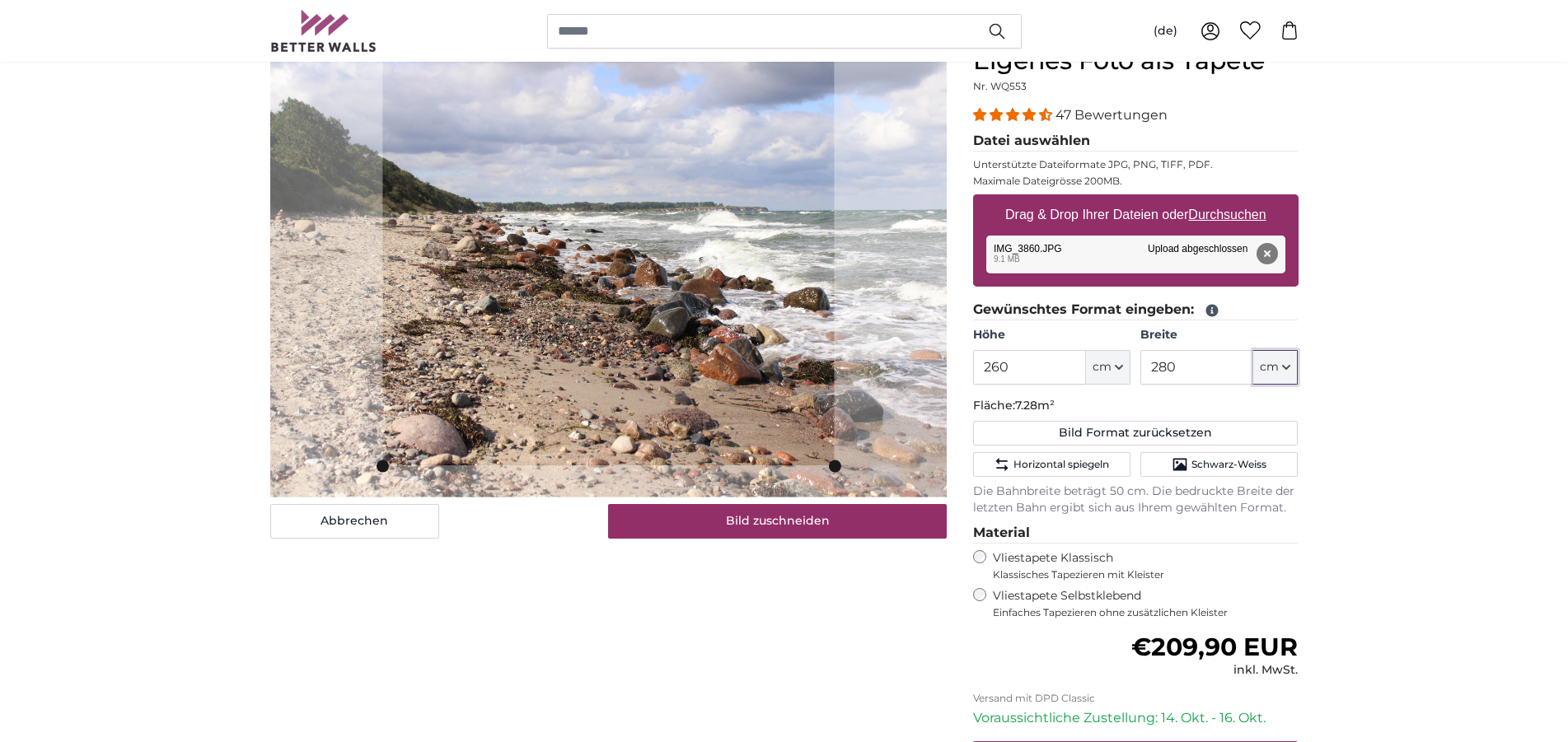
click at [0, 0] on slot at bounding box center [0, 0] width 0 height 0
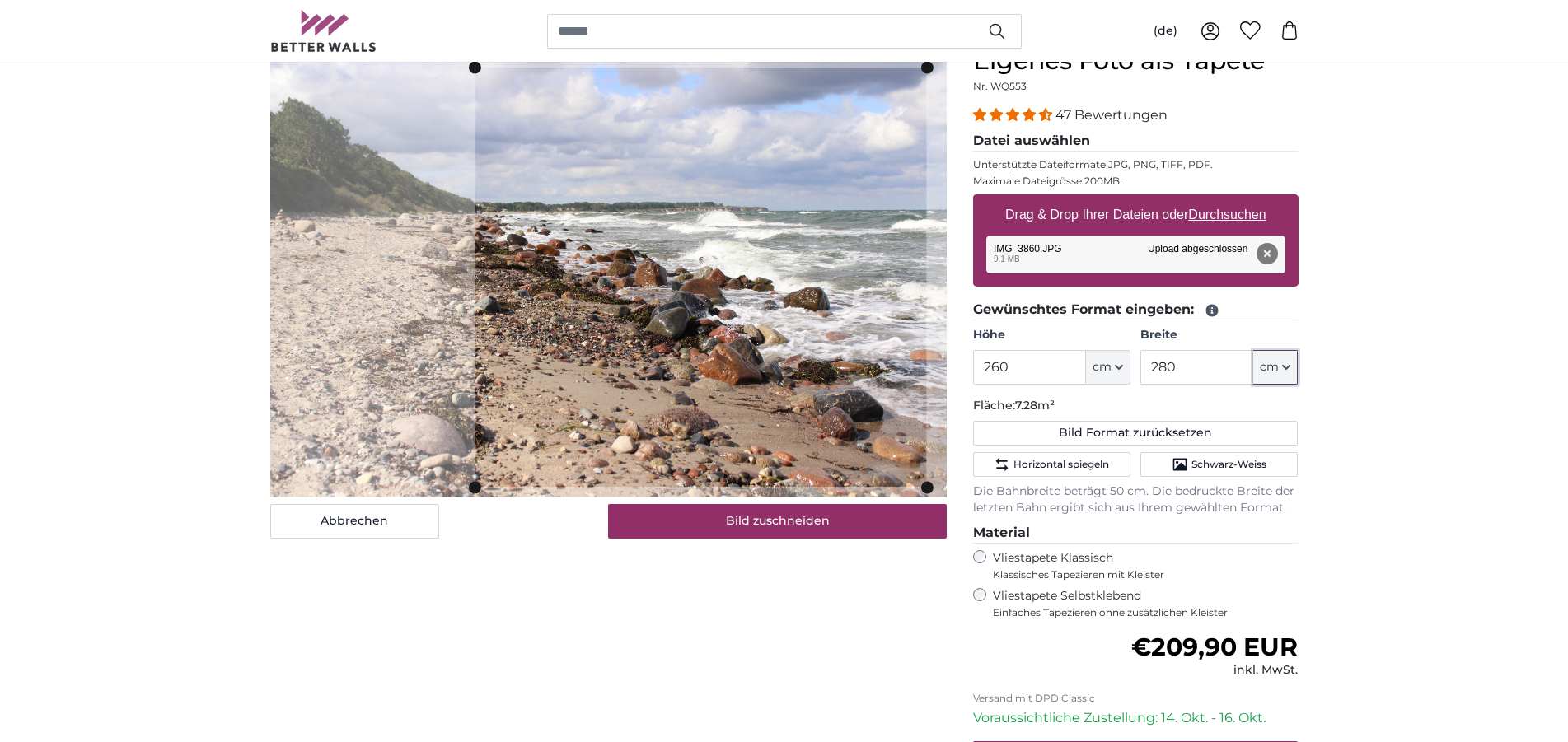
click at [710, 285] on cropper-handle at bounding box center [700, 277] width 452 height 419
click at [703, 284] on cropper-handle at bounding box center [693, 276] width 452 height 419
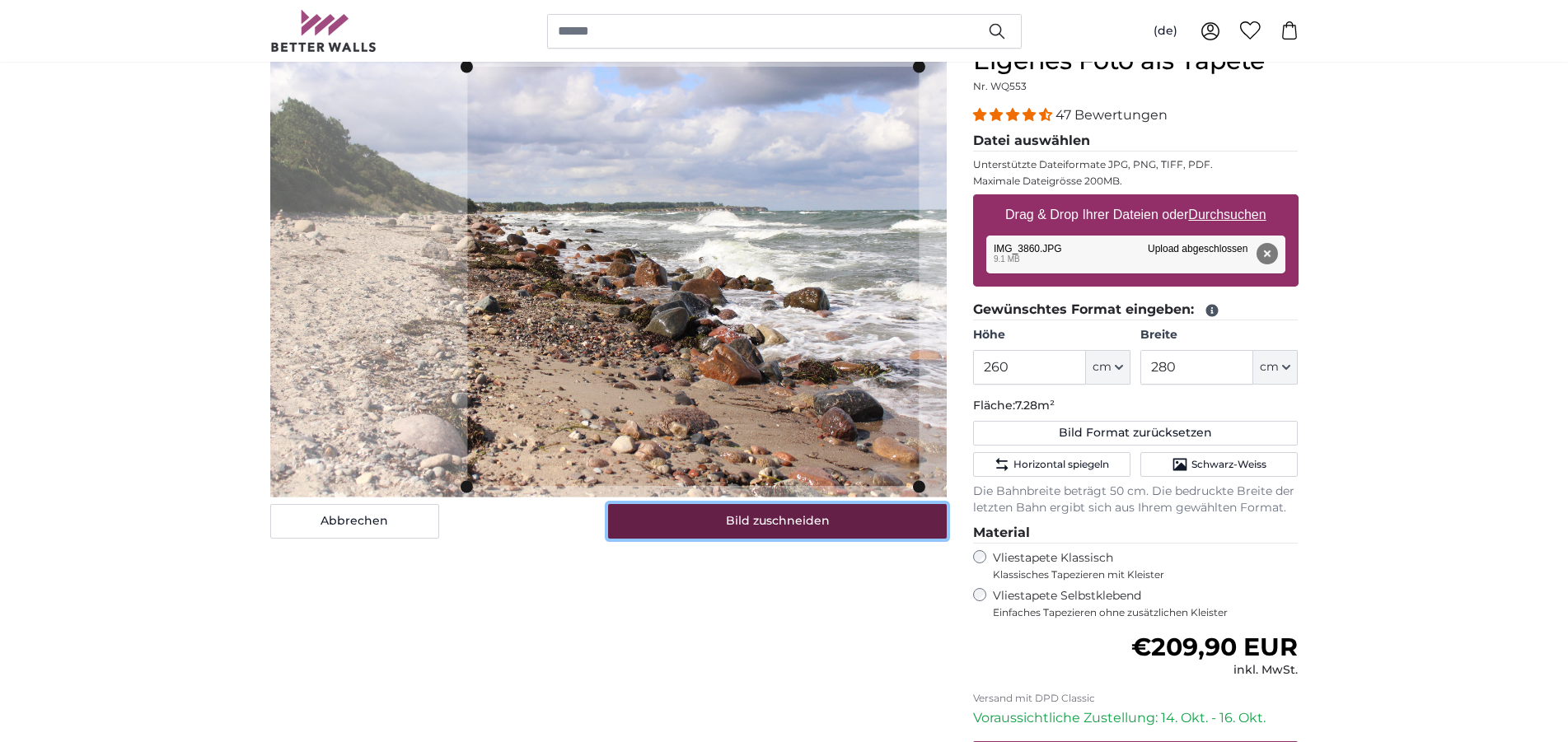
click at [763, 521] on button "Bild zuschneiden" at bounding box center [777, 521] width 339 height 35
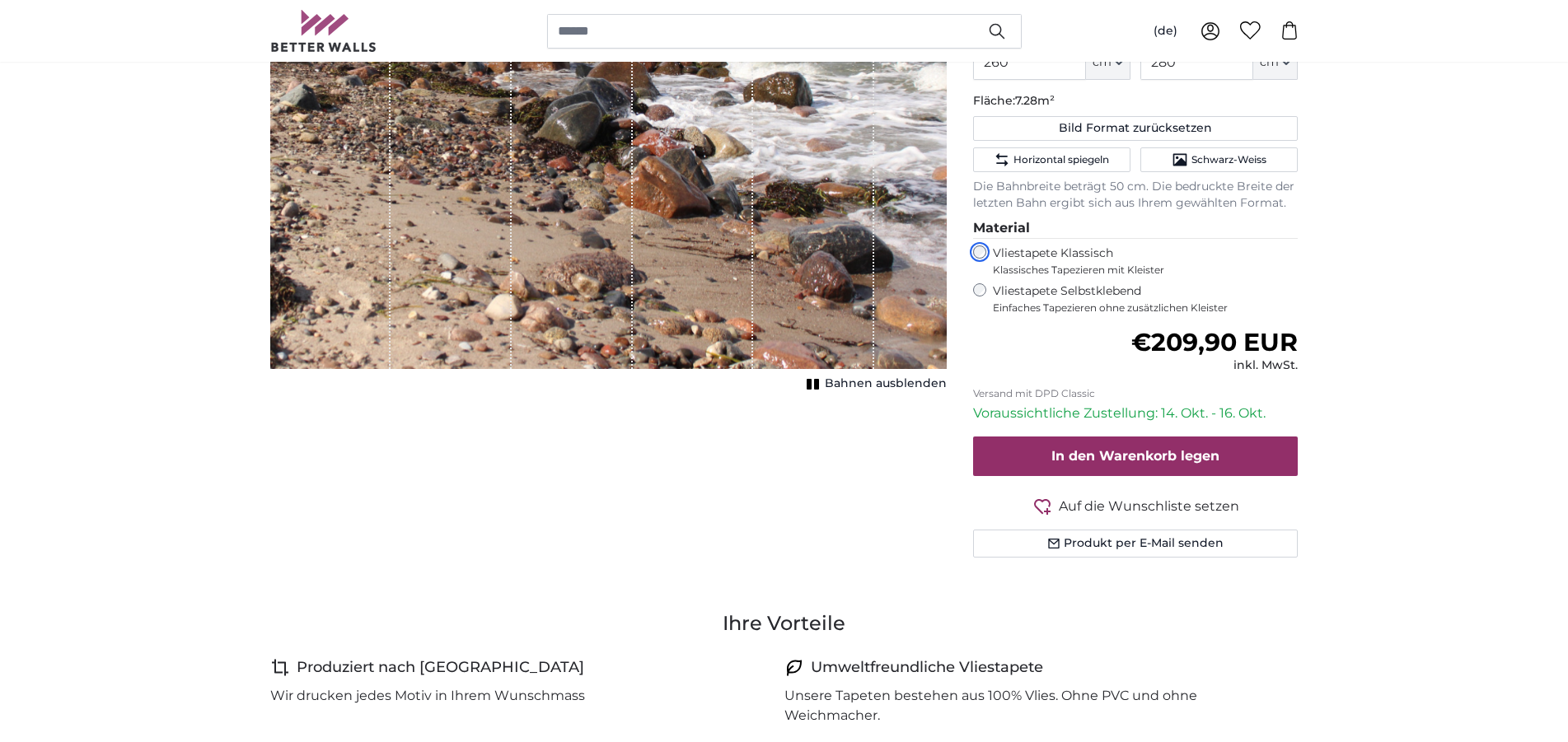
scroll to position [504, 0]
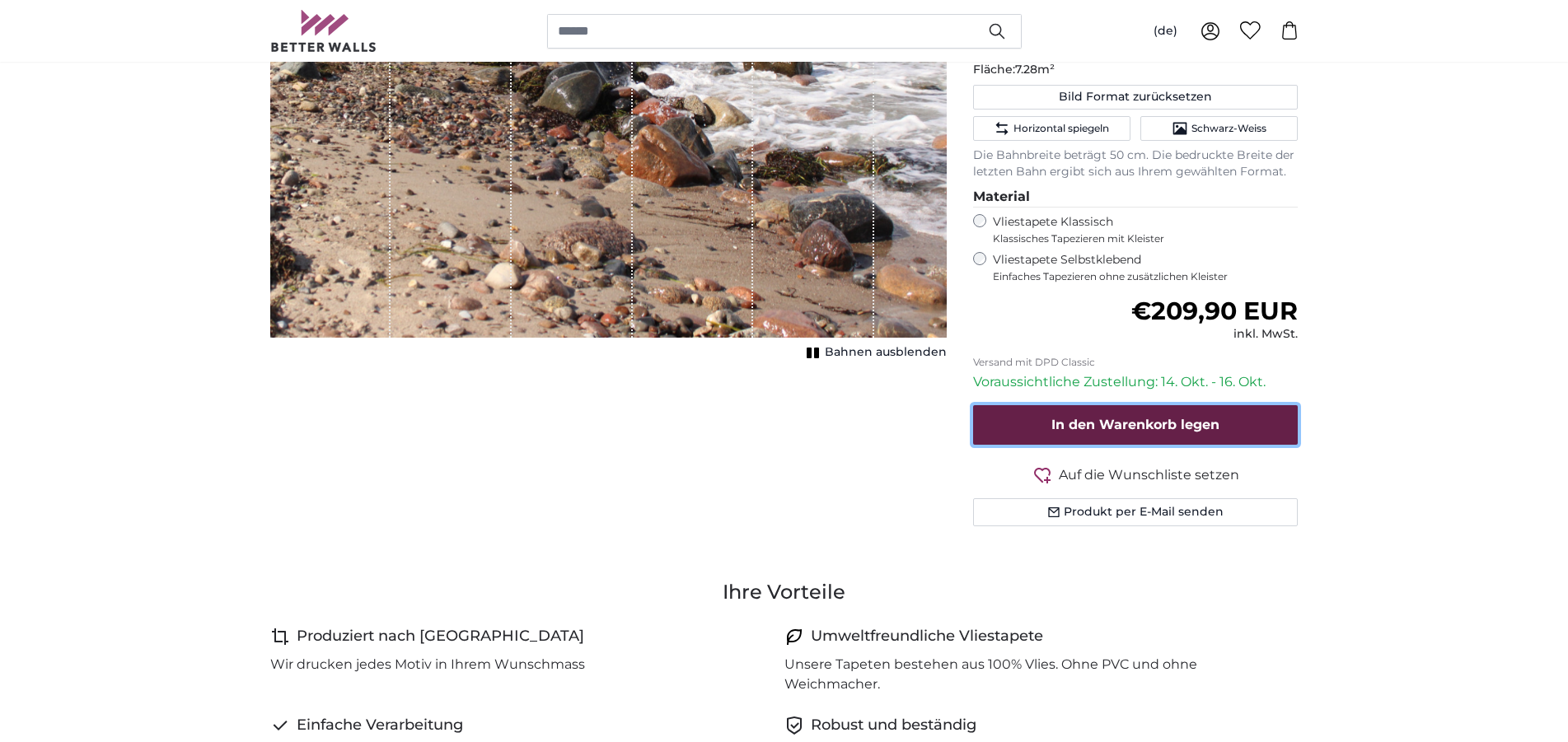
click at [1166, 418] on span "In den Warenkorb legen" at bounding box center [1135, 424] width 168 height 16
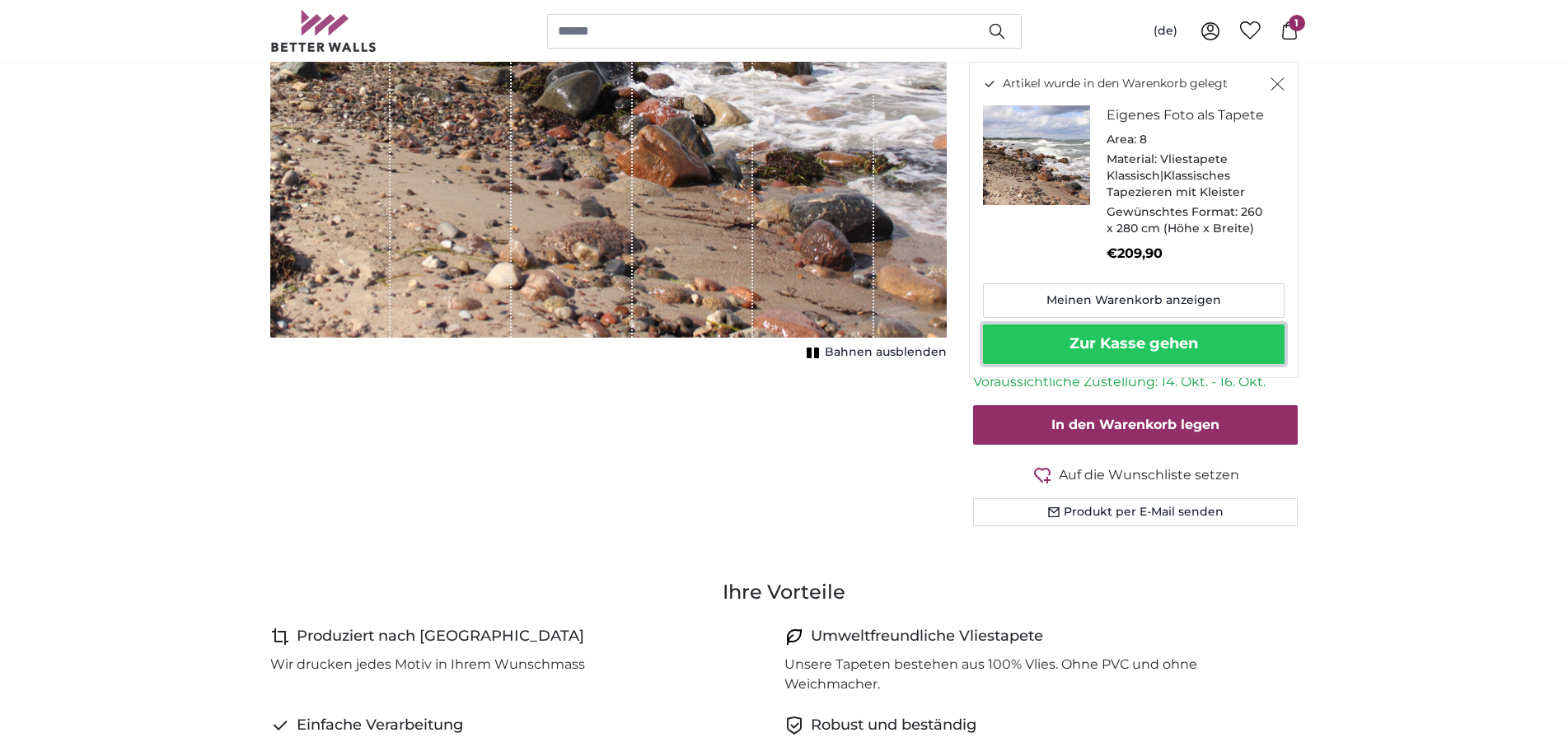
click at [1129, 343] on button "Zur Kasse gehen" at bounding box center [1134, 344] width 301 height 39
